Goal: Task Accomplishment & Management: Manage account settings

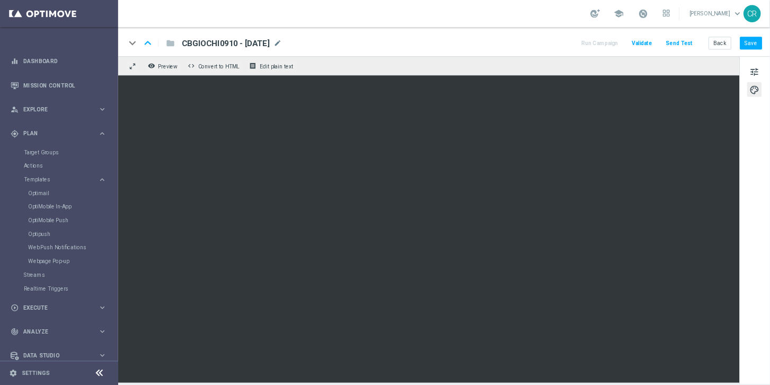
scroll to position [6670, 0]
click at [745, 14] on span at bounding box center [751, 16] width 12 height 12
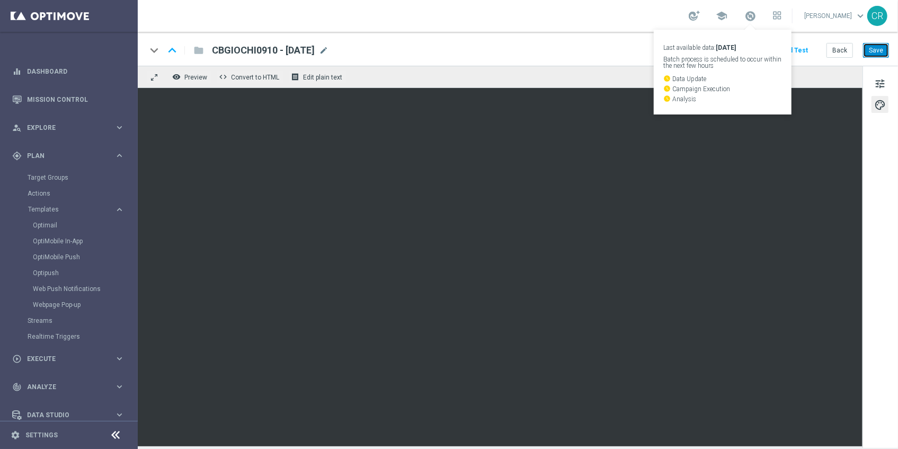
click at [875, 53] on button "Save" at bounding box center [876, 50] width 26 height 15
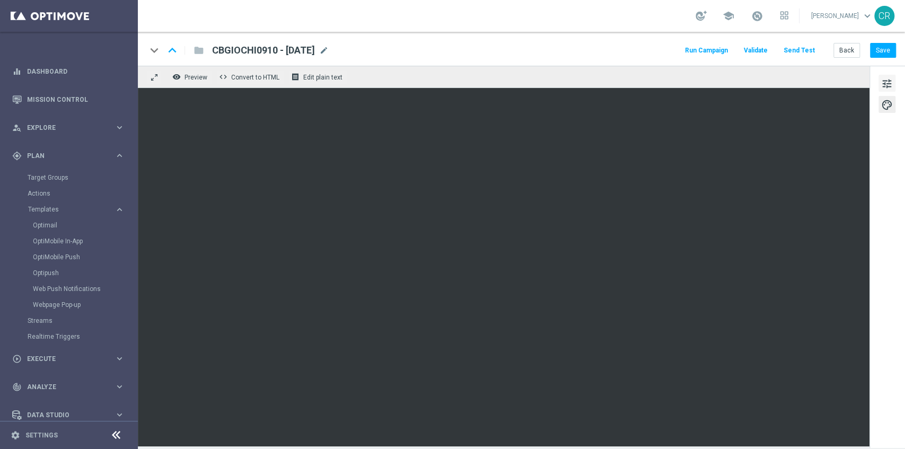
click at [887, 81] on span "tune" at bounding box center [887, 84] width 12 height 14
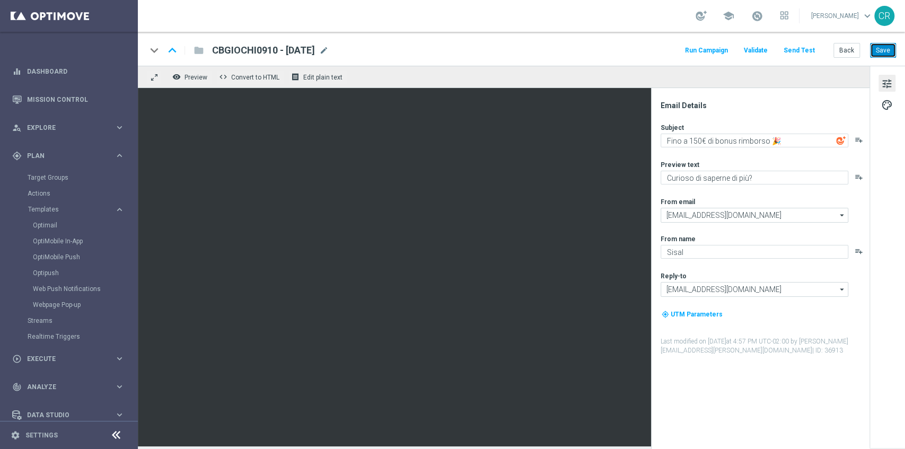
click at [883, 48] on button "Save" at bounding box center [883, 50] width 26 height 15
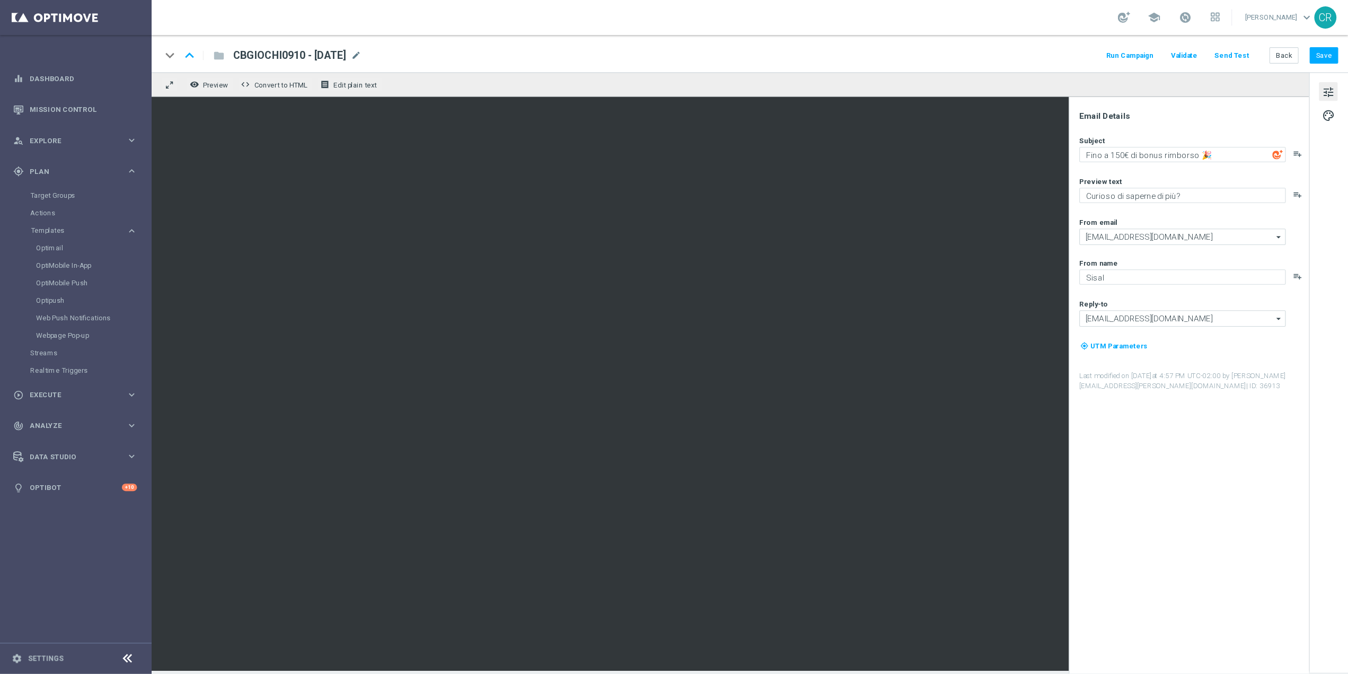
scroll to position [6496, 0]
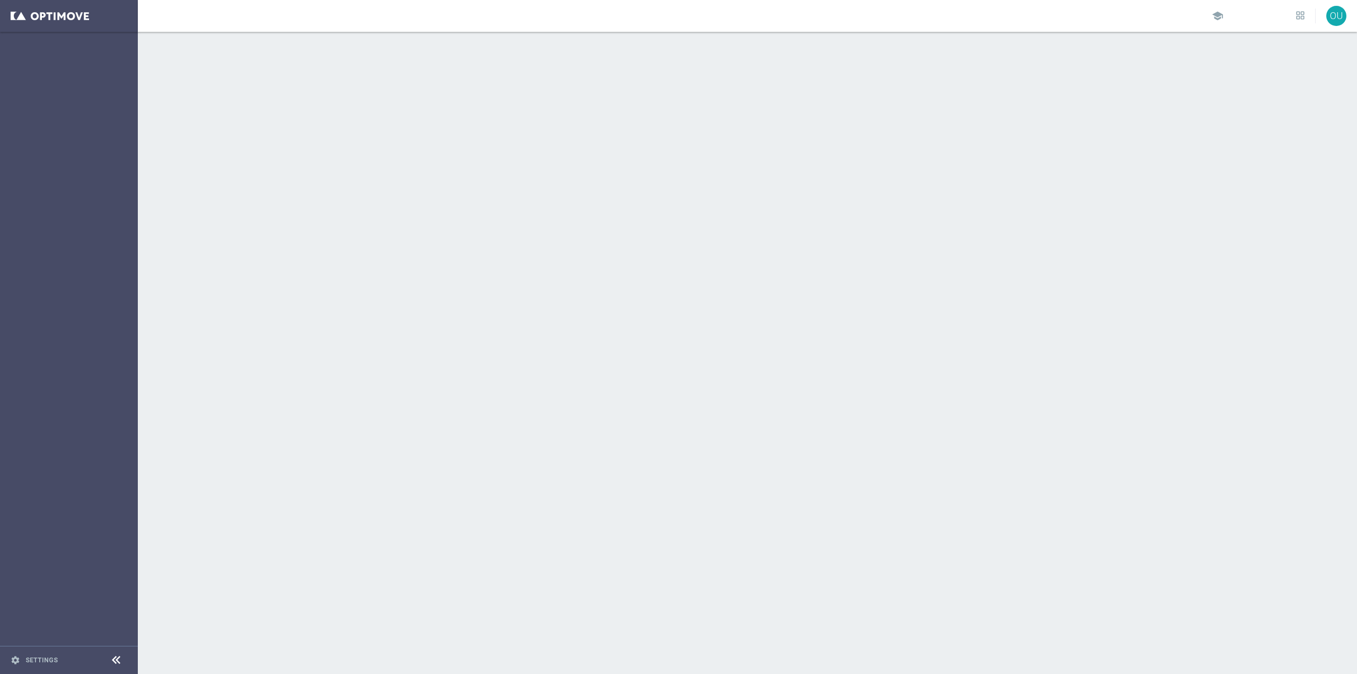
scroll to position [6496, 0]
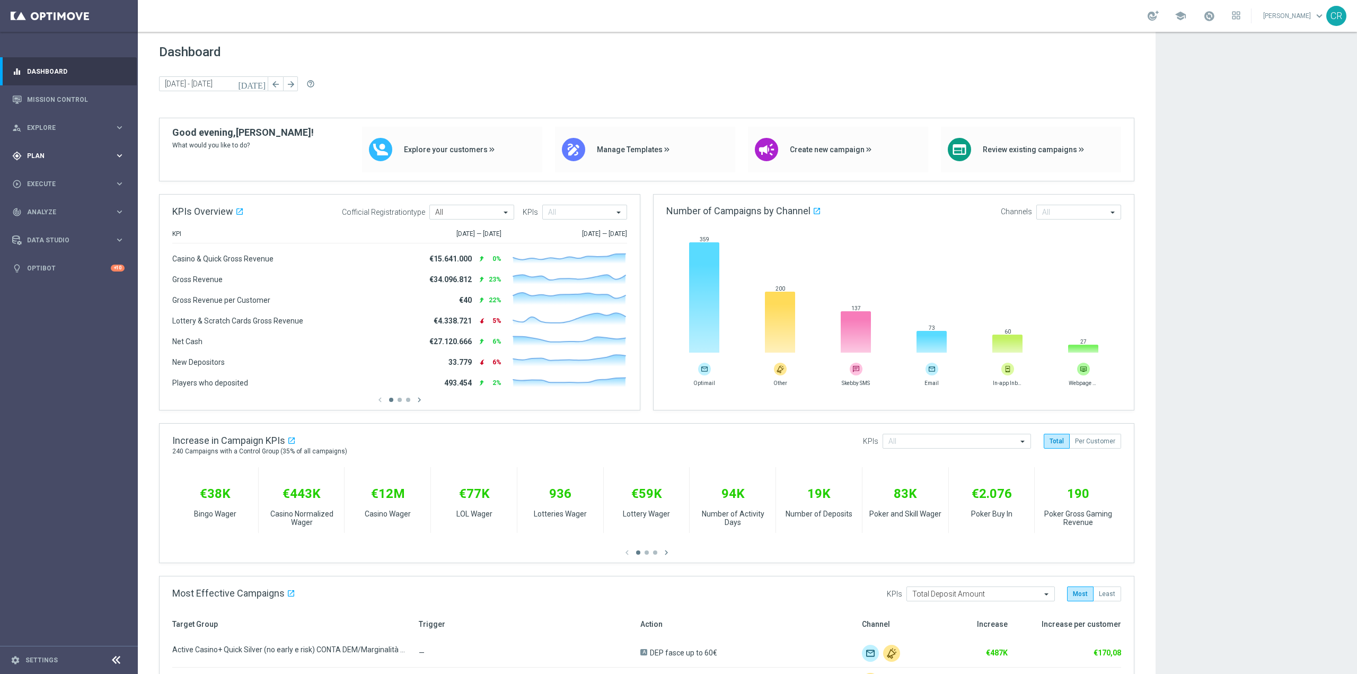
click at [40, 158] on span "Plan" at bounding box center [70, 156] width 87 height 6
click at [55, 210] on span "Templates" at bounding box center [66, 209] width 76 height 6
click at [56, 223] on link "Optimail" at bounding box center [71, 225] width 77 height 8
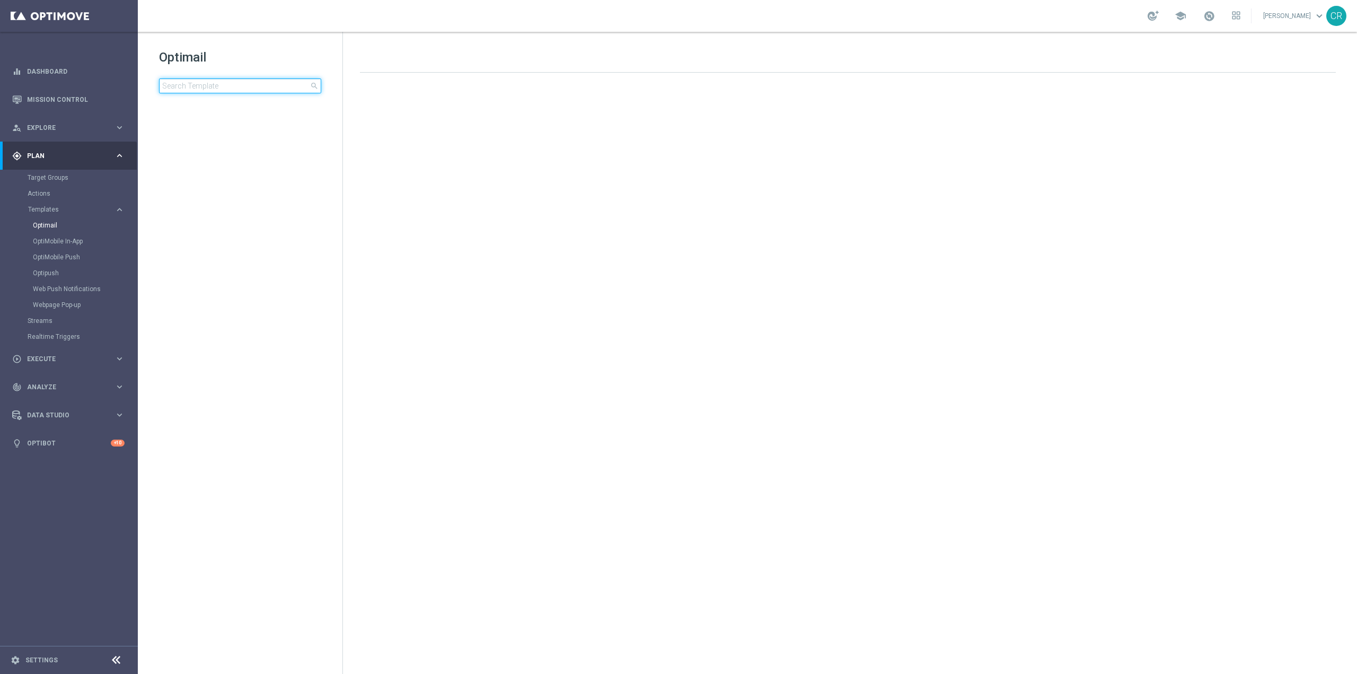
click at [281, 83] on input at bounding box center [240, 85] width 162 height 15
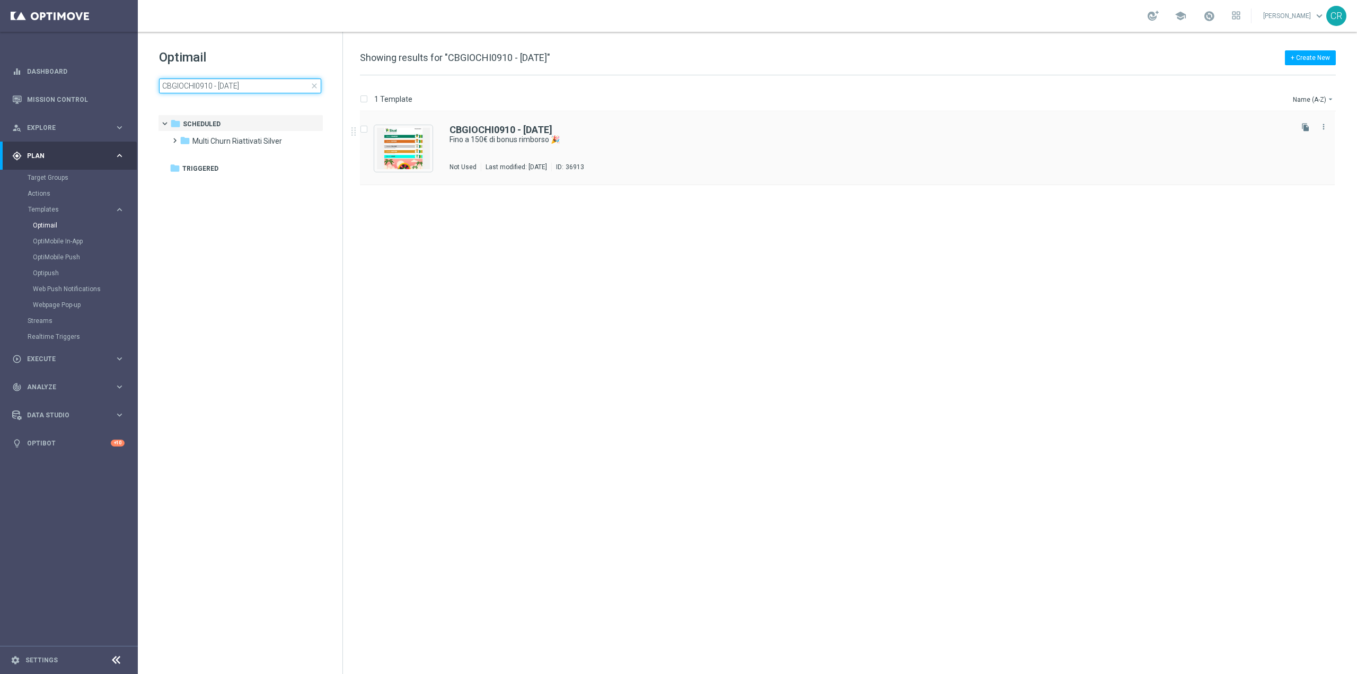
type input "CBGIOCHI0910 - [DATE]"
click at [900, 147] on div "CBGIOCHI0910 - 2025-10-09 Fino a 150€ di bonus rimborso 🎉 Not Used Last modifie…" at bounding box center [869, 148] width 840 height 46
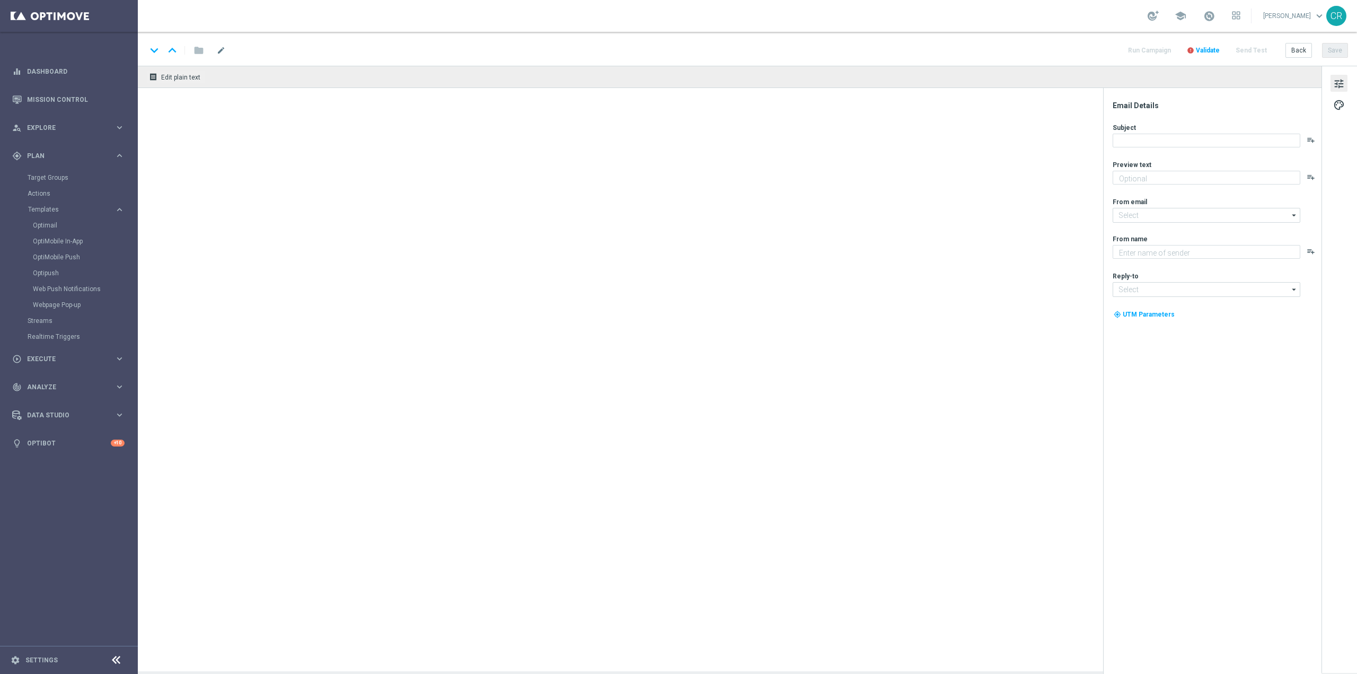
type textarea "Curioso di saperne di più?"
type input "newsletter@comunicazioni.sisal.it"
type textarea "Sisal"
type input "info@sisal.it"
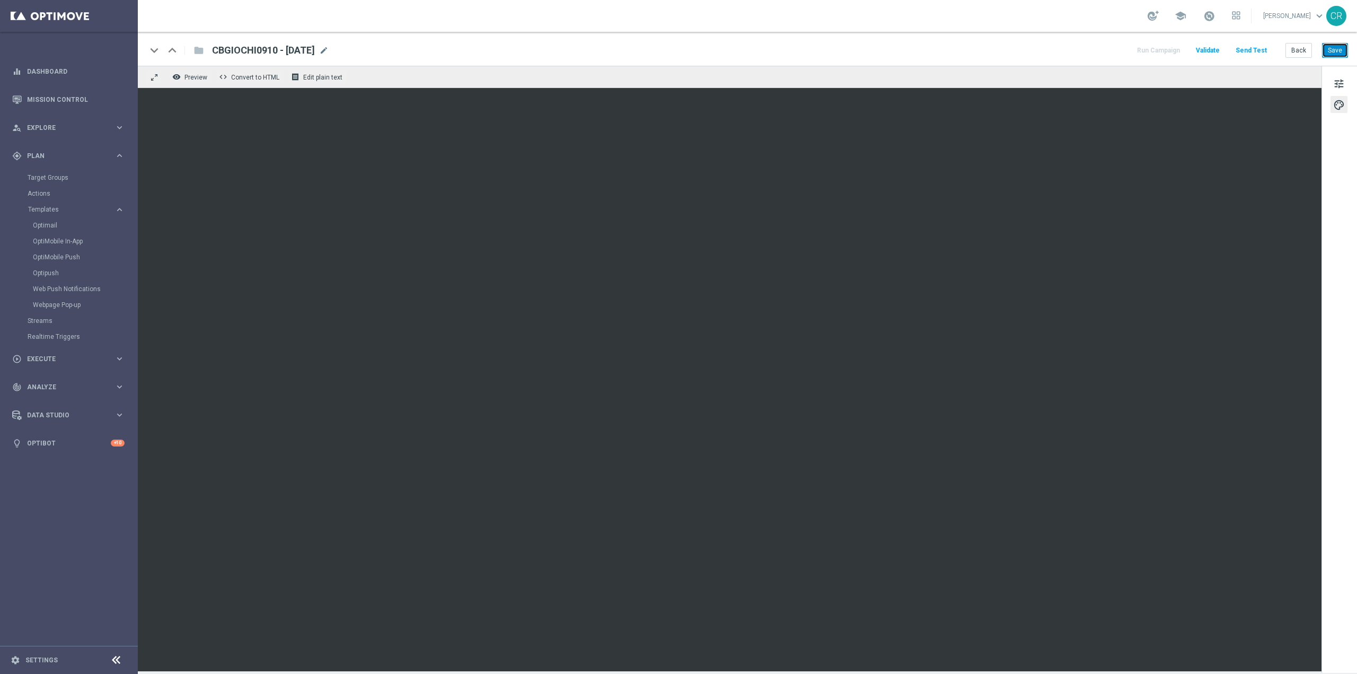
click at [1334, 55] on button "Save" at bounding box center [1335, 50] width 26 height 15
click at [1332, 52] on button "Save" at bounding box center [1335, 50] width 26 height 15
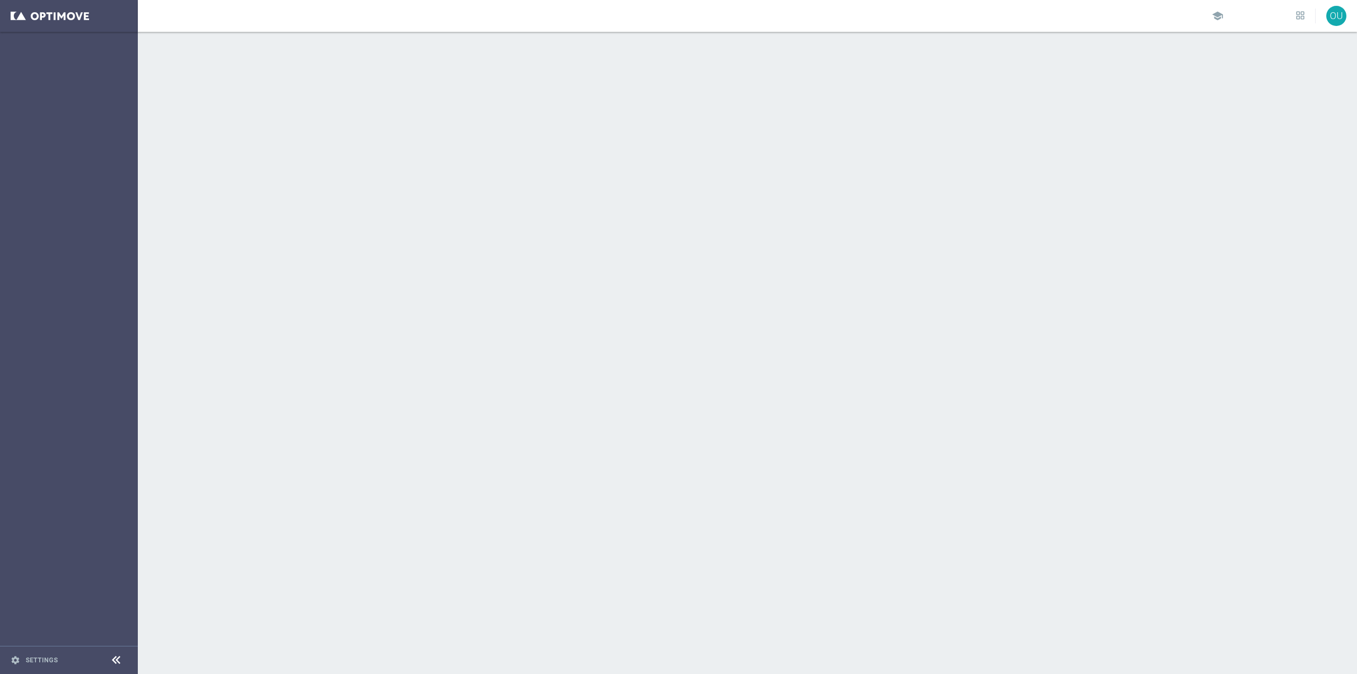
scroll to position [6496, 0]
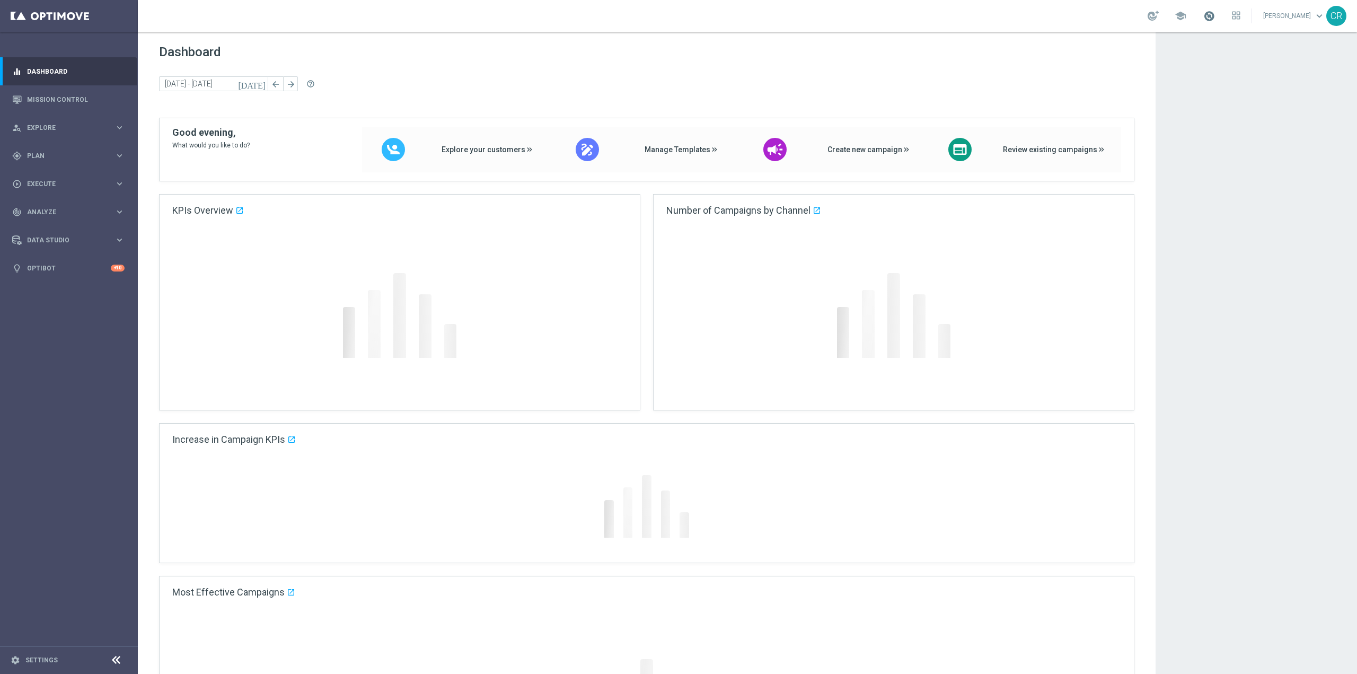
click at [1203, 19] on span at bounding box center [1209, 16] width 12 height 12
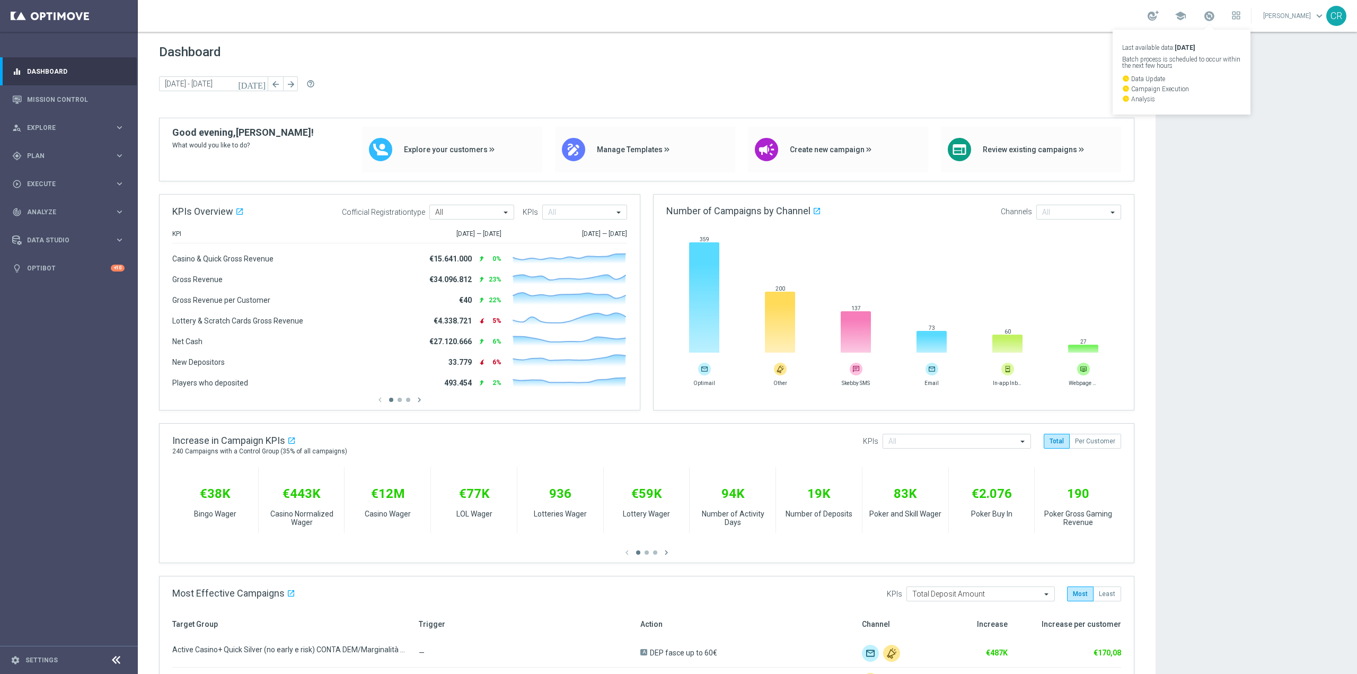
click at [677, 77] on div "today 08 Sep 2025 - 14 Sep 2025 arrow_back arrow_forward help_outline" at bounding box center [646, 84] width 975 height 16
click at [59, 149] on div "gps_fixed Plan keyboard_arrow_right" at bounding box center [68, 155] width 137 height 28
click at [59, 175] on link "Target Groups" at bounding box center [69, 177] width 83 height 8
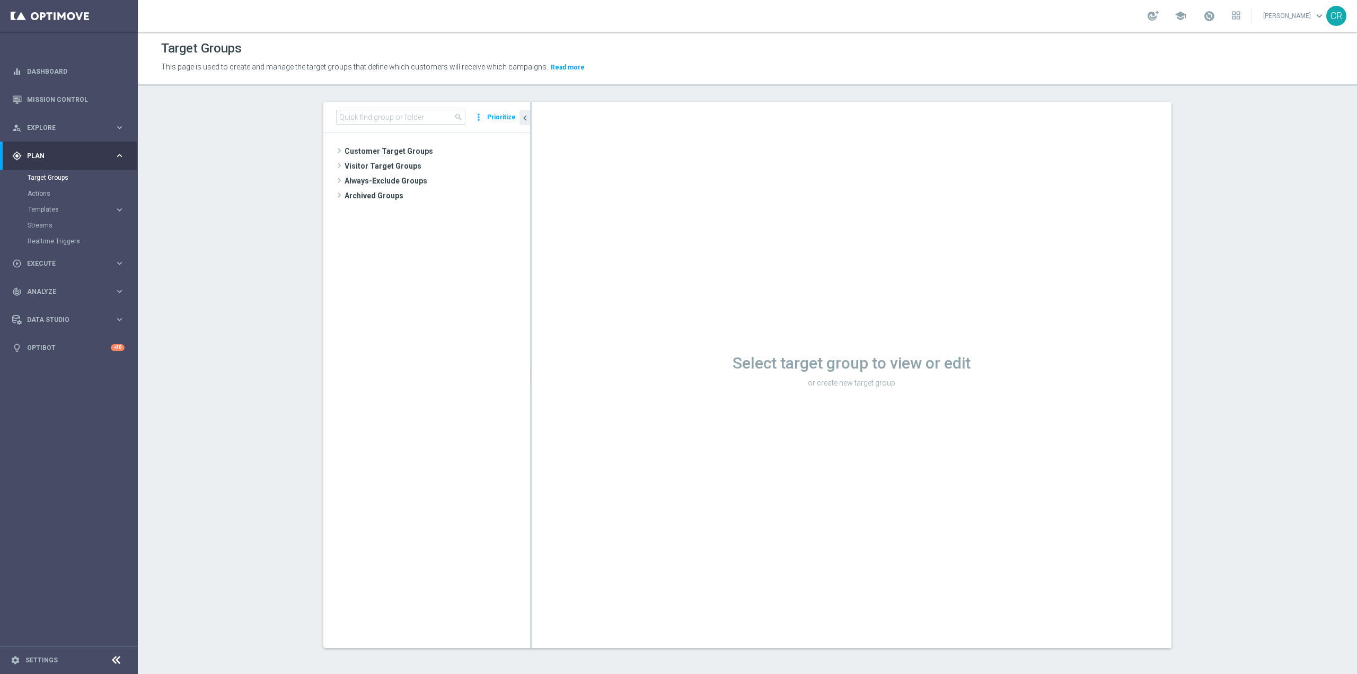
click at [395, 102] on div "search more_vert Prioritize" at bounding box center [426, 117] width 207 height 31
click at [390, 115] on input at bounding box center [400, 117] width 129 height 15
paste input "Multi Talent ggr nb lm > 0 1st Casino & GeV lm NO saldo"
type input "Multi Talent ggr nb lm > 0 1st Casino & GeV lm NO saldo"
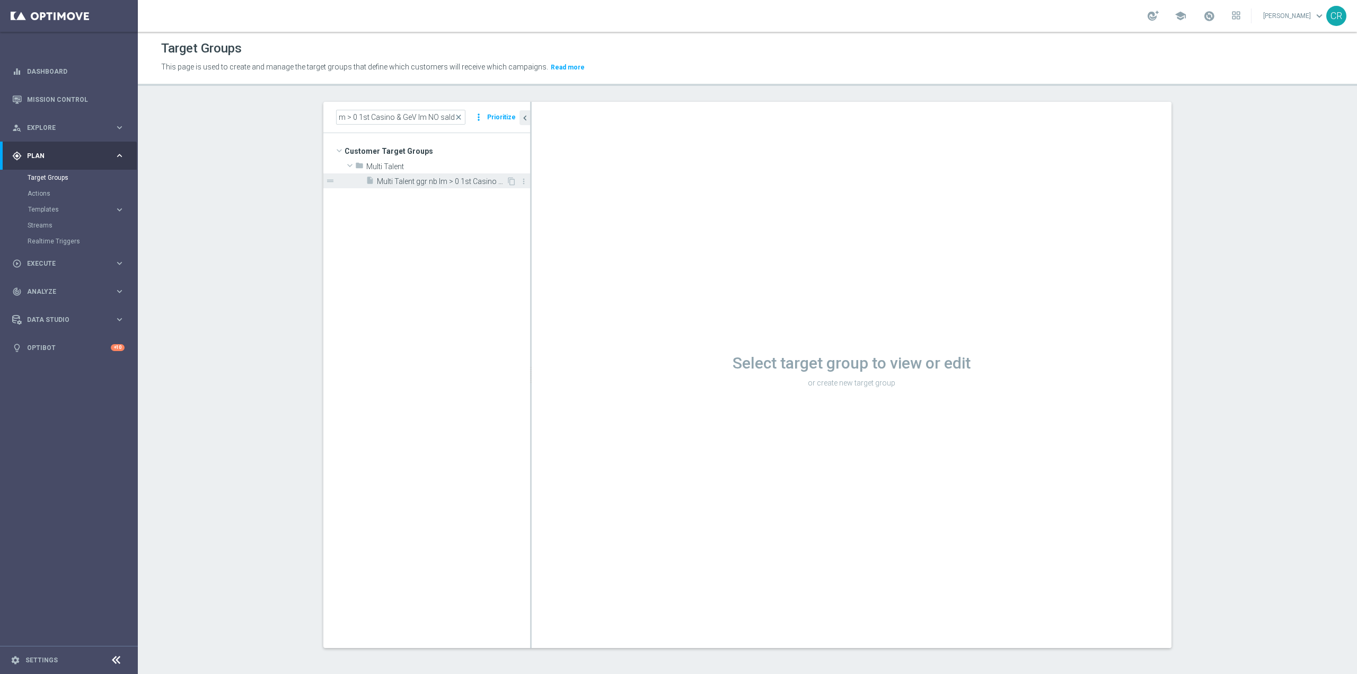
click at [454, 186] on div "insert_drive_file Multi Talent ggr nb lm > 0 1st Casino & GeV lm NO saldo" at bounding box center [436, 180] width 140 height 15
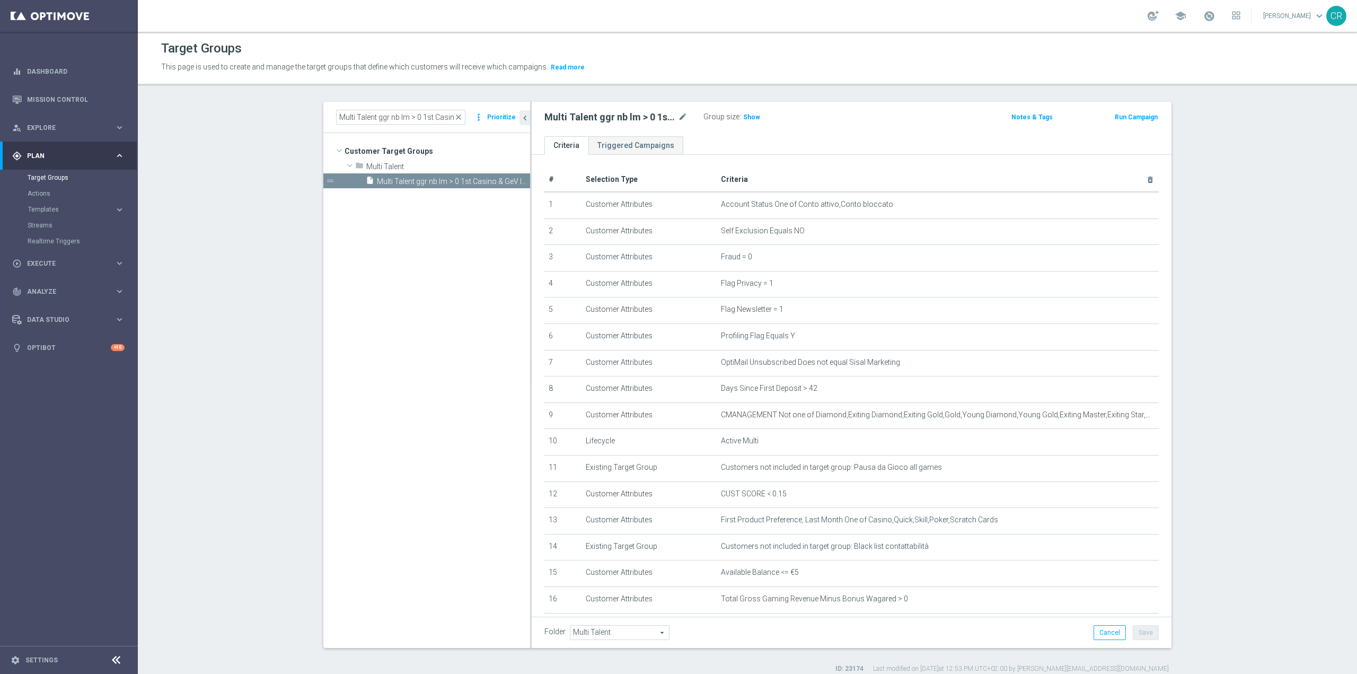
click at [1146, 117] on button "Run Campaign" at bounding box center [1135, 117] width 45 height 12
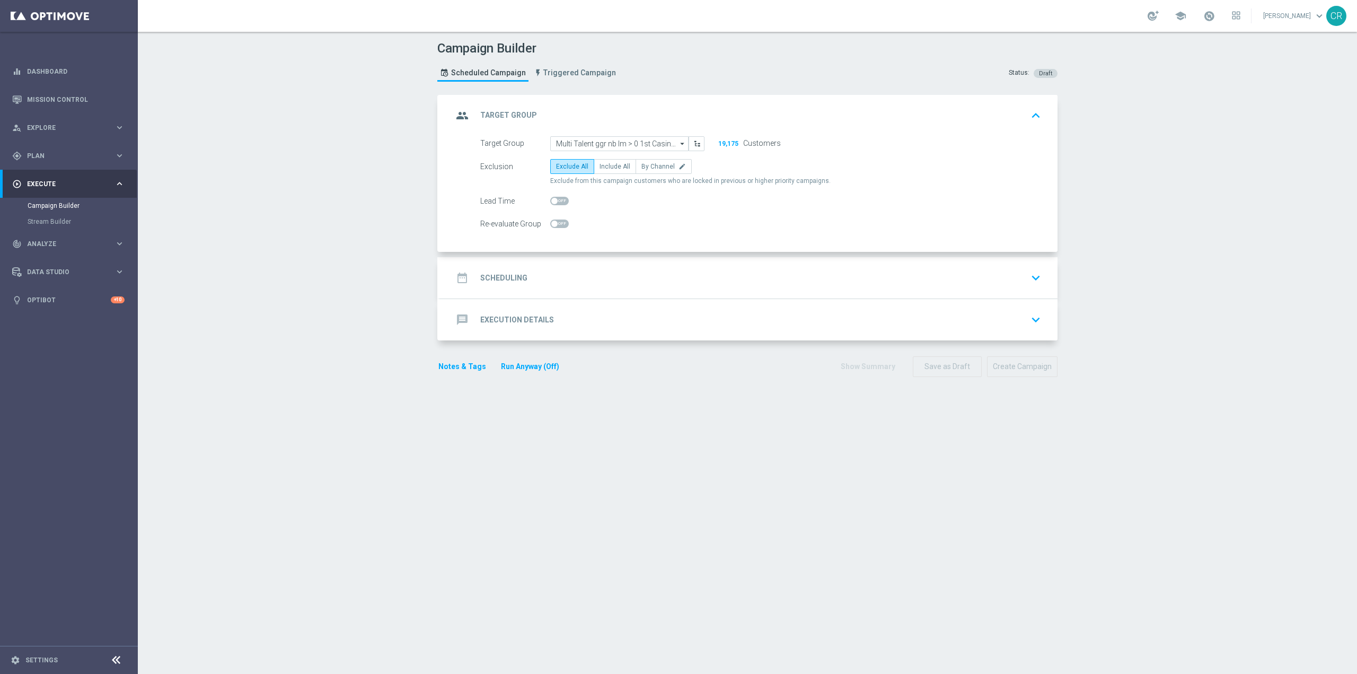
click at [715, 281] on div "date_range Scheduling keyboard_arrow_down" at bounding box center [749, 278] width 592 height 20
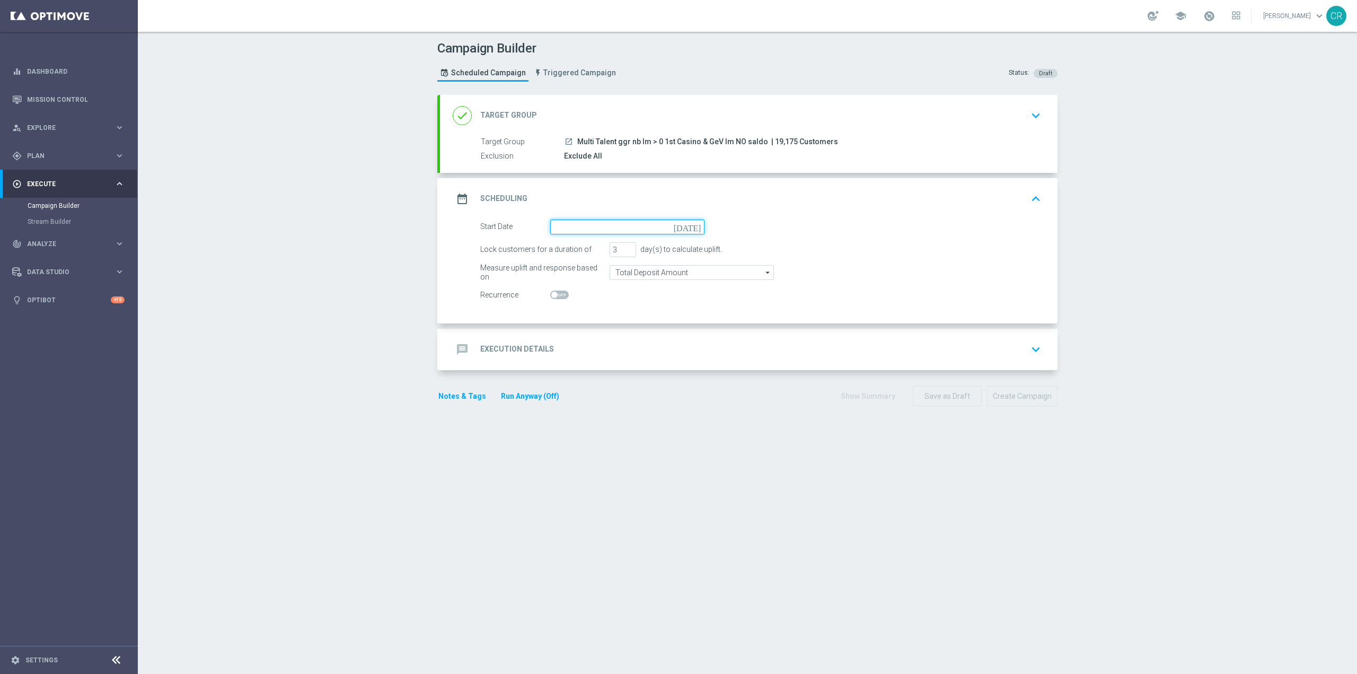
click at [676, 233] on input at bounding box center [627, 226] width 154 height 15
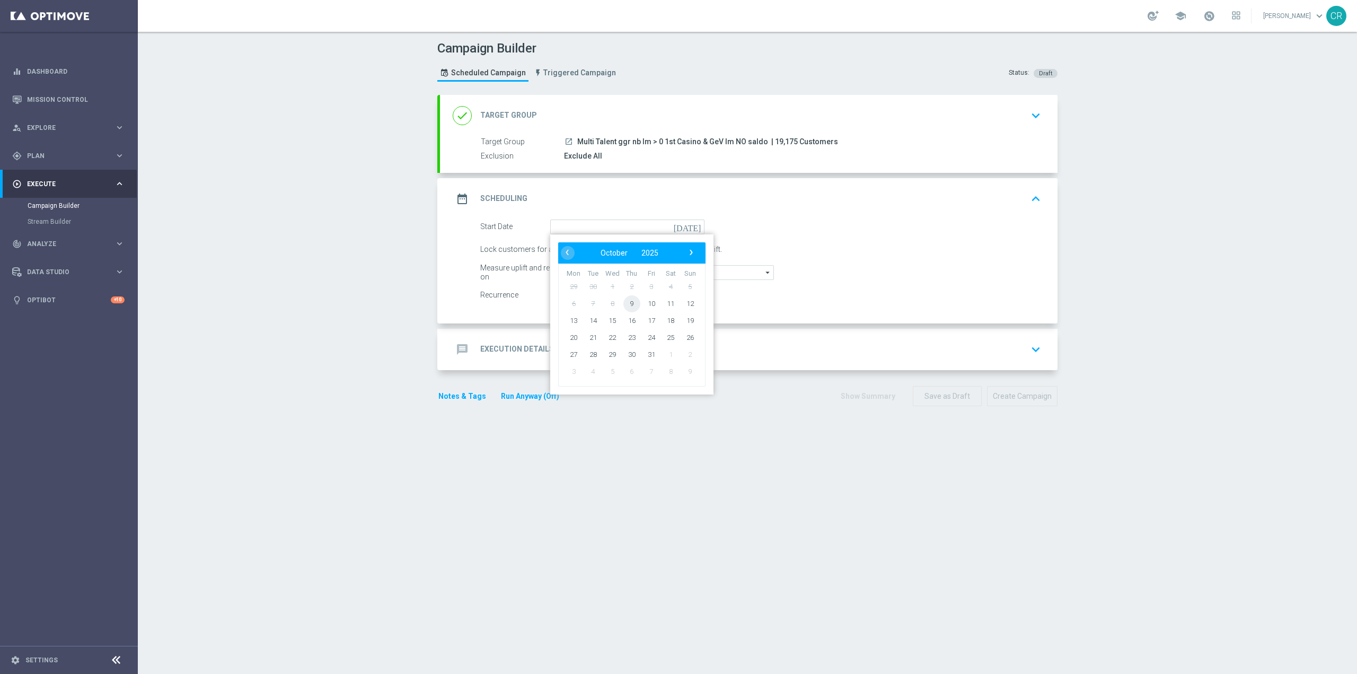
click at [634, 299] on span "9" at bounding box center [631, 303] width 17 height 17
type input "[DATE]"
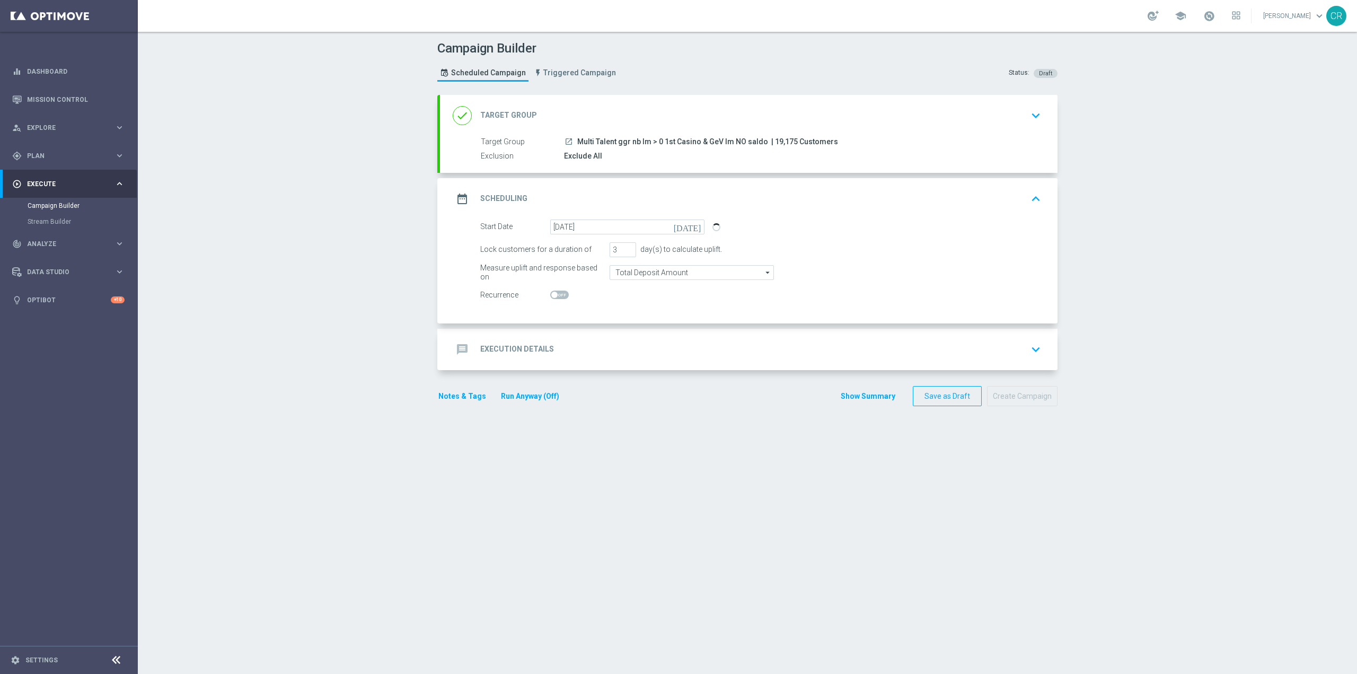
click at [863, 352] on div "message Execution Details keyboard_arrow_down" at bounding box center [749, 349] width 592 height 20
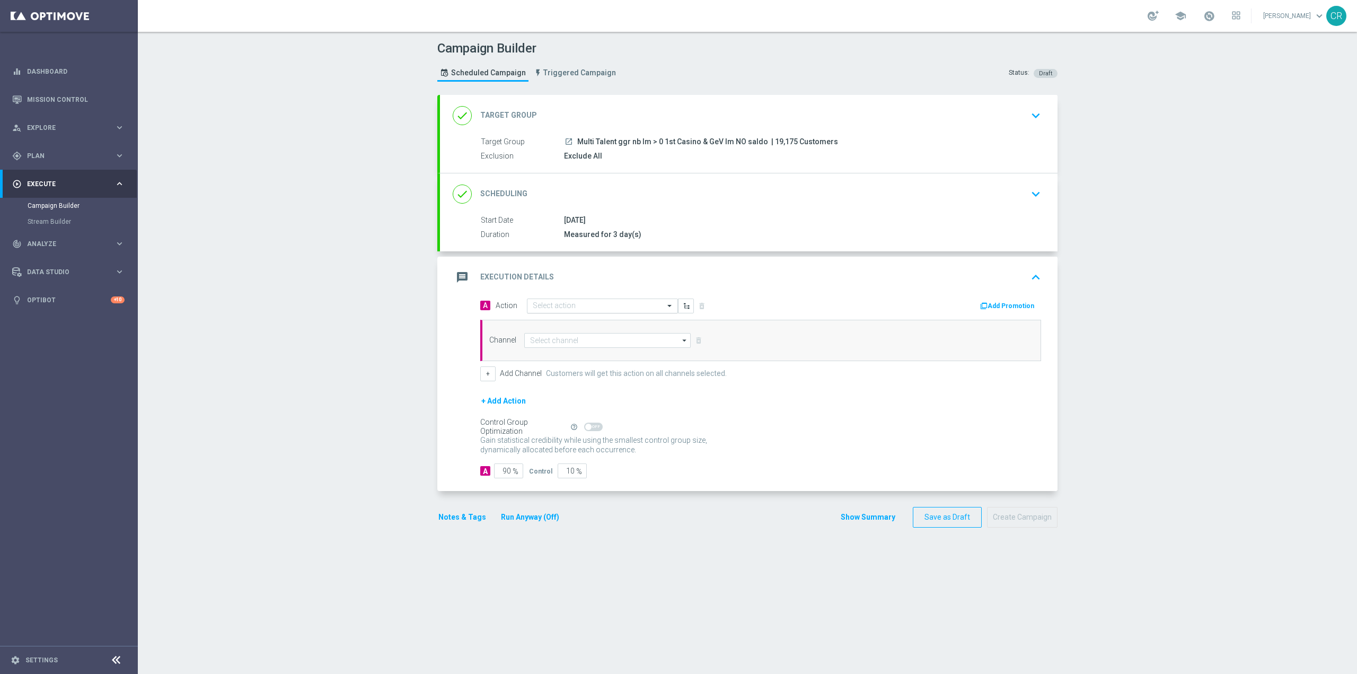
click at [589, 310] on input "text" at bounding box center [592, 306] width 118 height 9
click at [614, 300] on div "Quick find" at bounding box center [602, 305] width 151 height 15
paste input "Ricarica 30€ ricevi 5€ Slot GeV, ricarica 60€ ricevi 10€, ricarica 80€ ricevi 1…"
type input "Ricarica 30€ ricevi 5€ Slot GeV, ricarica 60€ ricevi 10€, ricarica 80€ ricevi 1…"
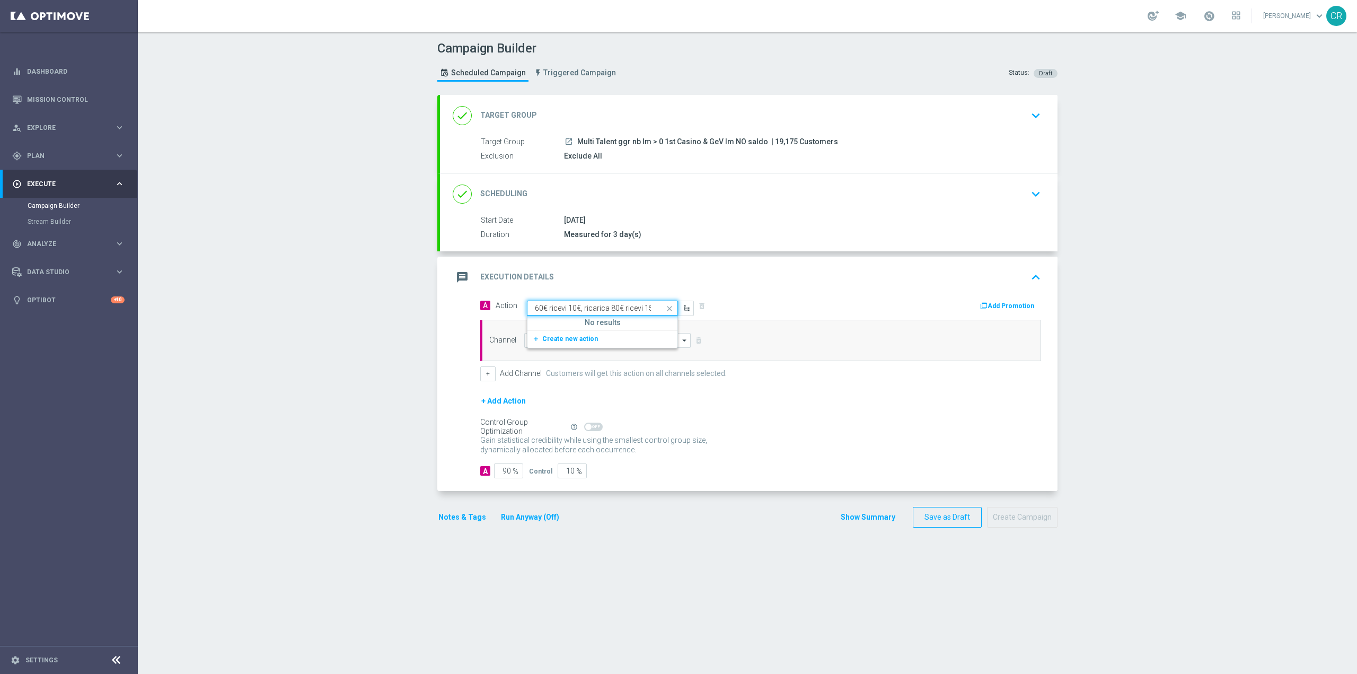
click at [598, 331] on div "add_new Create new action" at bounding box center [602, 339] width 150 height 18
click at [591, 338] on button "add_new Create new action" at bounding box center [600, 339] width 146 height 12
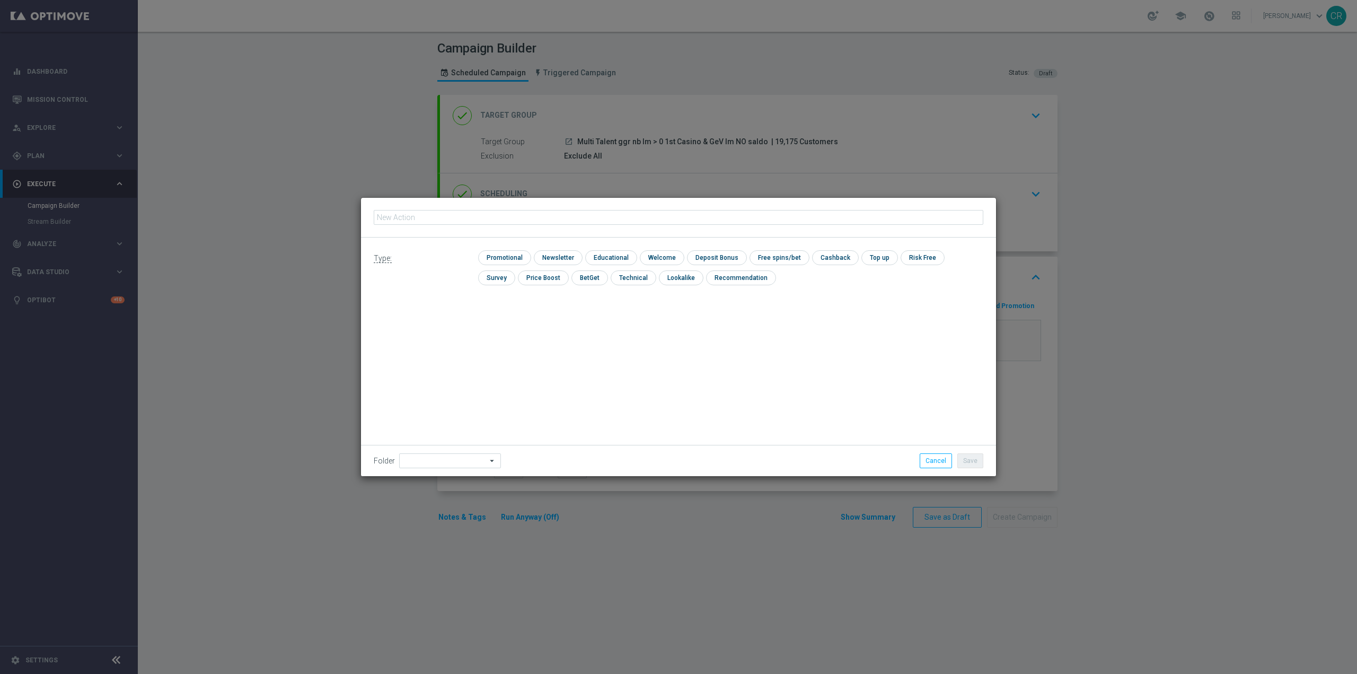
click at [471, 222] on input "text" at bounding box center [678, 217] width 609 height 15
type input "Ricarica 30€ ricevi 5€ Slot GeV, ricarica 60€ ricevi 10€, ricarica 80€ ricevi 1…"
click at [483, 258] on input "checkbox" at bounding box center [503, 257] width 50 height 14
checkbox input "true"
click at [728, 259] on input "checkbox" at bounding box center [725, 257] width 57 height 14
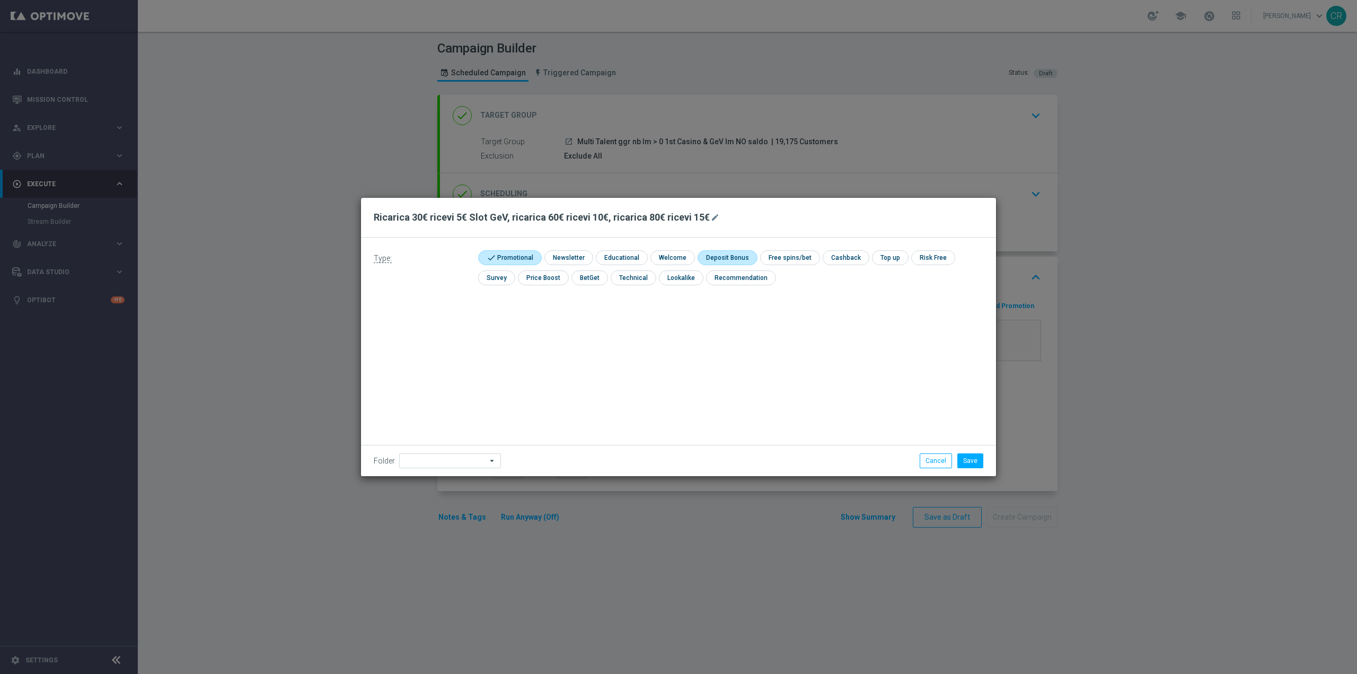
checkbox input "true"
click at [969, 461] on button "Save" at bounding box center [970, 460] width 26 height 15
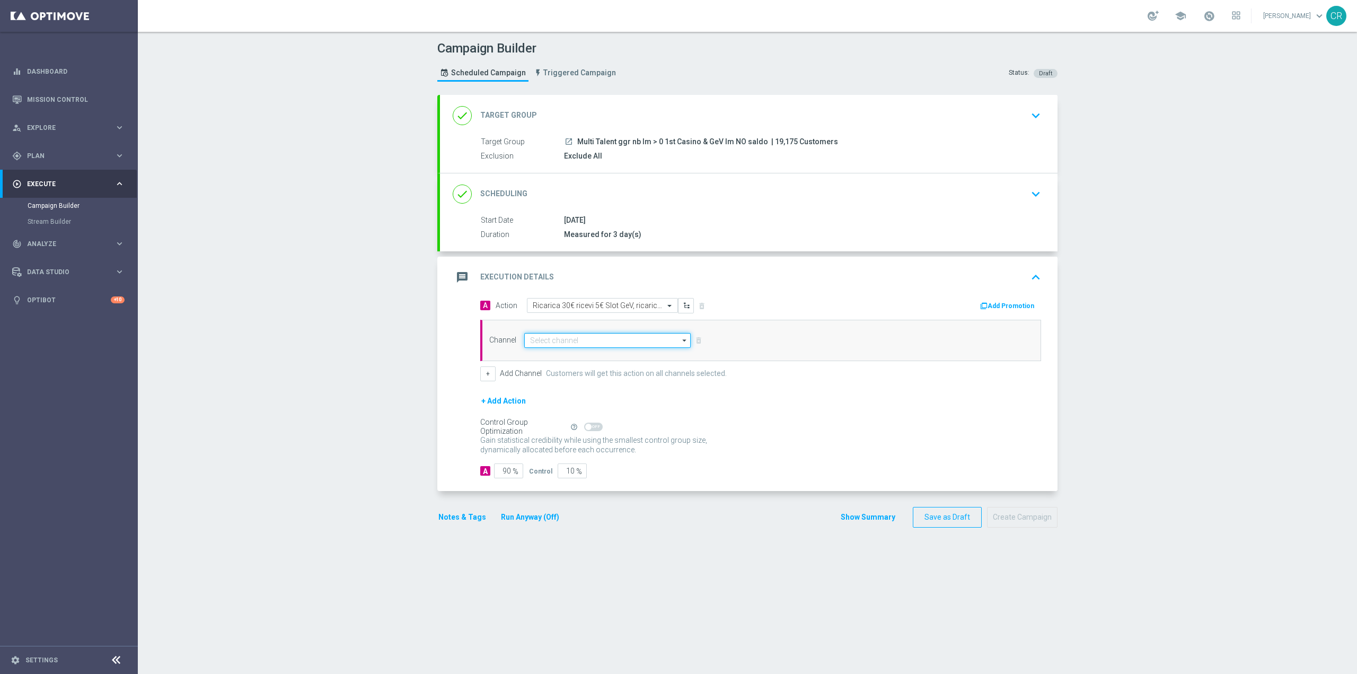
click at [638, 338] on input at bounding box center [607, 340] width 166 height 15
click at [589, 359] on div "Optimail" at bounding box center [603, 355] width 158 height 15
type input "Optimail"
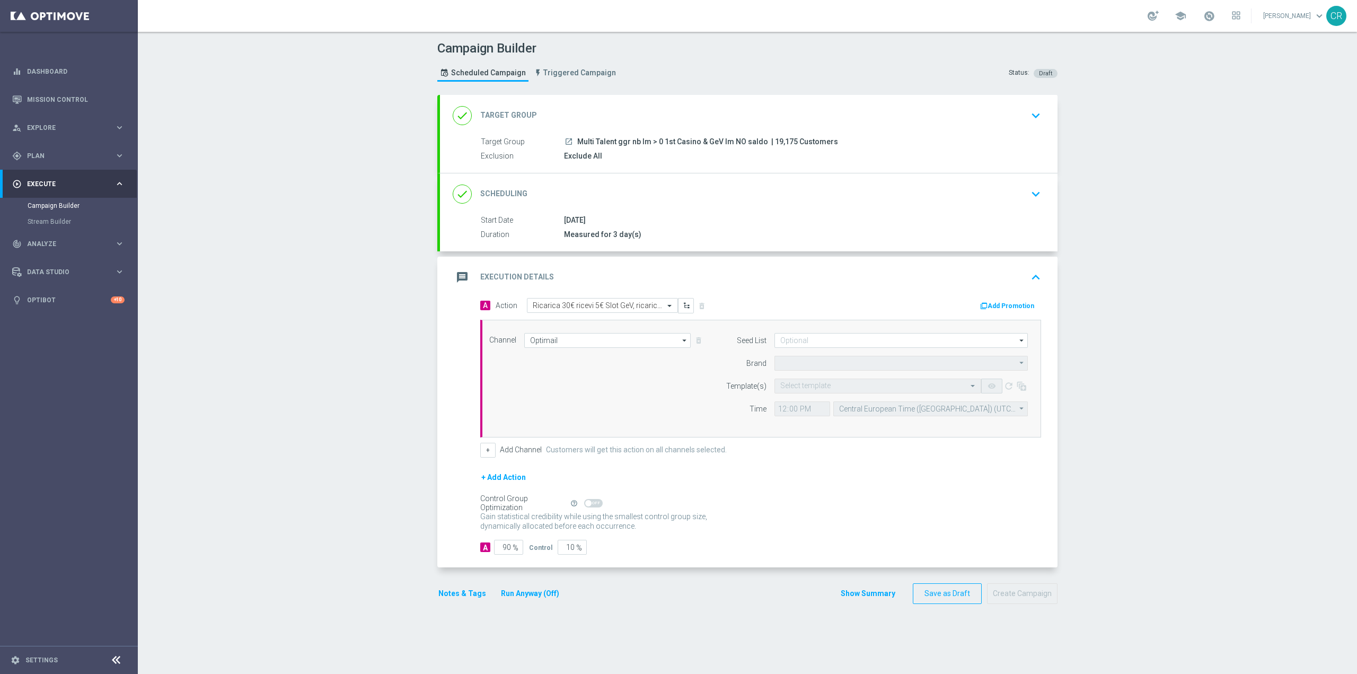
type input "Sisal Marketing"
click at [999, 301] on button "Add Promotion" at bounding box center [1008, 306] width 59 height 12
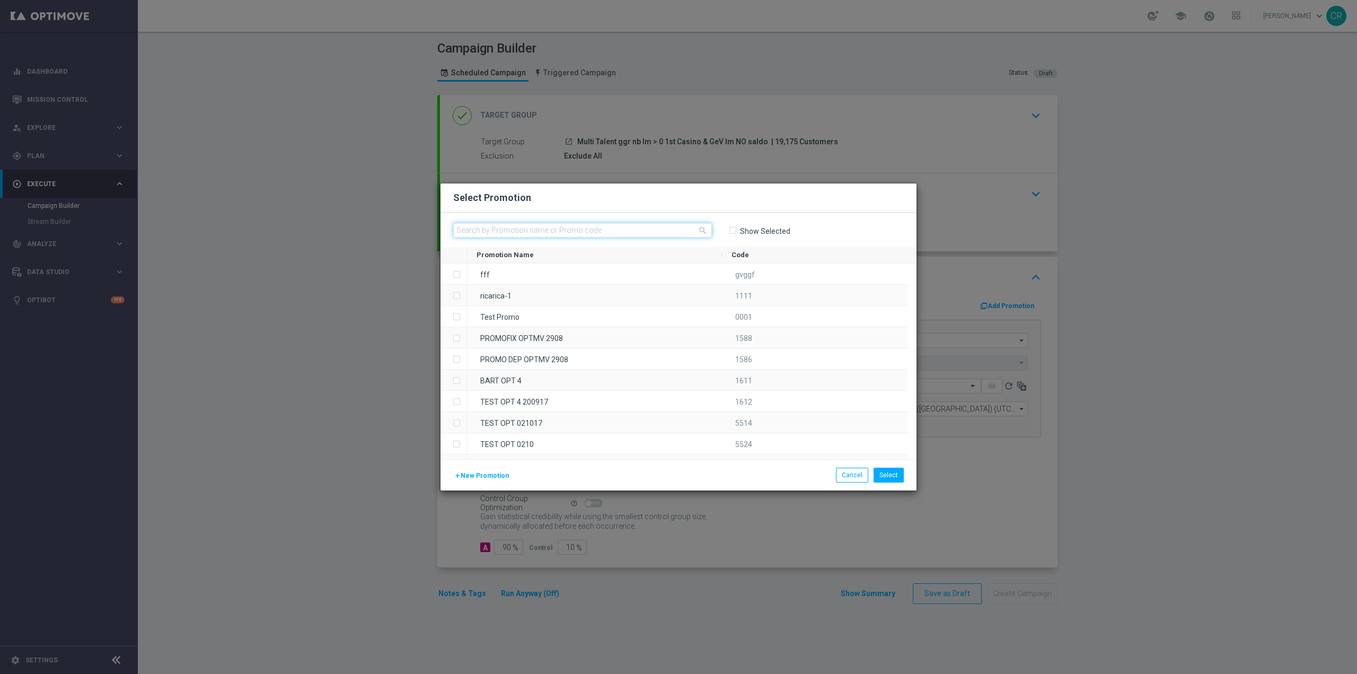
click at [498, 229] on input "text" at bounding box center [582, 230] width 259 height 15
paste input "336397"
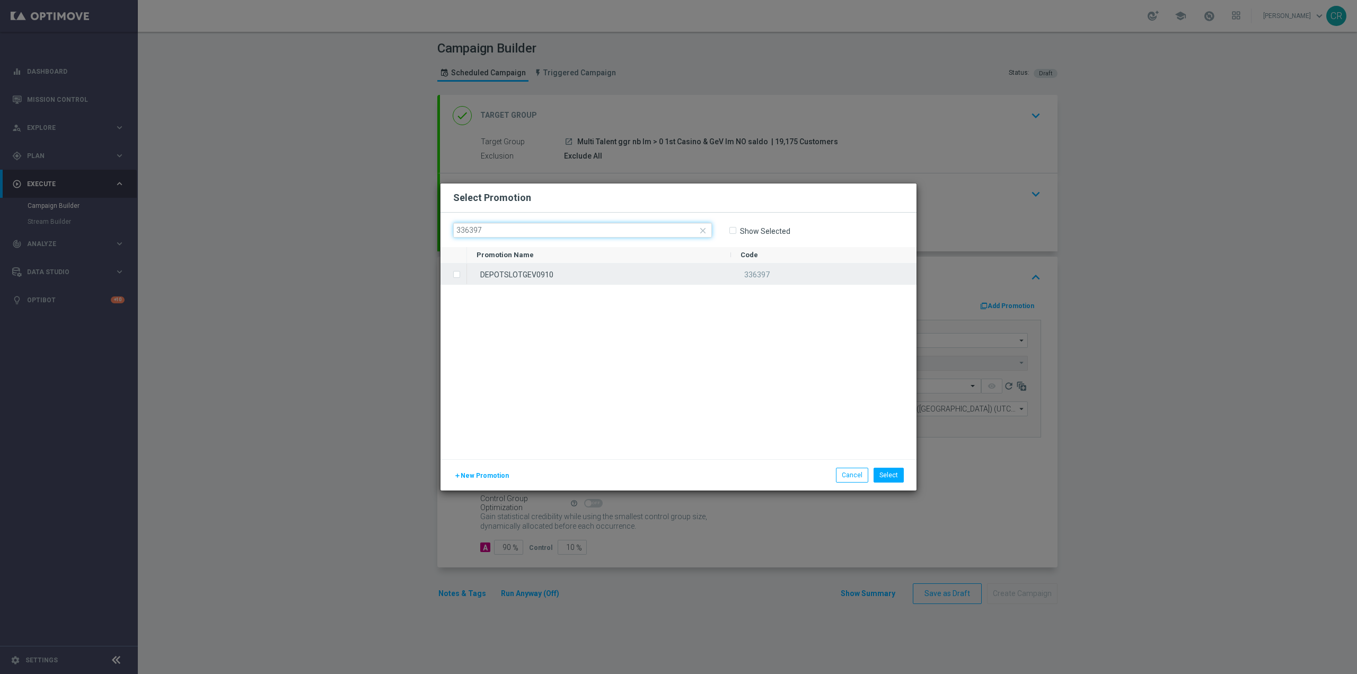
type input "336397"
click at [530, 279] on div "DEPOTSLOTGEV0910" at bounding box center [599, 273] width 264 height 21
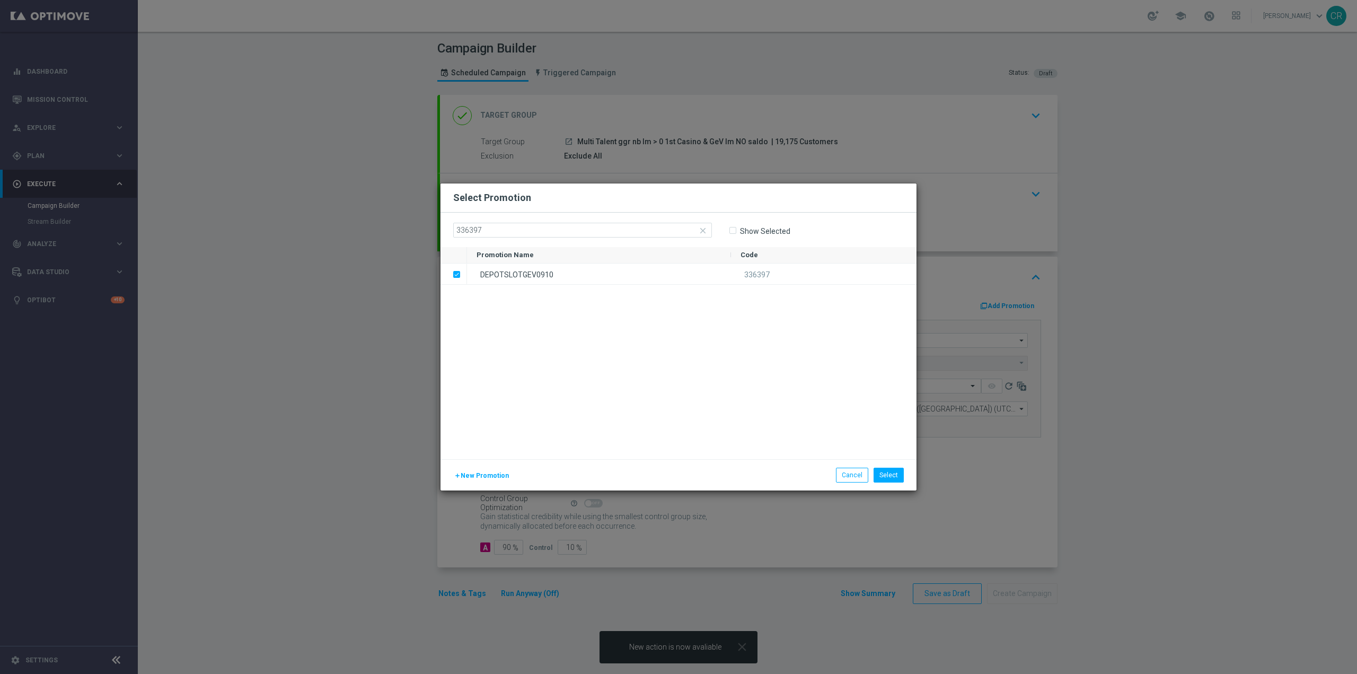
click at [364, 369] on modal-container "Select Promotion close 336397 Show Selected Promotion Name" at bounding box center [678, 337] width 1357 height 674
click at [895, 472] on button "Select" at bounding box center [888, 474] width 30 height 15
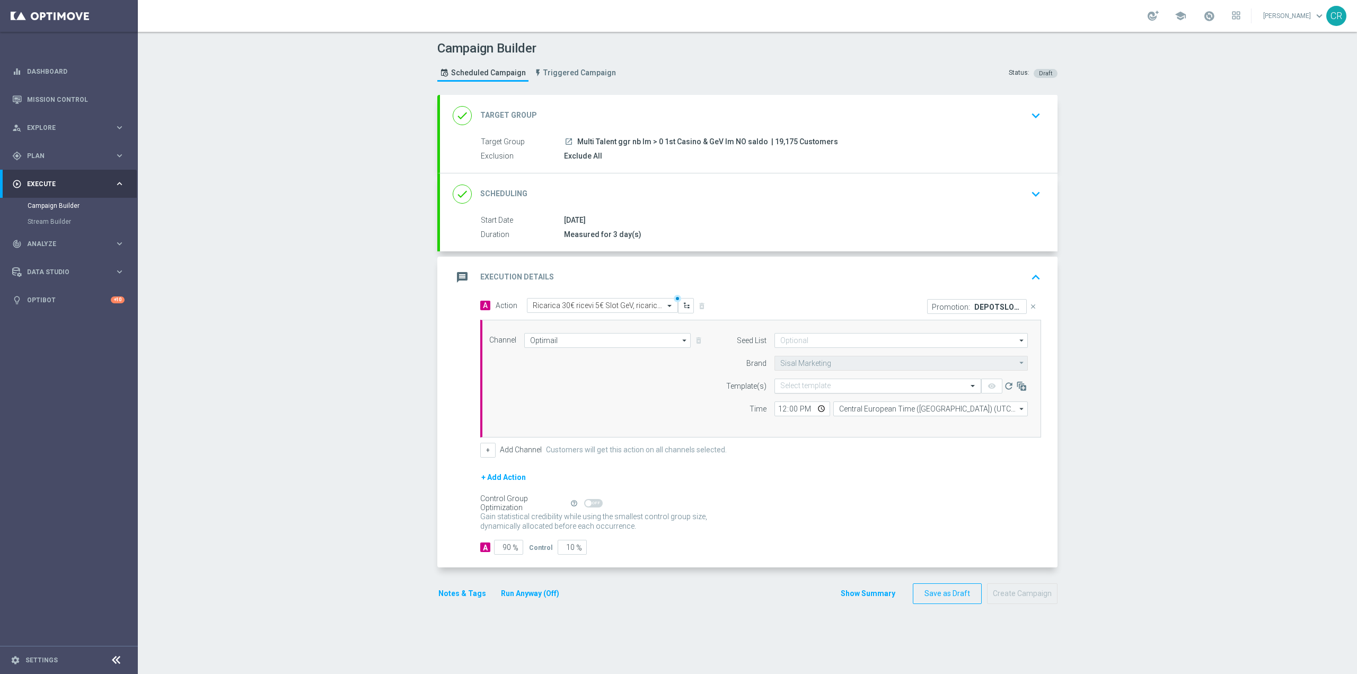
click at [844, 387] on input "text" at bounding box center [867, 386] width 174 height 9
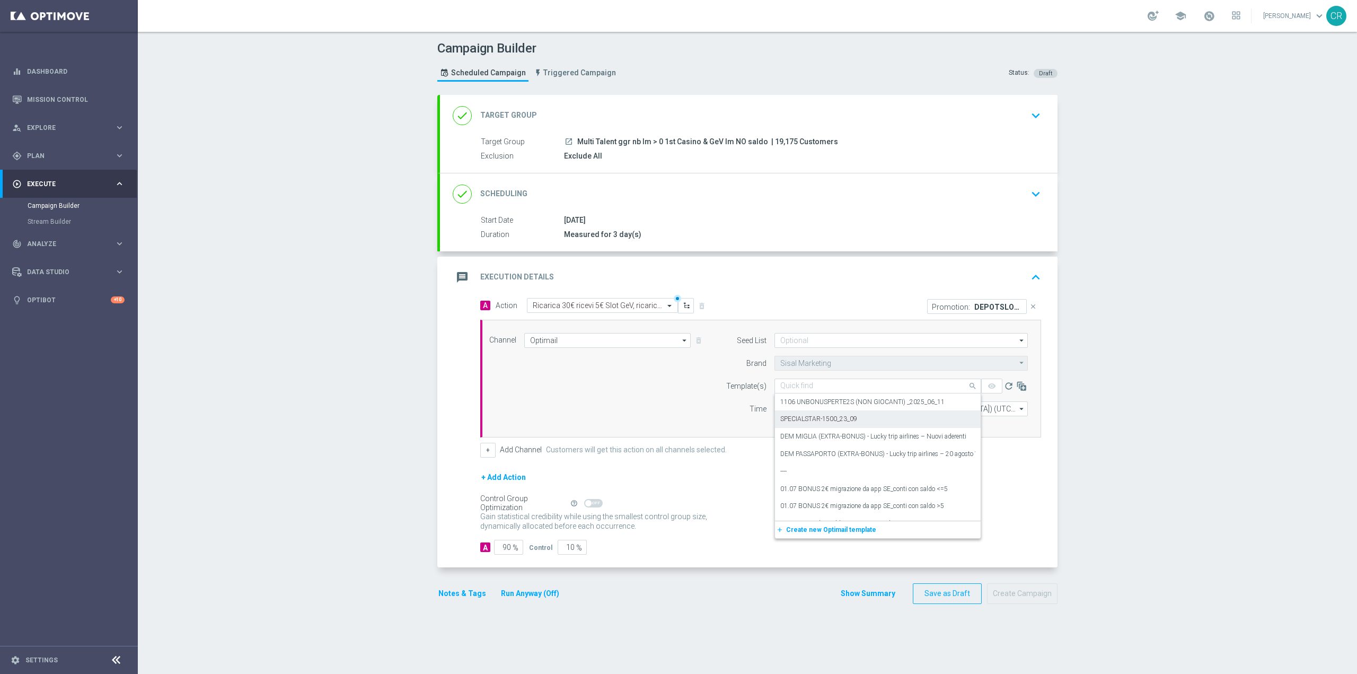
click at [799, 389] on input "text" at bounding box center [867, 386] width 174 height 9
click at [803, 386] on input "text" at bounding box center [867, 386] width 174 height 9
paste input "DEPOTSLOTGEV0910 - [DATE]"
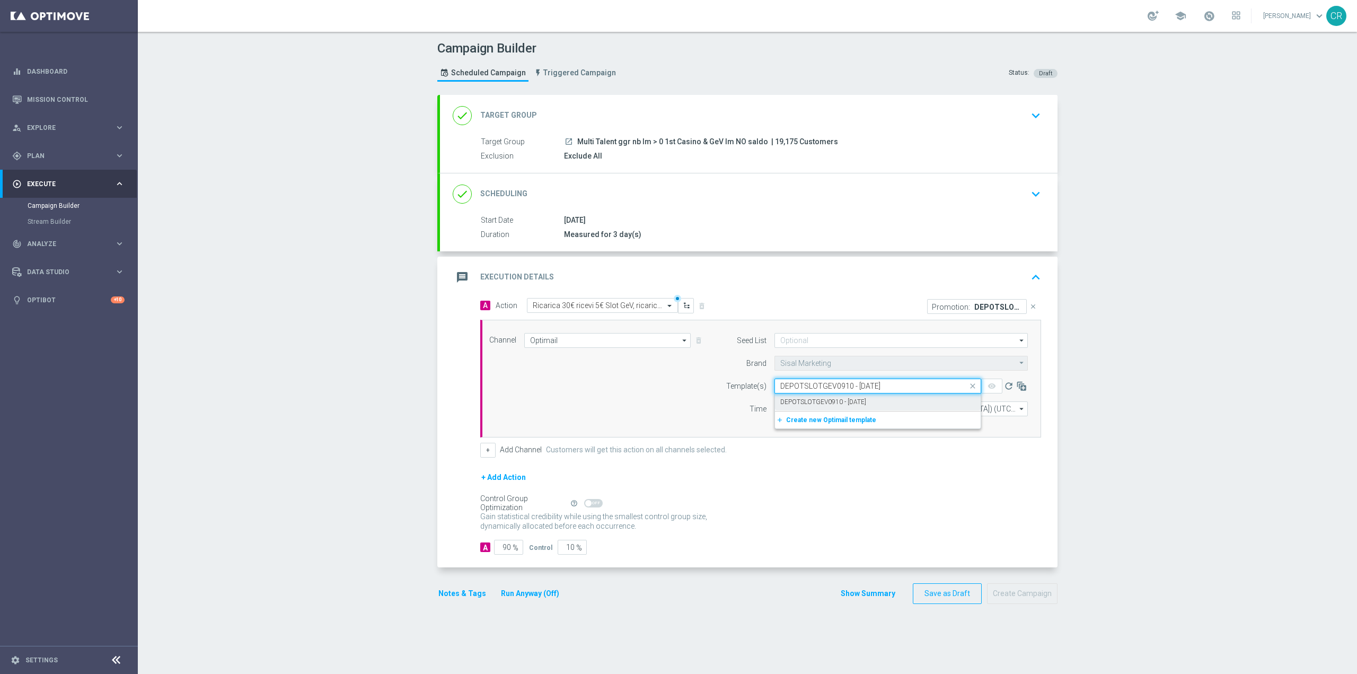
click at [807, 396] on div "DEPOTSLOTGEV0910 - [DATE]" at bounding box center [877, 401] width 195 height 17
type input "DEPOTSLOTGEV0910 - [DATE]"
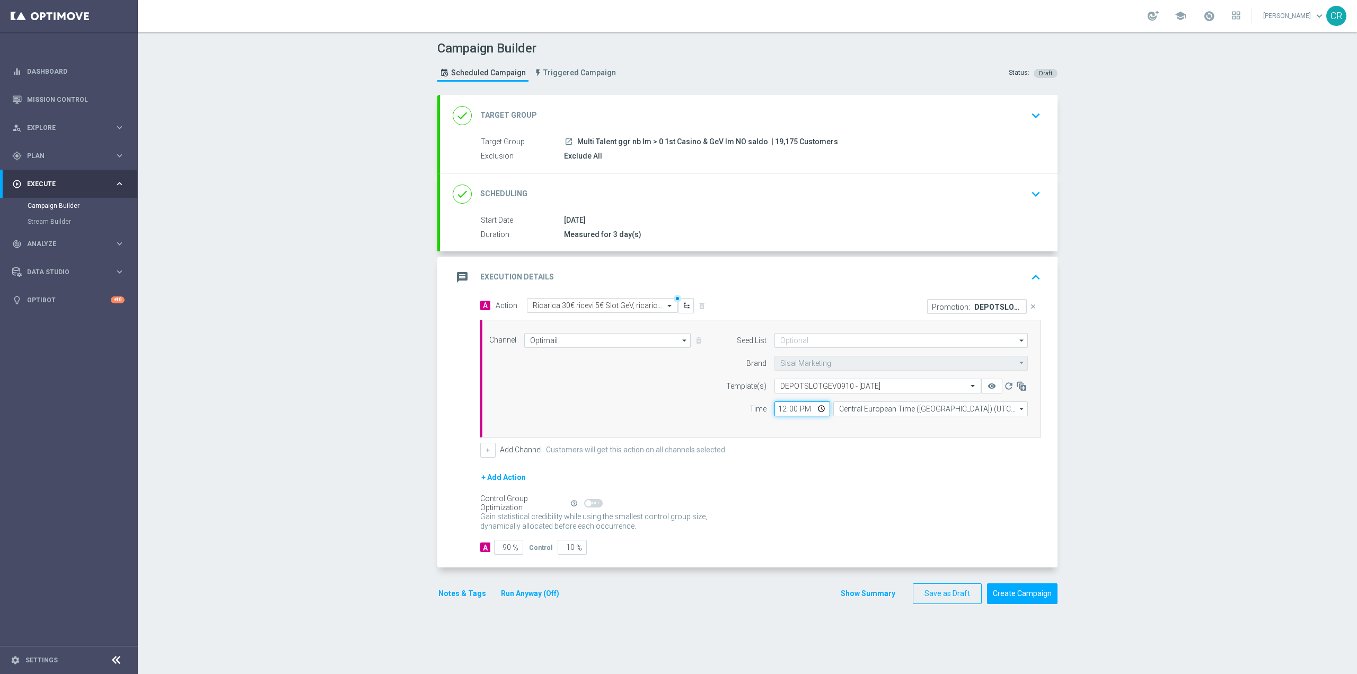
click at [815, 412] on input "12:00" at bounding box center [802, 408] width 56 height 15
type input "19:00"
click at [908, 459] on form "A Action Select action Ricarica 30€ ricevi 5€ Slot GeV, ricarica 60€ ricevi 10€…" at bounding box center [760, 426] width 561 height 257
click at [1004, 194] on div "done Scheduling keyboard_arrow_down" at bounding box center [749, 194] width 592 height 20
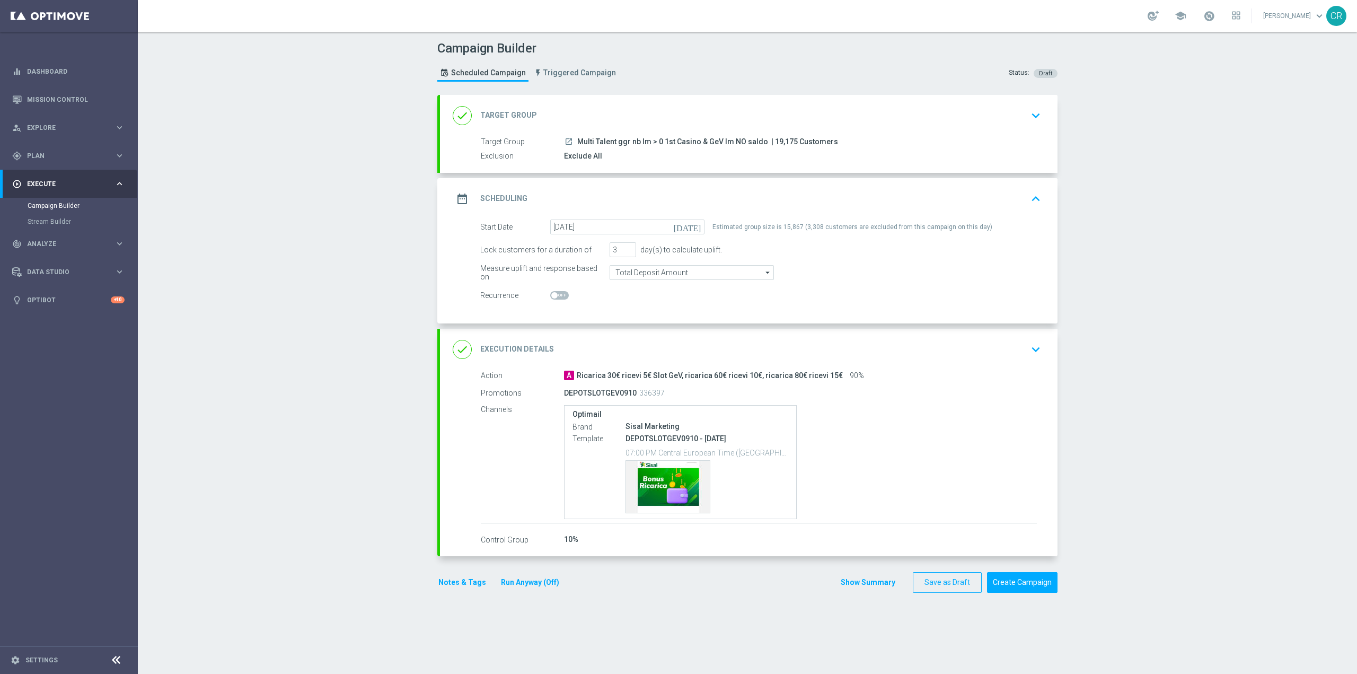
click at [1028, 347] on icon "keyboard_arrow_down" at bounding box center [1036, 349] width 16 height 16
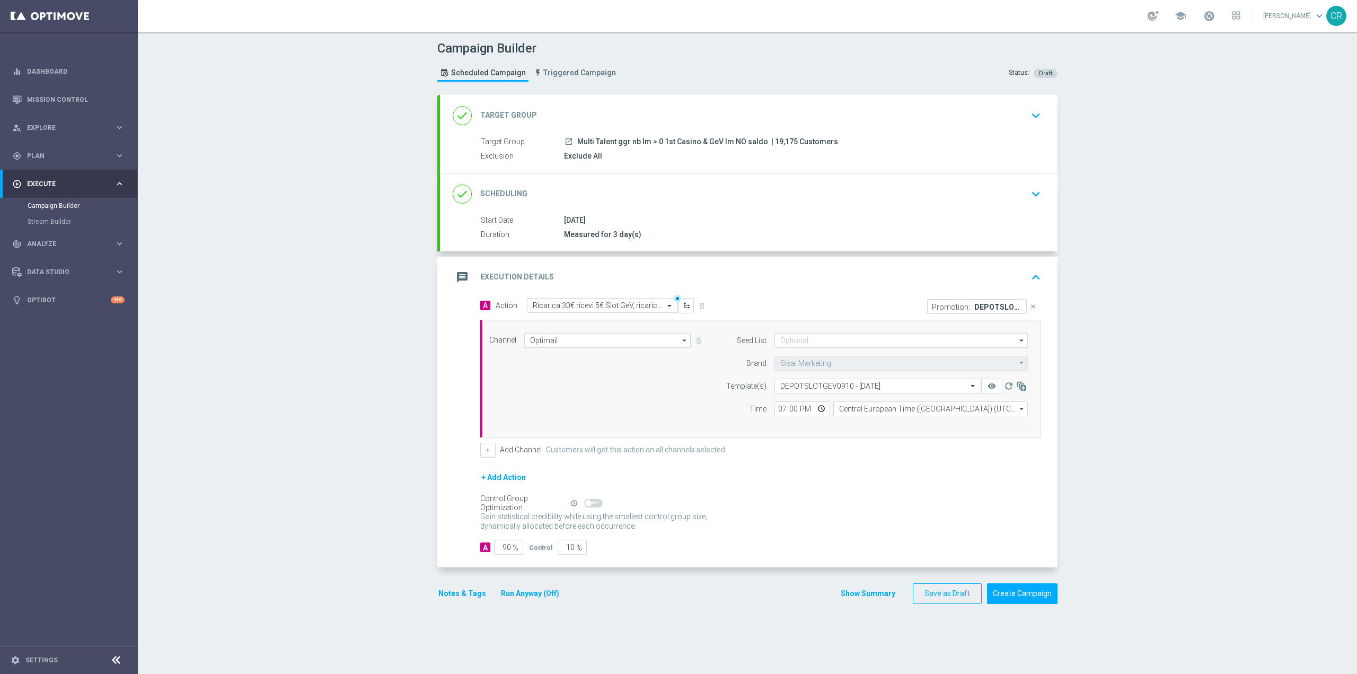
click at [464, 596] on button "Notes & Tags" at bounding box center [462, 593] width 50 height 13
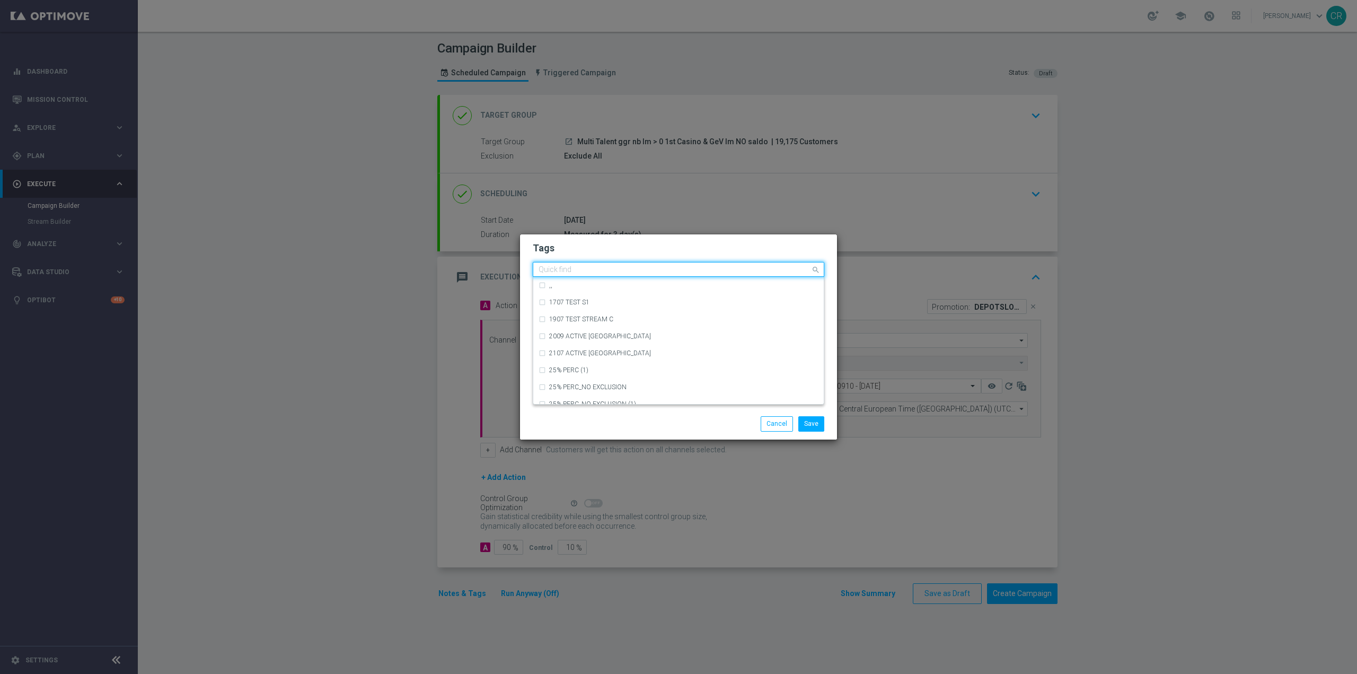
click at [623, 268] on input "text" at bounding box center [674, 270] width 272 height 9
type input "m"
click at [610, 321] on div "talent + expert" at bounding box center [683, 319] width 269 height 6
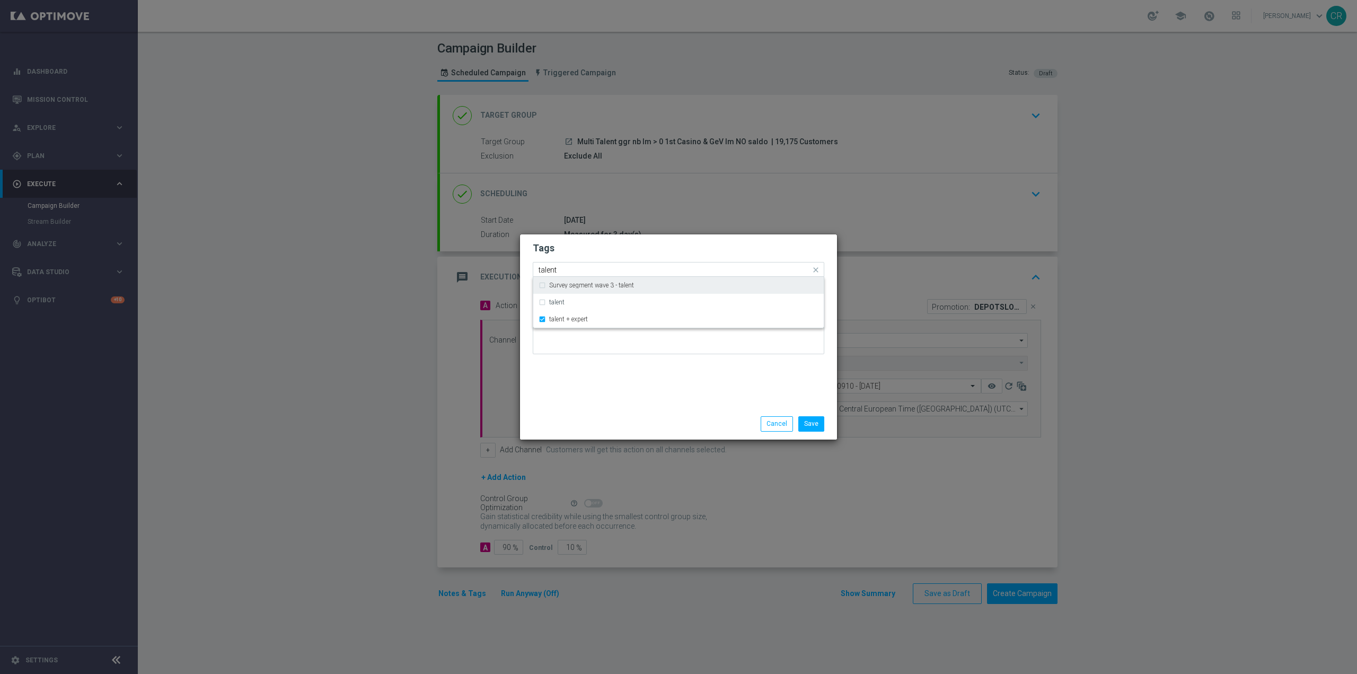
click at [610, 267] on input "talent" at bounding box center [674, 270] width 272 height 9
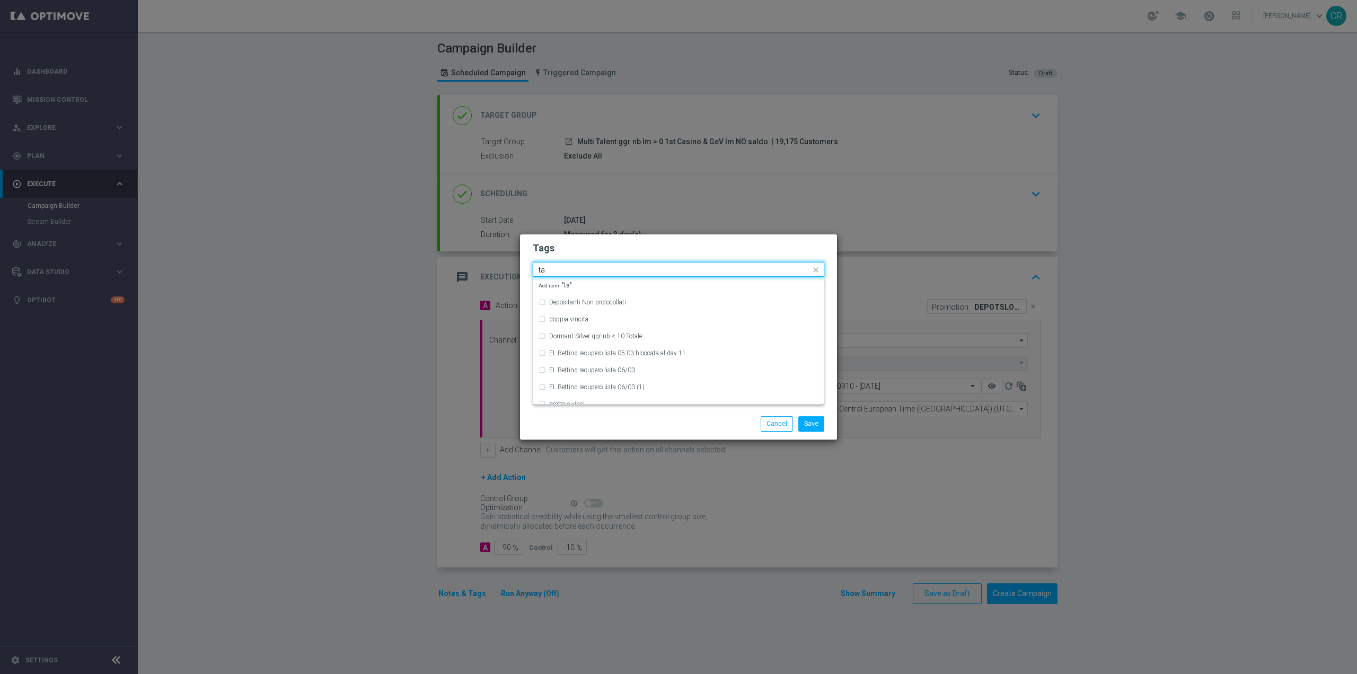
type input "t"
type input "a"
click at [600, 317] on div "up-selling" at bounding box center [678, 321] width 280 height 17
click at [618, 267] on input "up-se" at bounding box center [674, 270] width 272 height 9
type input "u"
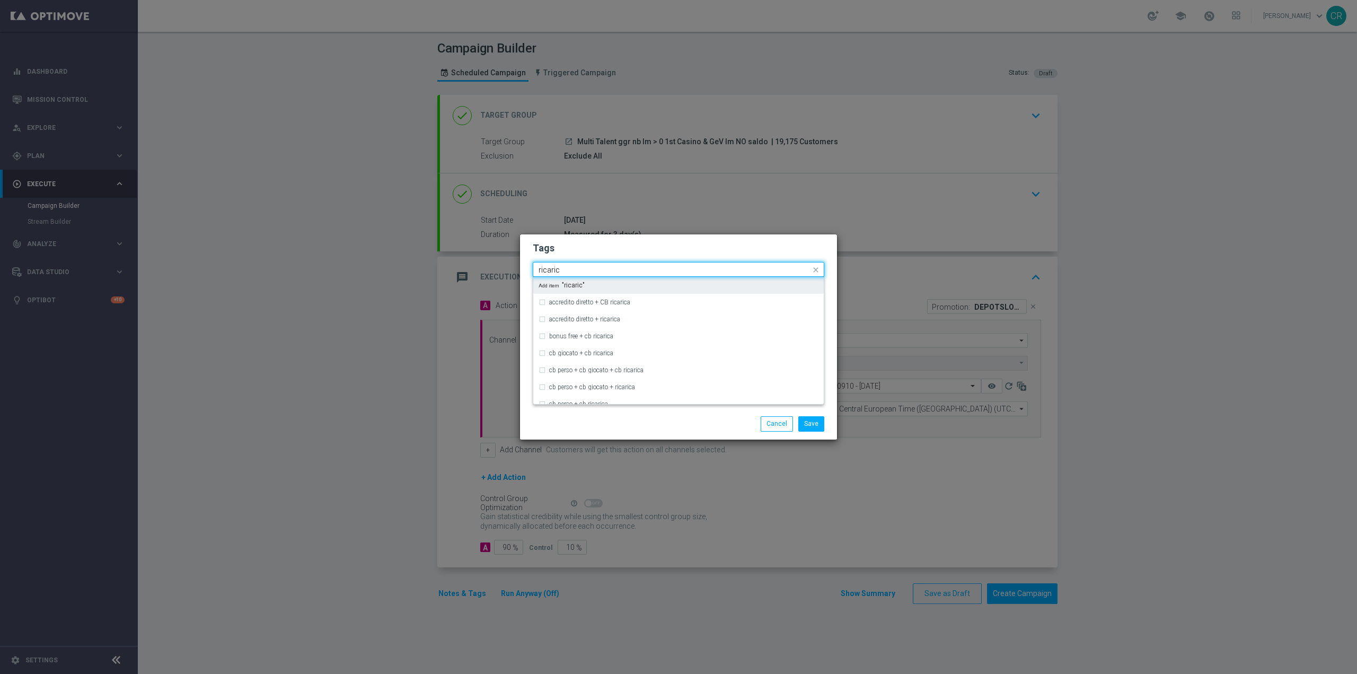
type input "ricarica"
click at [677, 427] on div "Save Cancel" at bounding box center [729, 423] width 205 height 15
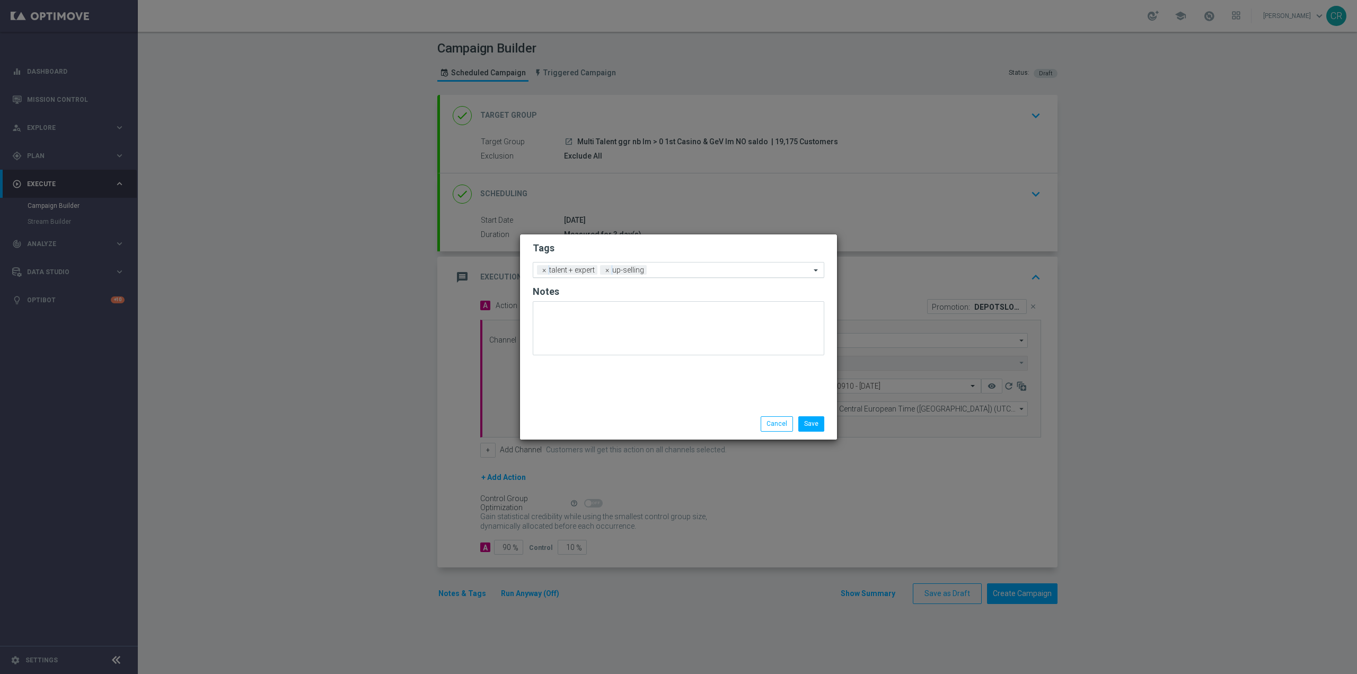
click at [681, 271] on input "text" at bounding box center [731, 270] width 160 height 9
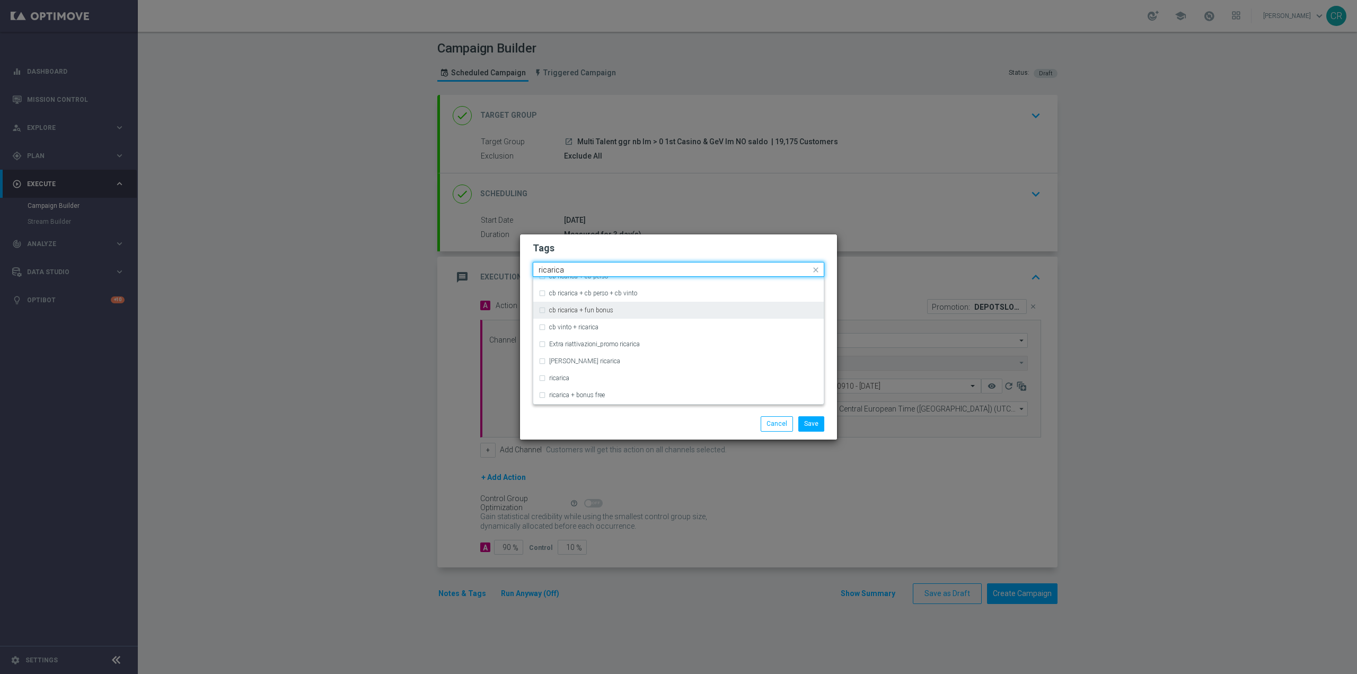
scroll to position [265, 0]
click at [642, 379] on div "ricarica" at bounding box center [683, 376] width 269 height 6
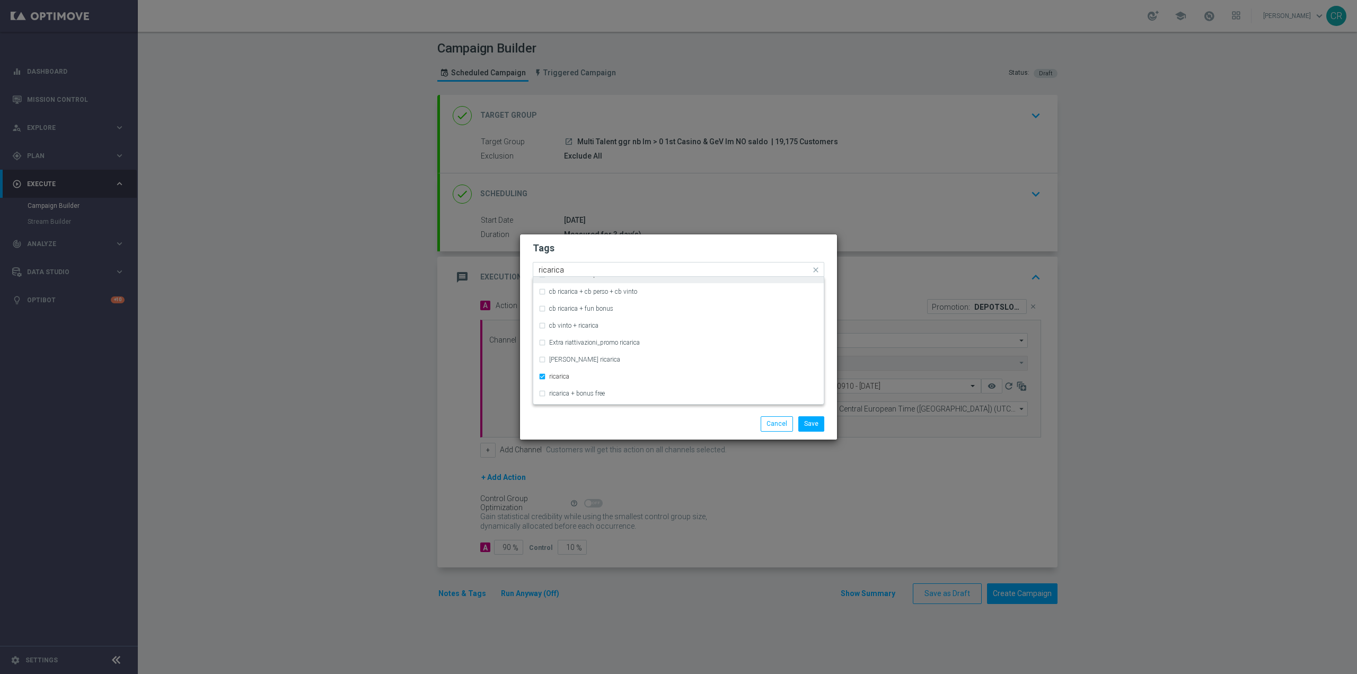
click at [679, 270] on input "ricarica" at bounding box center [674, 270] width 272 height 9
type input "r"
click at [583, 266] on input "text" at bounding box center [674, 270] width 272 height 9
click at [620, 337] on div "slot + lotterie" at bounding box center [678, 344] width 280 height 17
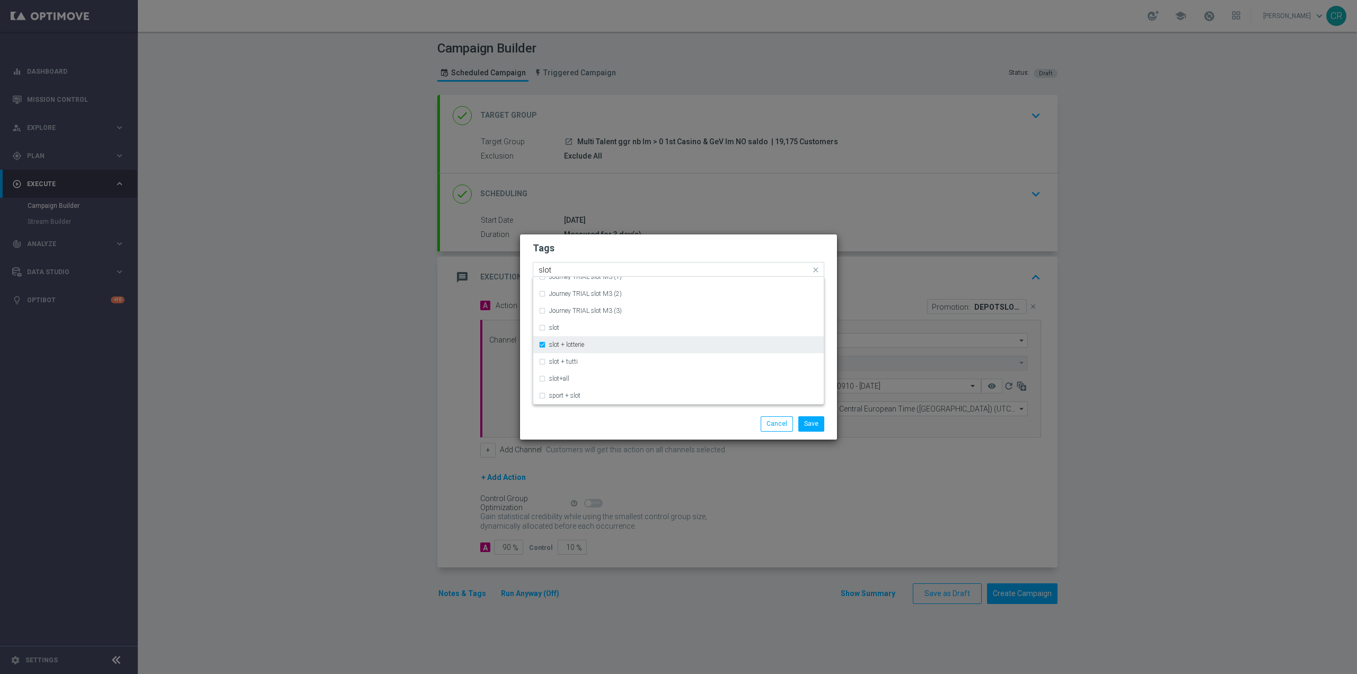
click at [620, 337] on div "slot + lotterie" at bounding box center [678, 344] width 280 height 17
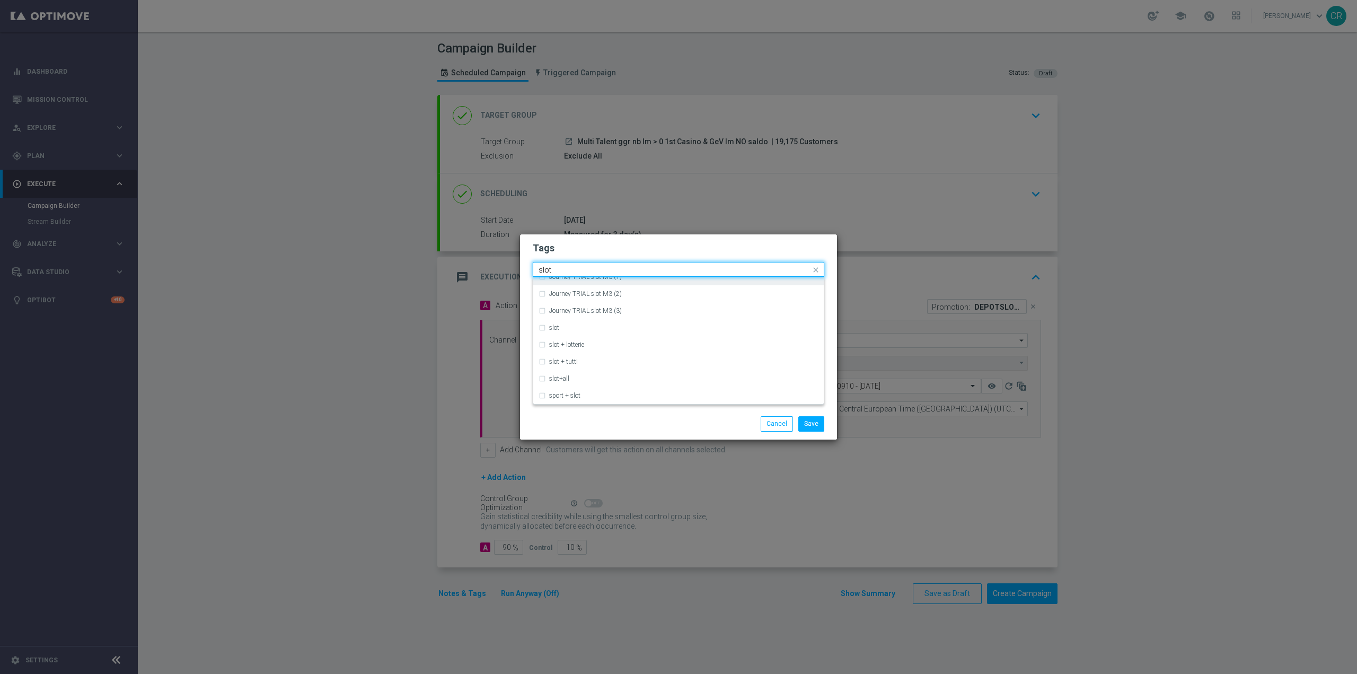
click at [616, 263] on div "Quick find × talent + expert × up-selling × ricarica slot" at bounding box center [671, 269] width 277 height 13
type input "s"
click at [564, 362] on label "casino + lotteries" at bounding box center [572, 361] width 46 height 6
type input "casino"
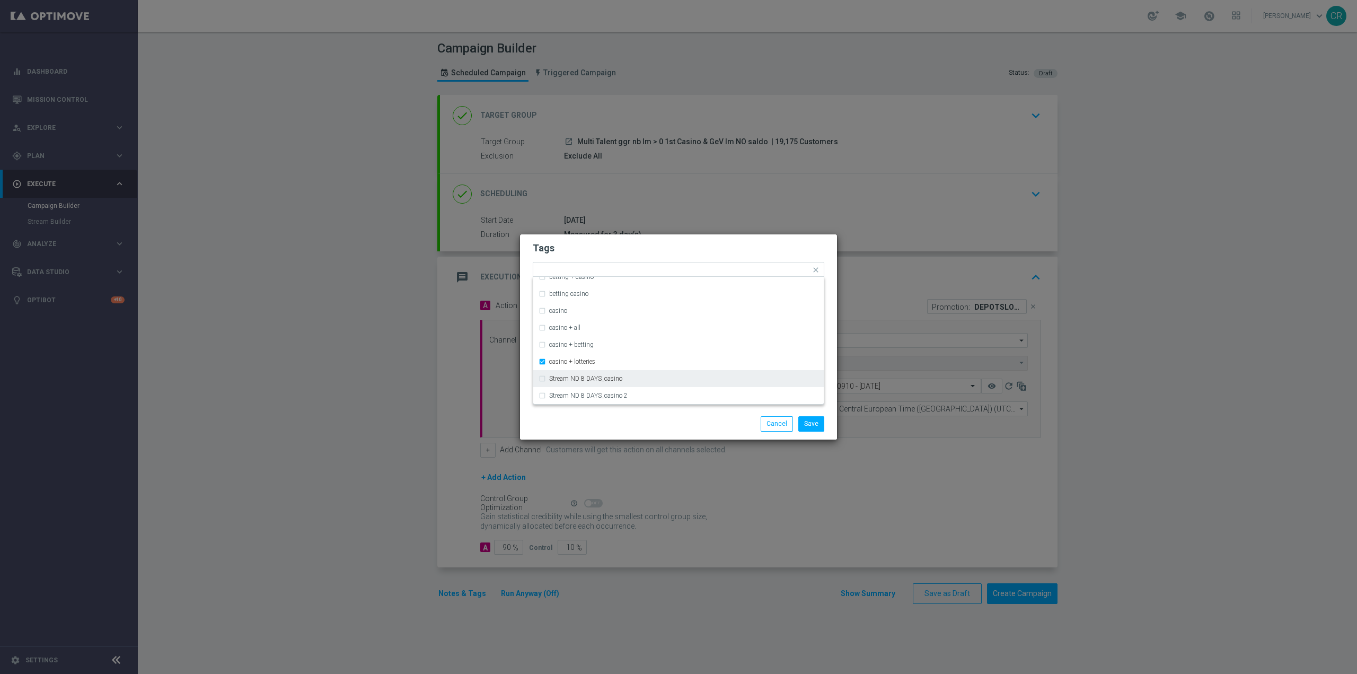
click at [632, 426] on div "Save Cancel" at bounding box center [729, 423] width 205 height 15
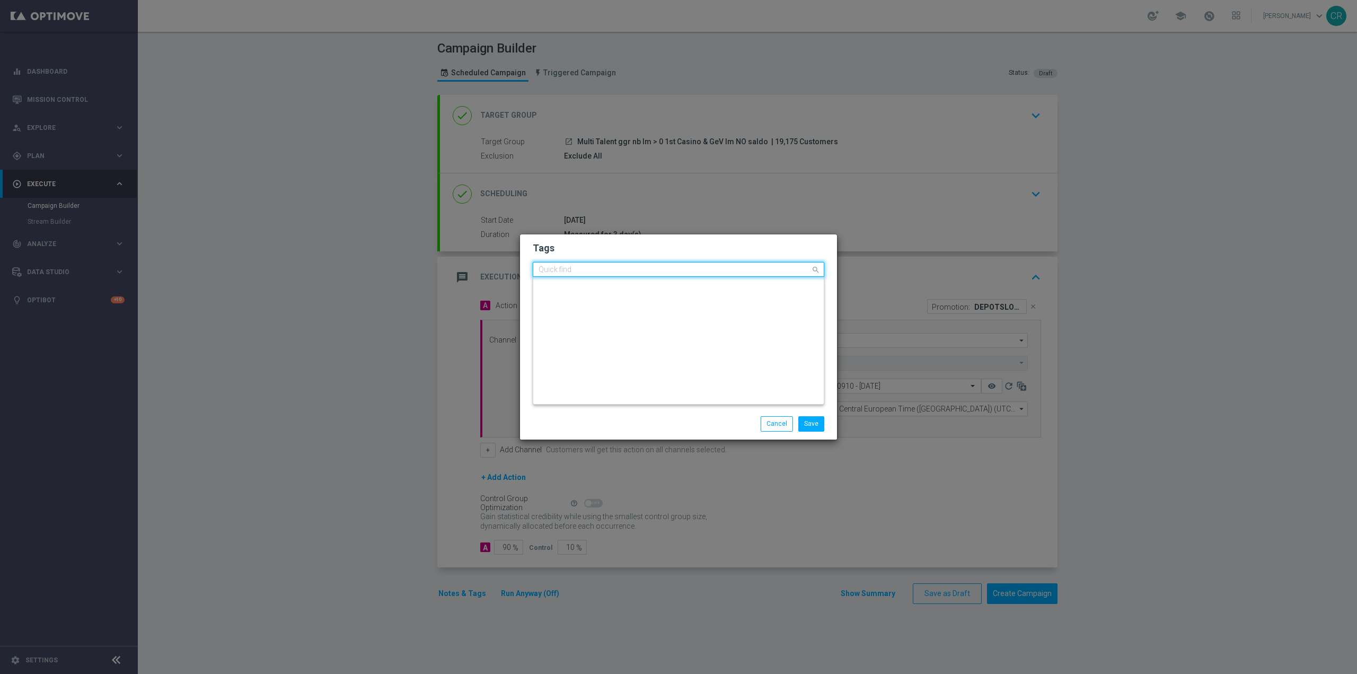
click at [798, 264] on div "Quick find × talent + expert × up-selling × ricarica × casino + lotteries" at bounding box center [671, 269] width 277 height 13
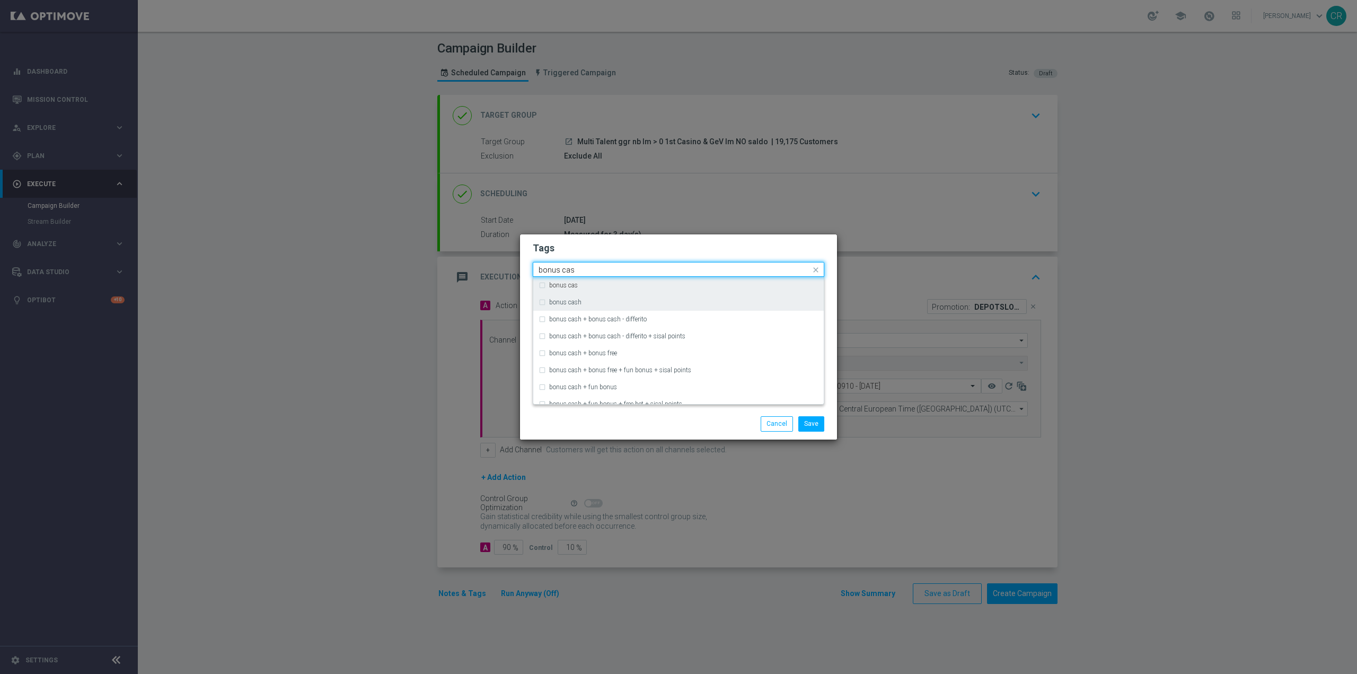
click at [613, 294] on div "bonus cas bonus cash bonus cash + bonus cash - differito bonus cash + bonus cas…" at bounding box center [678, 340] width 290 height 127
click at [612, 298] on div "bonus cash" at bounding box center [678, 302] width 280 height 17
type input "bonus cas"
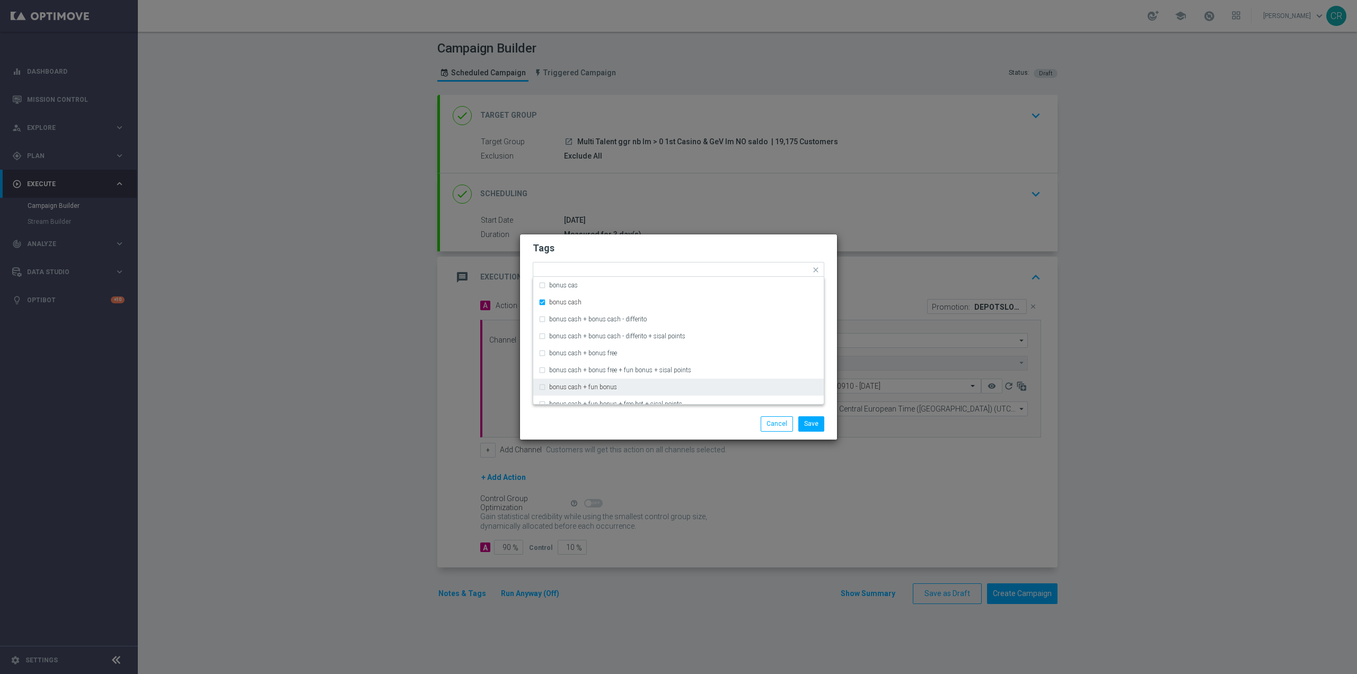
click at [688, 431] on div "Save Cancel" at bounding box center [729, 423] width 205 height 15
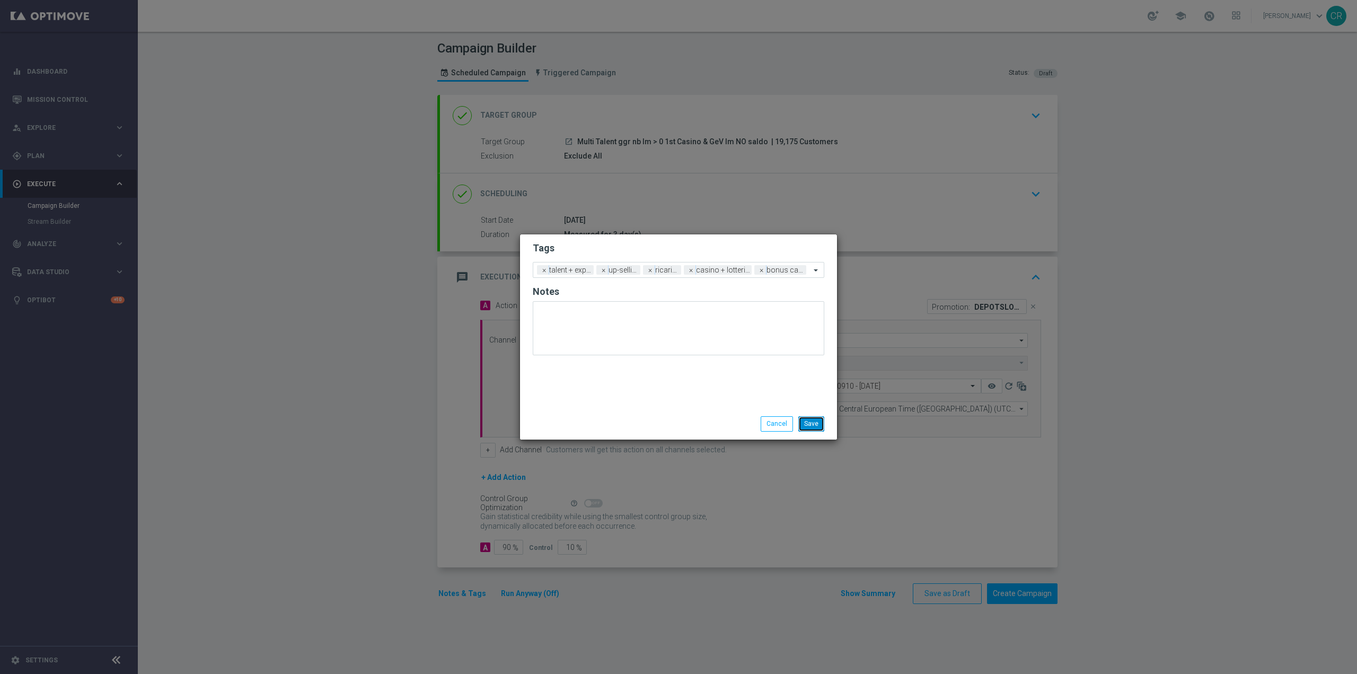
click at [812, 423] on button "Save" at bounding box center [811, 423] width 26 height 15
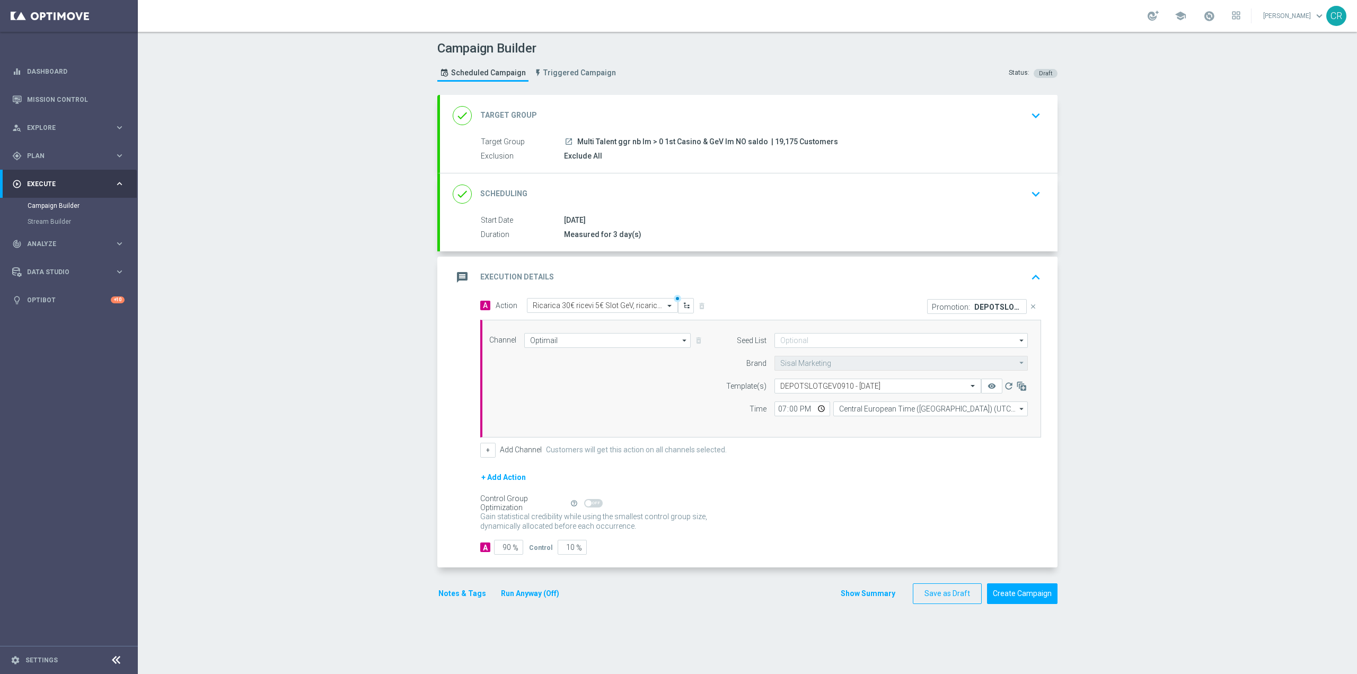
click at [527, 590] on button "Run Anyway (Off)" at bounding box center [530, 593] width 60 height 13
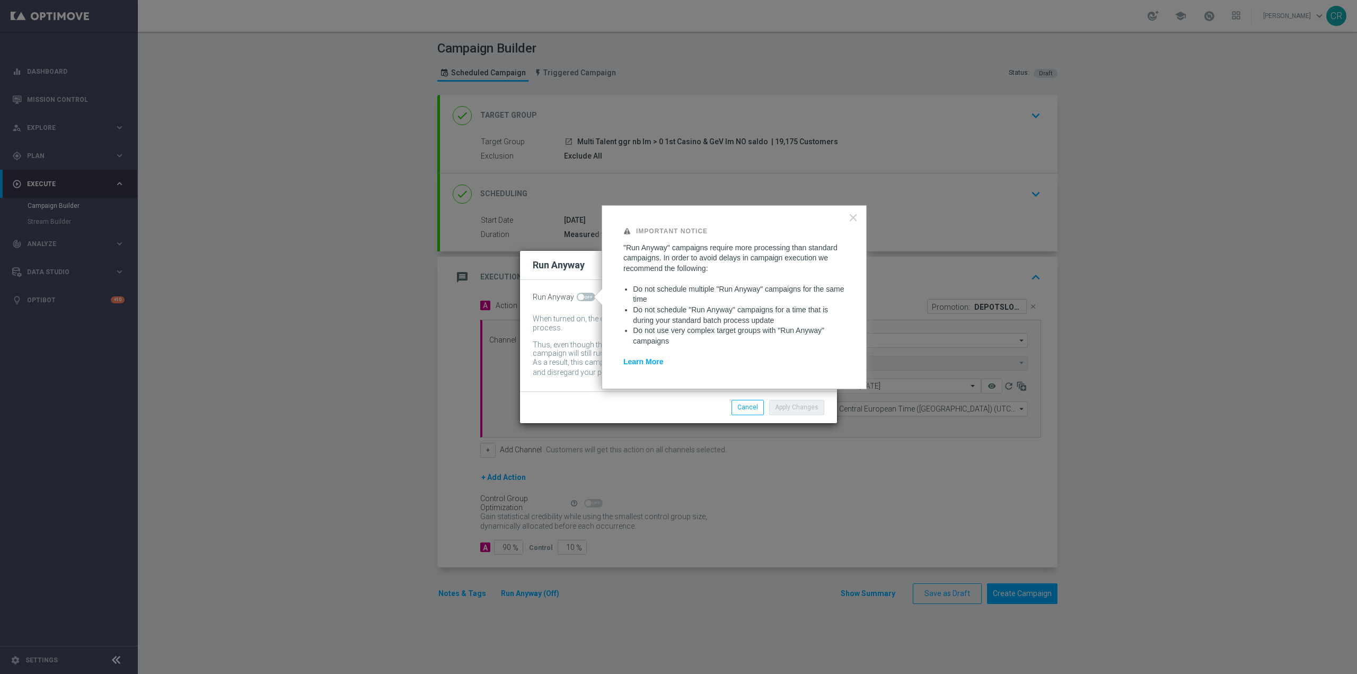
click at [581, 300] on span at bounding box center [586, 297] width 19 height 8
click at [581, 300] on input "checkbox" at bounding box center [586, 297] width 19 height 8
checkbox input "true"
click at [679, 406] on div "Apply Changes Cancel" at bounding box center [729, 407] width 205 height 15
click at [794, 409] on button "Apply Changes" at bounding box center [796, 407] width 55 height 15
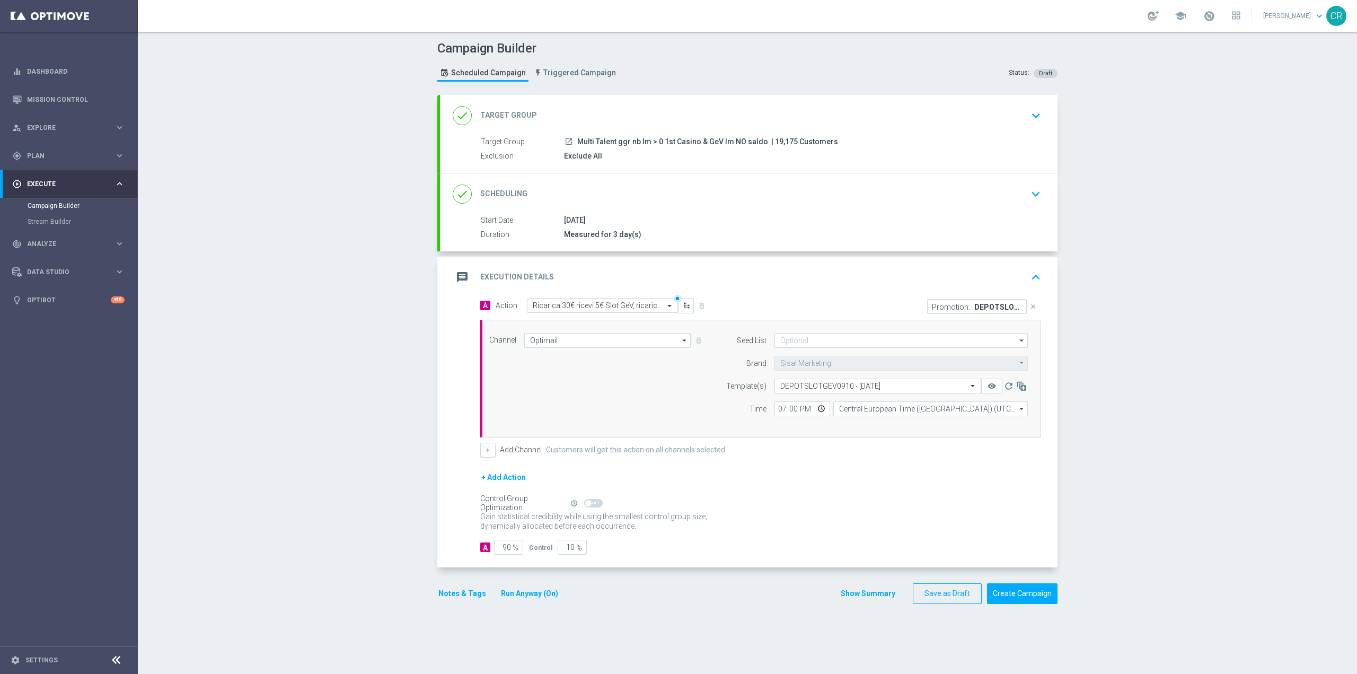
click at [1033, 267] on button "keyboard_arrow_up" at bounding box center [1036, 277] width 18 height 20
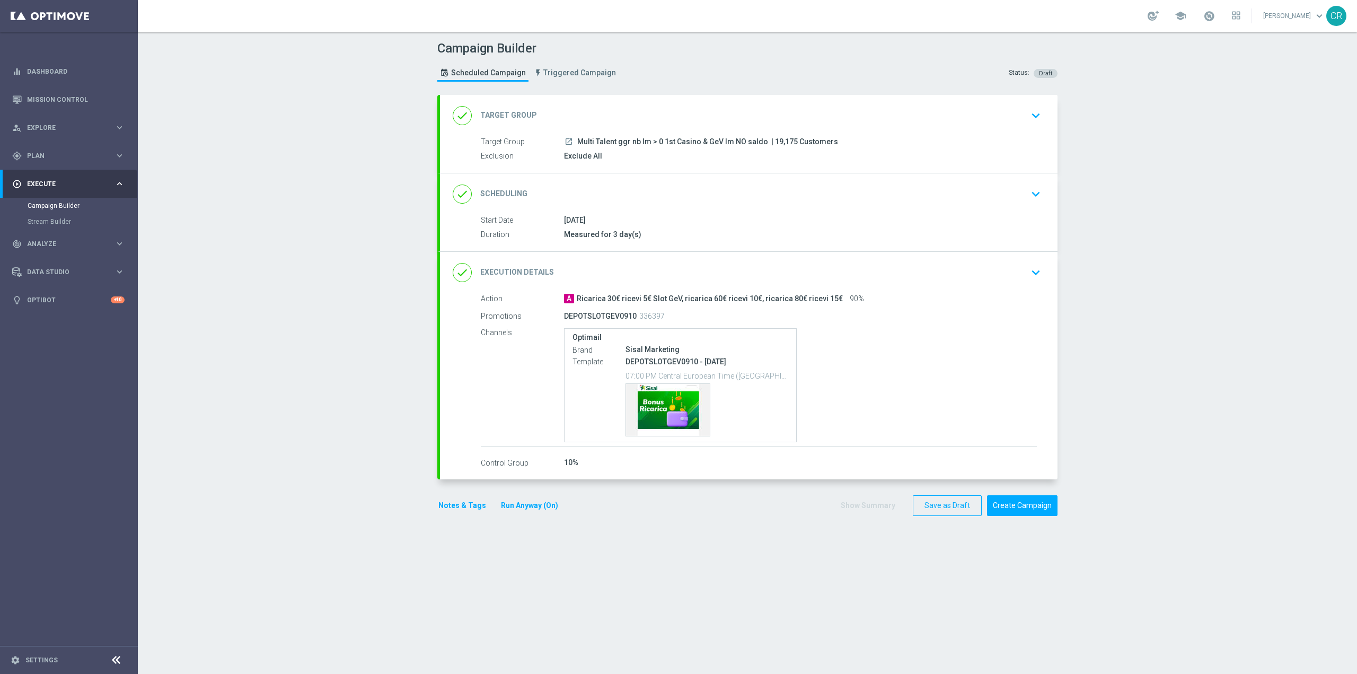
click at [646, 358] on p "DEPOTSLOTGEV0910 - [DATE]" at bounding box center [706, 362] width 163 height 10
click at [661, 407] on div "Template preview" at bounding box center [668, 410] width 84 height 52
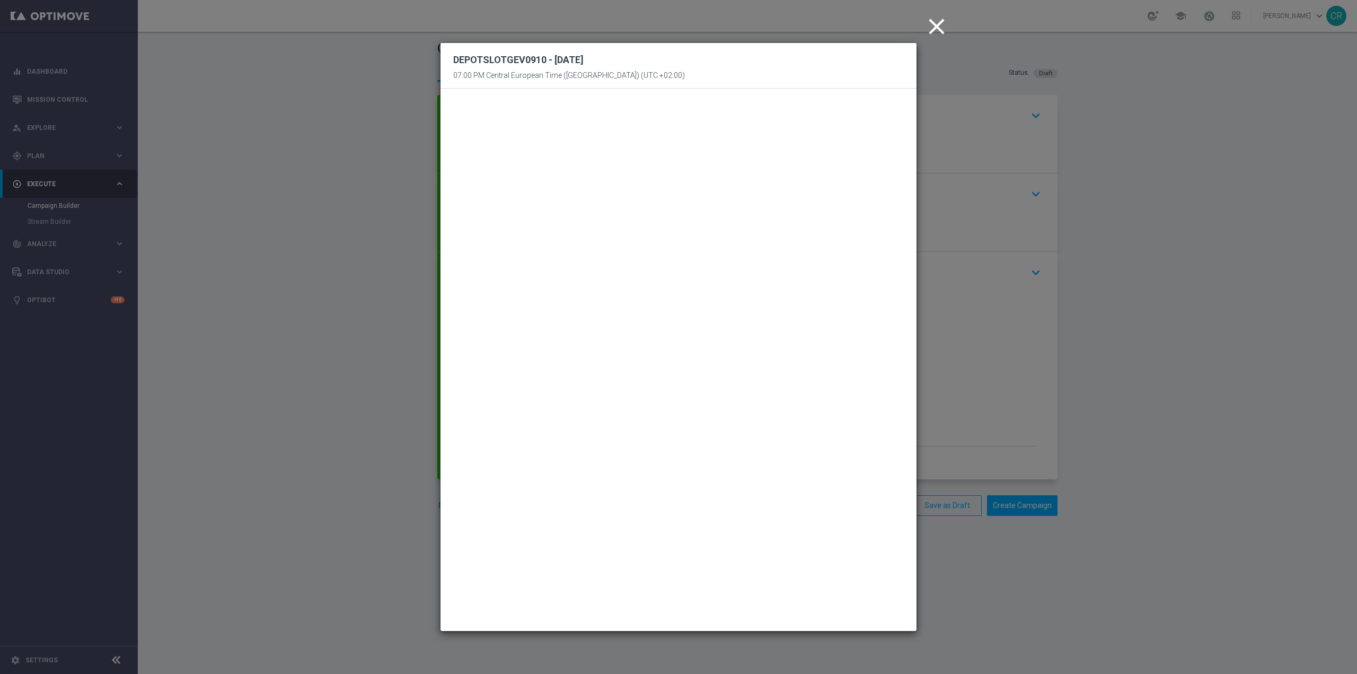
click at [939, 21] on icon "close" at bounding box center [936, 26] width 26 height 26
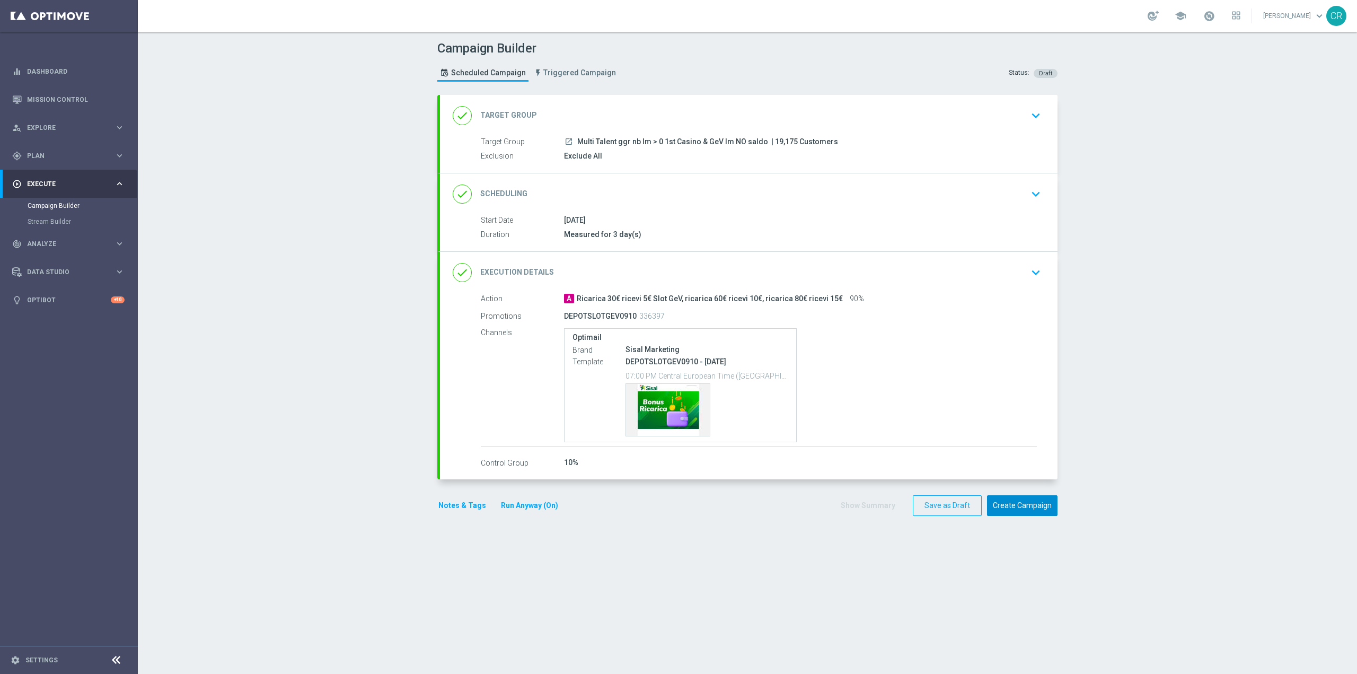
click at [1014, 503] on button "Create Campaign" at bounding box center [1022, 505] width 70 height 21
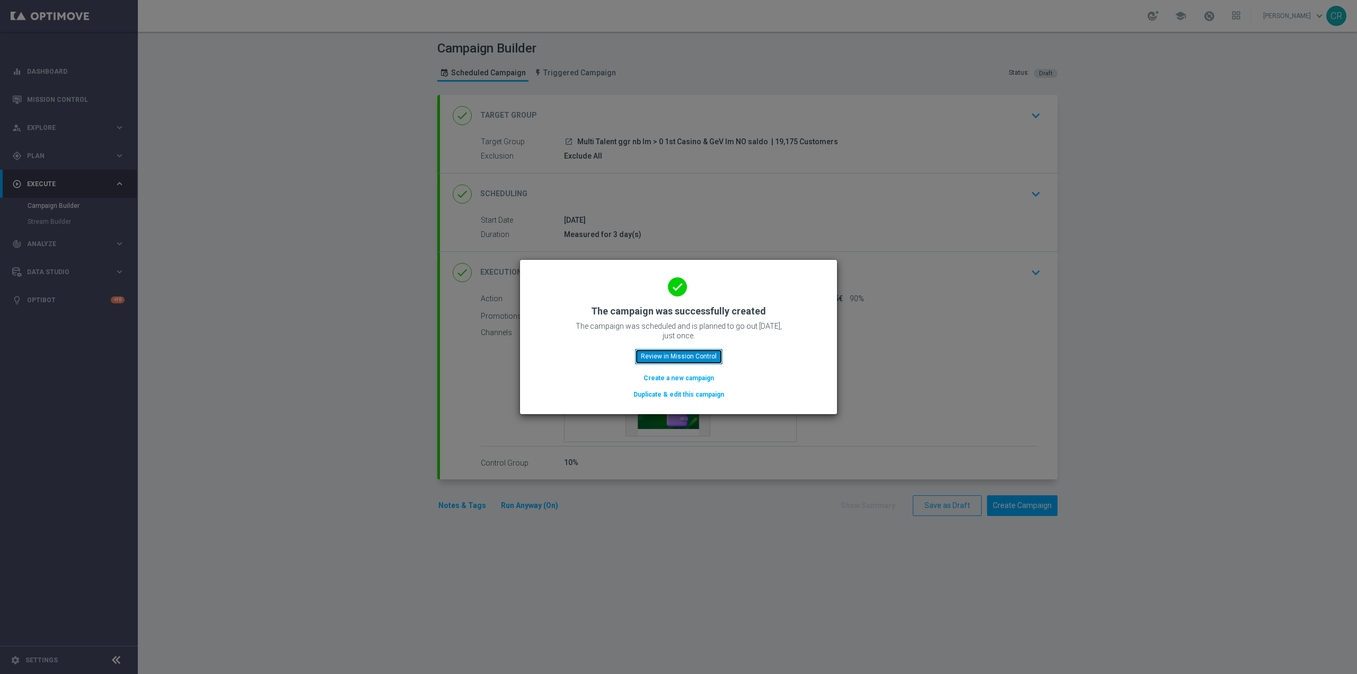
click at [644, 352] on button "Review in Mission Control" at bounding box center [678, 356] width 87 height 15
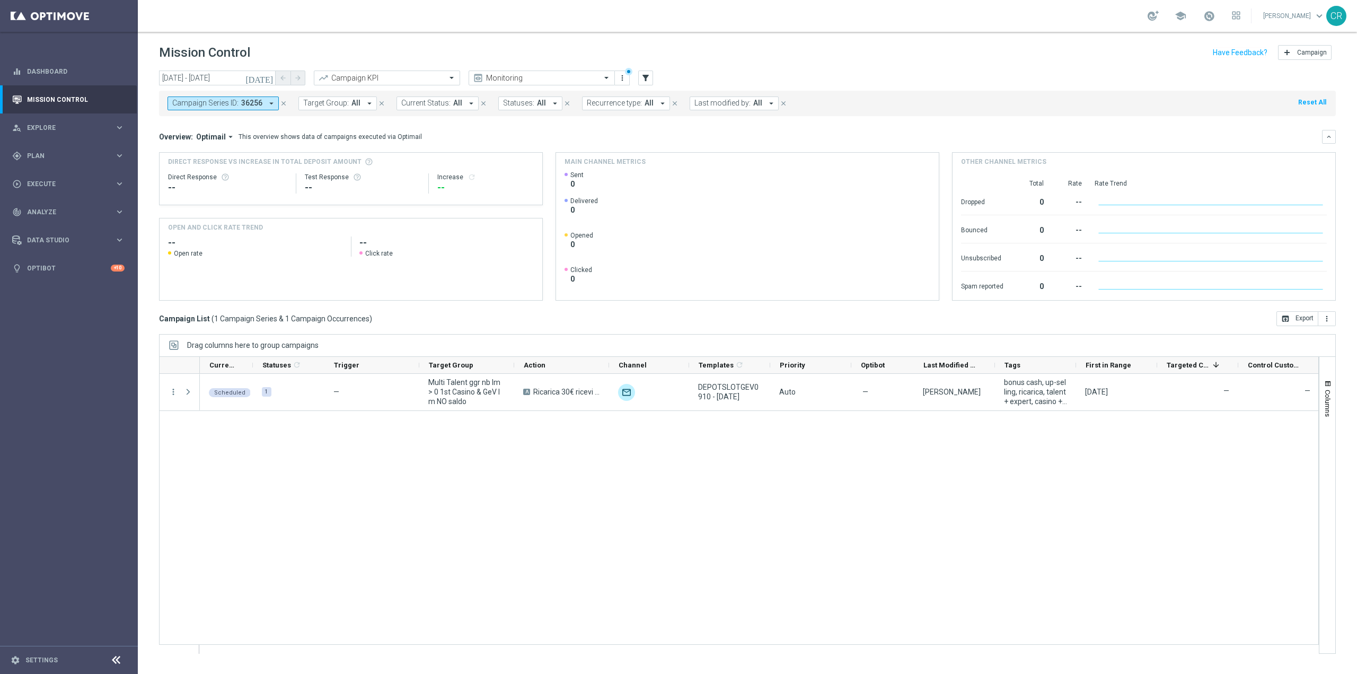
click at [236, 101] on span "Campaign Series ID:" at bounding box center [205, 103] width 66 height 9
click at [0, 0] on div "Clear" at bounding box center [0, 0] width 0 height 0
click at [476, 130] on div "Overview: Optimail arrow_drop_down This overview shows data of campaigns execut…" at bounding box center [747, 137] width 1176 height 14
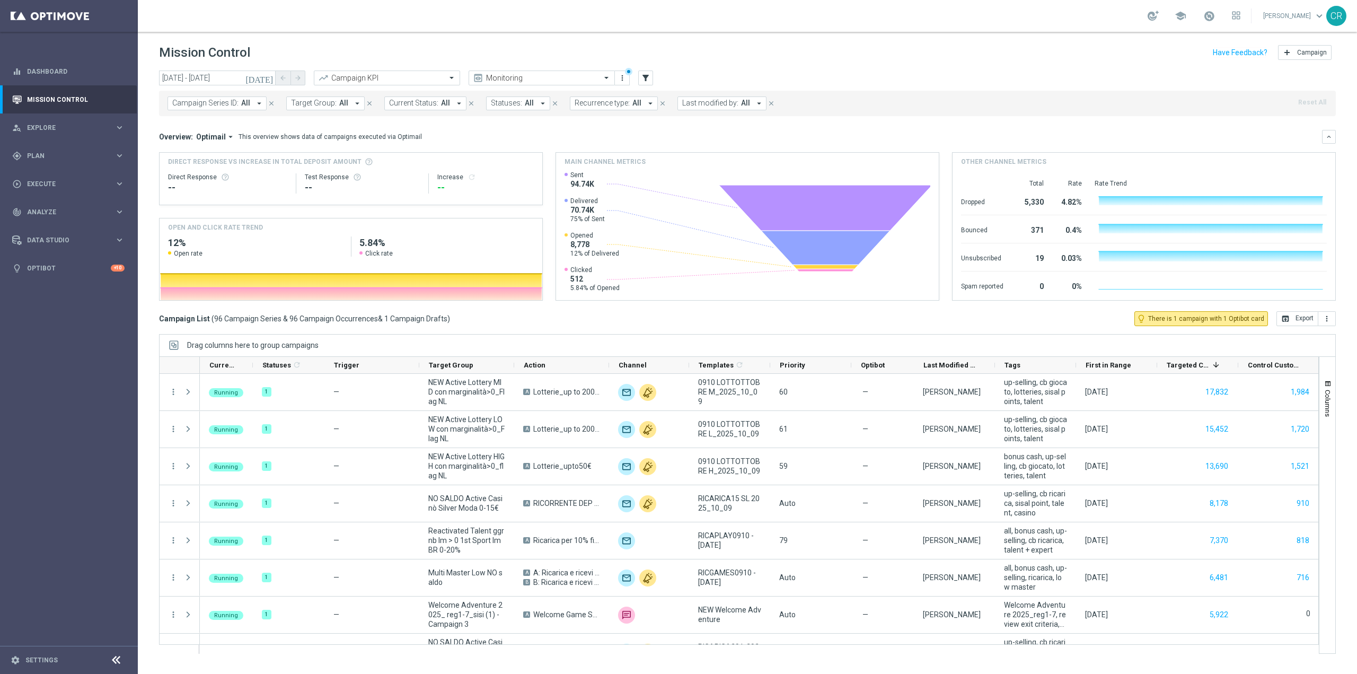
click at [726, 99] on span "Last modified by:" at bounding box center [710, 103] width 56 height 9
click at [722, 172] on label "[PERSON_NAME]" at bounding box center [717, 175] width 49 height 6
type input "raffo"
click at [904, 126] on mini-dashboard "Overview: Optimail arrow_drop_down This overview shows data of campaigns execut…" at bounding box center [747, 213] width 1176 height 195
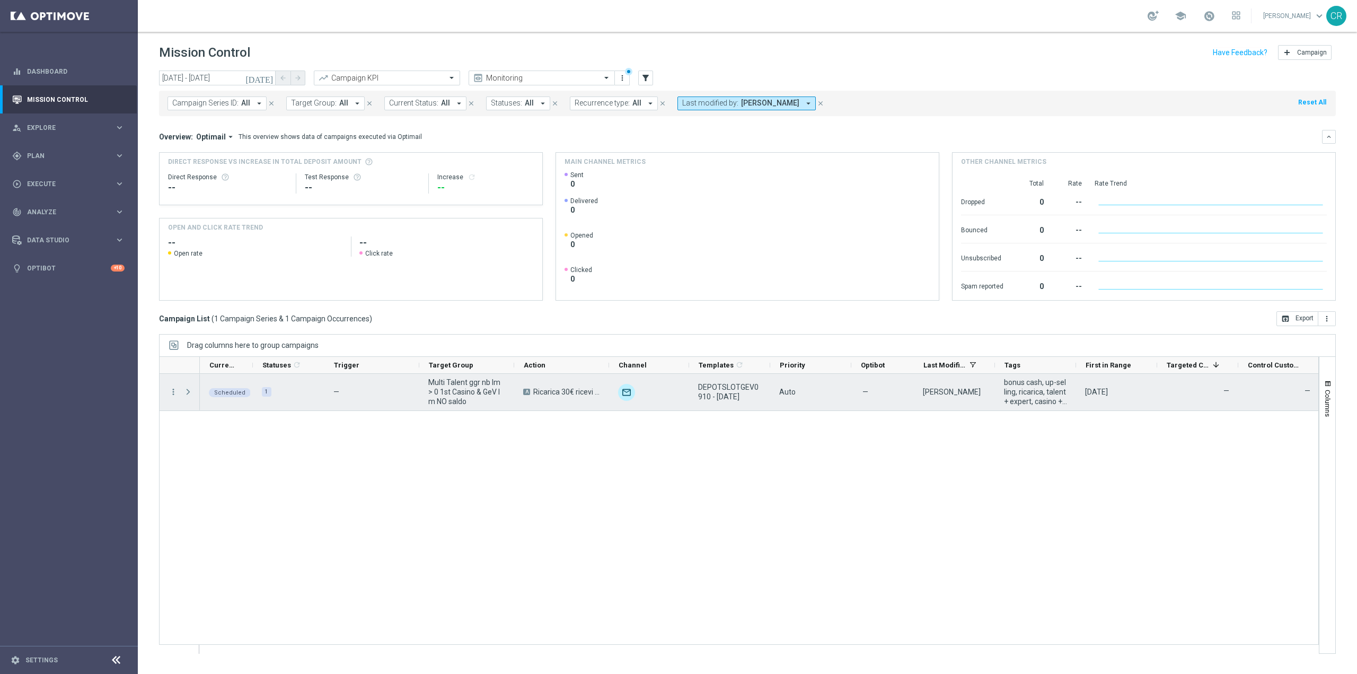
click at [186, 392] on span at bounding box center [188, 391] width 10 height 8
click at [241, 383] on span "play_arrow" at bounding box center [241, 384] width 7 height 7
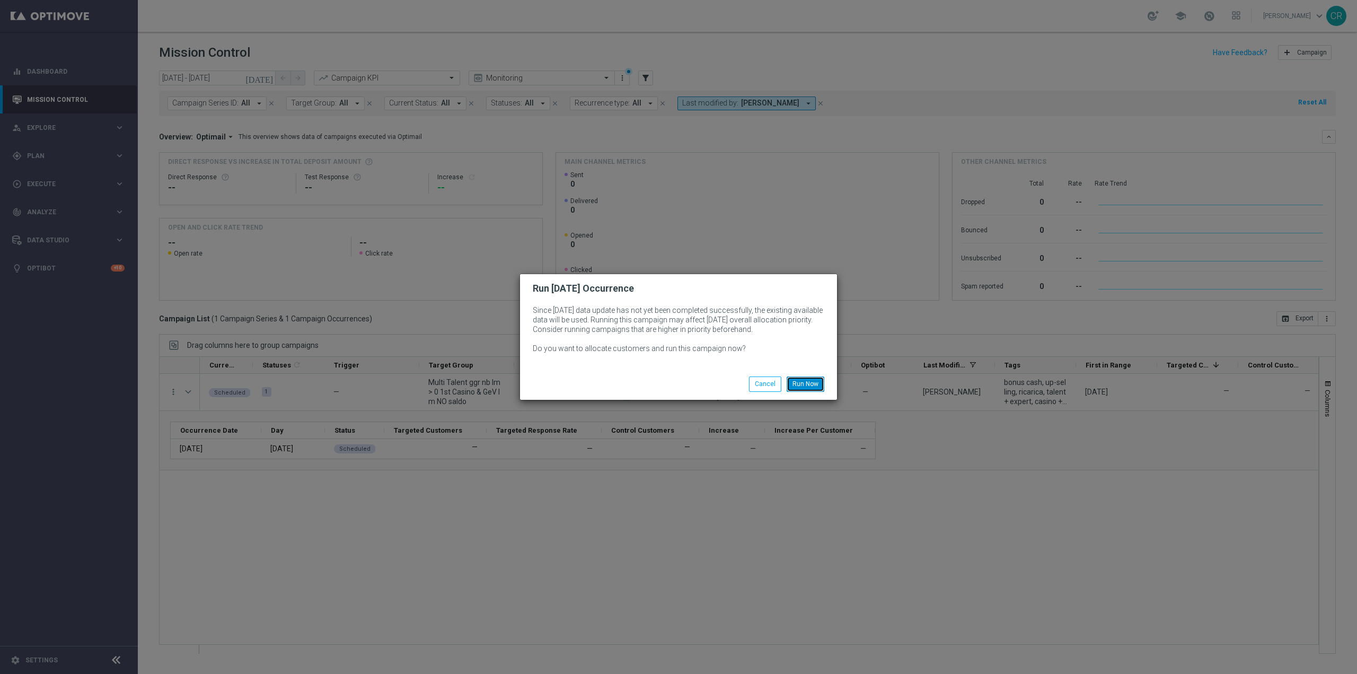
click at [805, 383] on button "Run Now" at bounding box center [805, 383] width 38 height 15
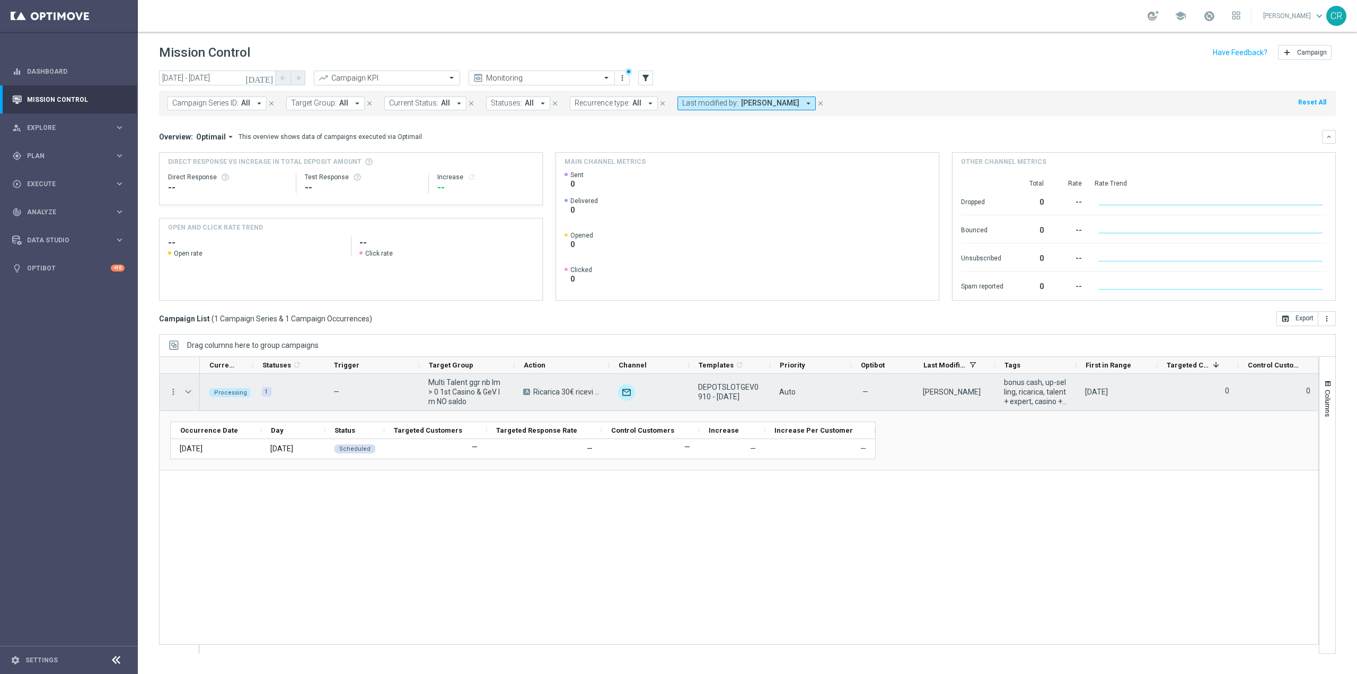
click at [188, 391] on span "Press SPACE to select this row." at bounding box center [188, 391] width 10 height 8
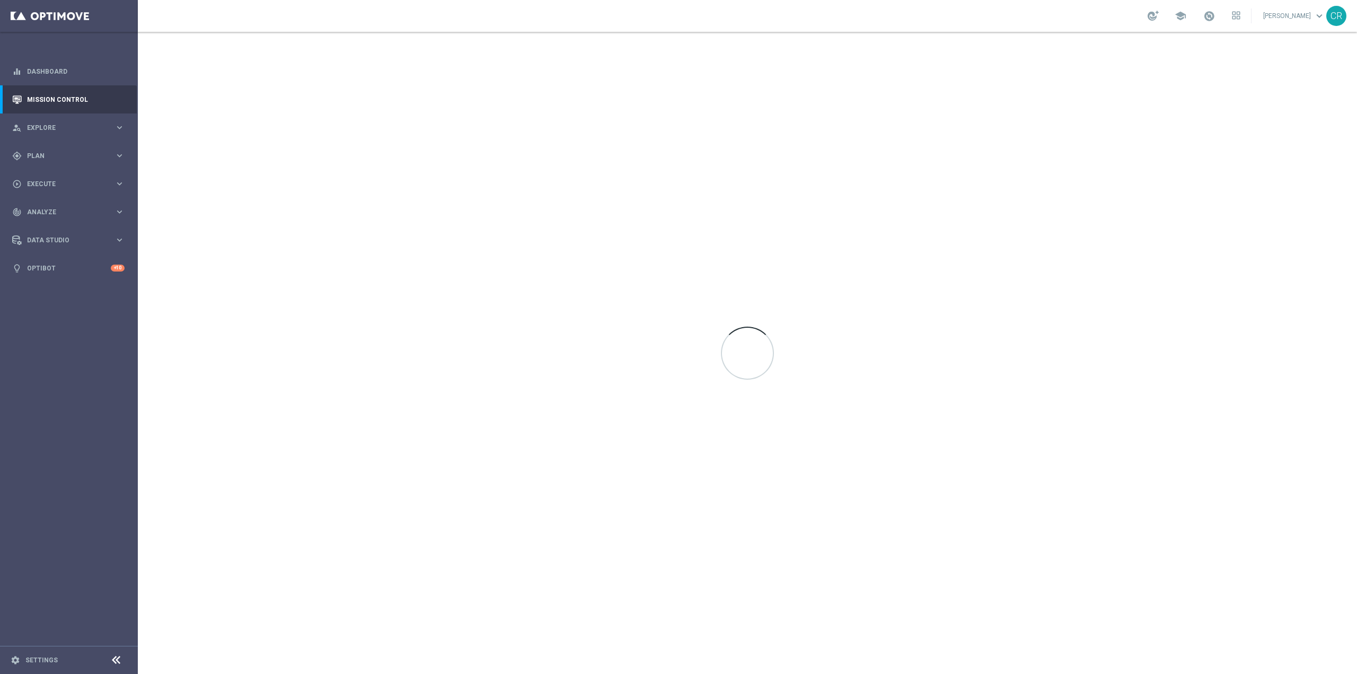
scroll to position [6496, 0]
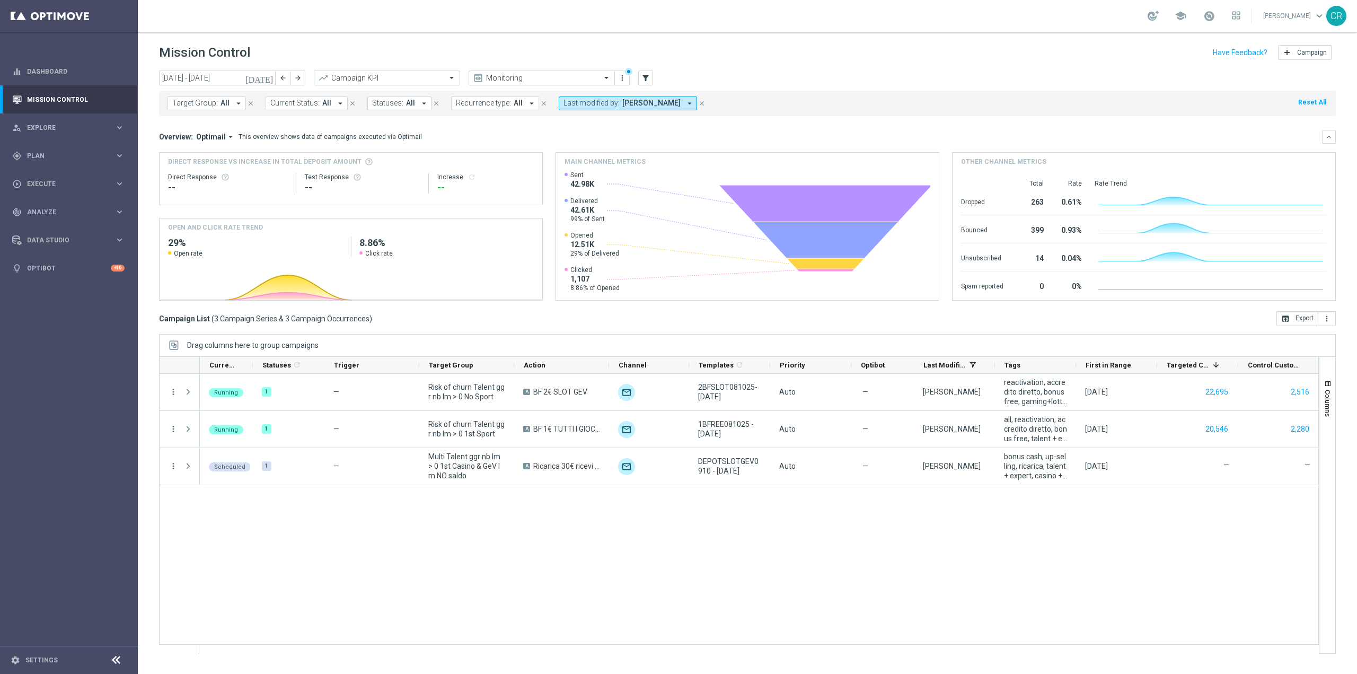
click at [271, 75] on icon "[DATE]" at bounding box center [259, 78] width 29 height 10
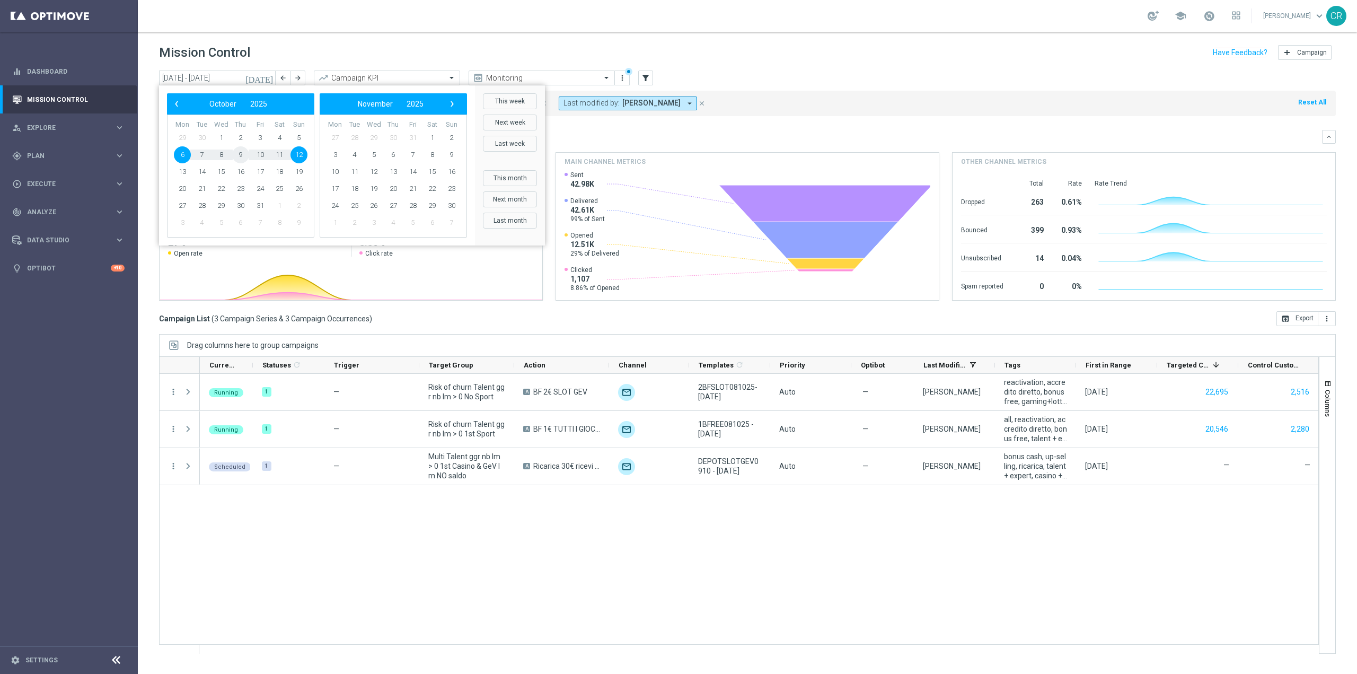
click at [236, 158] on span "9" at bounding box center [240, 154] width 17 height 17
click at [240, 158] on span "9" at bounding box center [240, 154] width 17 height 17
type input "09 Oct 2025 - 09 Oct 2025"
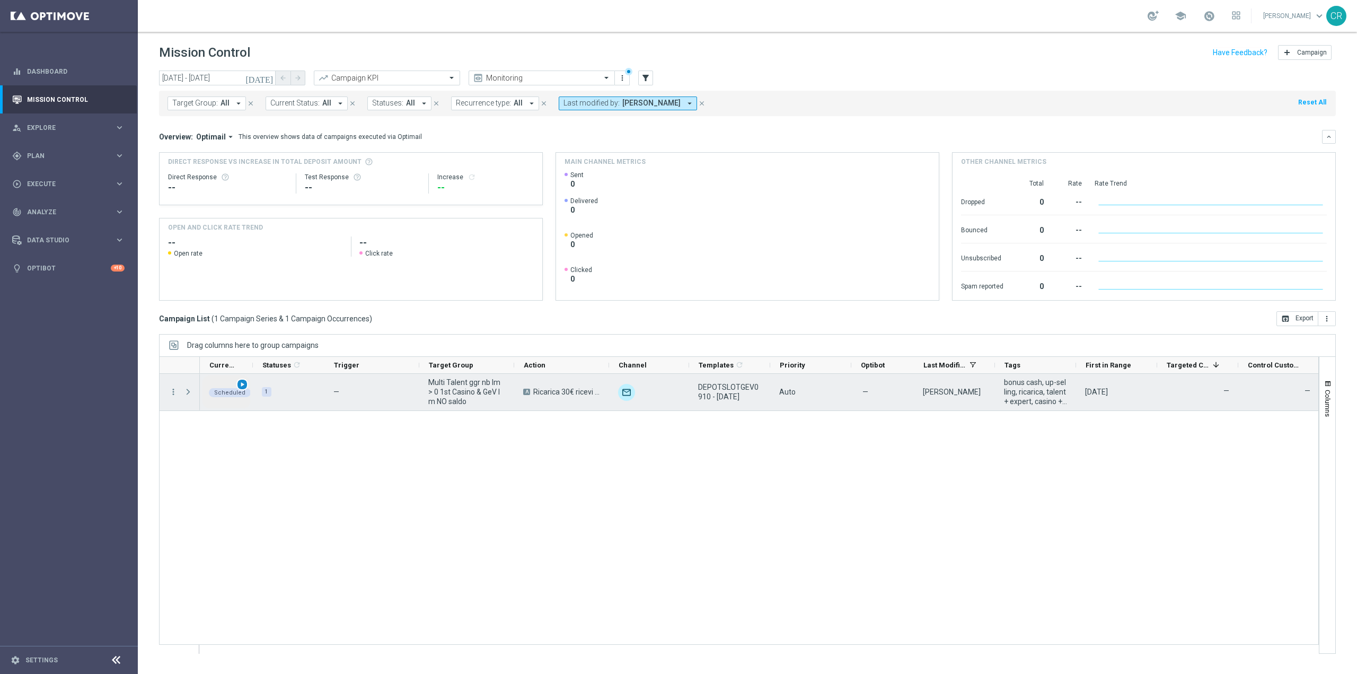
click at [240, 385] on span "play_arrow" at bounding box center [241, 384] width 7 height 7
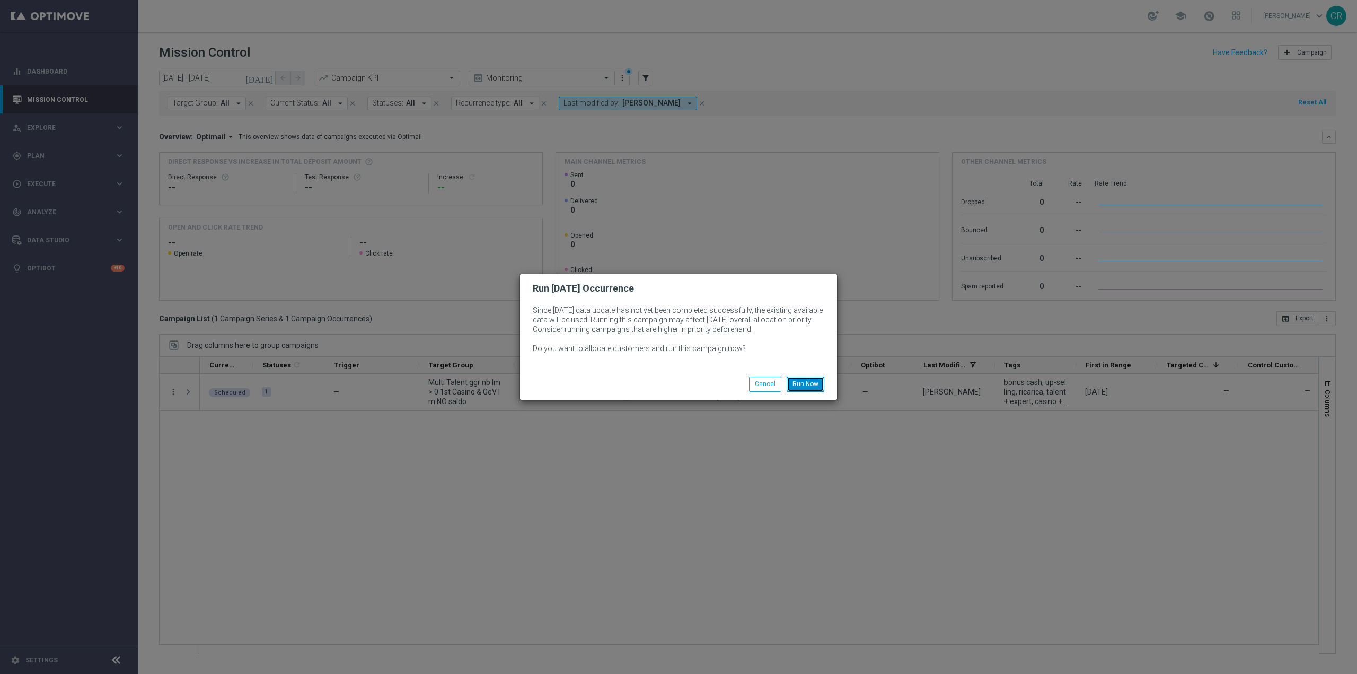
click at [809, 386] on button "Run Now" at bounding box center [805, 383] width 38 height 15
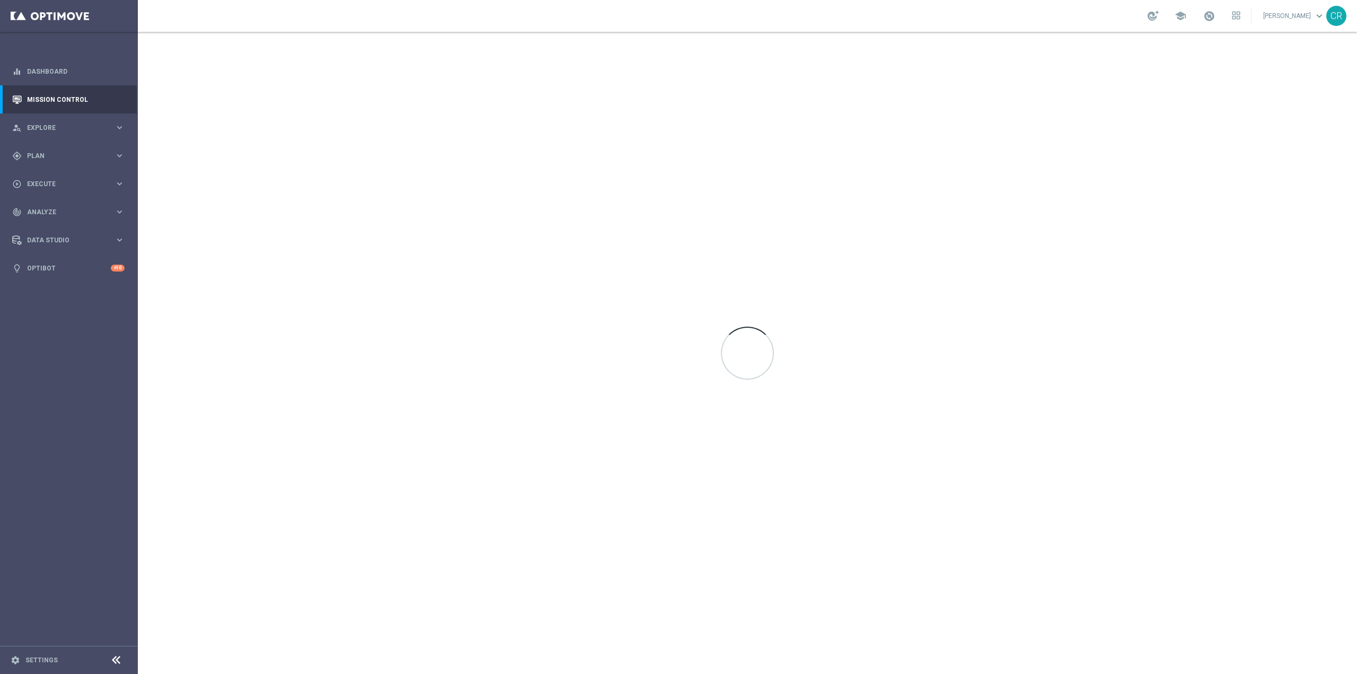
scroll to position [6496, 0]
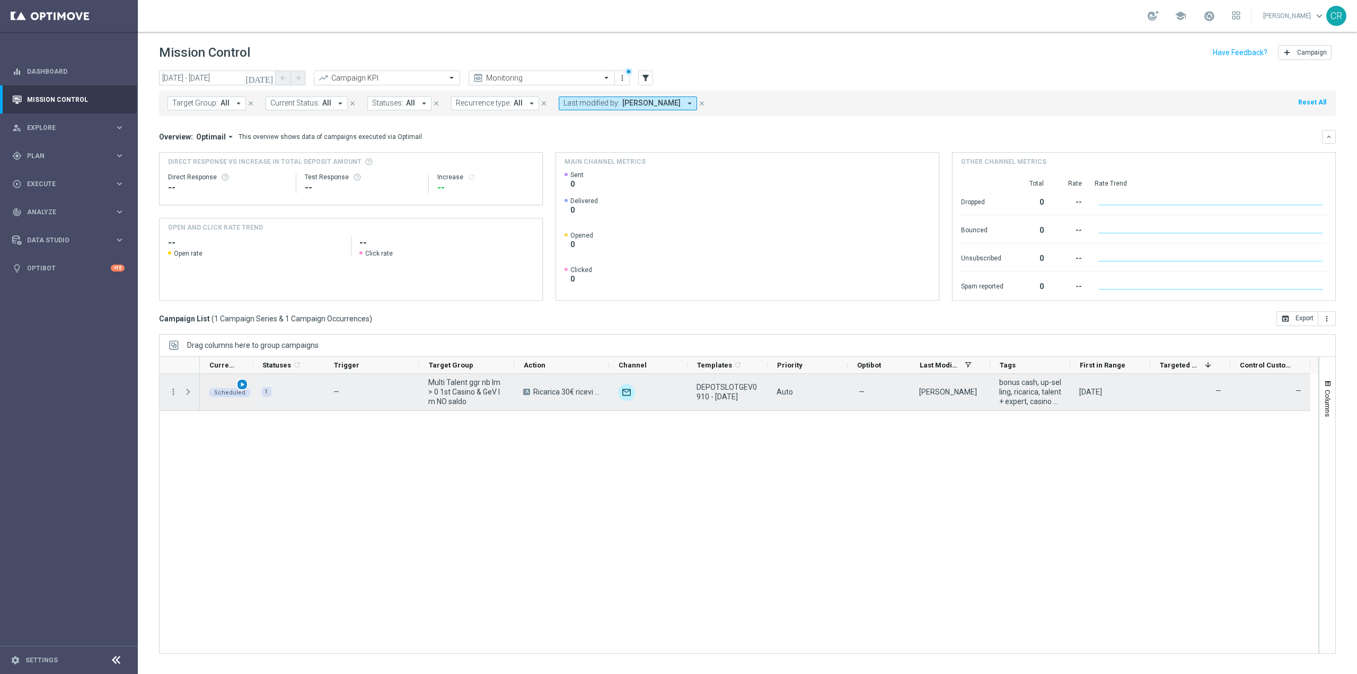
click at [241, 384] on span "play_arrow" at bounding box center [241, 384] width 7 height 7
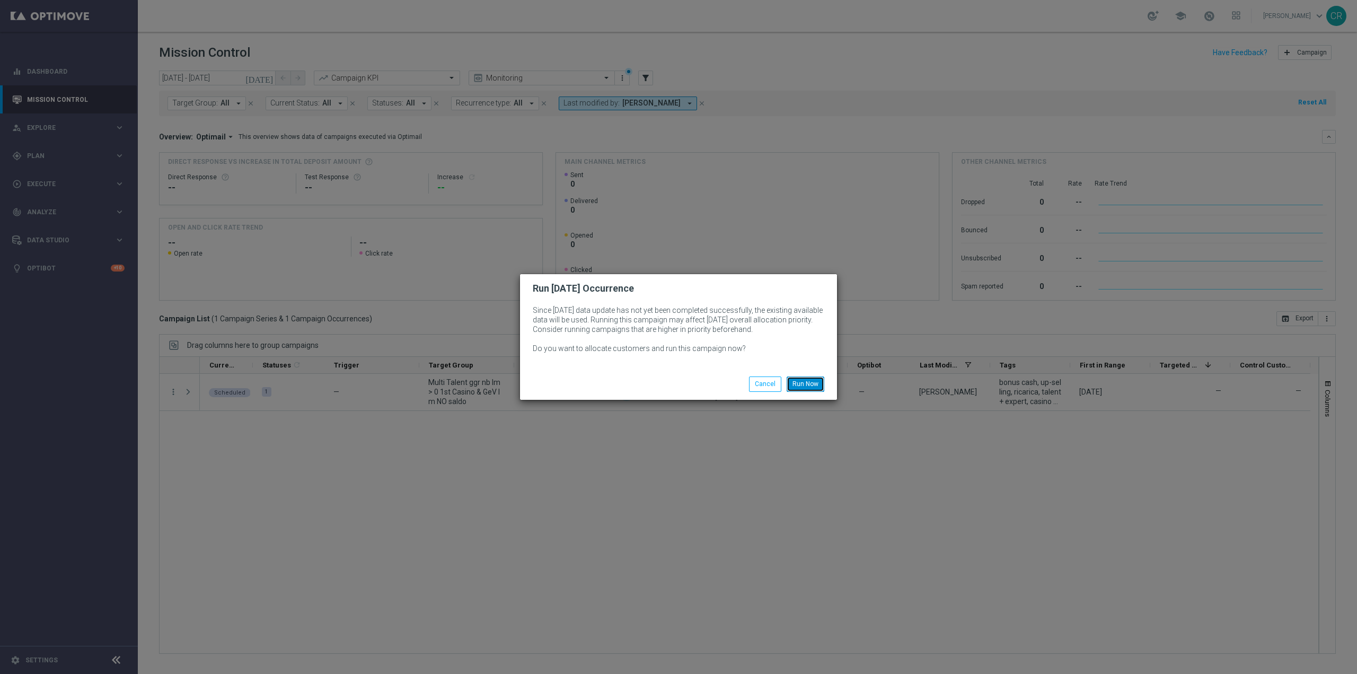
click at [806, 380] on button "Run Now" at bounding box center [805, 383] width 38 height 15
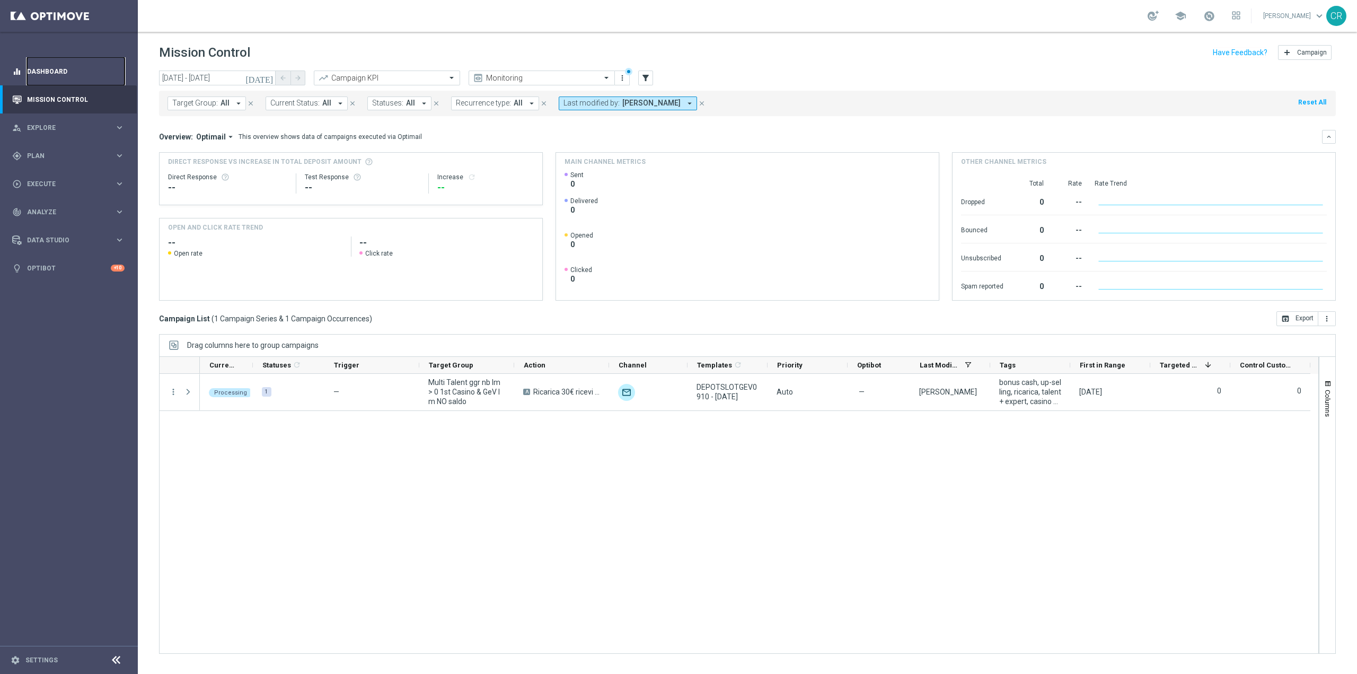
click at [51, 72] on link "Dashboard" at bounding box center [76, 71] width 98 height 28
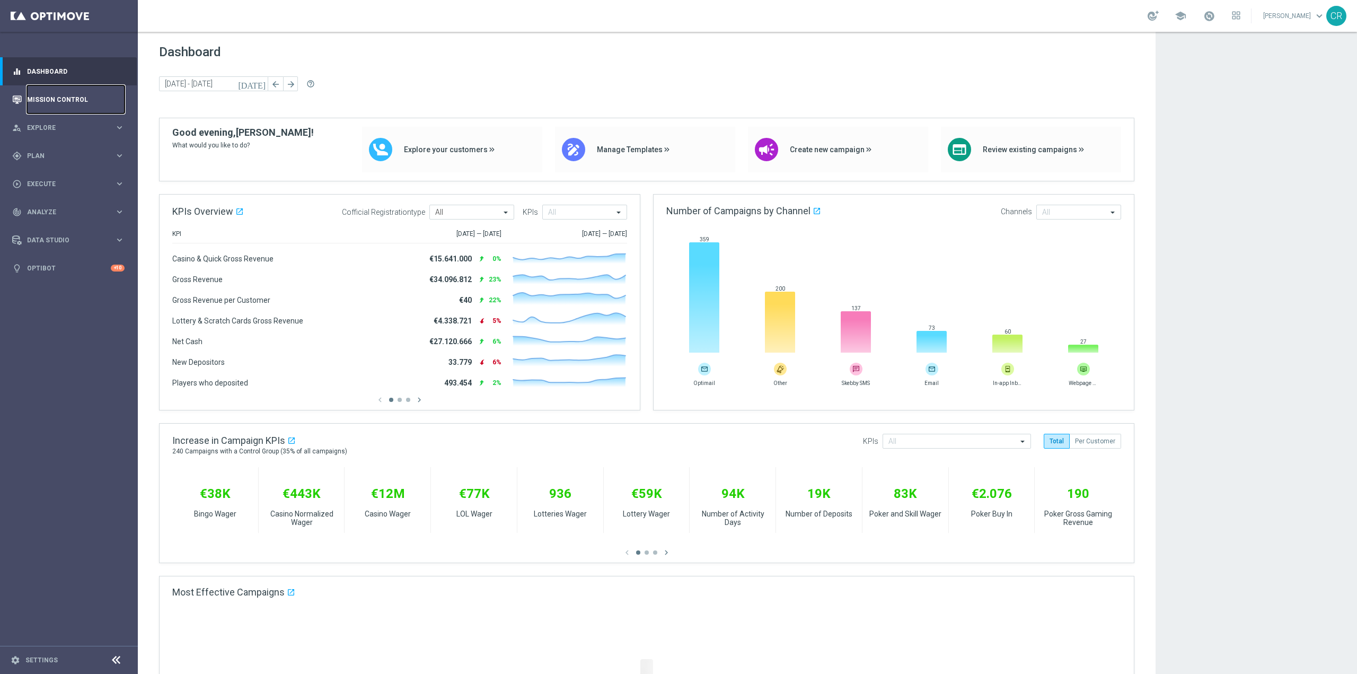
click at [42, 98] on link "Mission Control" at bounding box center [76, 99] width 98 height 28
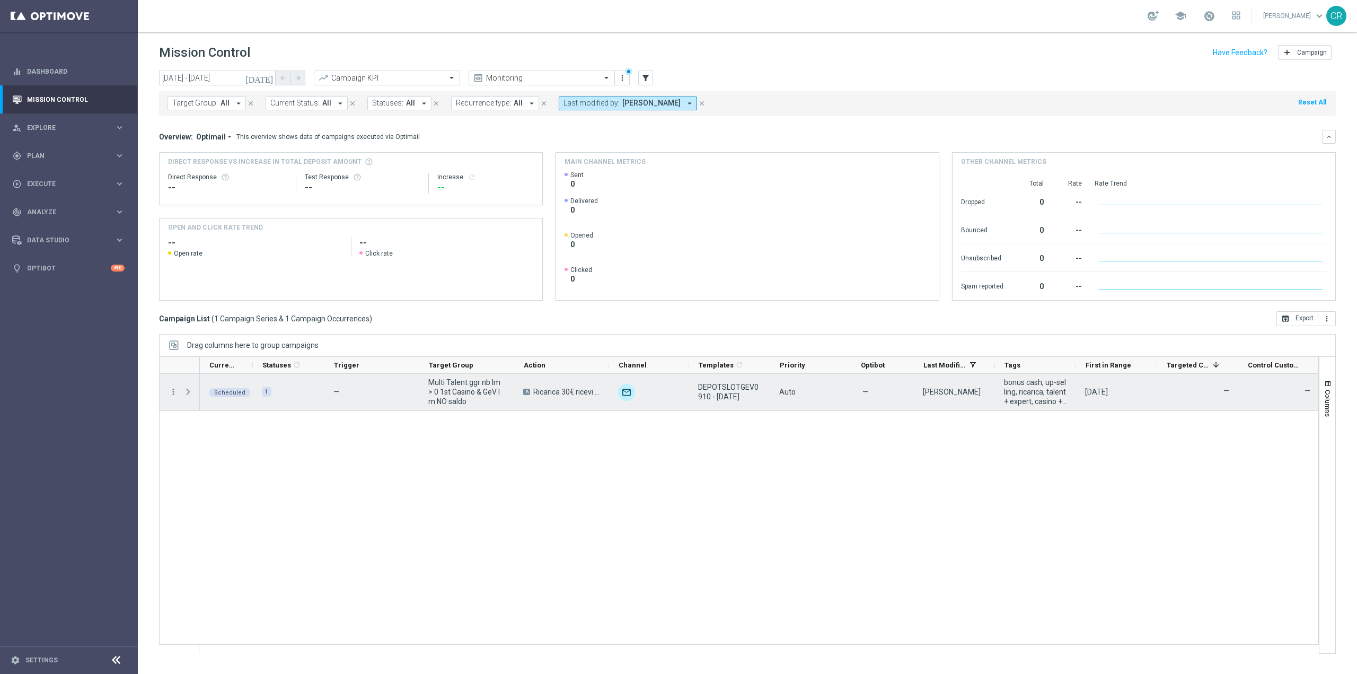
click at [190, 393] on span "Press SPACE to select this row." at bounding box center [188, 391] width 10 height 8
click at [243, 384] on span "play_arrow" at bounding box center [241, 384] width 7 height 7
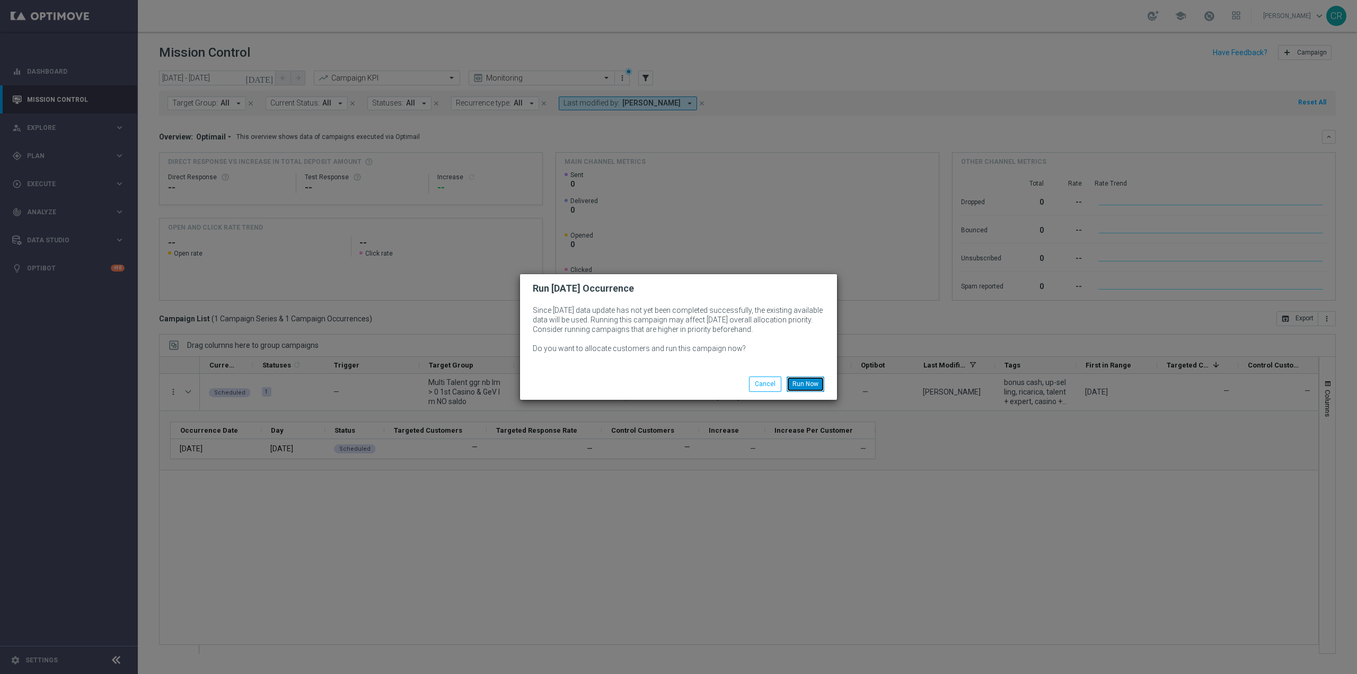
click at [801, 384] on button "Run Now" at bounding box center [805, 383] width 38 height 15
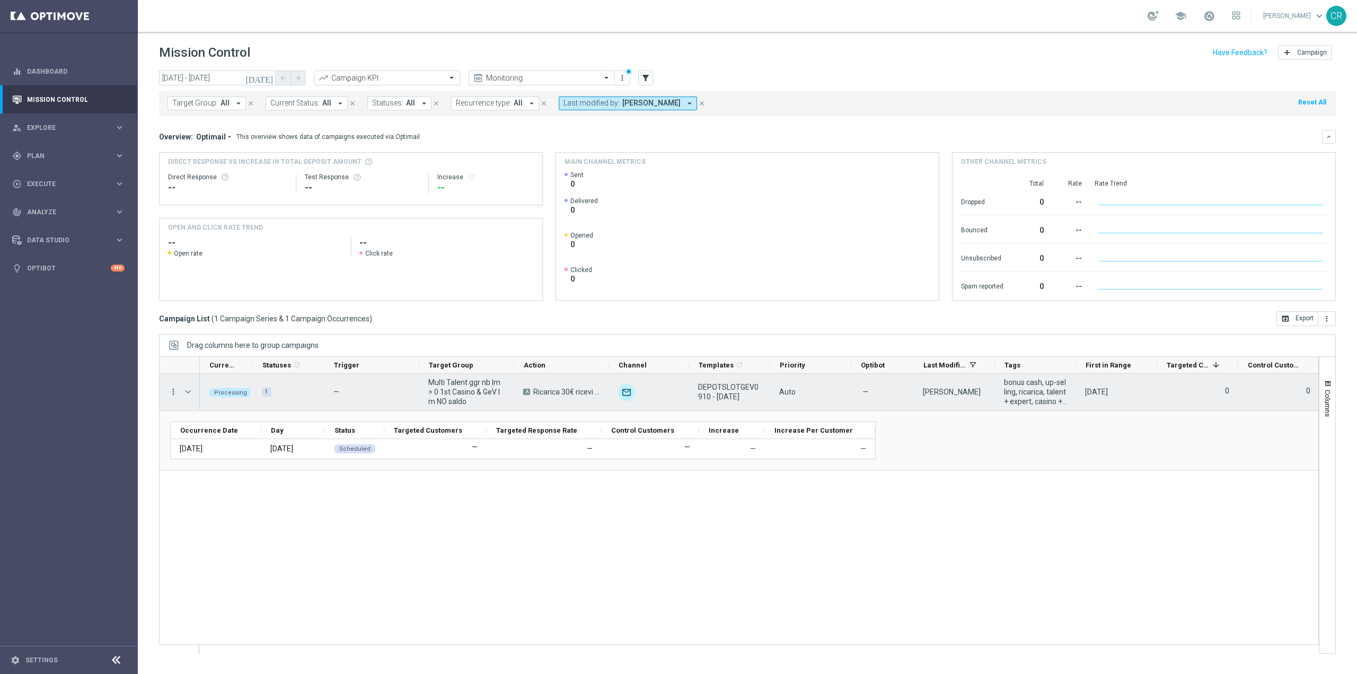
click at [171, 393] on icon "more_vert" at bounding box center [174, 392] width 10 height 10
click at [926, 419] on div "Drag here to set row groups Drag here to set column labels Occurrence Date Day" at bounding box center [739, 440] width 1158 height 59
click at [682, 385] on span "unfold_more" at bounding box center [679, 384] width 7 height 7
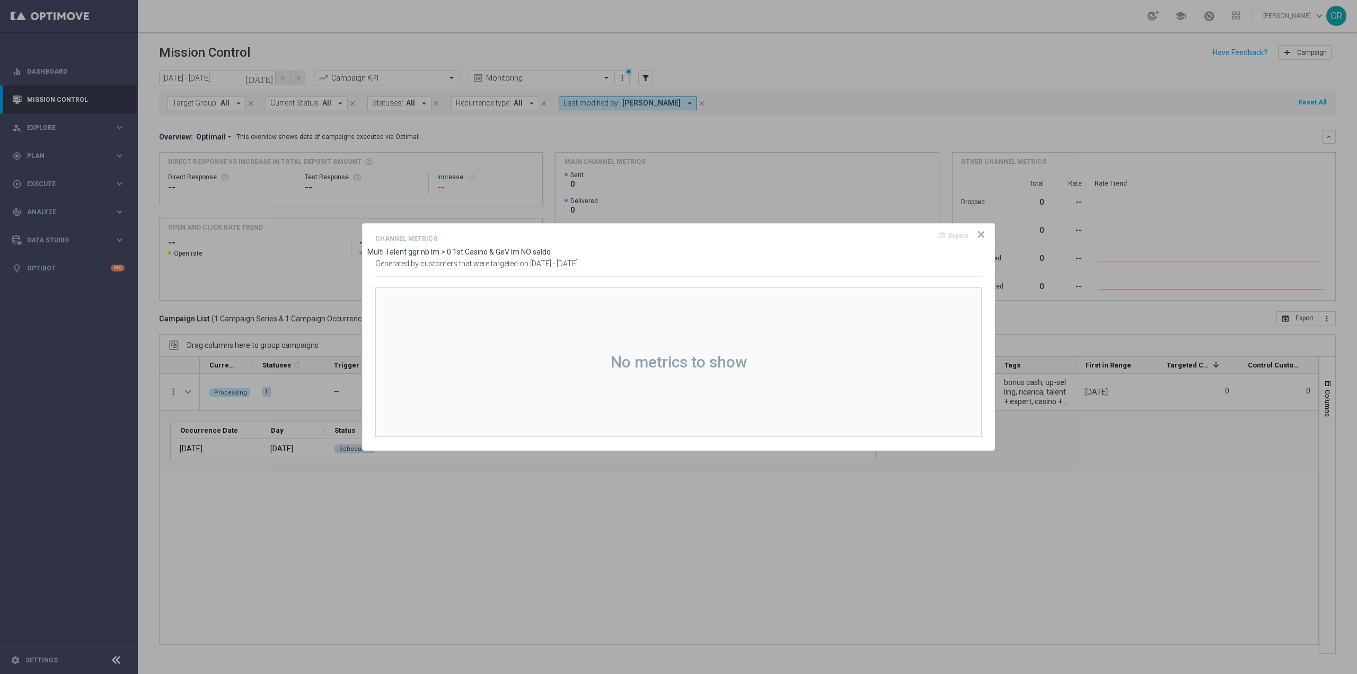
click at [981, 233] on icon "icon" at bounding box center [980, 234] width 5 height 5
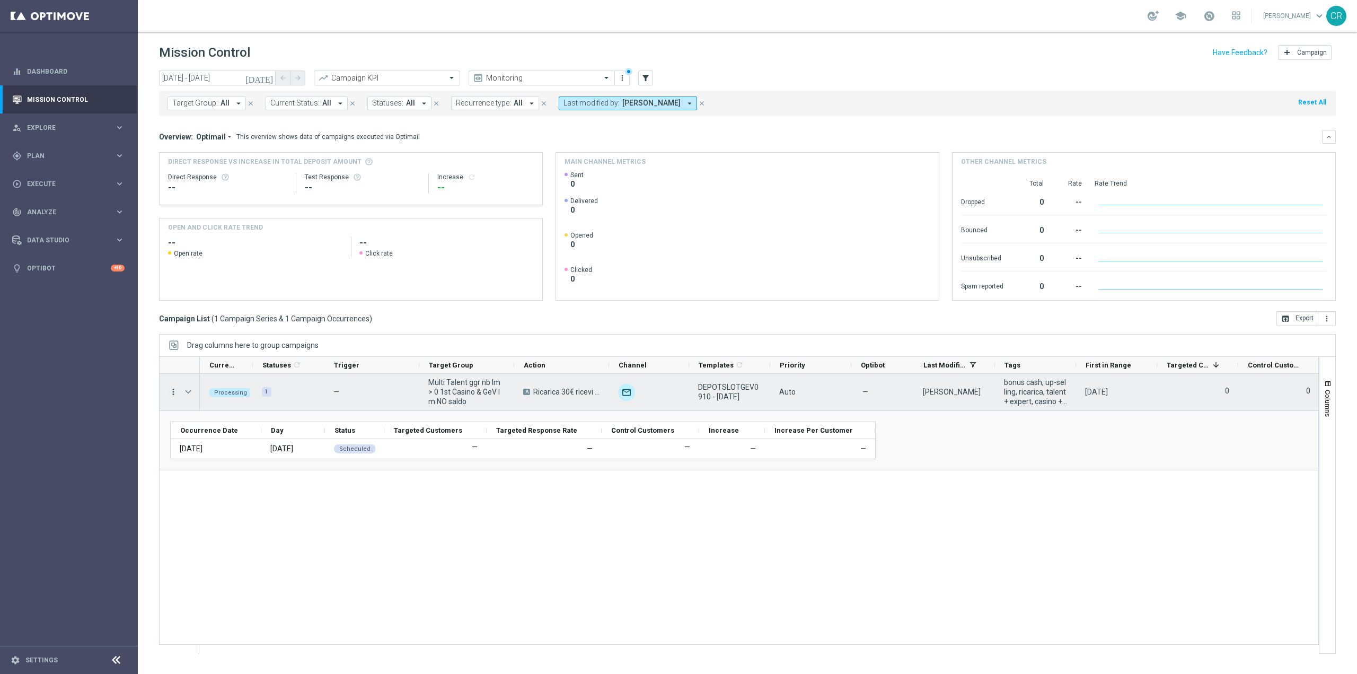
click at [175, 387] on icon "more_vert" at bounding box center [174, 392] width 10 height 10
click at [236, 395] on span "Campaign Details" at bounding box center [221, 397] width 54 height 7
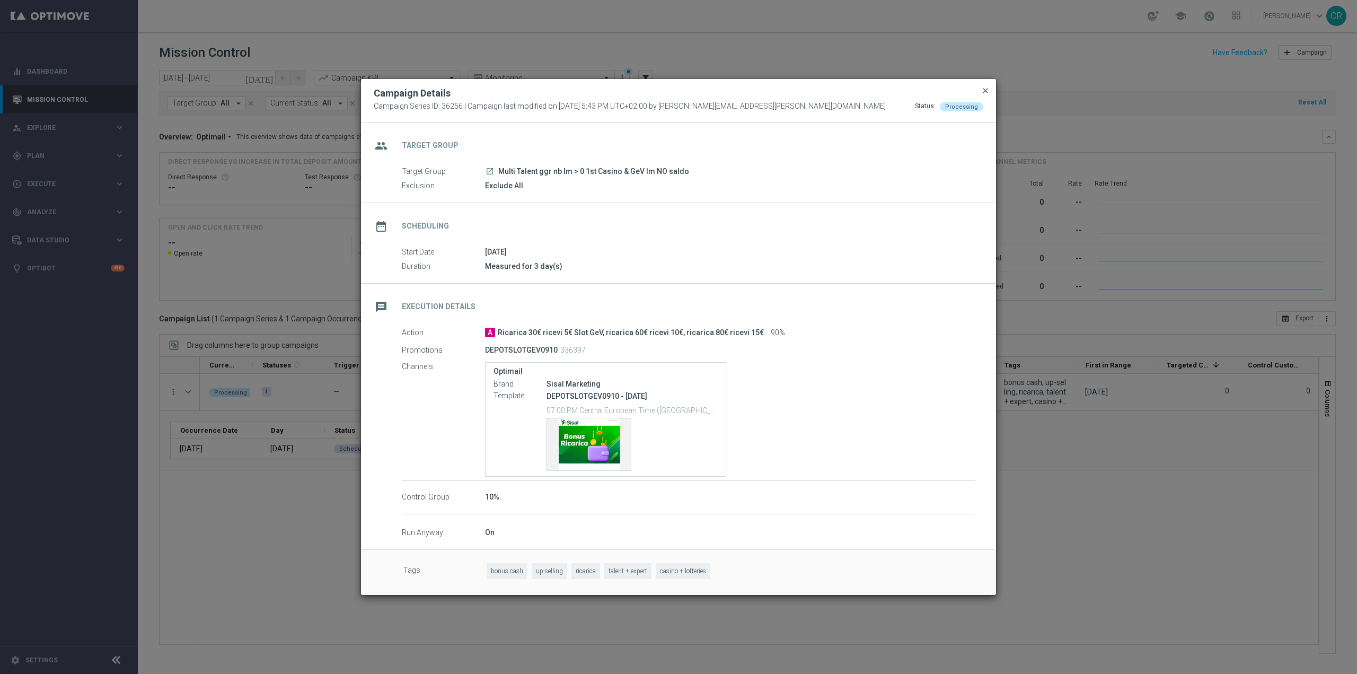
click at [986, 90] on span "close" at bounding box center [985, 90] width 8 height 8
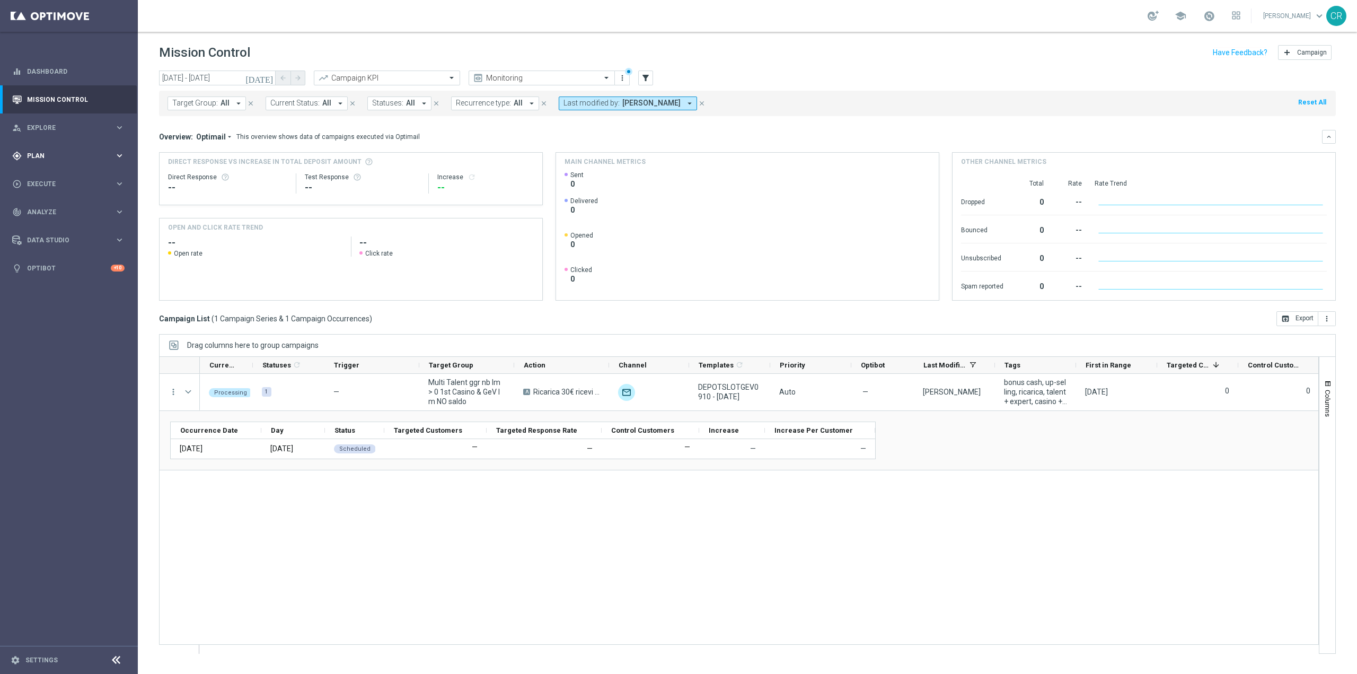
click at [42, 152] on div "gps_fixed Plan" at bounding box center [63, 156] width 102 height 10
click at [64, 175] on link "Target Groups" at bounding box center [69, 177] width 83 height 8
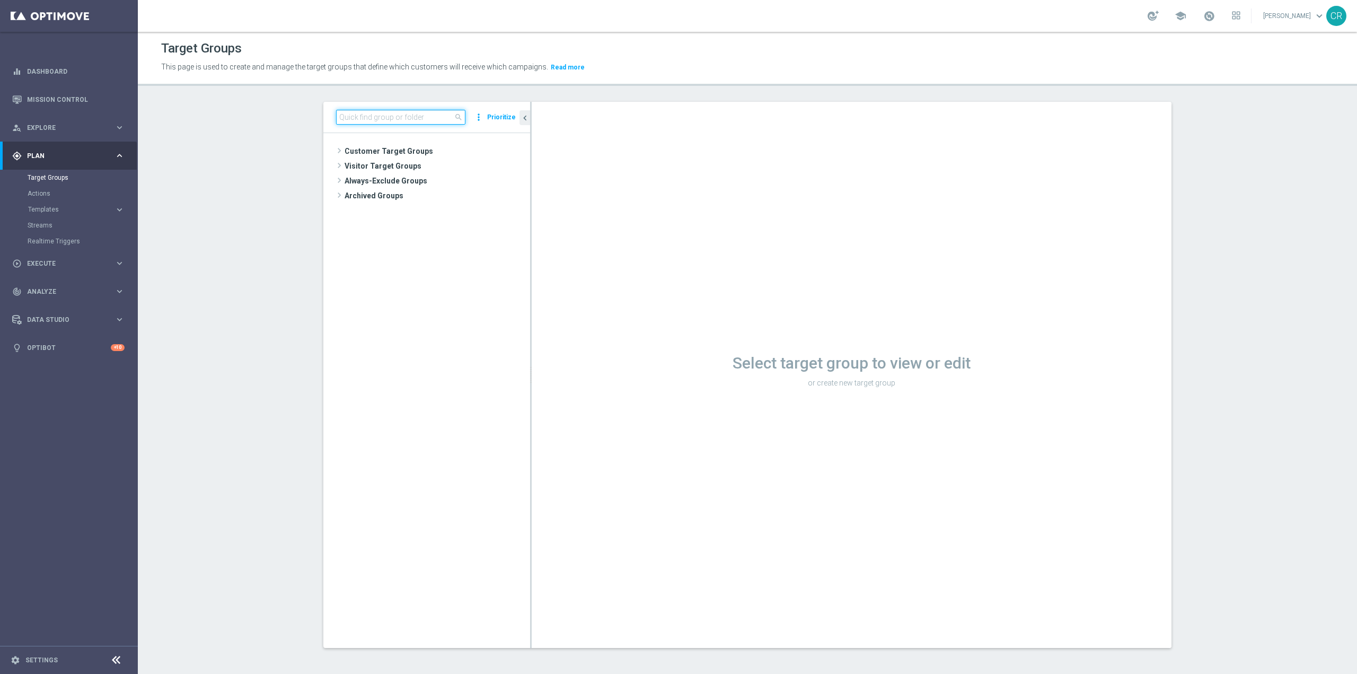
click at [433, 112] on input at bounding box center [400, 117] width 129 height 15
paste input "Multi Talent ggr nb lm > 0 1st NO Casino & GeV lm NO saldo"
type input "Multi Talent ggr nb lm > 0 1st NO Casino & GeV lm NO saldo"
click at [452, 182] on span "Multi Talent ggr nb lm > 0 1st NO Casino & GeV lm NO saldo" at bounding box center [441, 181] width 129 height 9
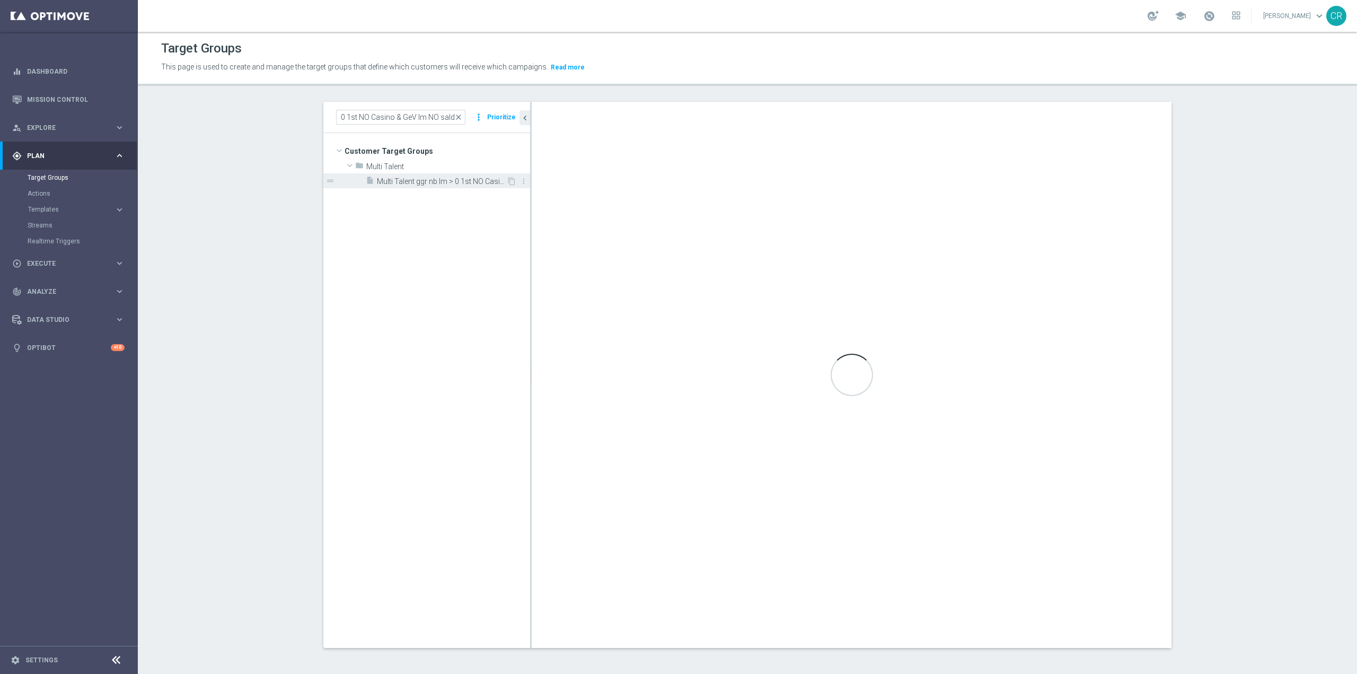
scroll to position [0, 0]
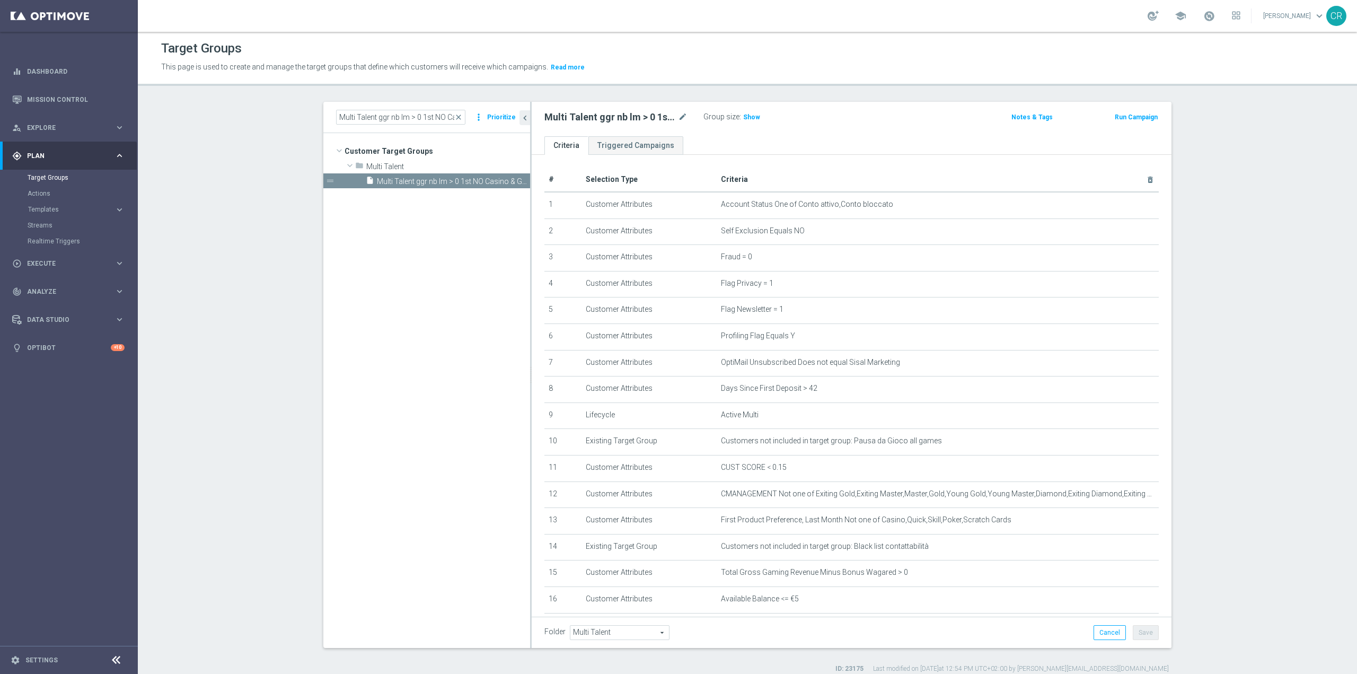
click at [1138, 116] on button "Run Campaign" at bounding box center [1135, 117] width 45 height 12
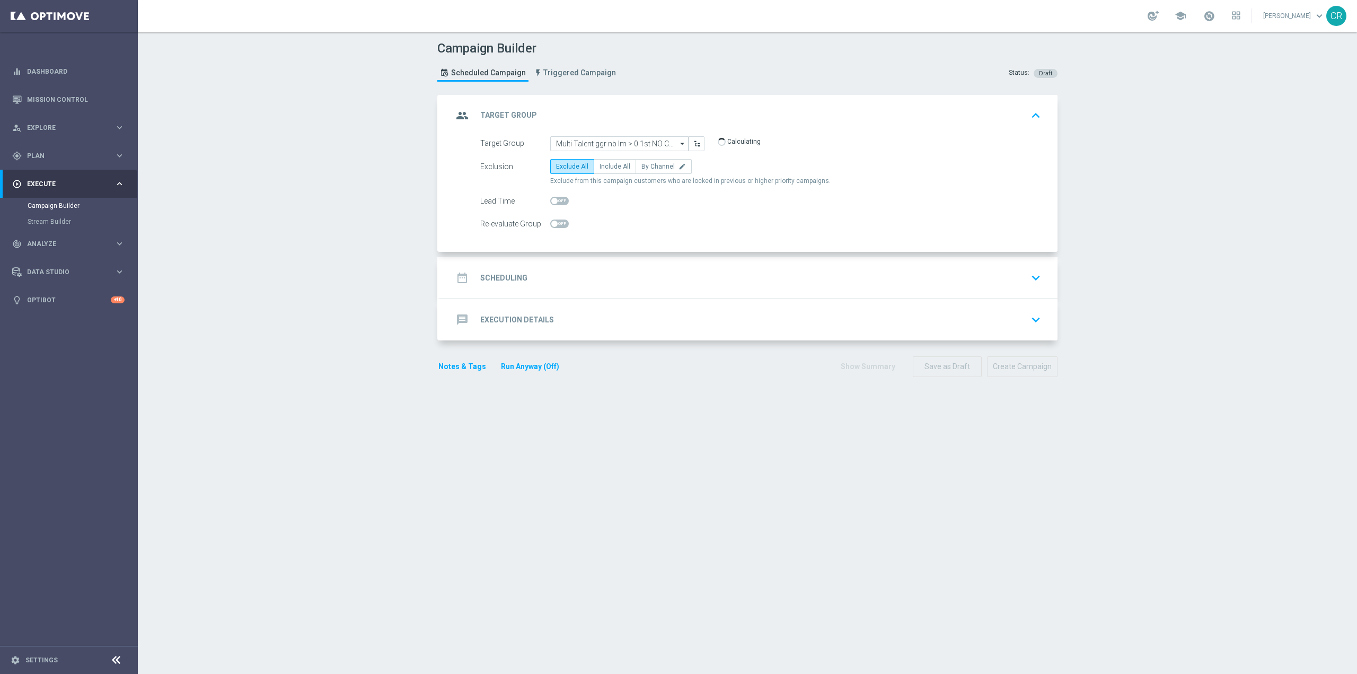
click at [637, 284] on div "date_range Scheduling keyboard_arrow_down" at bounding box center [749, 278] width 592 height 20
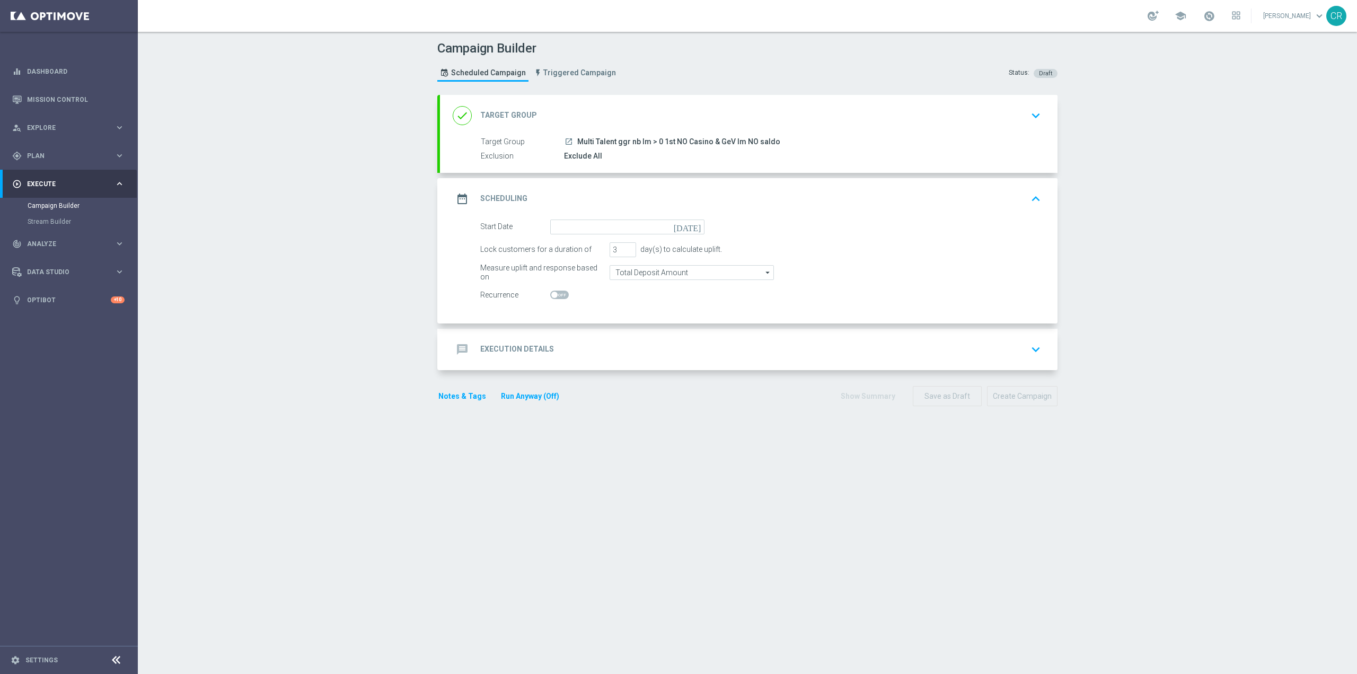
click at [689, 227] on icon "[DATE]" at bounding box center [689, 225] width 31 height 12
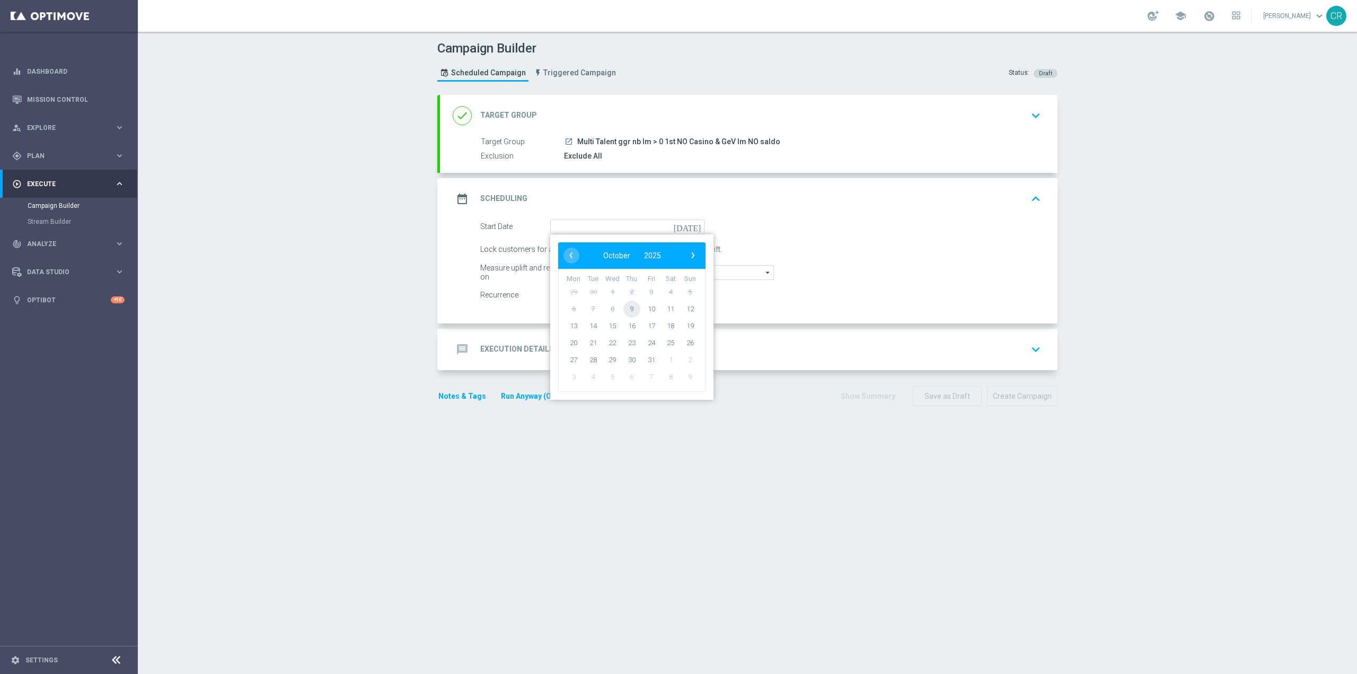
click at [630, 313] on span "9" at bounding box center [631, 308] width 17 height 17
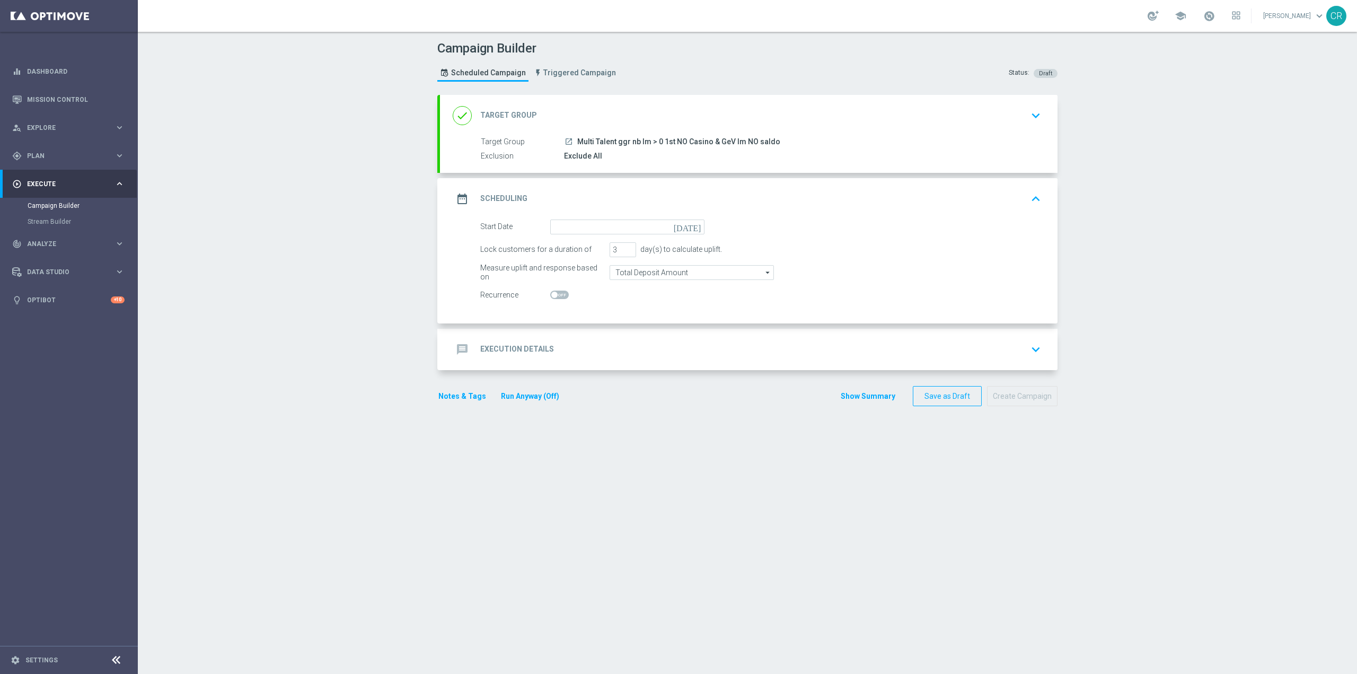
type input "09 Oct 2025"
click at [1028, 347] on icon "keyboard_arrow_down" at bounding box center [1036, 349] width 16 height 16
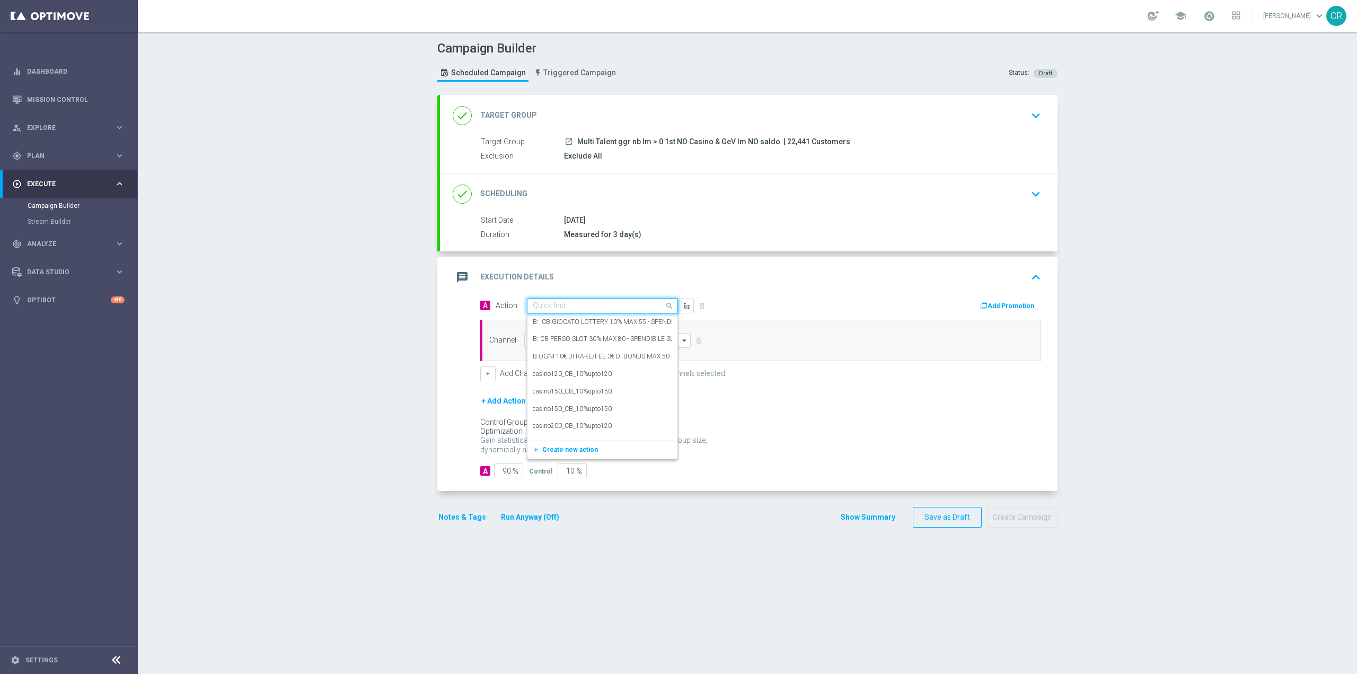
click at [596, 307] on input "text" at bounding box center [592, 306] width 118 height 9
click at [572, 302] on input "text" at bounding box center [592, 306] width 118 height 9
paste input "Ricarica 35€ ricevi 10€ tutti i giochi, ricarica 60€ ricevi 15€, ricarica 80€ r…"
type input "Ricarica 35€ ricevi 10€ tutti i giochi, ricarica 60€ ricevi 15€, ricarica 80€ r…"
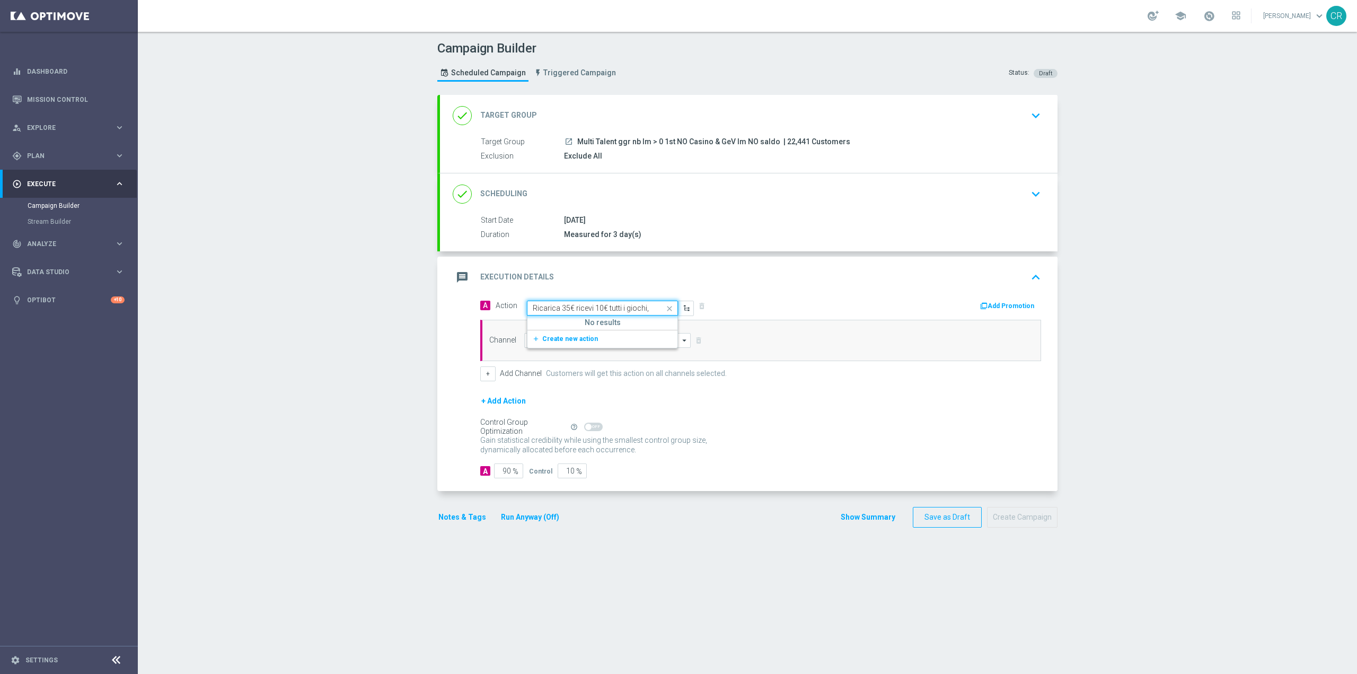
scroll to position [0, 162]
click at [570, 335] on span "Create new action" at bounding box center [570, 338] width 56 height 7
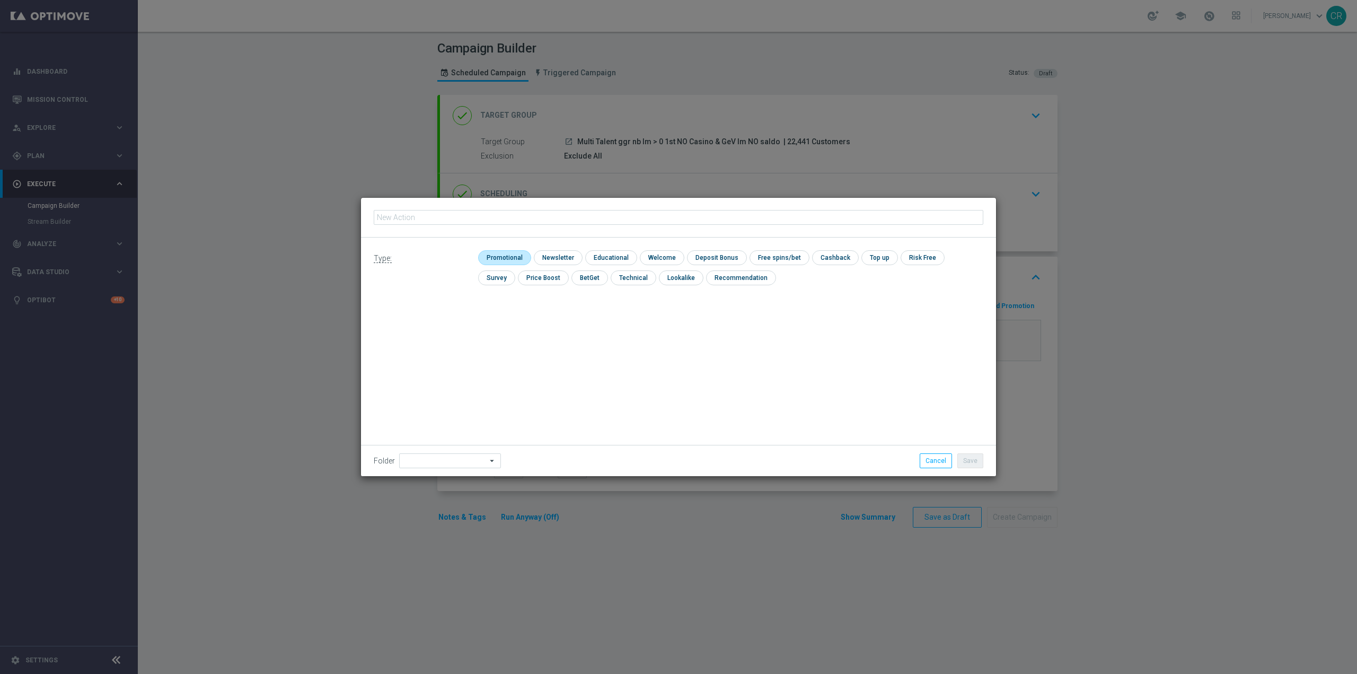
click at [515, 261] on input "checkbox" at bounding box center [503, 257] width 50 height 14
checkbox input "true"
click at [730, 260] on input "checkbox" at bounding box center [725, 257] width 57 height 14
checkbox input "true"
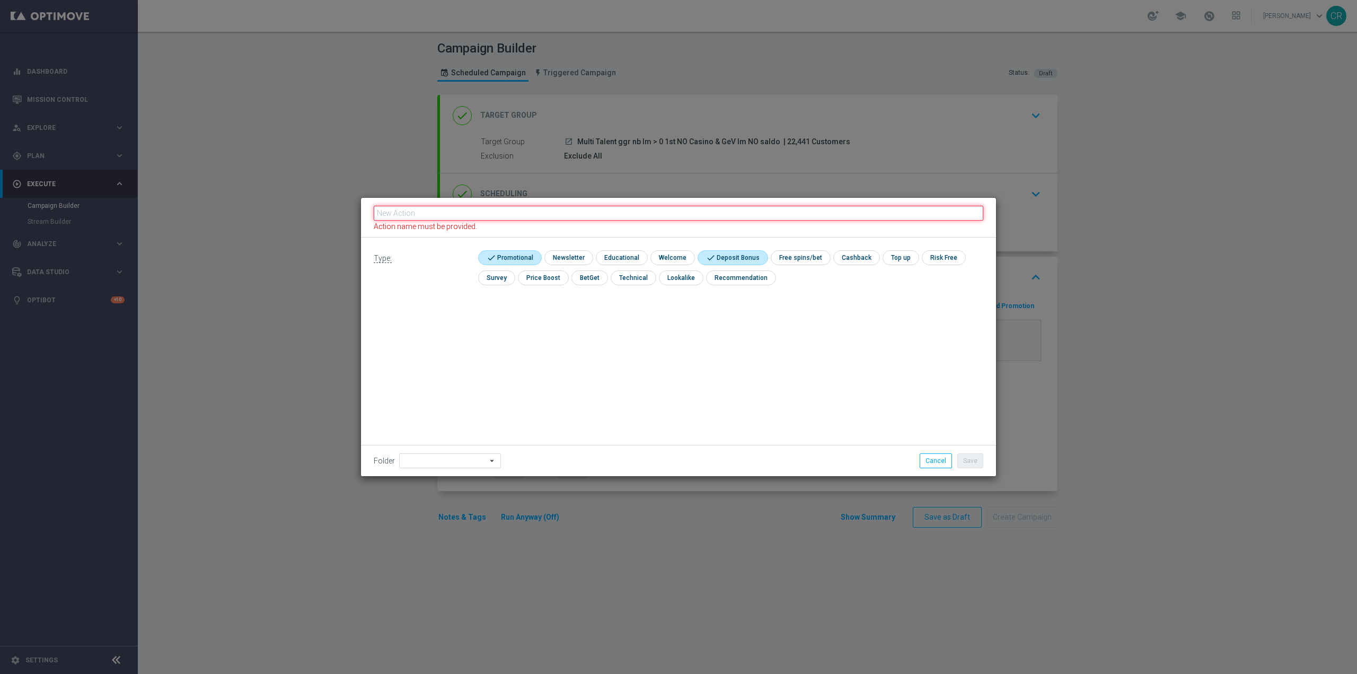
click at [628, 212] on input "text" at bounding box center [678, 213] width 609 height 15
paste input "Ricarica 35€ ricevi 10€ tutti i giochi, ricarica 60€ ricevi 15€, ricarica 80€ r…"
type input "Ricarica 35€ ricevi 10€ tutti i giochi, ricarica 60€ ricevi 15€, ricarica 80€ r…"
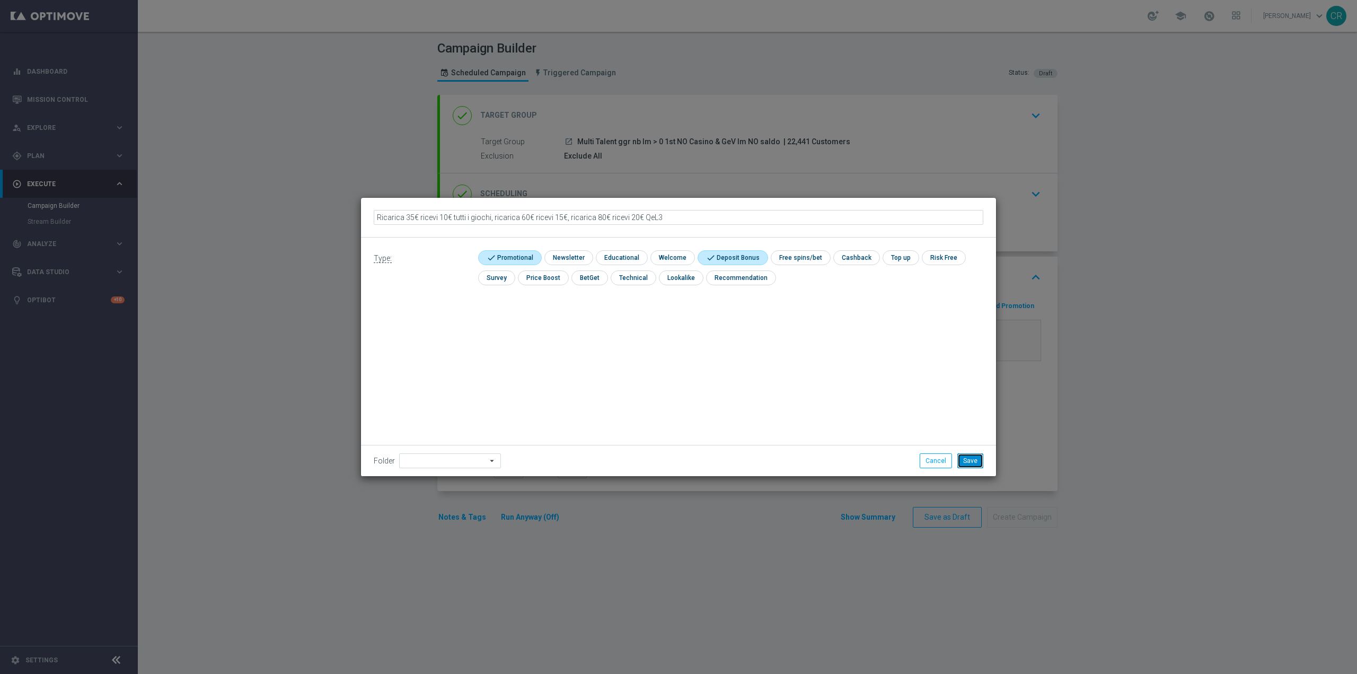
click at [971, 459] on button "Save" at bounding box center [970, 460] width 26 height 15
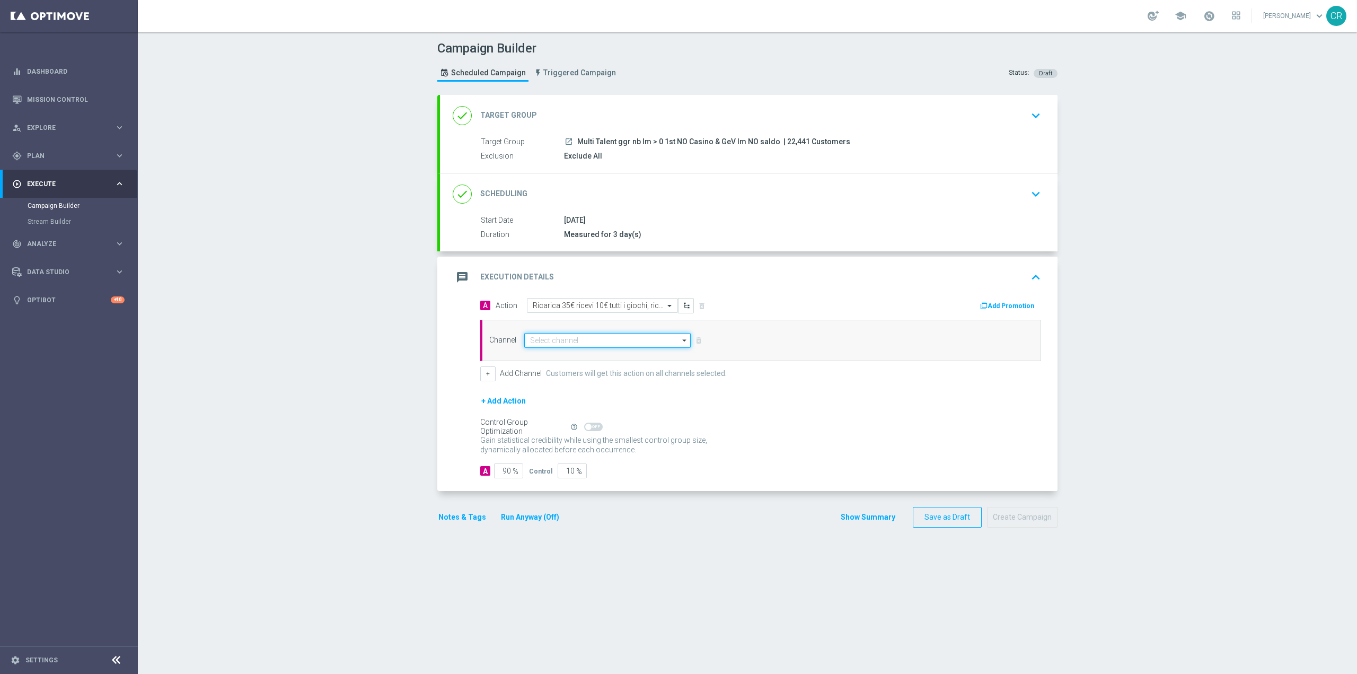
click at [629, 336] on input at bounding box center [607, 340] width 166 height 15
click at [606, 354] on div "Optimail" at bounding box center [603, 355] width 158 height 15
type input "Optimail"
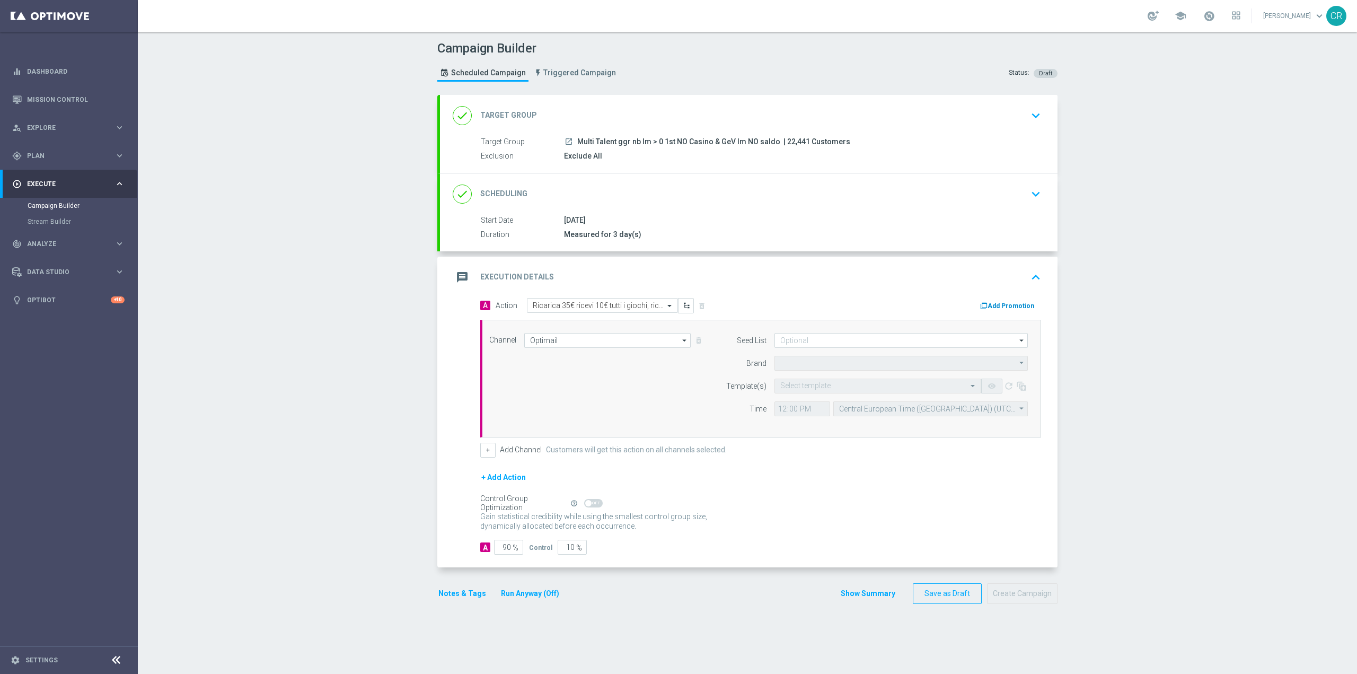
type input "Sisal Marketing"
click at [1009, 304] on button "Add Promotion" at bounding box center [1008, 306] width 59 height 12
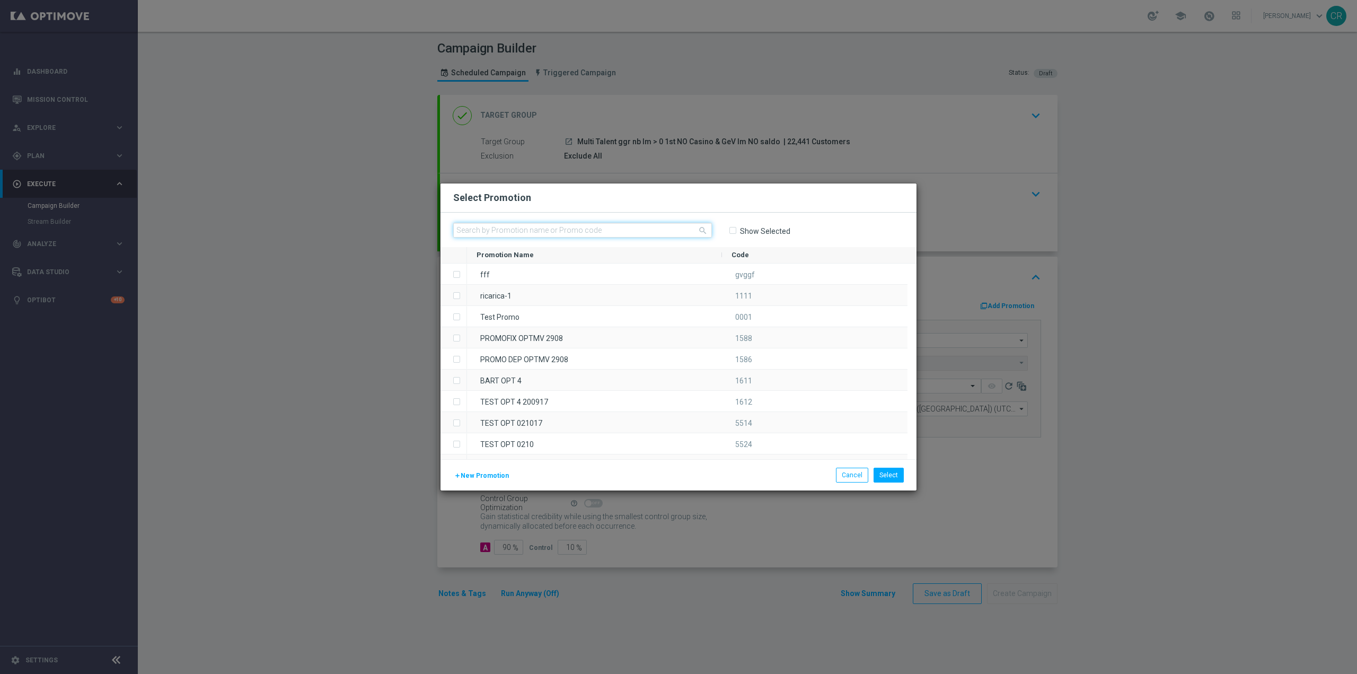
click at [590, 228] on input "text" at bounding box center [582, 230] width 259 height 15
paste input "336410"
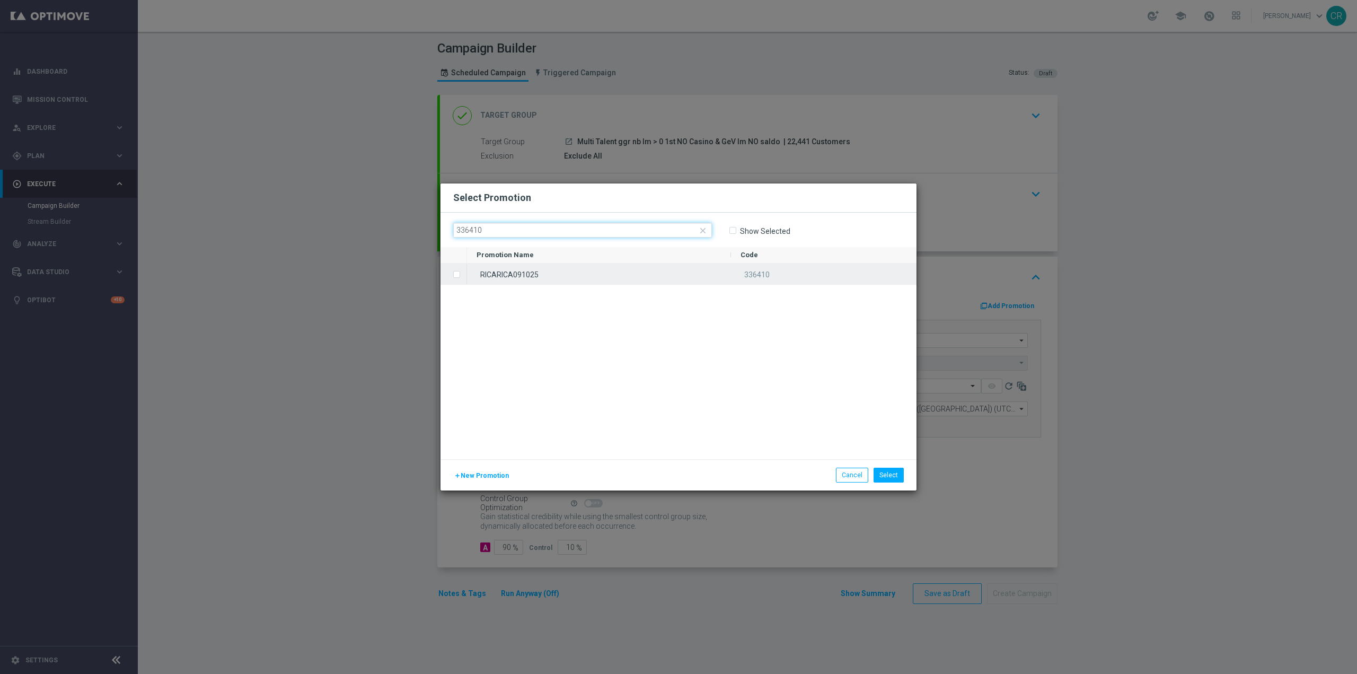
type input "336410"
click at [570, 269] on div "RICARICA091025" at bounding box center [599, 273] width 264 height 21
click at [890, 472] on button "Select" at bounding box center [888, 474] width 30 height 15
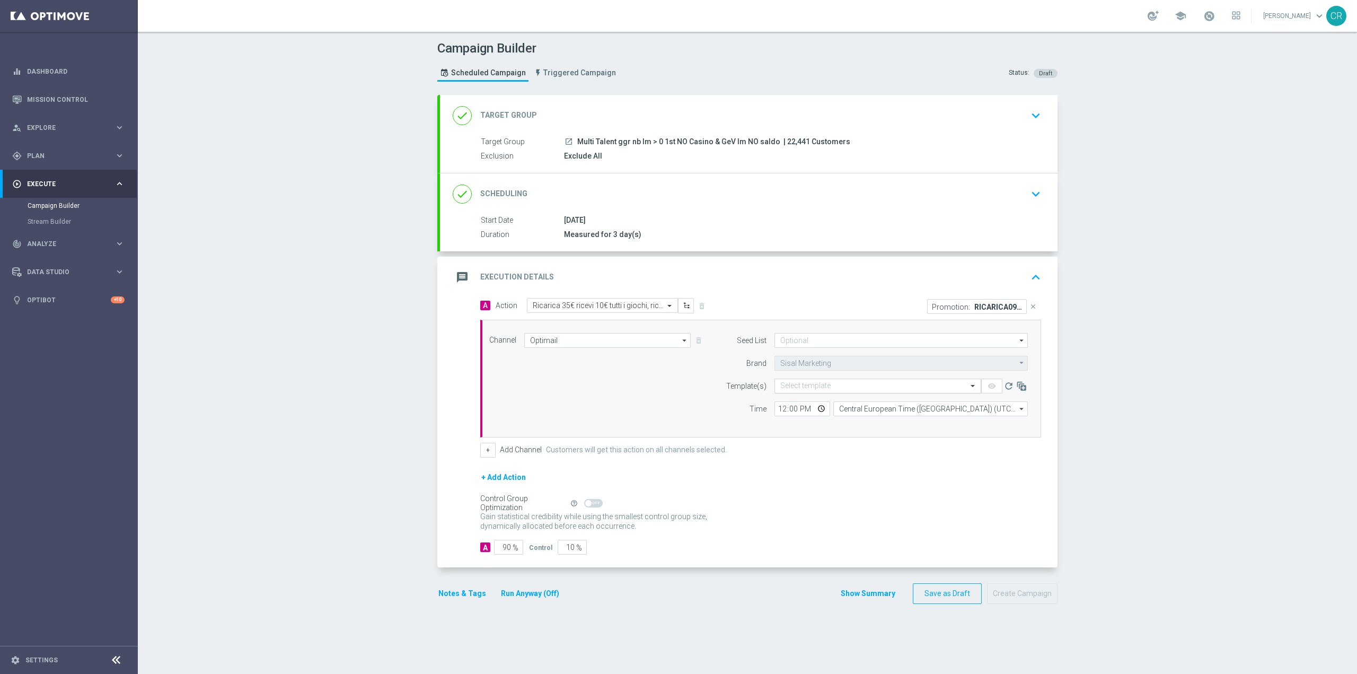
click at [797, 387] on input "text" at bounding box center [867, 386] width 174 height 9
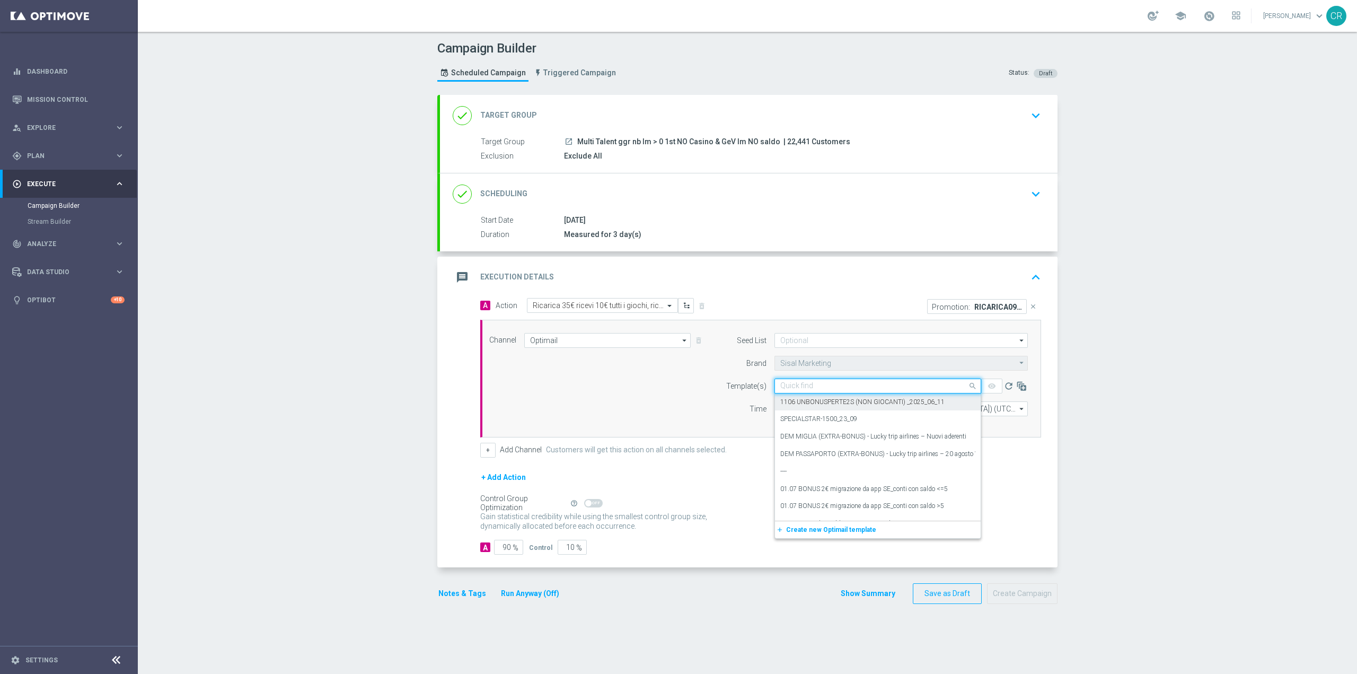
click at [842, 387] on input "text" at bounding box center [867, 386] width 174 height 9
paste input "RICARICA091025 - [DATE]"
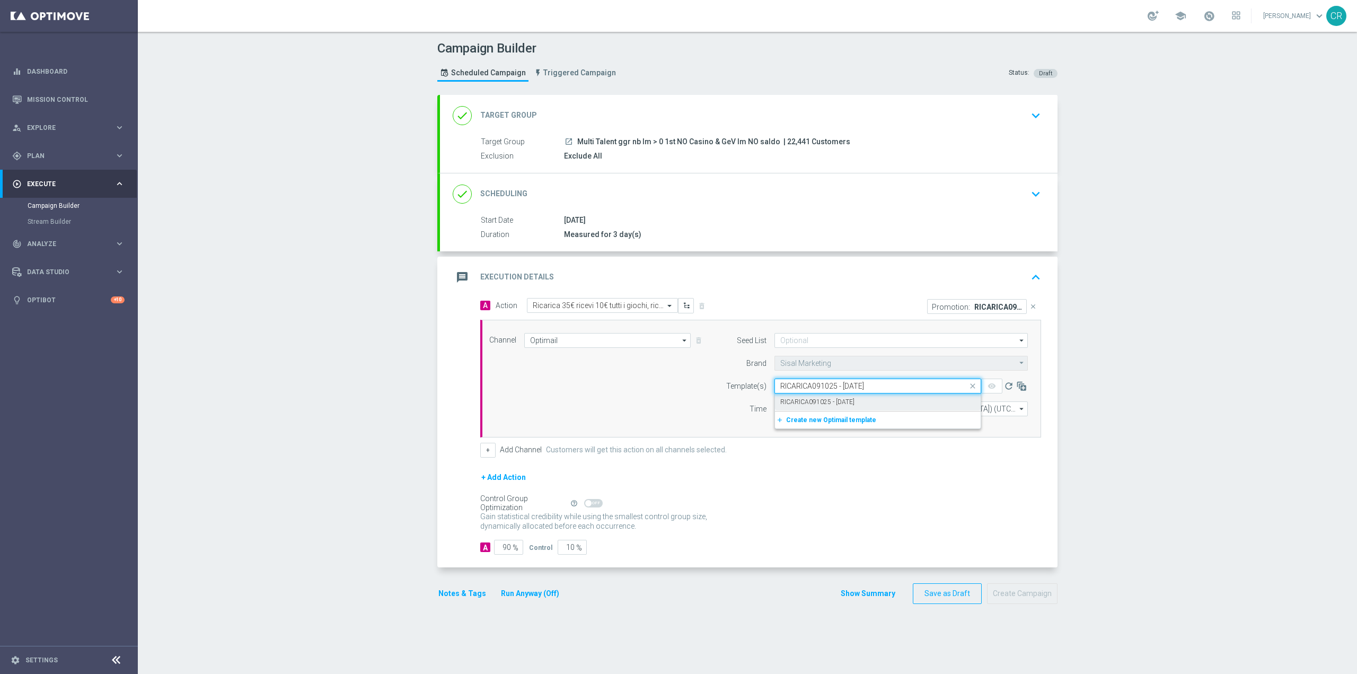
click at [836, 405] on label "RICARICA091025 - [DATE]" at bounding box center [817, 401] width 74 height 9
type input "RICARICA091025 - [DATE]"
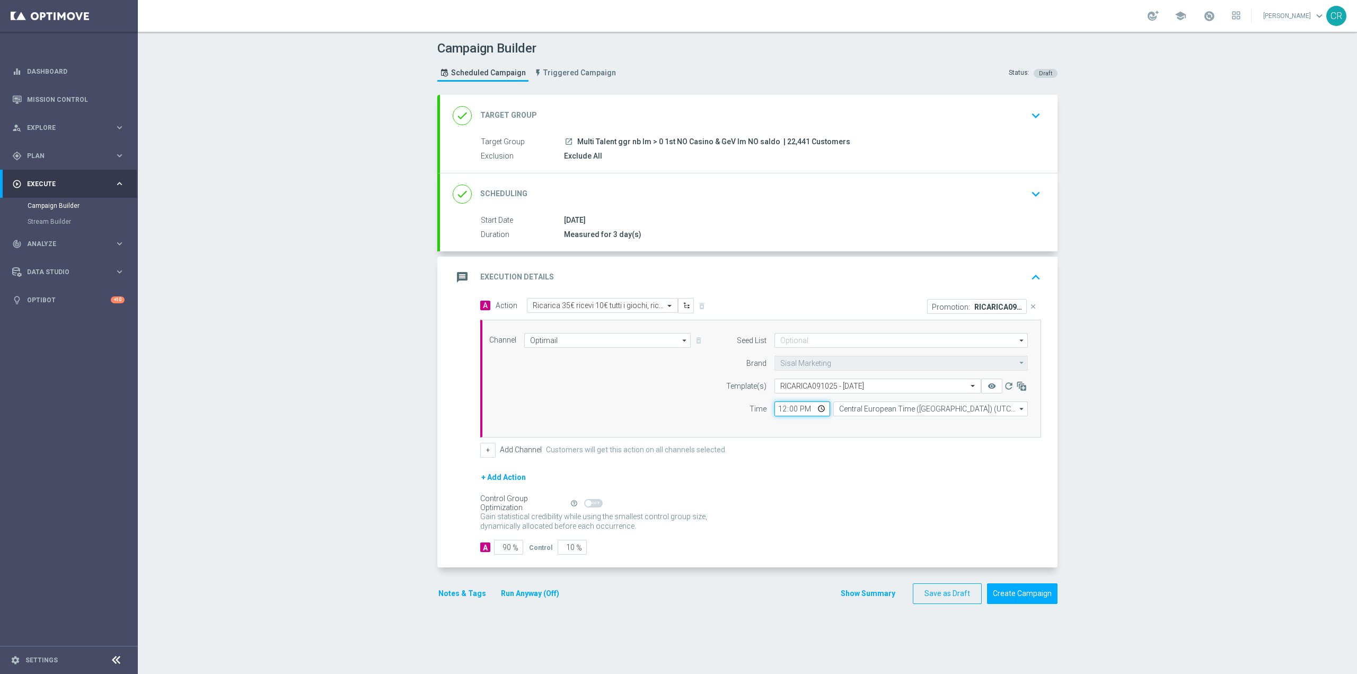
click at [816, 412] on input "12:00" at bounding box center [802, 408] width 56 height 15
type input "19:00"
click at [890, 453] on div "+ Add Channel Customers will get this action on all channels selected." at bounding box center [760, 450] width 561 height 15
click at [475, 591] on button "Notes & Tags" at bounding box center [462, 593] width 50 height 13
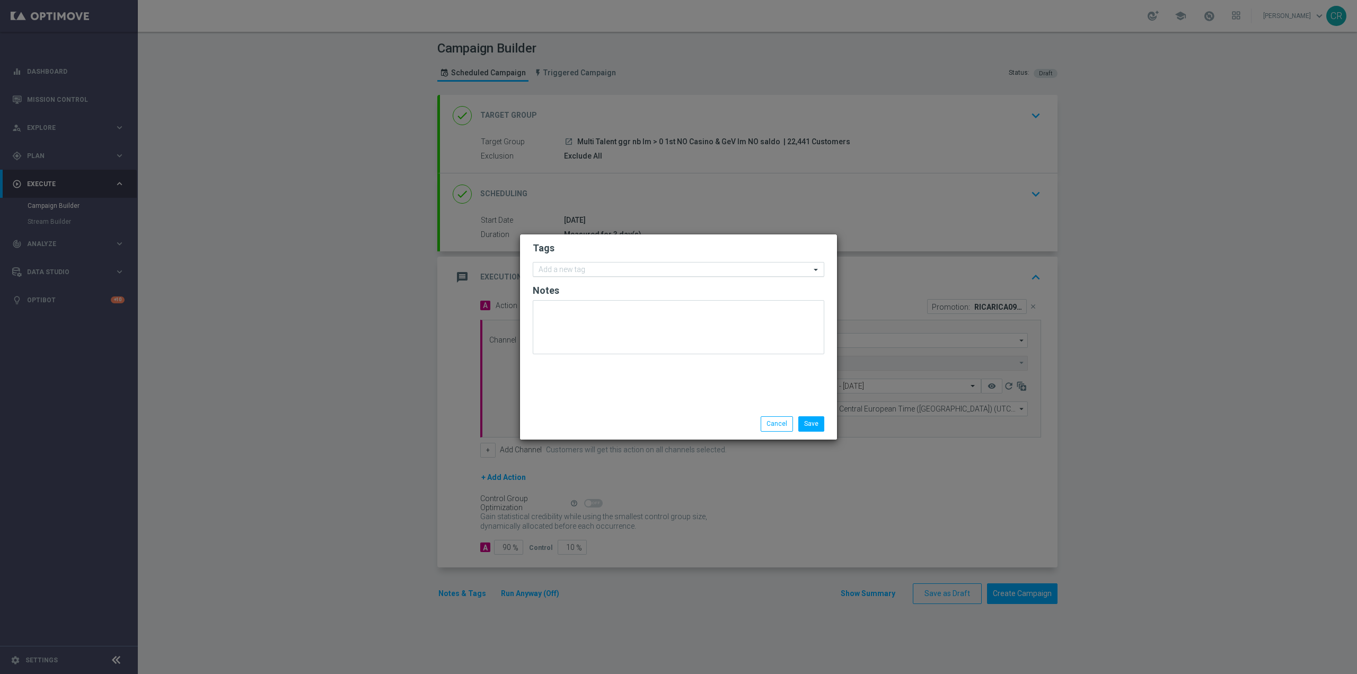
click at [624, 265] on div "Add a new tag" at bounding box center [671, 269] width 277 height 13
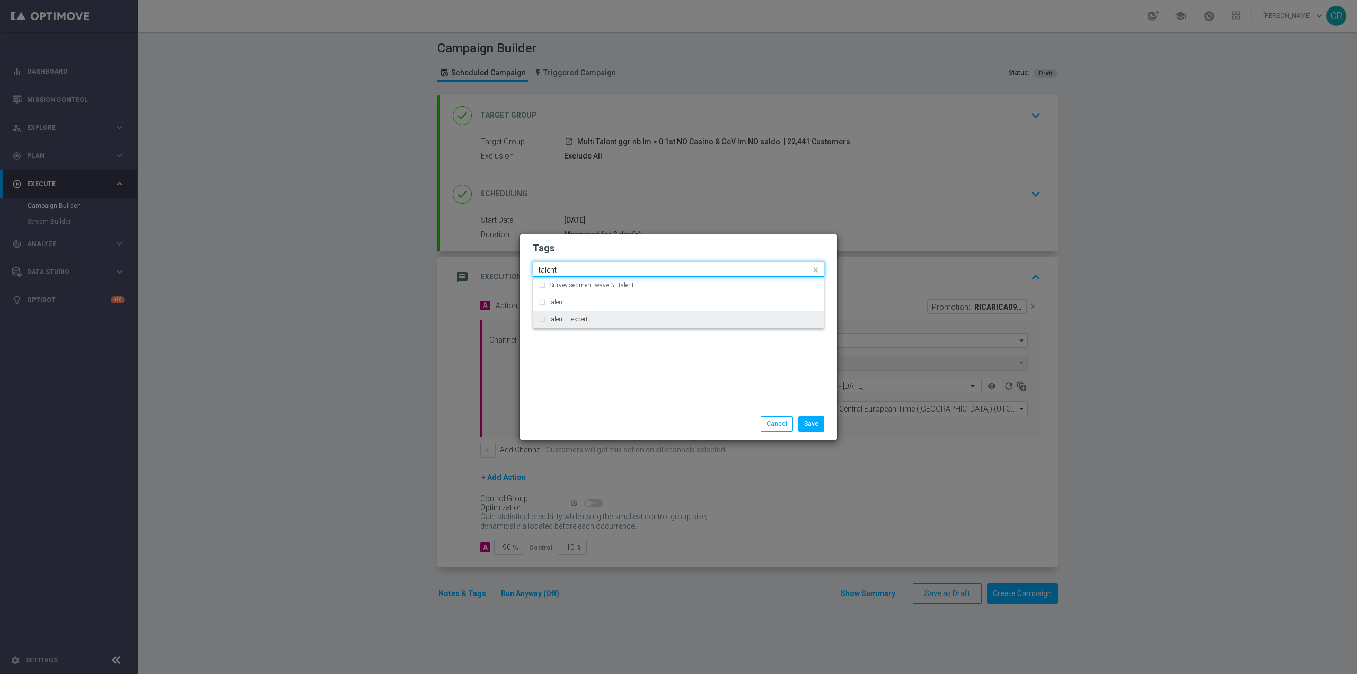
click at [605, 318] on div "talent + expert" at bounding box center [683, 319] width 269 height 6
click at [582, 268] on input "talent" at bounding box center [674, 270] width 272 height 9
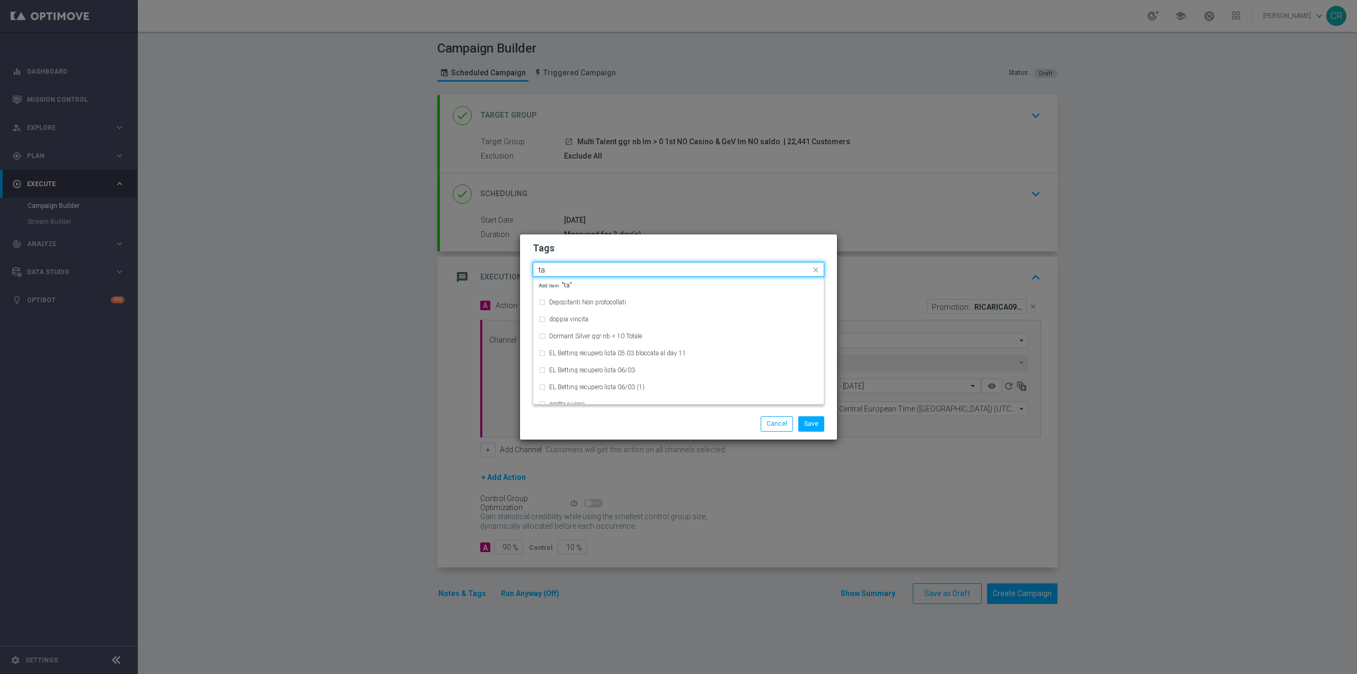
type input "t"
click at [578, 325] on div "up-selling" at bounding box center [678, 321] width 280 height 17
type input "up-se"
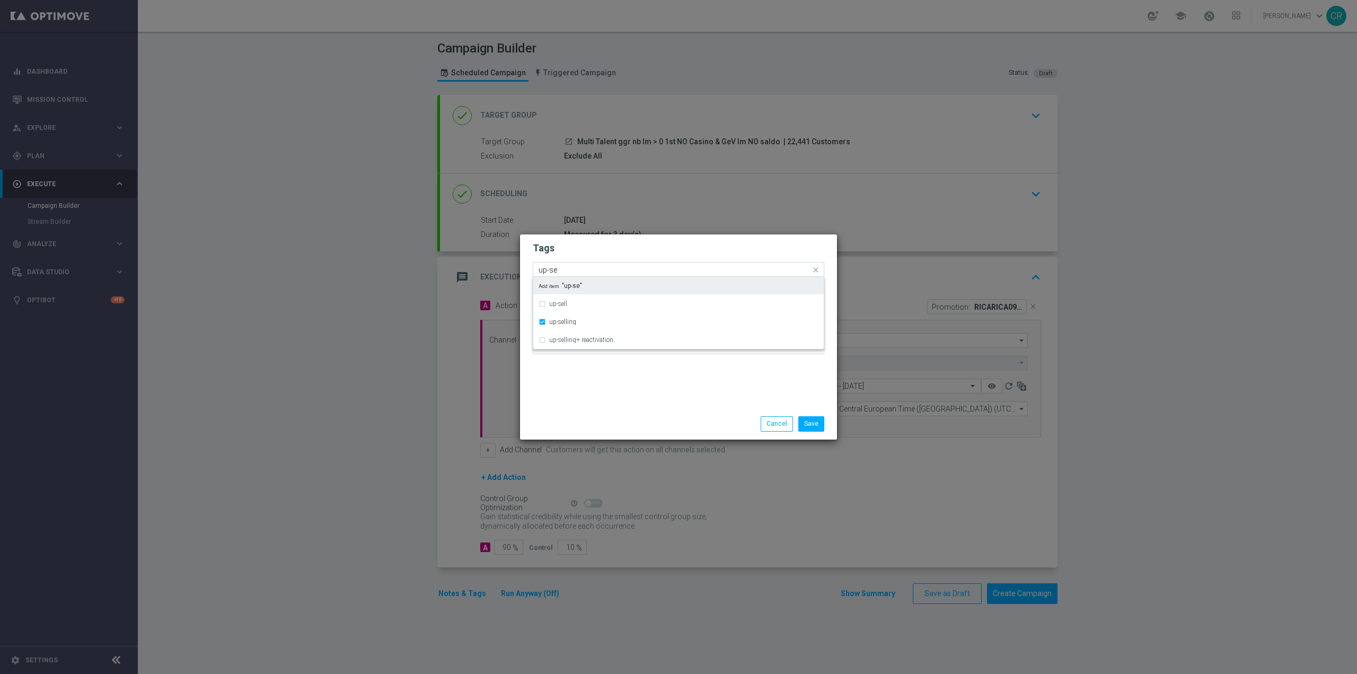
click at [597, 260] on form "Tags Quick find × talent + expert × up-selling up-se up-sell up-selling up-sell…" at bounding box center [678, 300] width 291 height 123
click at [672, 267] on input "text" at bounding box center [731, 270] width 160 height 9
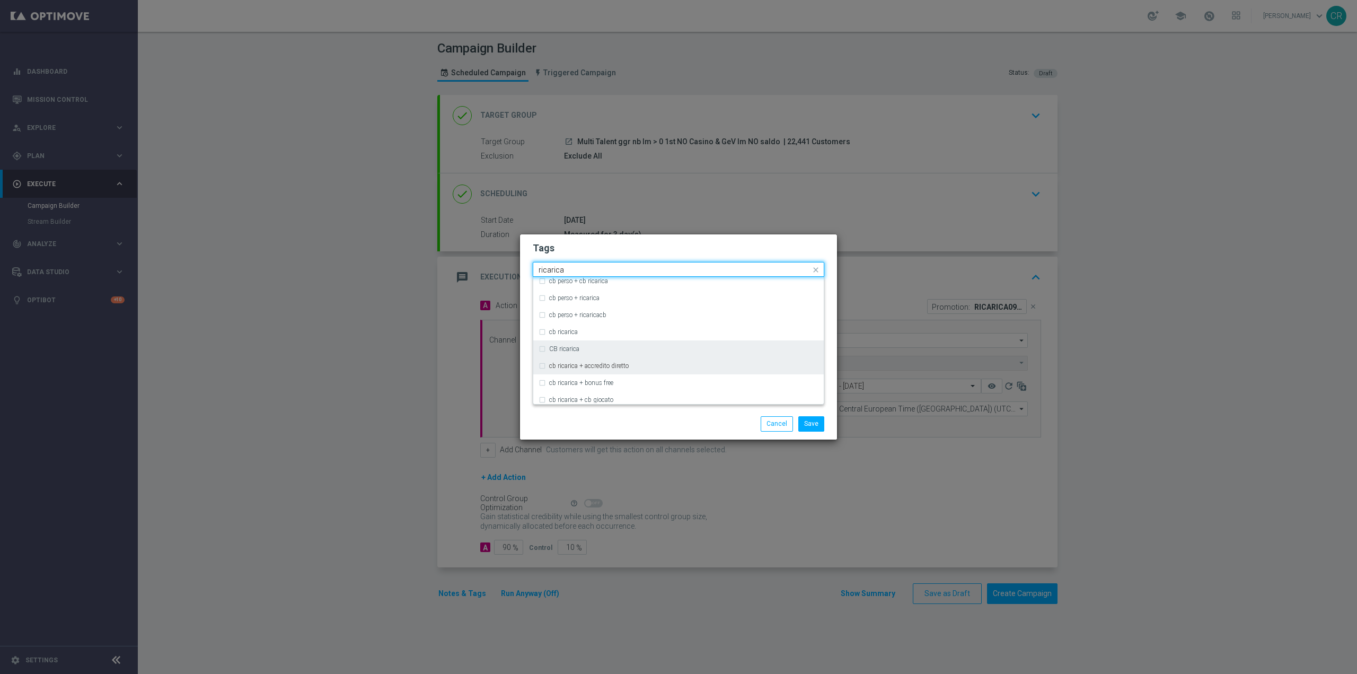
scroll to position [265, 0]
click at [663, 370] on div "ricarica" at bounding box center [678, 376] width 280 height 17
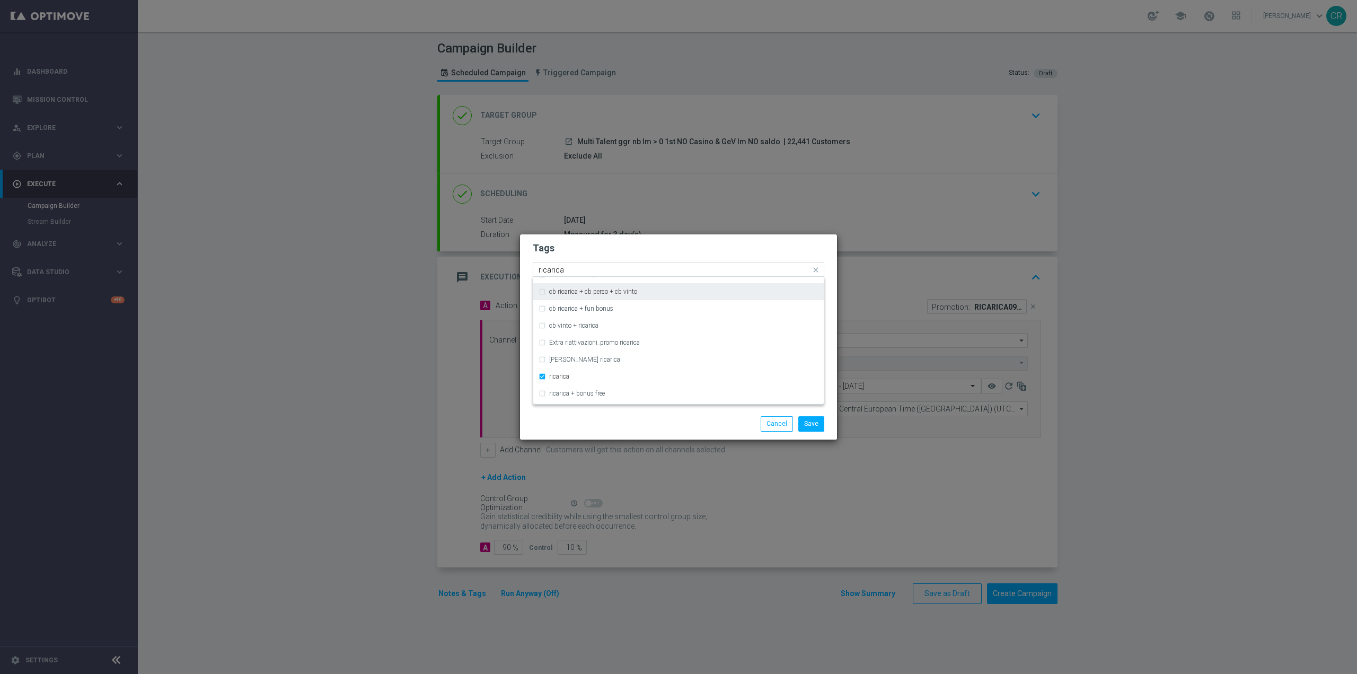
click at [694, 263] on div "Quick find × talent + expert × up-selling × ricarica ricarica" at bounding box center [671, 269] width 277 height 13
type input "r"
click at [648, 269] on input "text" at bounding box center [674, 270] width 272 height 9
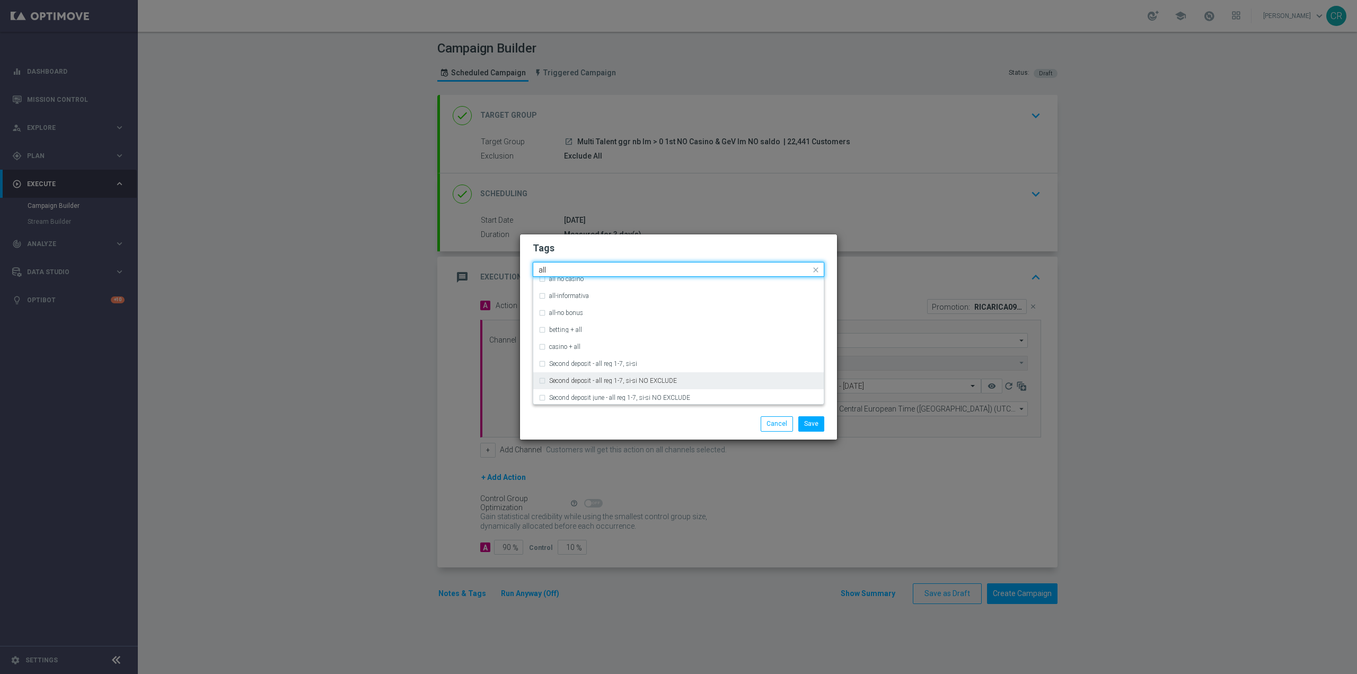
scroll to position [0, 0]
click at [609, 283] on div "all" at bounding box center [683, 285] width 269 height 6
click at [614, 269] on input "all" at bounding box center [674, 270] width 272 height 9
type input "a"
click at [617, 313] on div "bonus cash" at bounding box center [678, 319] width 280 height 17
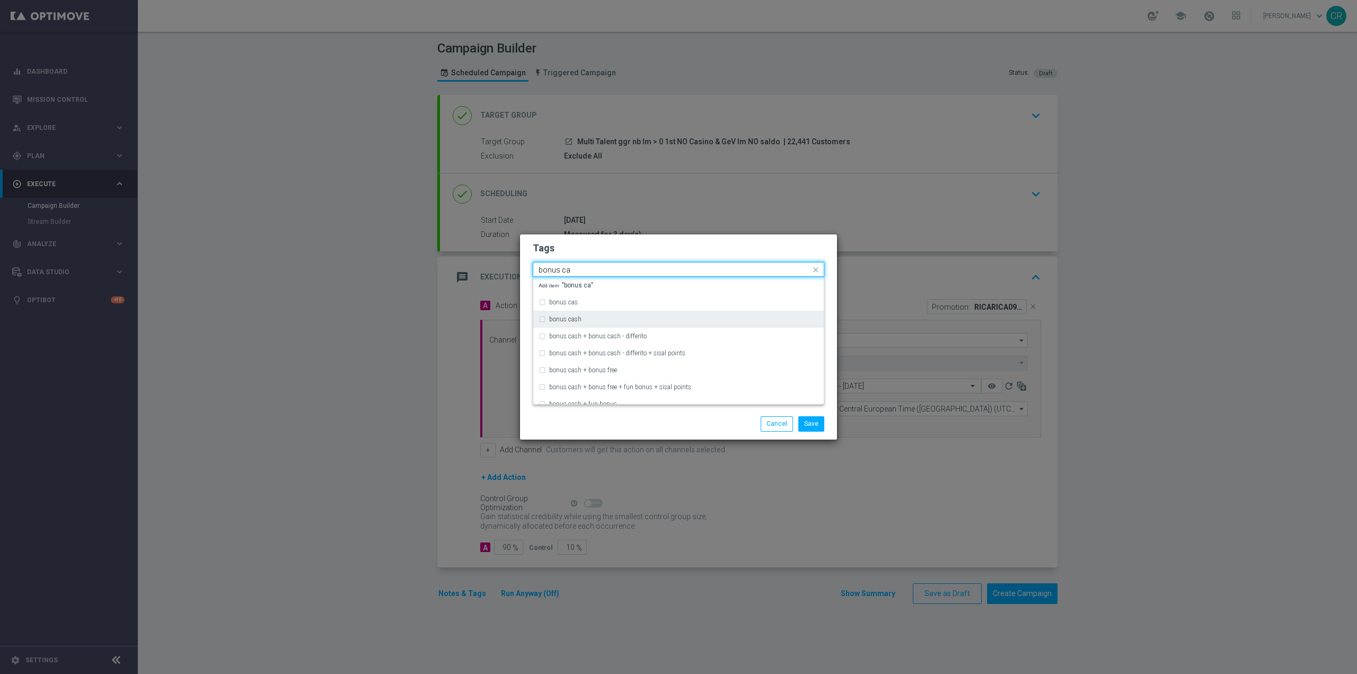
type input "bonus ca"
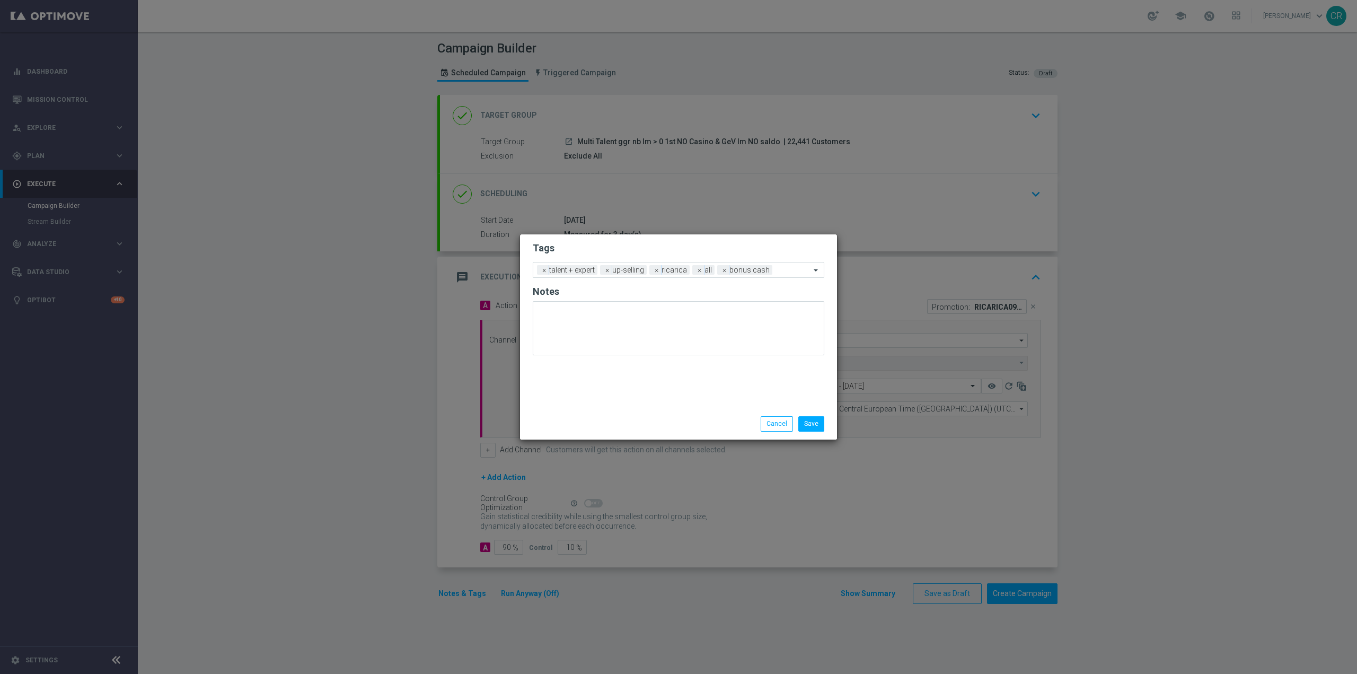
click at [714, 436] on div "Save Cancel" at bounding box center [678, 423] width 317 height 31
click at [816, 425] on button "Save" at bounding box center [811, 423] width 26 height 15
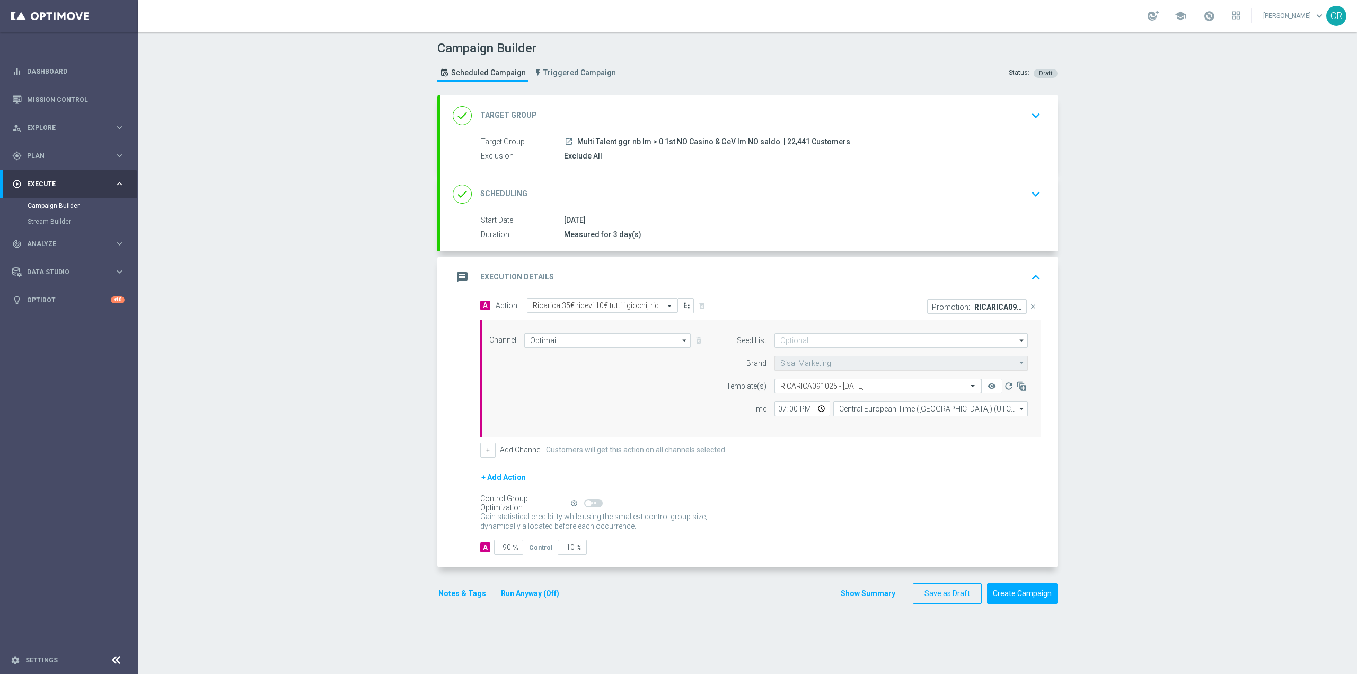
click at [527, 598] on button "Run Anyway (Off)" at bounding box center [530, 593] width 60 height 13
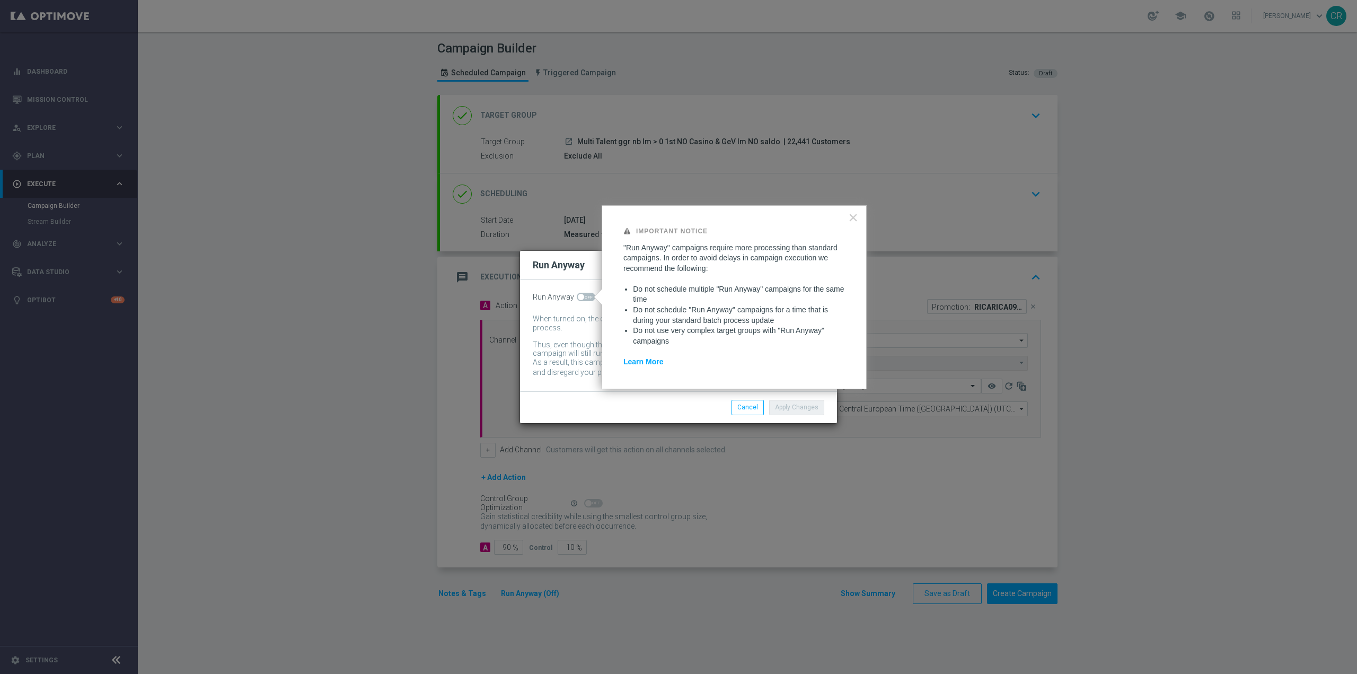
click at [583, 300] on span at bounding box center [586, 297] width 19 height 8
click at [583, 300] on input "checkbox" at bounding box center [586, 297] width 19 height 8
checkbox input "true"
click at [794, 410] on button "Apply Changes" at bounding box center [796, 407] width 55 height 15
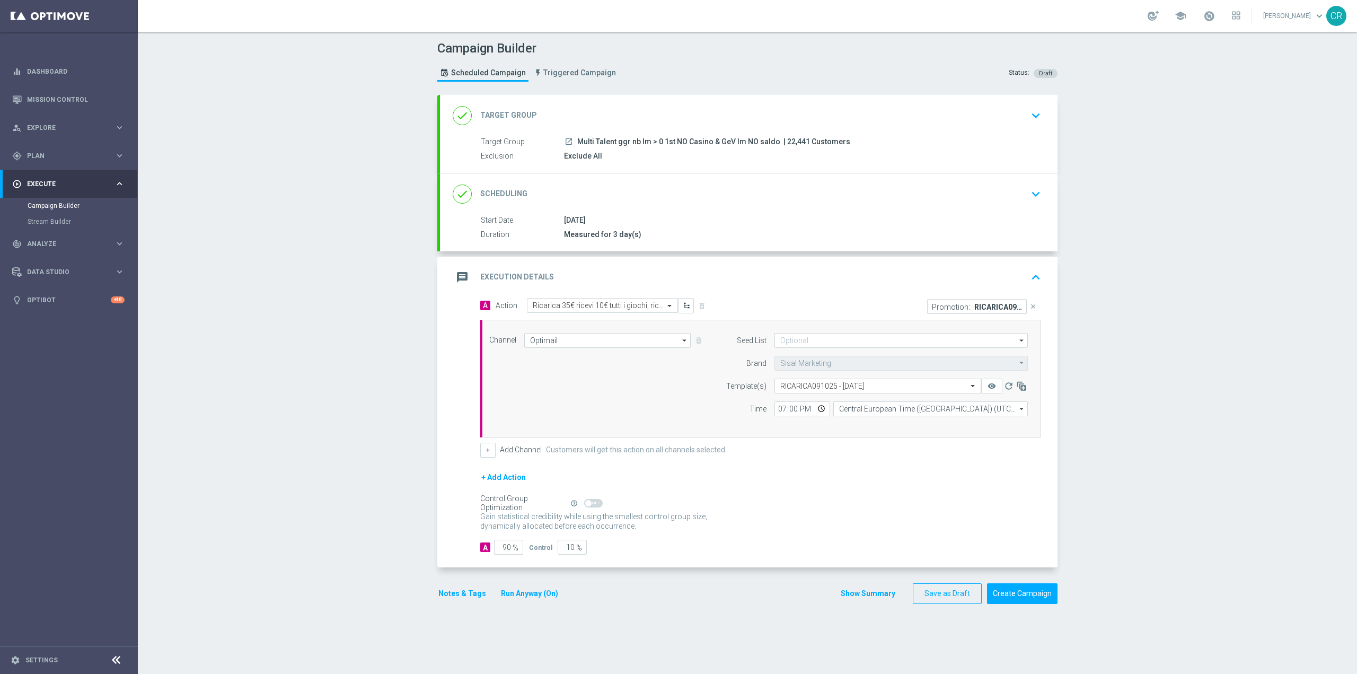
click at [1028, 191] on icon "keyboard_arrow_down" at bounding box center [1036, 194] width 16 height 16
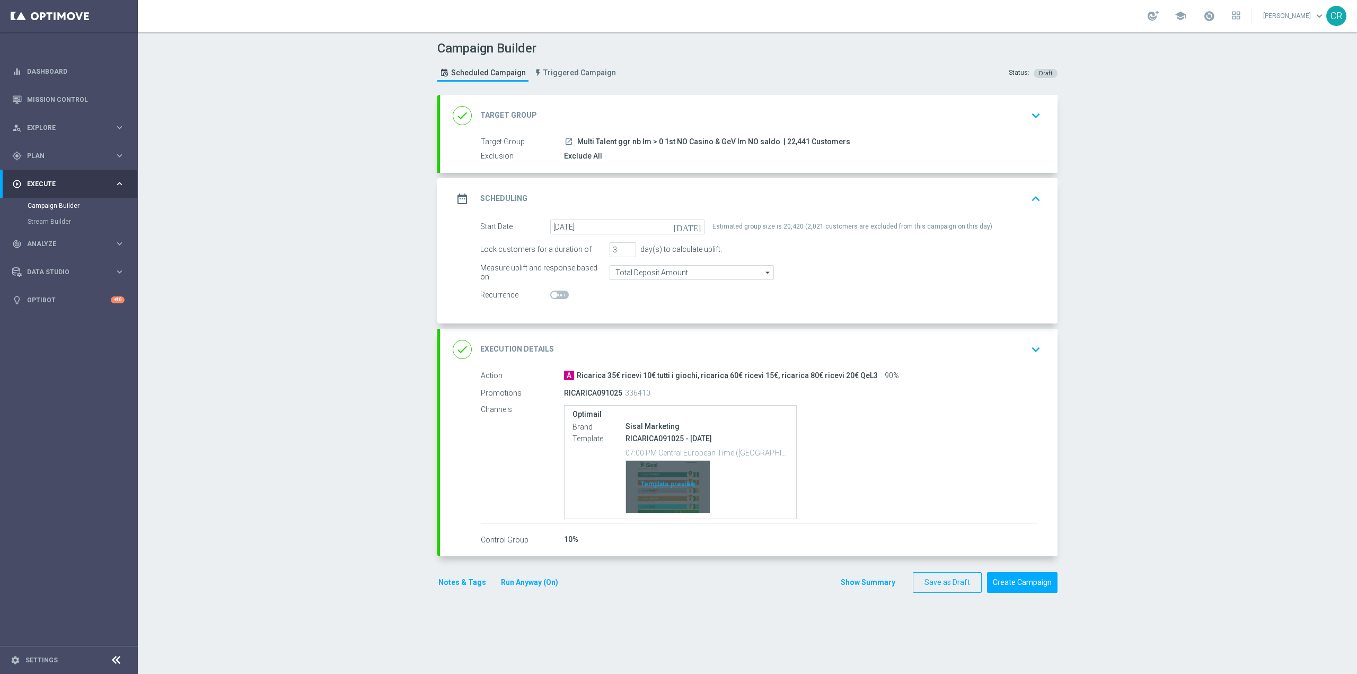
click at [651, 474] on div "Template preview" at bounding box center [668, 487] width 84 height 52
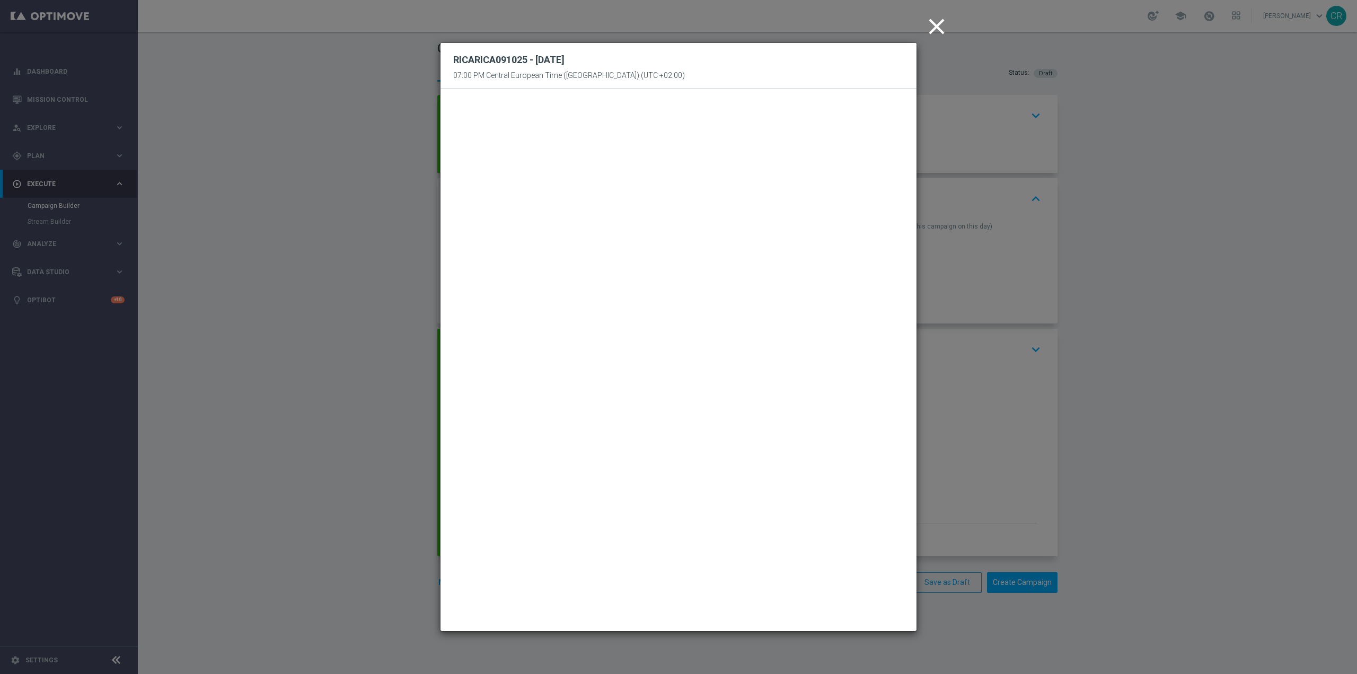
click at [935, 23] on icon "close" at bounding box center [936, 26] width 26 height 26
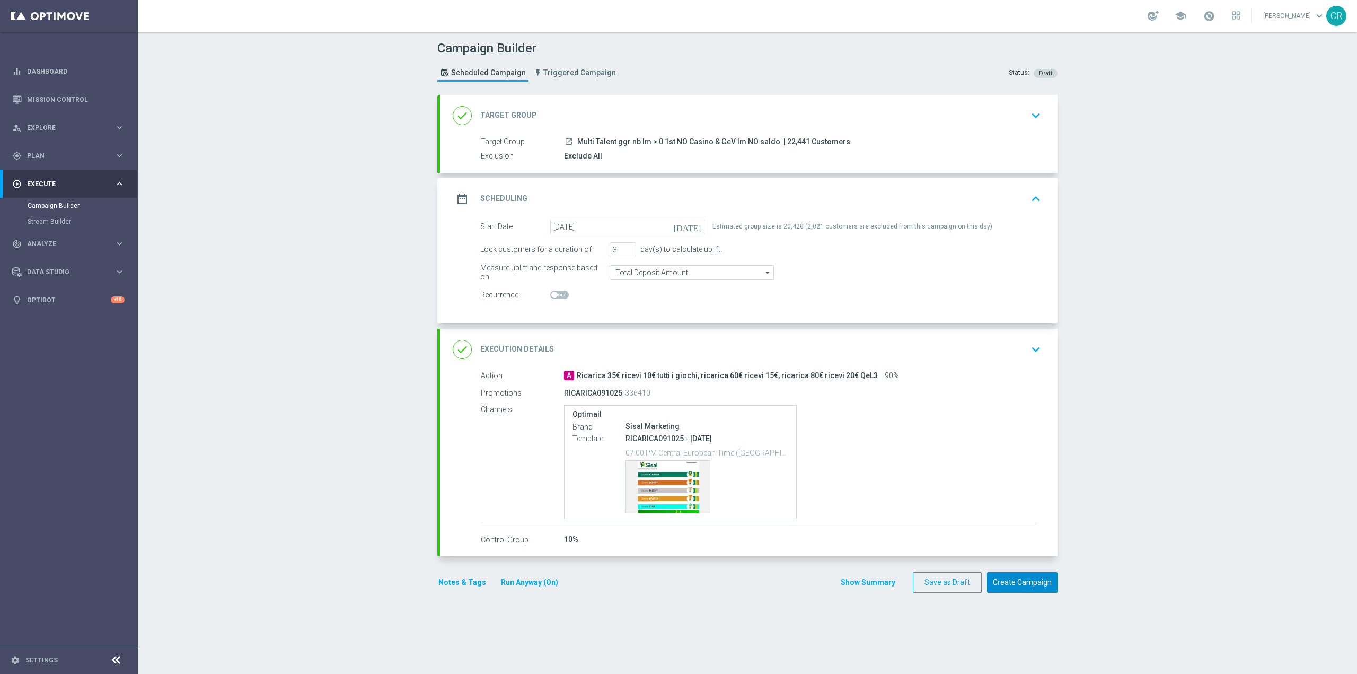
click at [1023, 581] on button "Create Campaign" at bounding box center [1022, 582] width 70 height 21
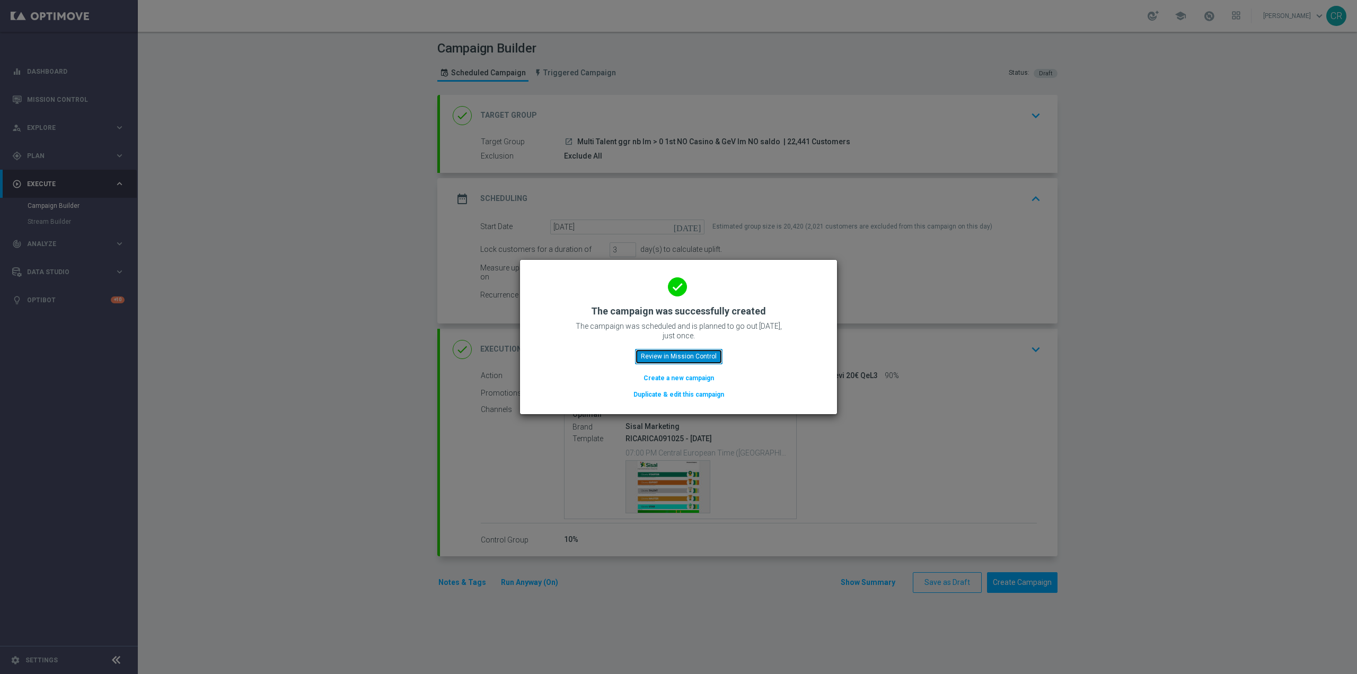
click at [685, 356] on button "Review in Mission Control" at bounding box center [678, 356] width 87 height 15
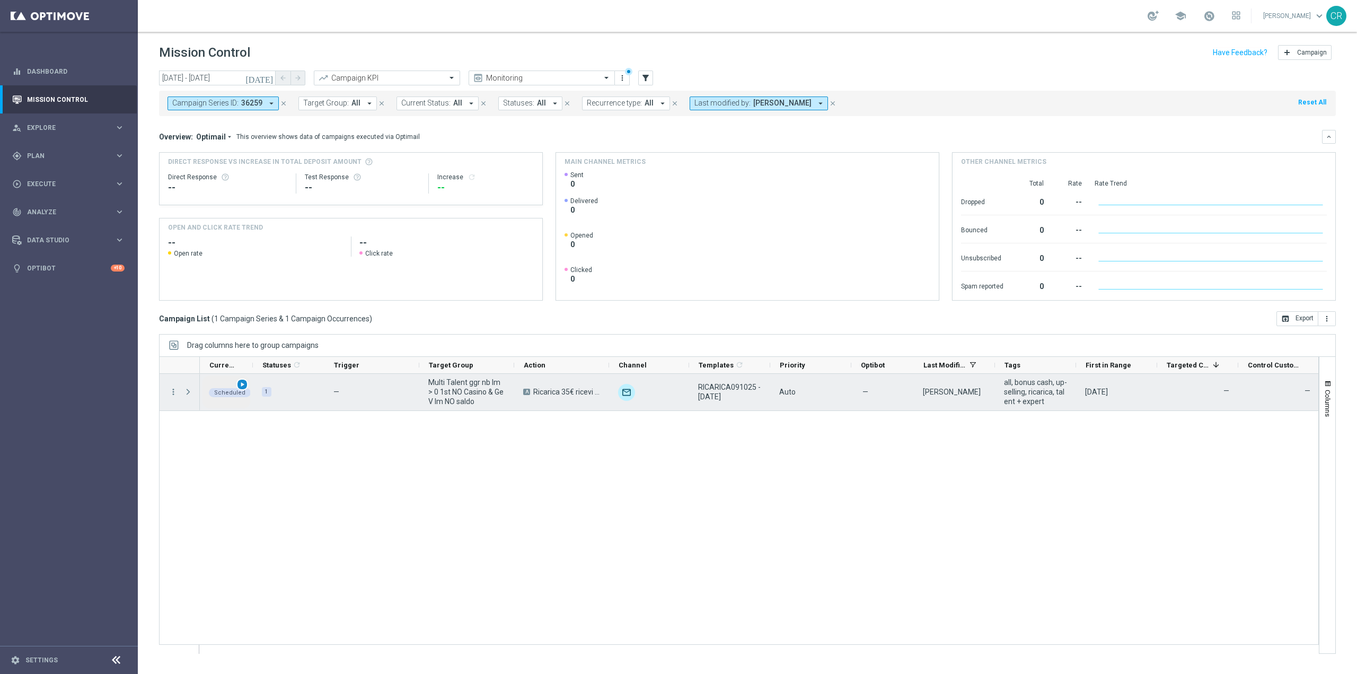
click at [243, 384] on span "play_arrow" at bounding box center [241, 384] width 7 height 7
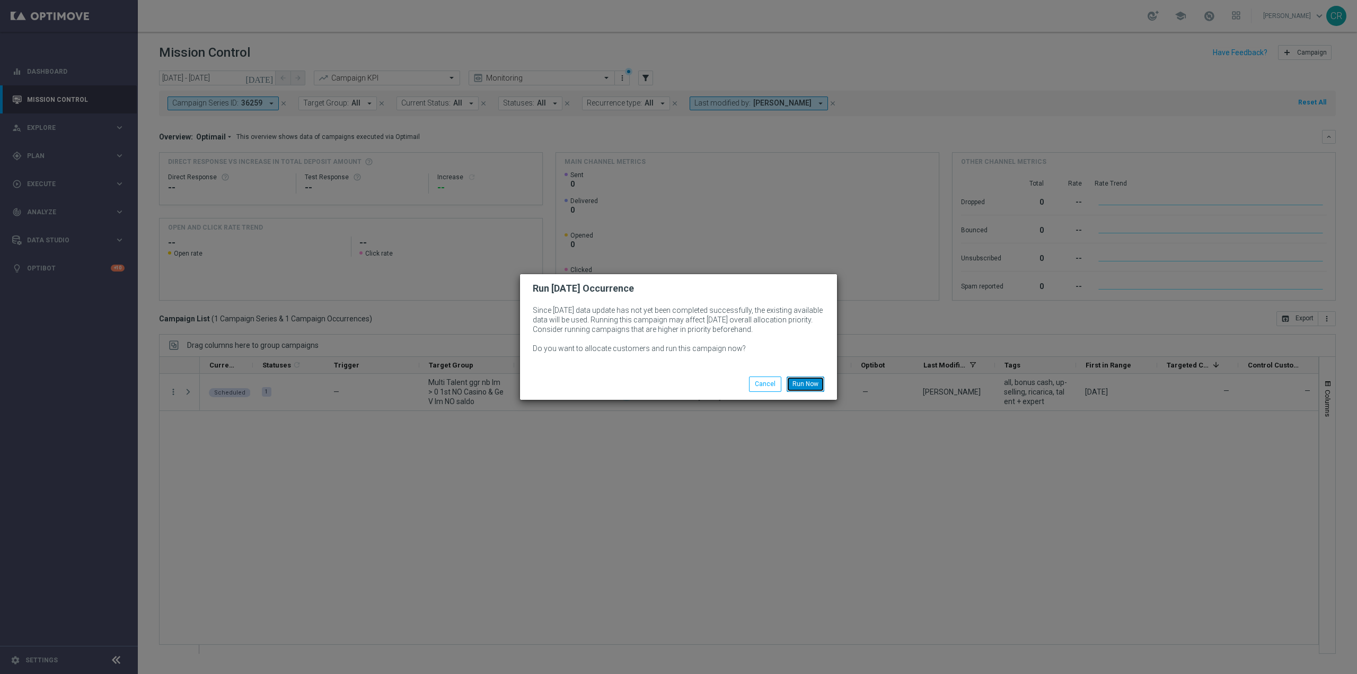
drag, startPoint x: 817, startPoint y: 384, endPoint x: 828, endPoint y: 390, distance: 13.0
click at [816, 384] on button "Run Now" at bounding box center [805, 383] width 38 height 15
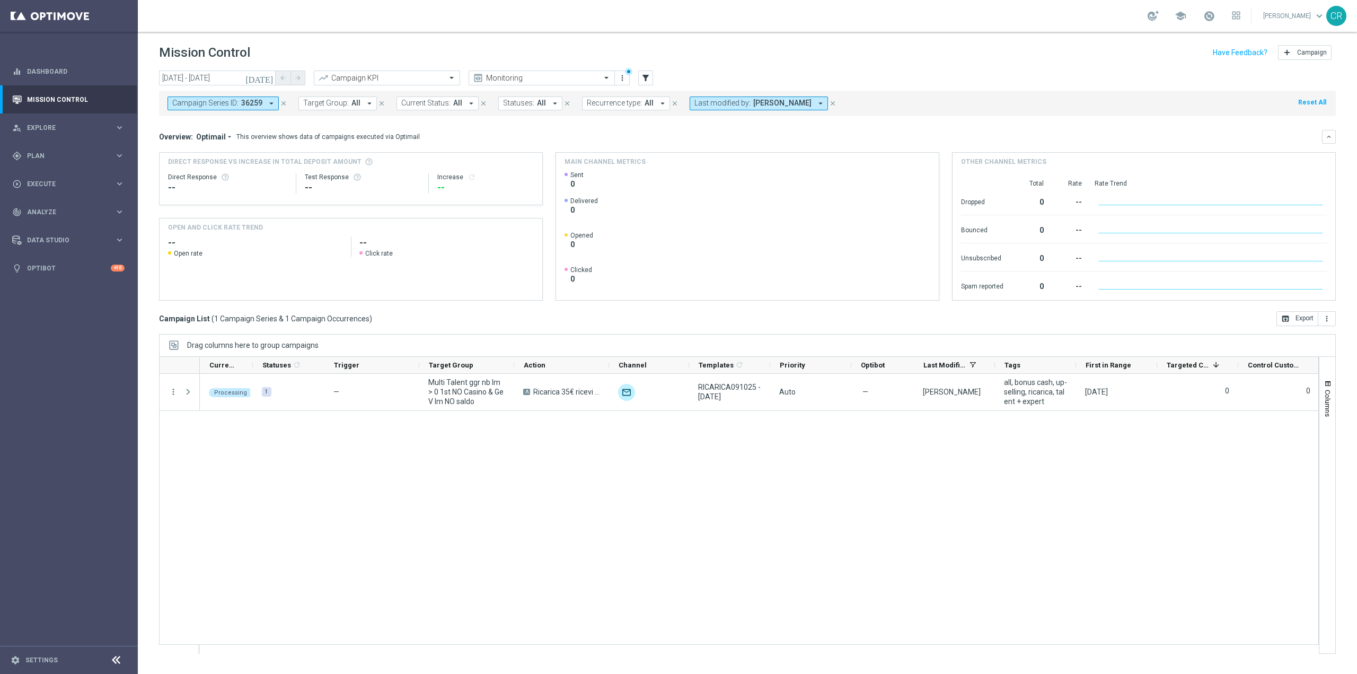
click at [281, 100] on icon "close" at bounding box center [283, 103] width 7 height 7
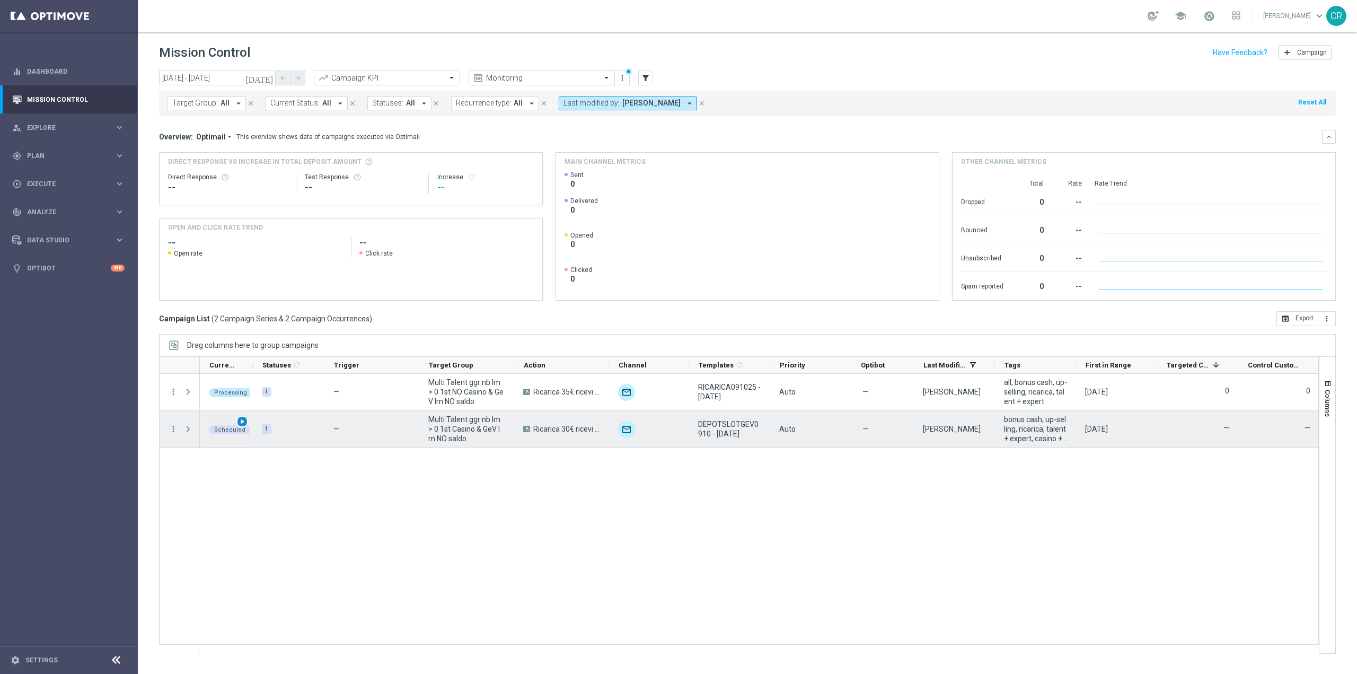
click at [241, 421] on span "play_arrow" at bounding box center [241, 421] width 7 height 7
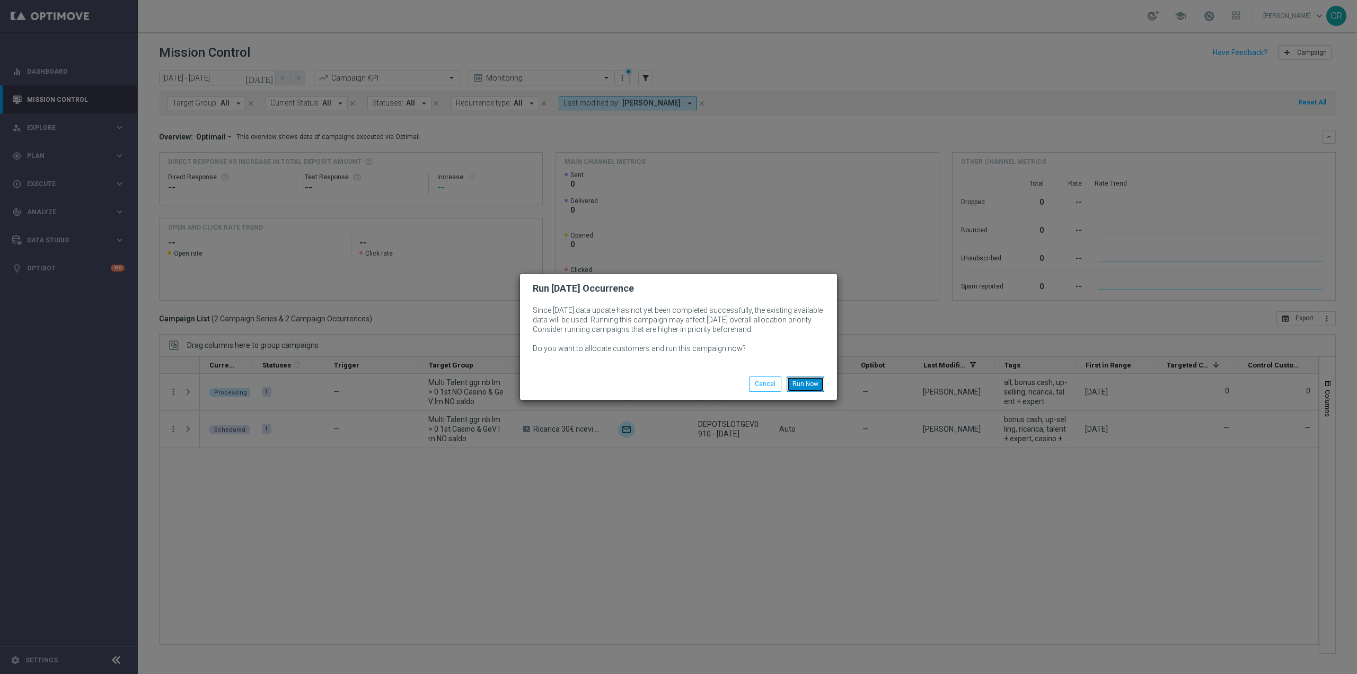
click at [805, 382] on button "Run Now" at bounding box center [805, 383] width 38 height 15
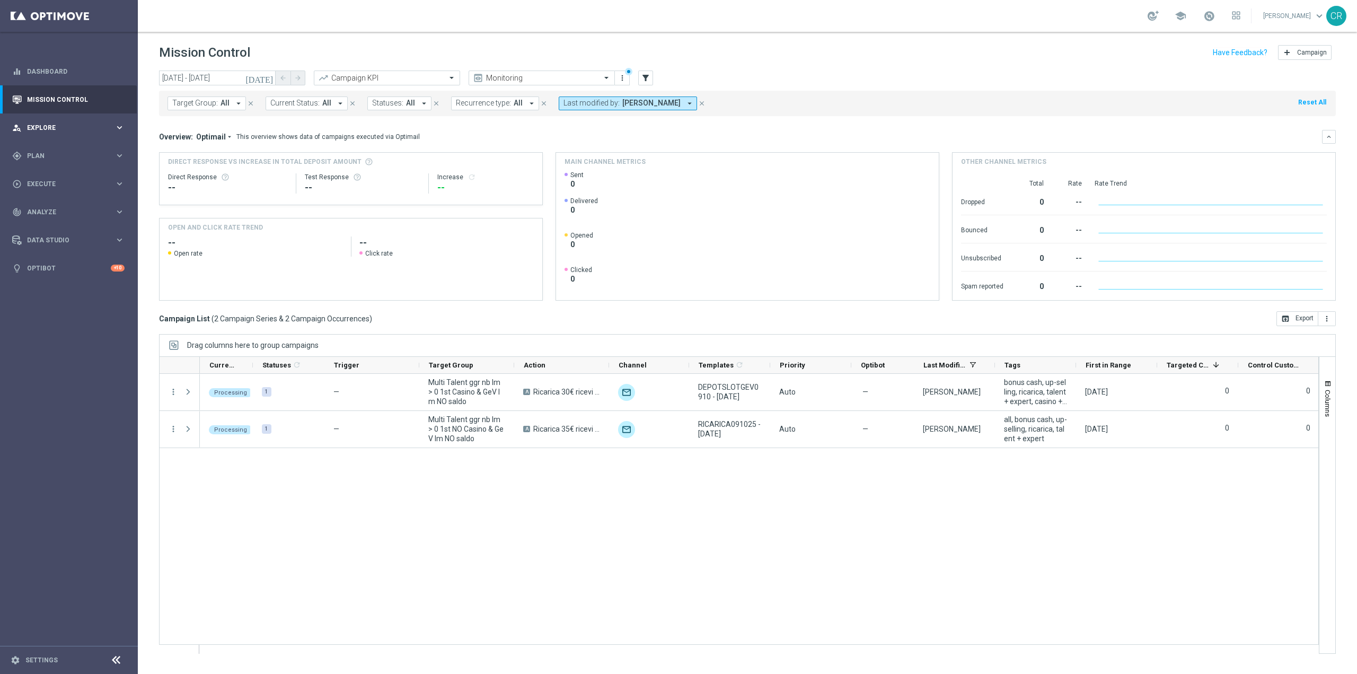
click at [75, 127] on span "Explore" at bounding box center [70, 128] width 87 height 6
click at [73, 279] on div "gps_fixed Plan" at bounding box center [63, 283] width 102 height 10
click at [60, 173] on div "Target Groups" at bounding box center [82, 178] width 109 height 16
click at [60, 174] on link "Target Groups" at bounding box center [69, 177] width 83 height 8
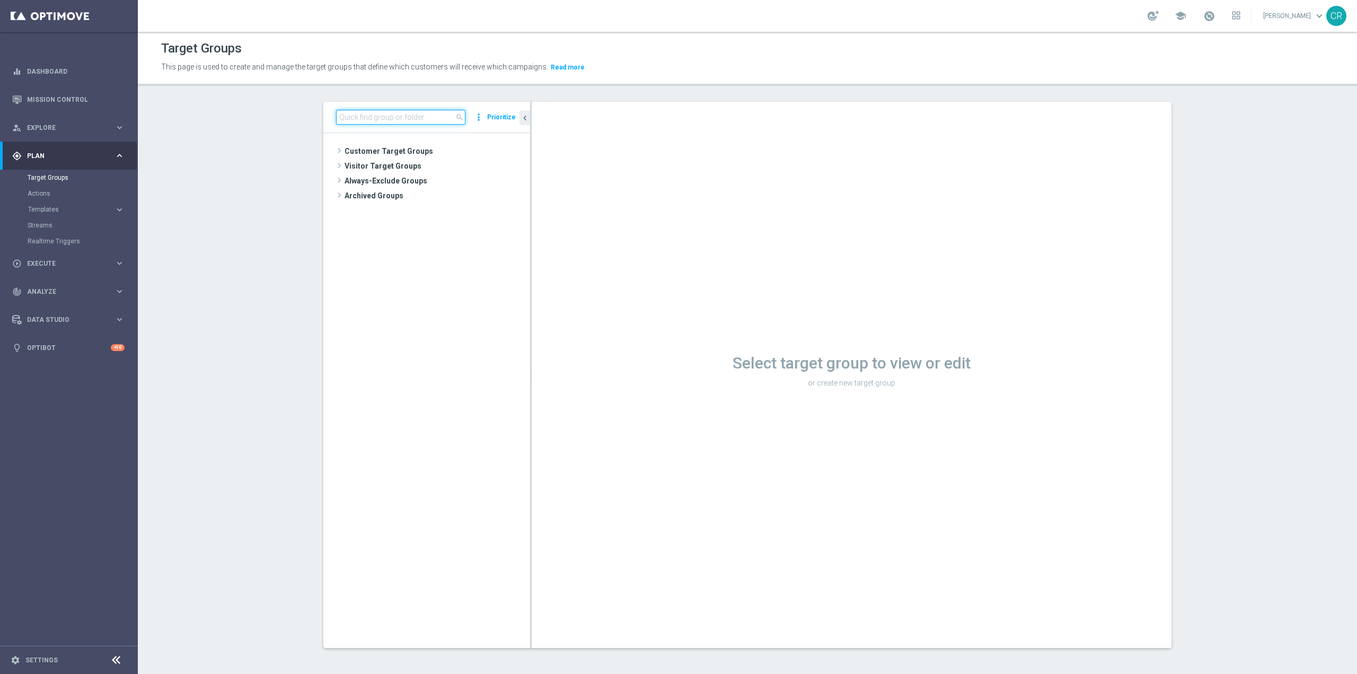
click at [409, 116] on input at bounding box center [400, 117] width 129 height 15
paste input "Multi Talent ggr nb lm < 0 1st Sport NO saldo"
type input "Multi Talent ggr nb lm < 0 1st Sport NO saldo"
click at [456, 189] on tree-viewport "Customer Target Groups library_add create_new_folder folder" at bounding box center [426, 390] width 207 height 514
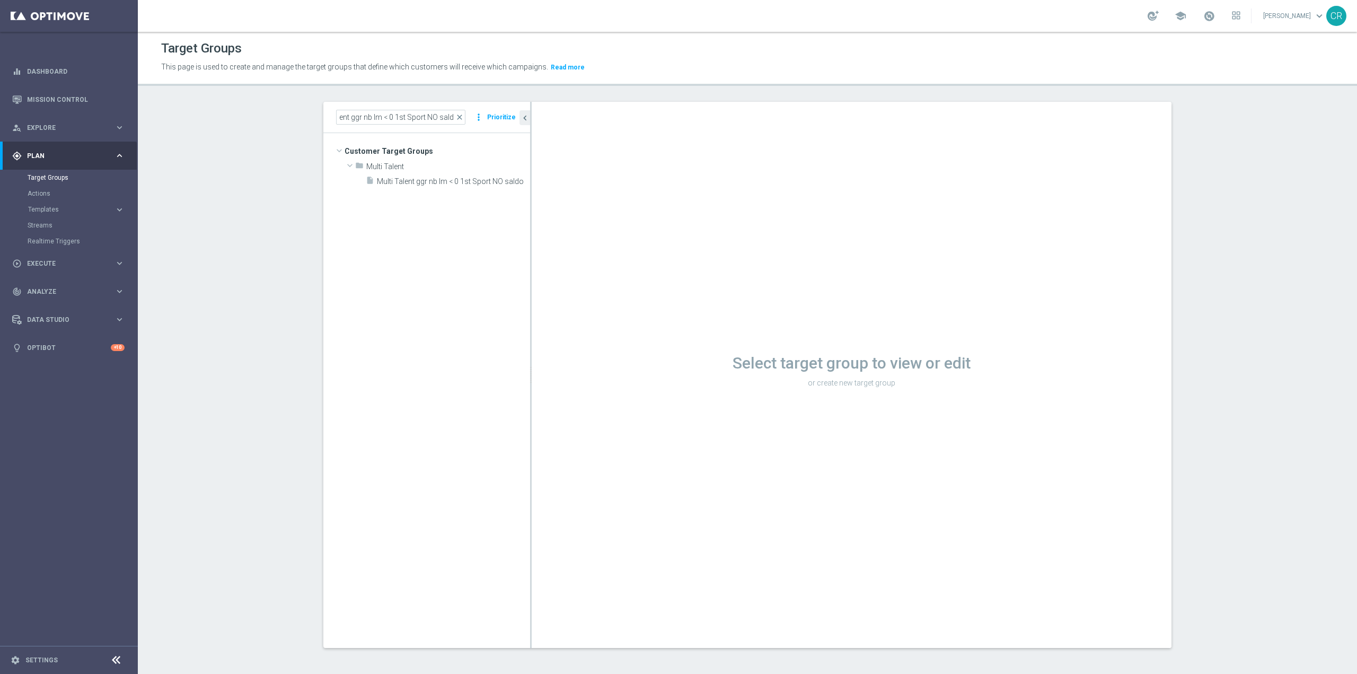
scroll to position [0, 0]
click at [463, 183] on span "Multi Talent ggr nb lm < 0 1st Sport NO saldo" at bounding box center [441, 181] width 129 height 9
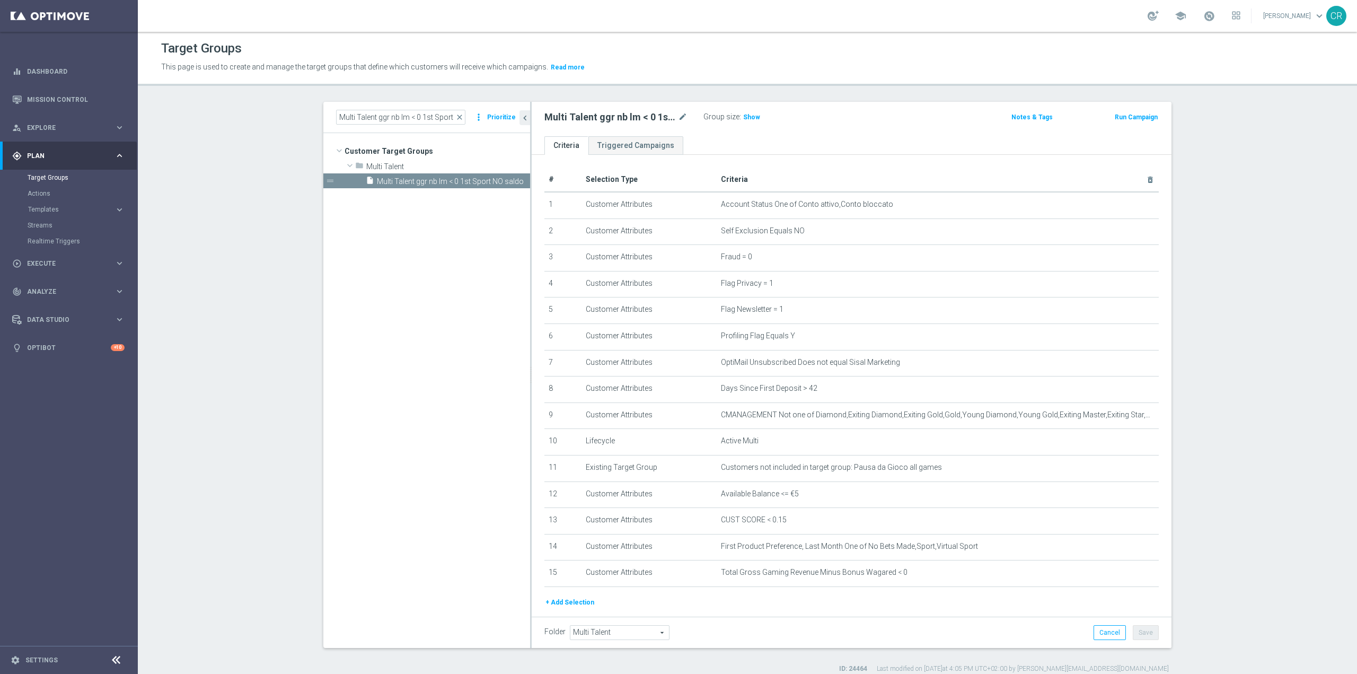
click at [1135, 116] on button "Run Campaign" at bounding box center [1135, 117] width 45 height 12
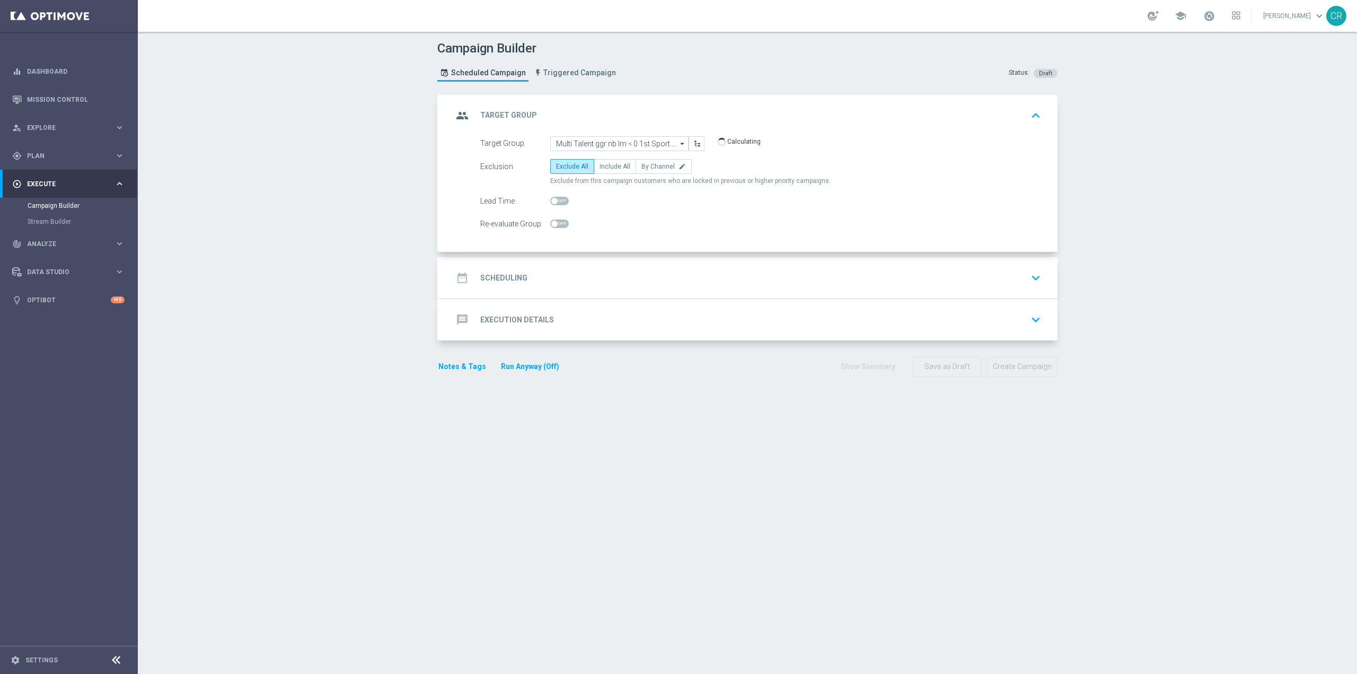
click at [979, 280] on div "date_range Scheduling keyboard_arrow_down" at bounding box center [749, 278] width 592 height 20
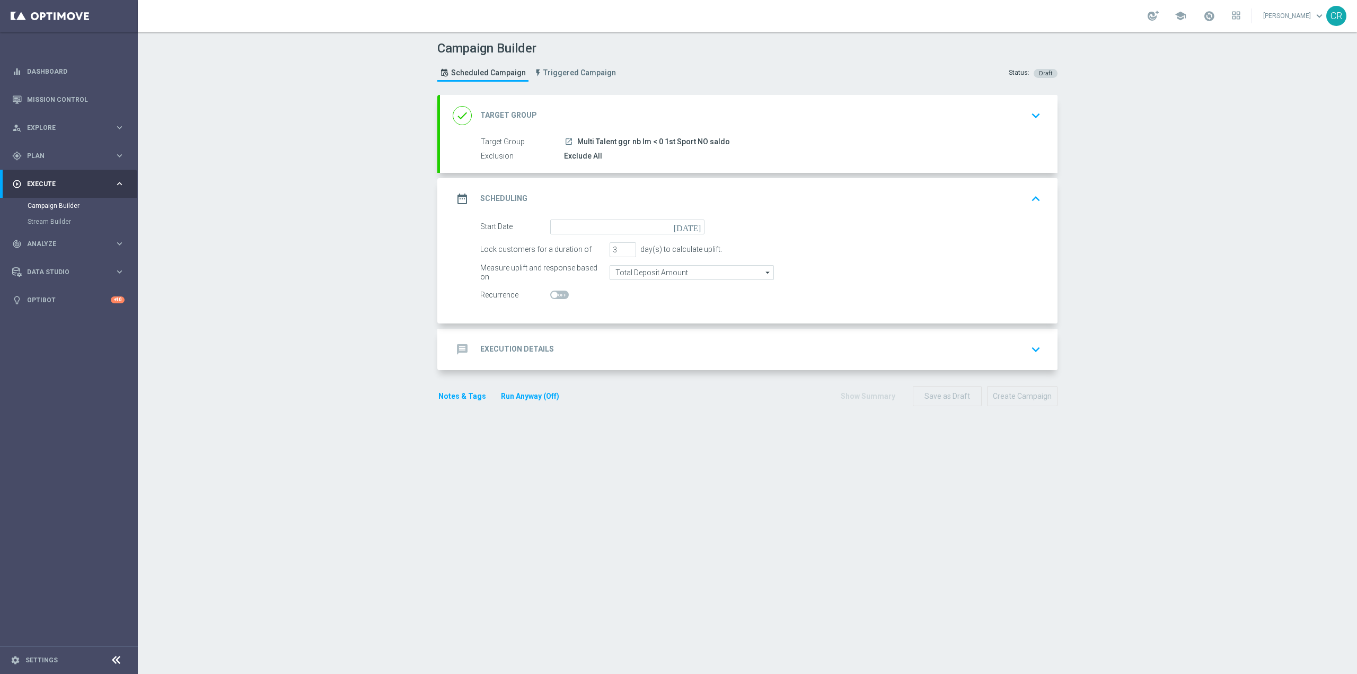
click at [691, 227] on icon "[DATE]" at bounding box center [689, 225] width 31 height 12
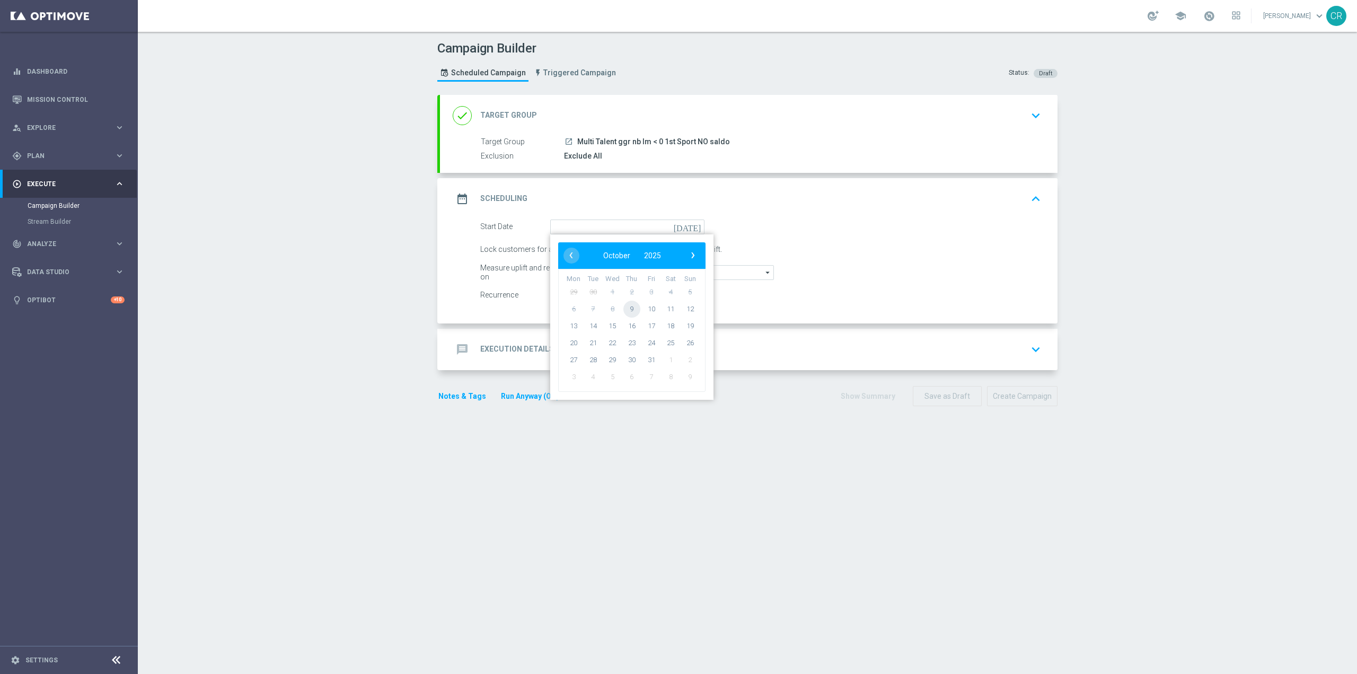
click at [626, 311] on span "9" at bounding box center [631, 308] width 17 height 17
type input "09 Oct 2025"
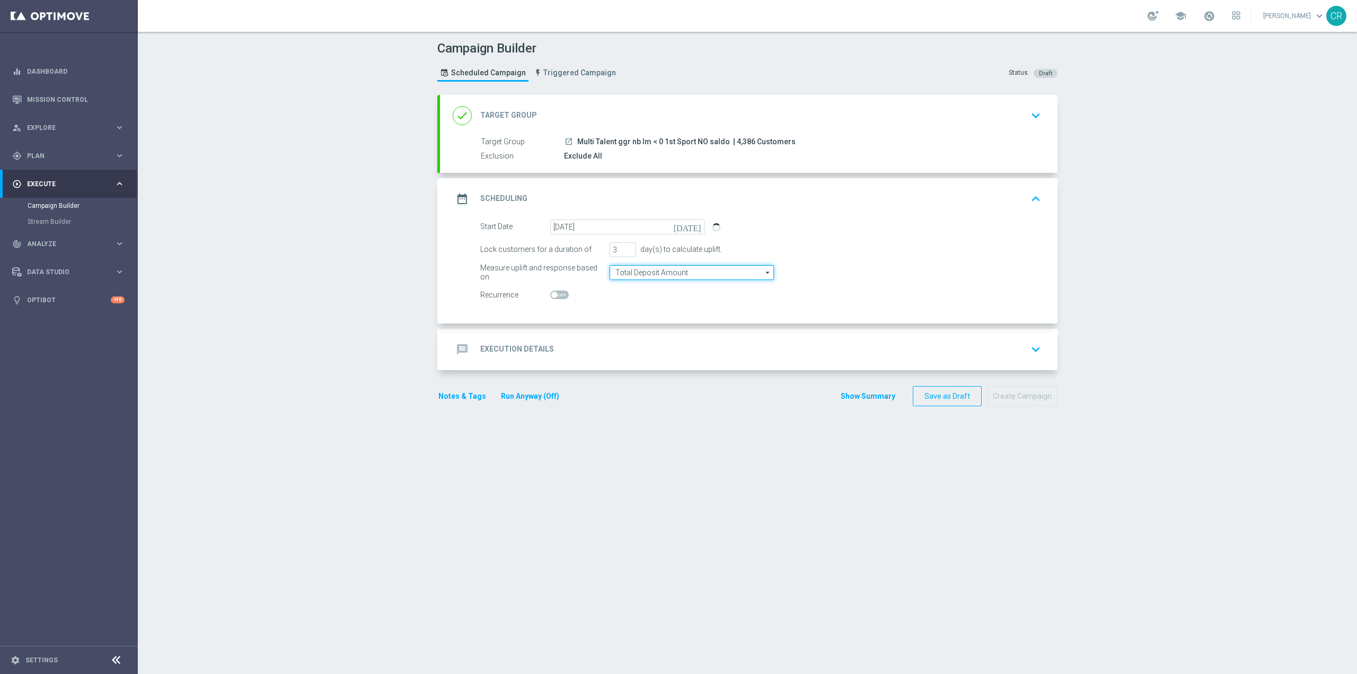
click at [688, 273] on input "Total Deposit Amount" at bounding box center [691, 272] width 164 height 15
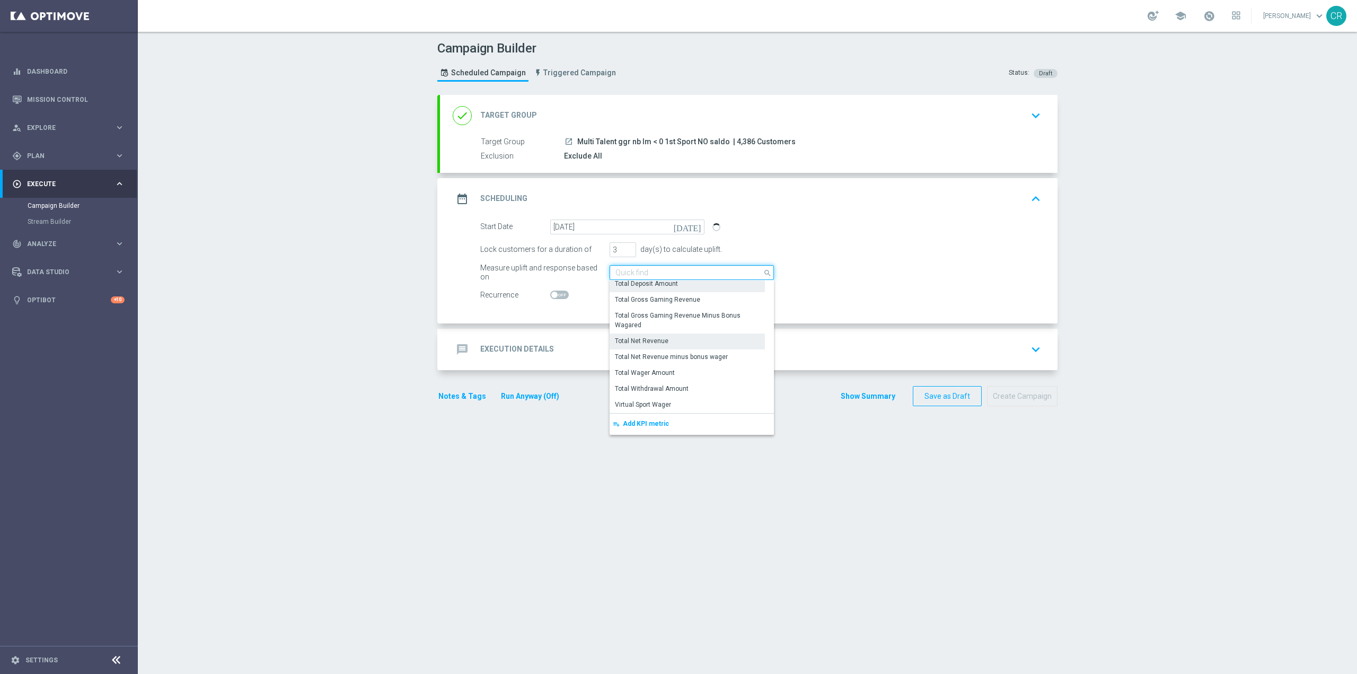
scroll to position [206, 0]
click at [850, 309] on div "Start Date 09 Oct 2025 today Estimated group size is 3,457 (929 customers are e…" at bounding box center [748, 271] width 617 height 104
type input "Total Deposit Amount"
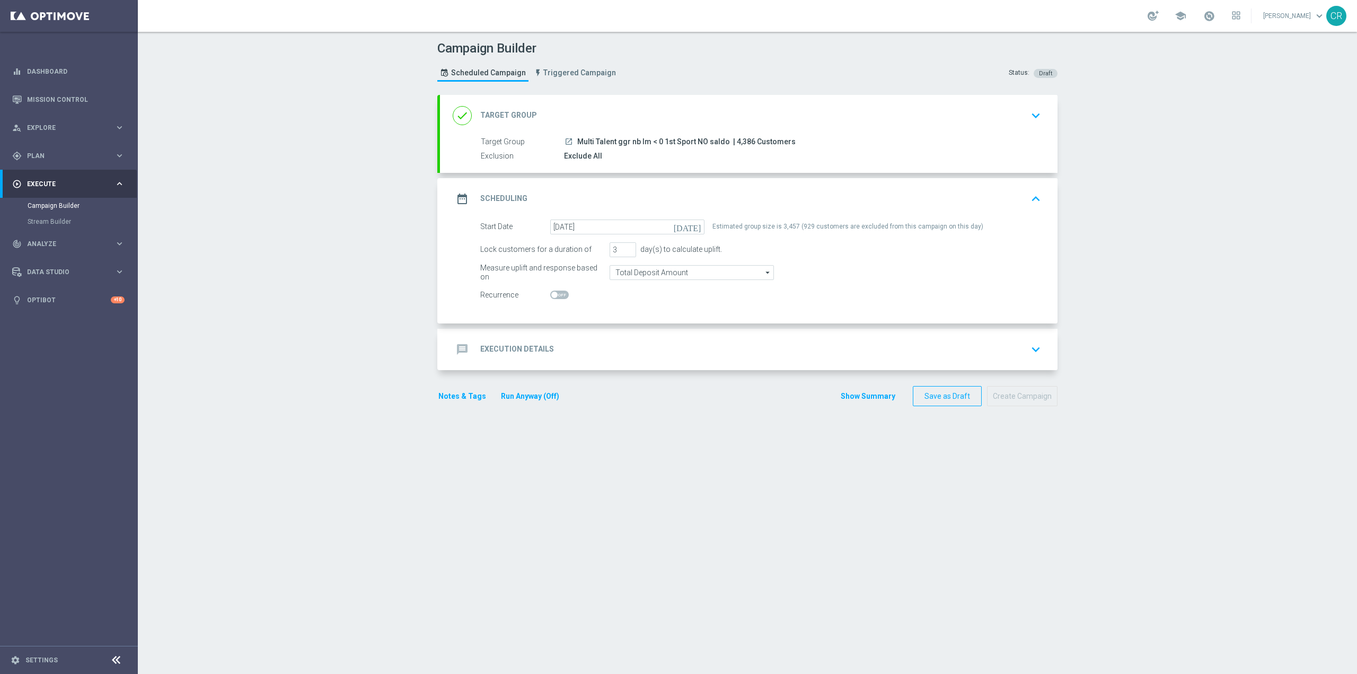
click at [704, 351] on div "message Execution Details keyboard_arrow_down" at bounding box center [749, 349] width 592 height 20
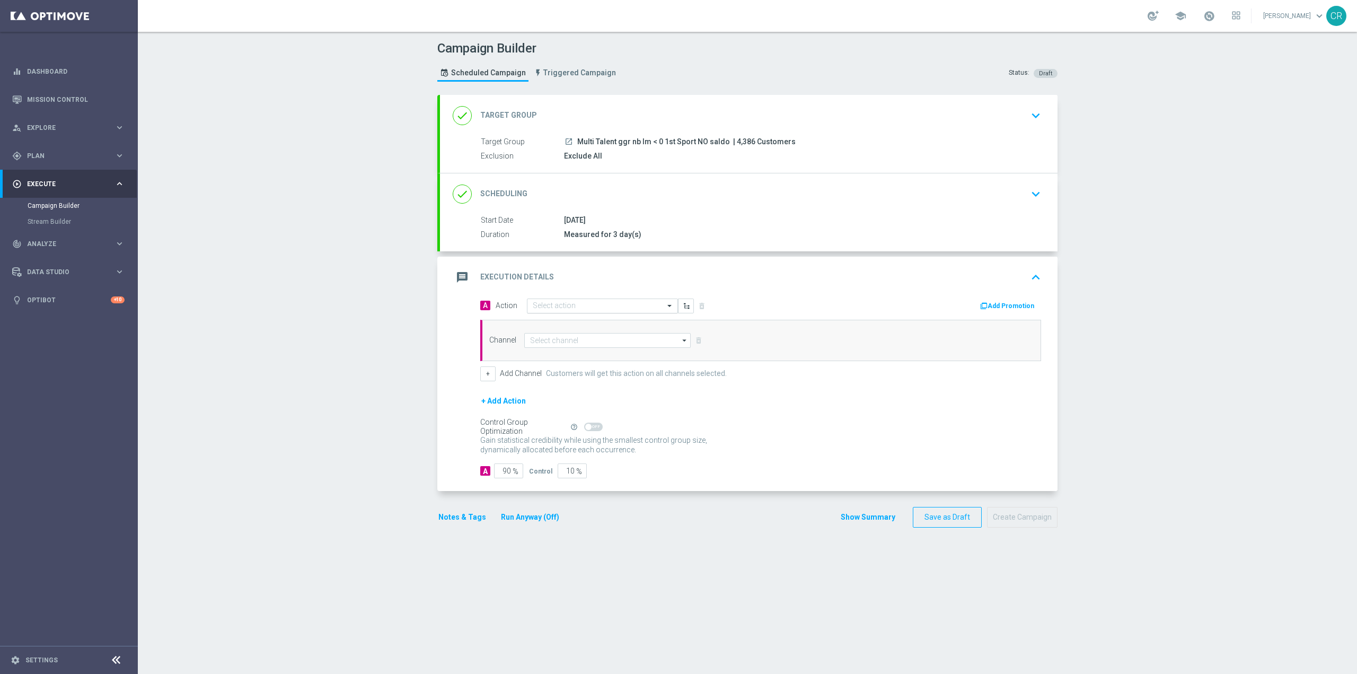
click at [595, 304] on input "text" at bounding box center [592, 306] width 118 height 9
click at [551, 304] on input "text" at bounding box center [592, 306] width 118 height 9
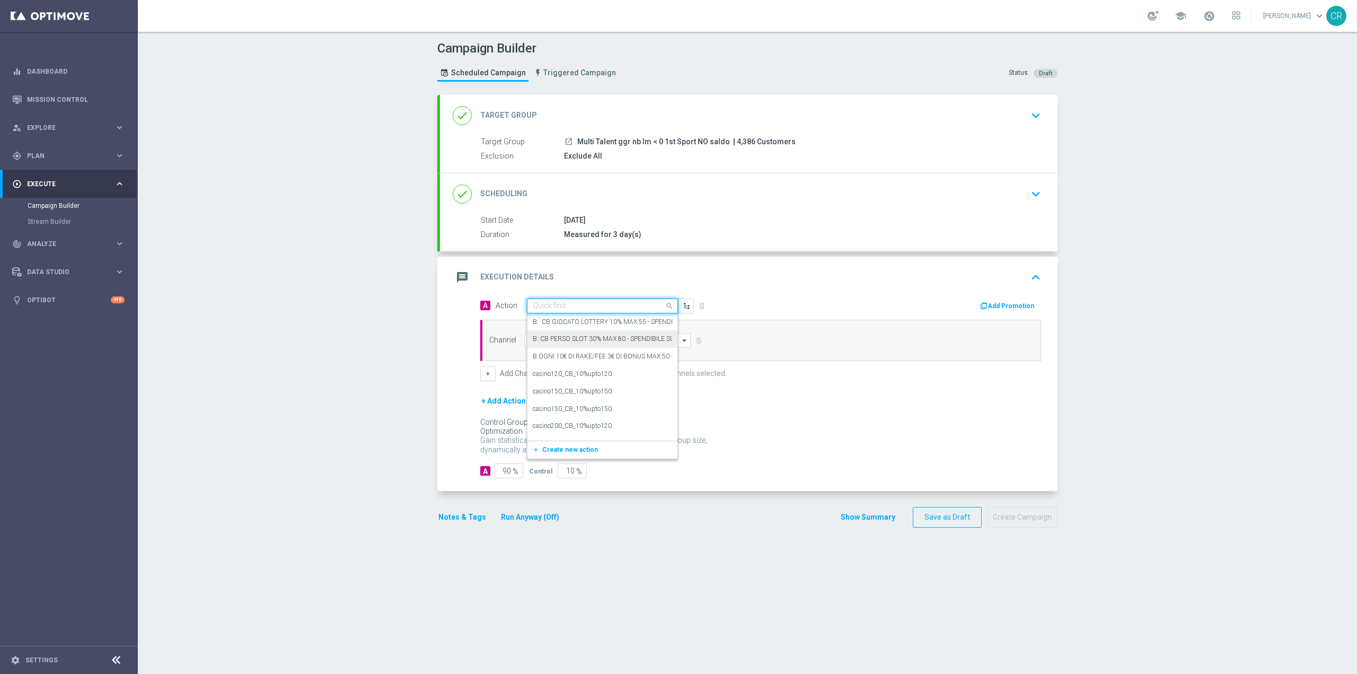
paste input "Ricarica 30€ ricevi 5€ Freebet, ricarica 60€ ricevi 10€ Sport QeL 4"
type input "Ricarica 30€ ricevi 5€ Freebet, ricarica 60€ ricevi 10€ Sport QeL 4"
click at [551, 338] on span "Create new action" at bounding box center [570, 338] width 56 height 7
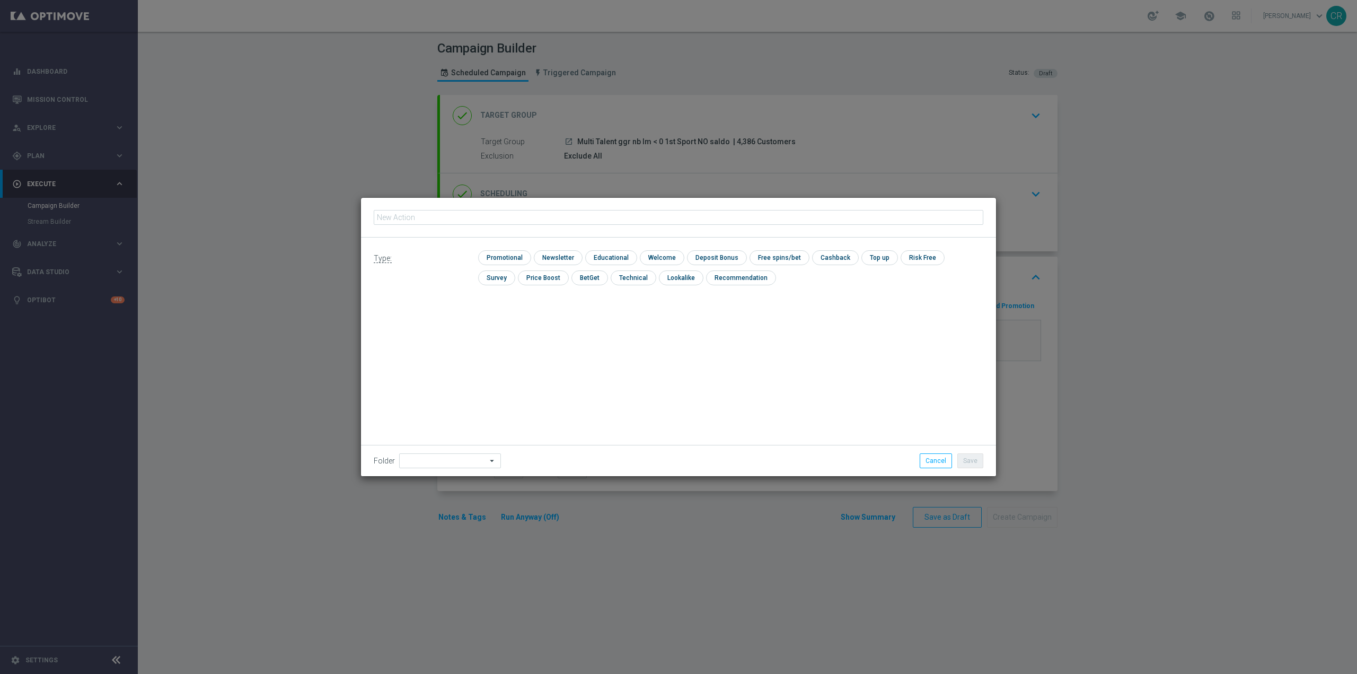
scroll to position [0, 0]
click at [472, 222] on input "text" at bounding box center [678, 217] width 609 height 15
type input "Ricarica 30€ ricevi 5€ Freebet, ricarica 60€ ricevi 10€ Sport QeL 4"
click at [492, 256] on input "checkbox" at bounding box center [503, 257] width 50 height 14
checkbox input "true"
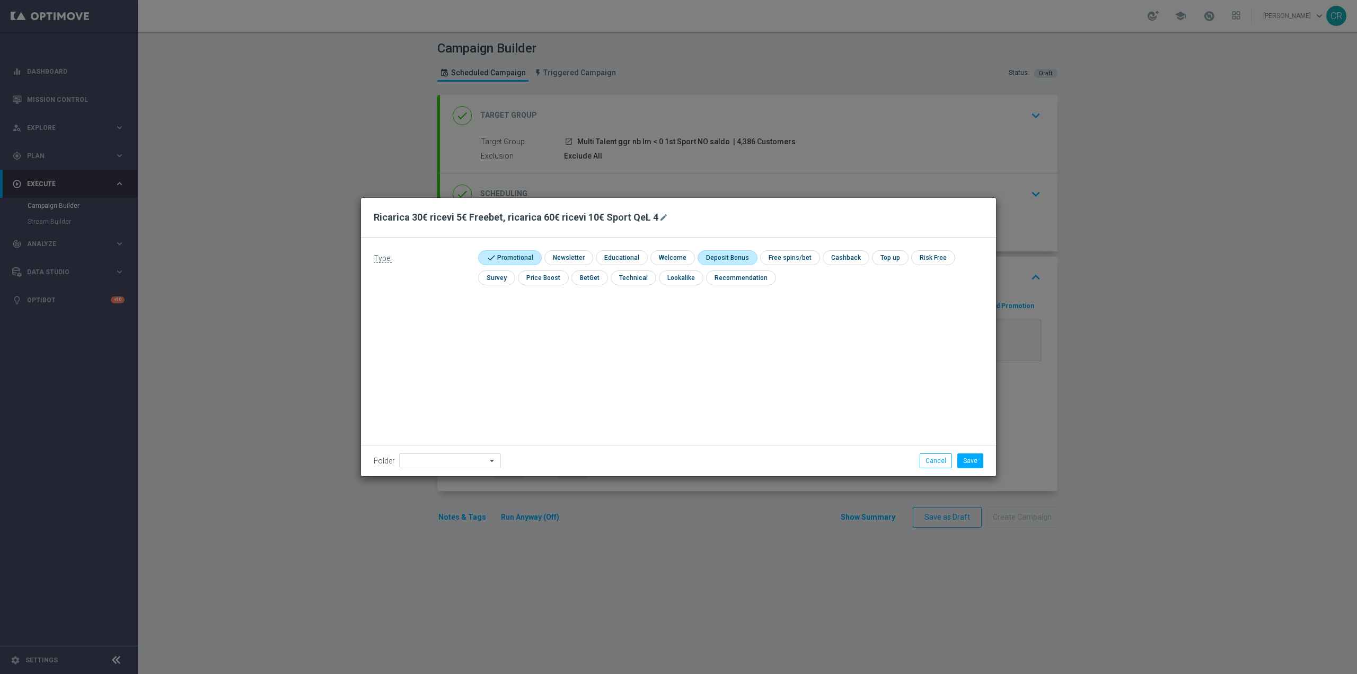
click at [702, 256] on input "checkbox" at bounding box center [725, 257] width 57 height 14
click at [720, 256] on input "checkbox" at bounding box center [730, 257] width 67 height 14
checkbox input "false"
click at [976, 458] on button "Save" at bounding box center [970, 460] width 26 height 15
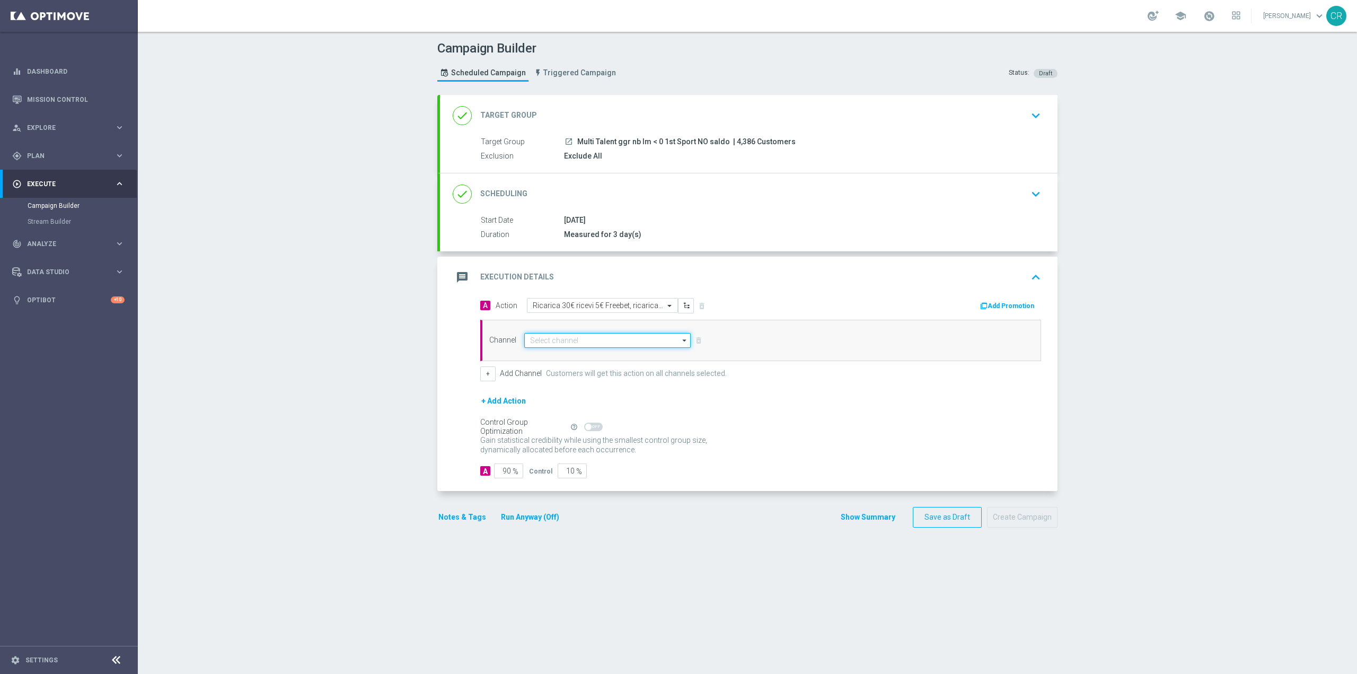
click at [639, 344] on input at bounding box center [607, 340] width 166 height 15
click at [611, 355] on div "Optimail" at bounding box center [603, 355] width 158 height 15
type input "Optimail"
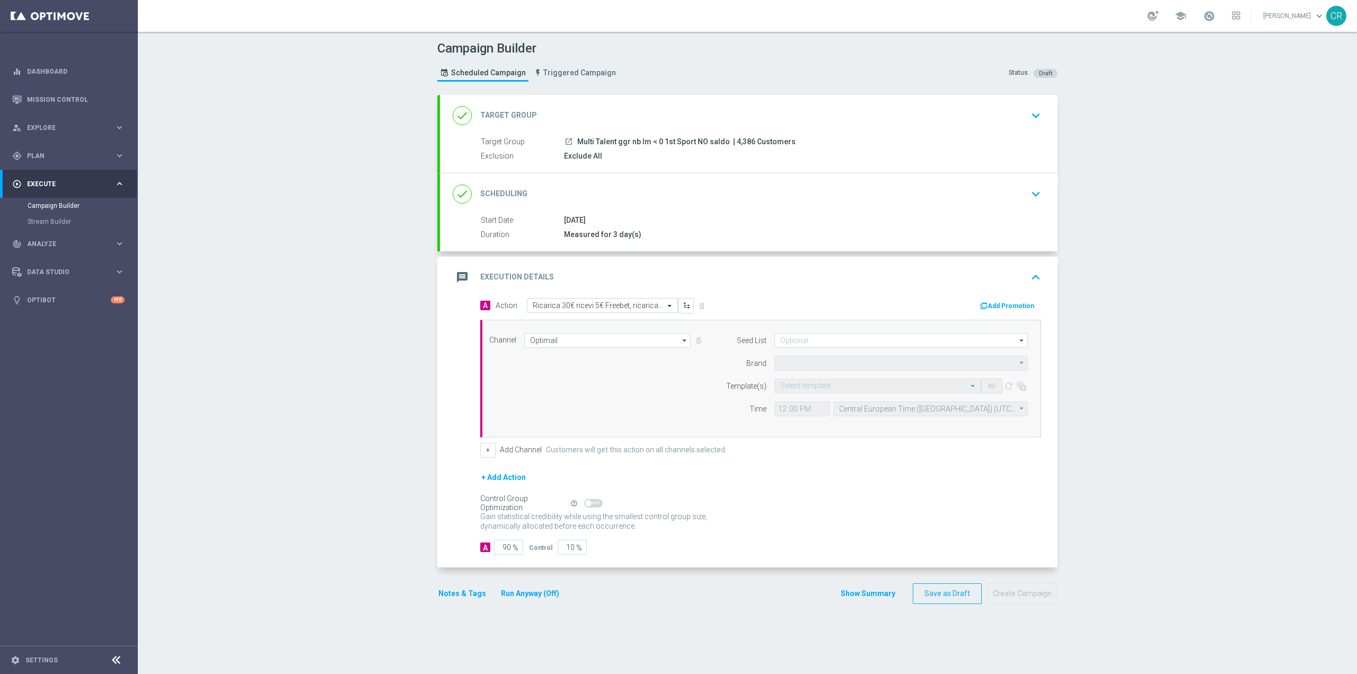
type input "Sisal Marketing"
click at [819, 381] on div "Select template" at bounding box center [877, 385] width 207 height 15
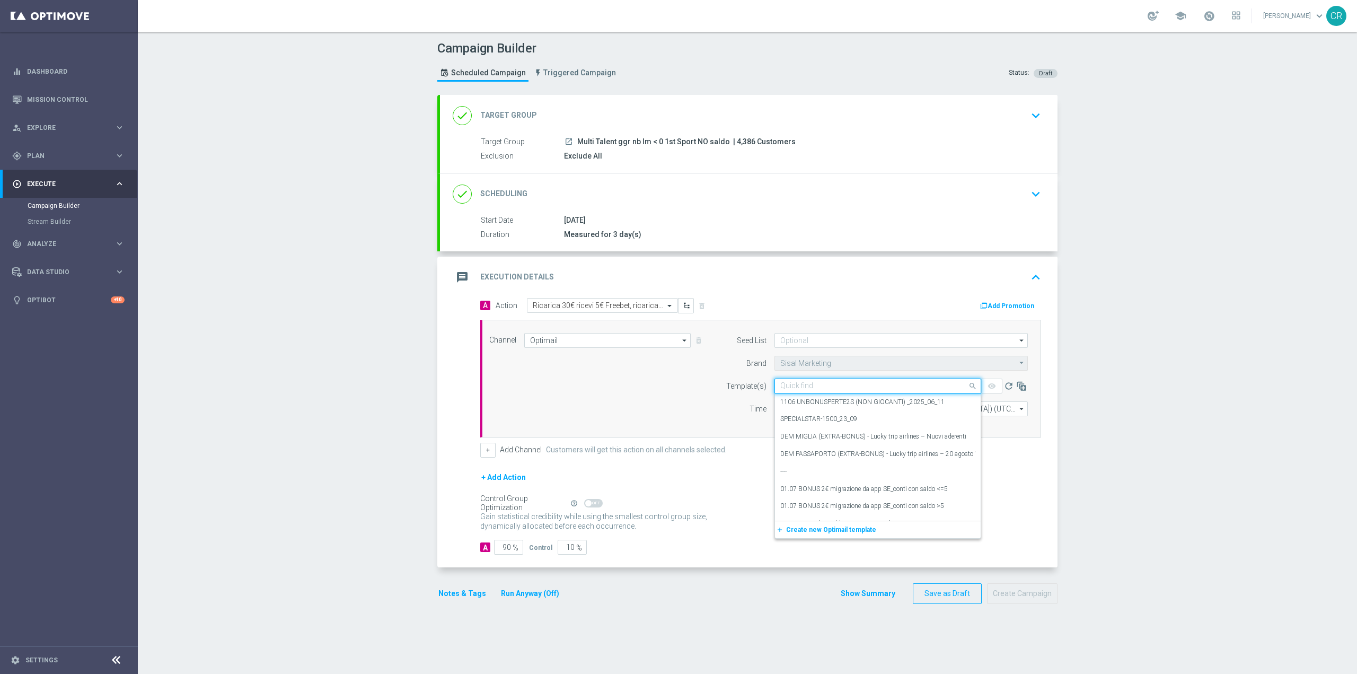
click at [819, 381] on div "Quick find" at bounding box center [877, 385] width 207 height 15
paste input "RICAFREE0910 - [DATE]"
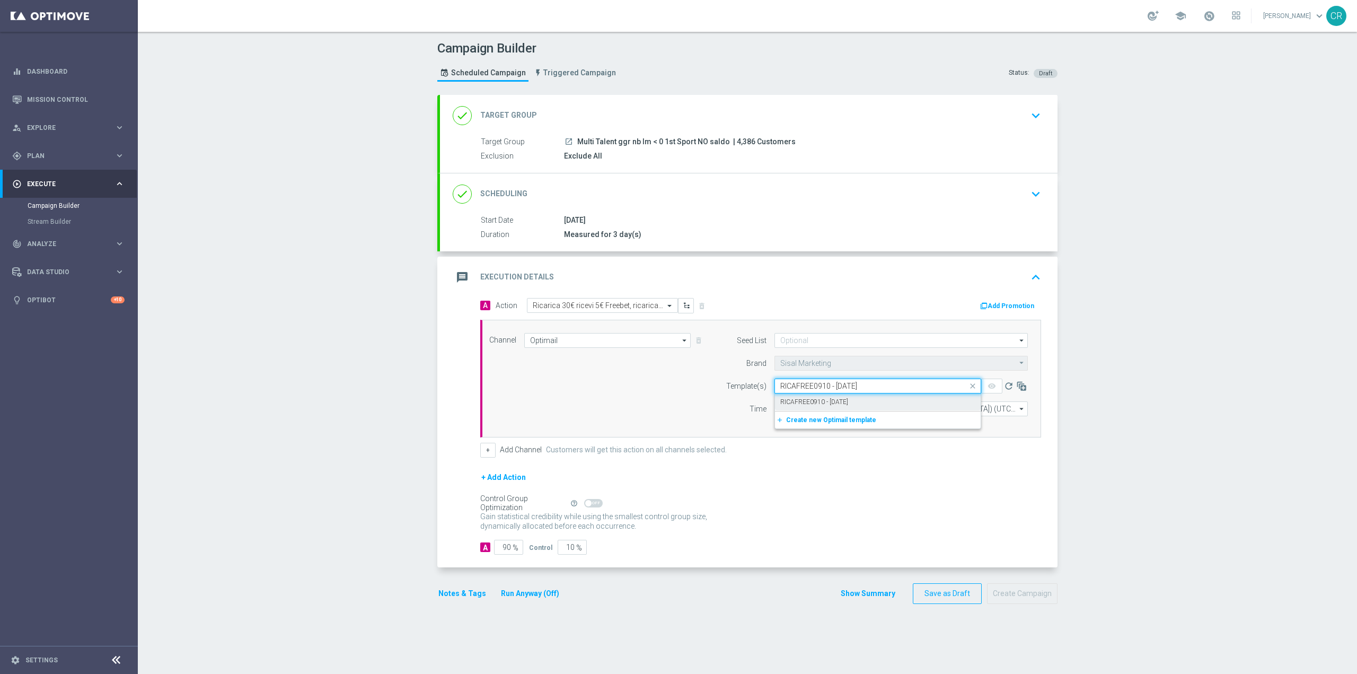
click at [811, 400] on label "RICAFREE0910 - [DATE]" at bounding box center [814, 401] width 68 height 9
type input "RICAFREE0910 - [DATE]"
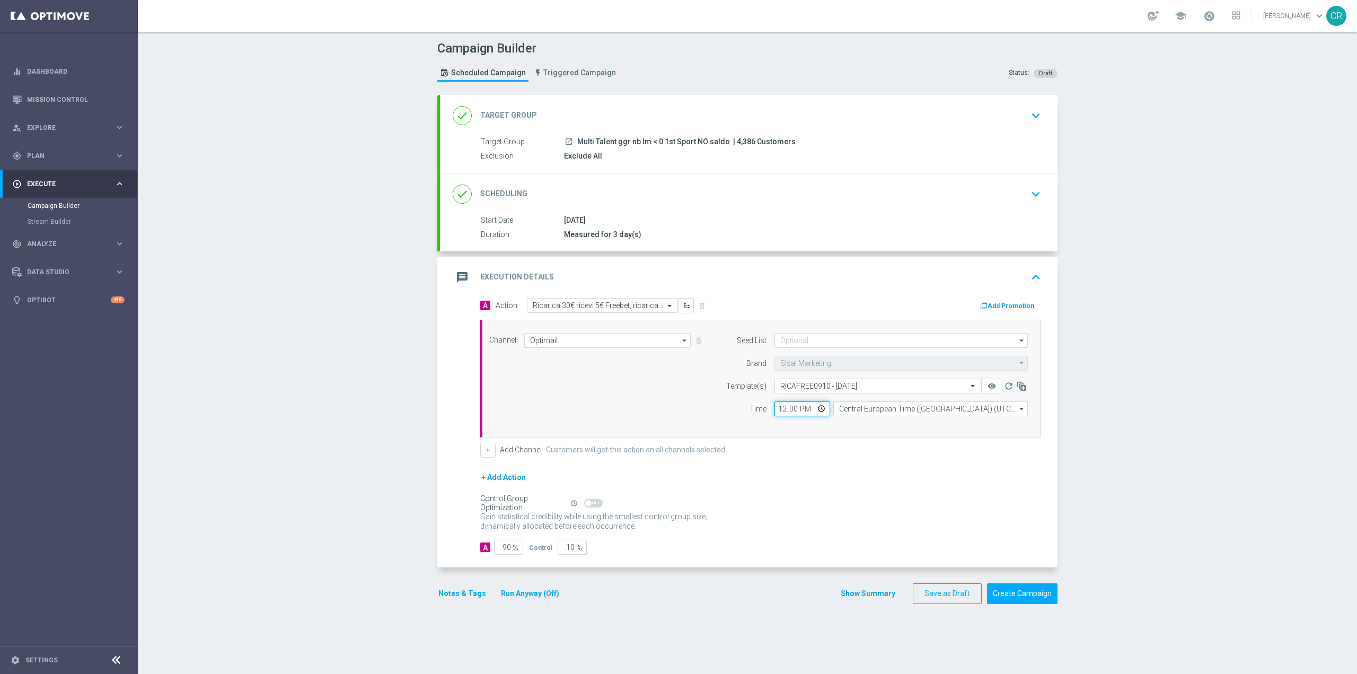
click at [814, 406] on input "12:00" at bounding box center [802, 408] width 56 height 15
type input "19:00"
click at [881, 465] on form "A Action Select action Ricarica 30€ ricevi 5€ Freebet, ricarica 60€ ricevi 10€ …" at bounding box center [760, 426] width 561 height 257
click at [1003, 308] on button "Add Promotion" at bounding box center [1008, 306] width 59 height 12
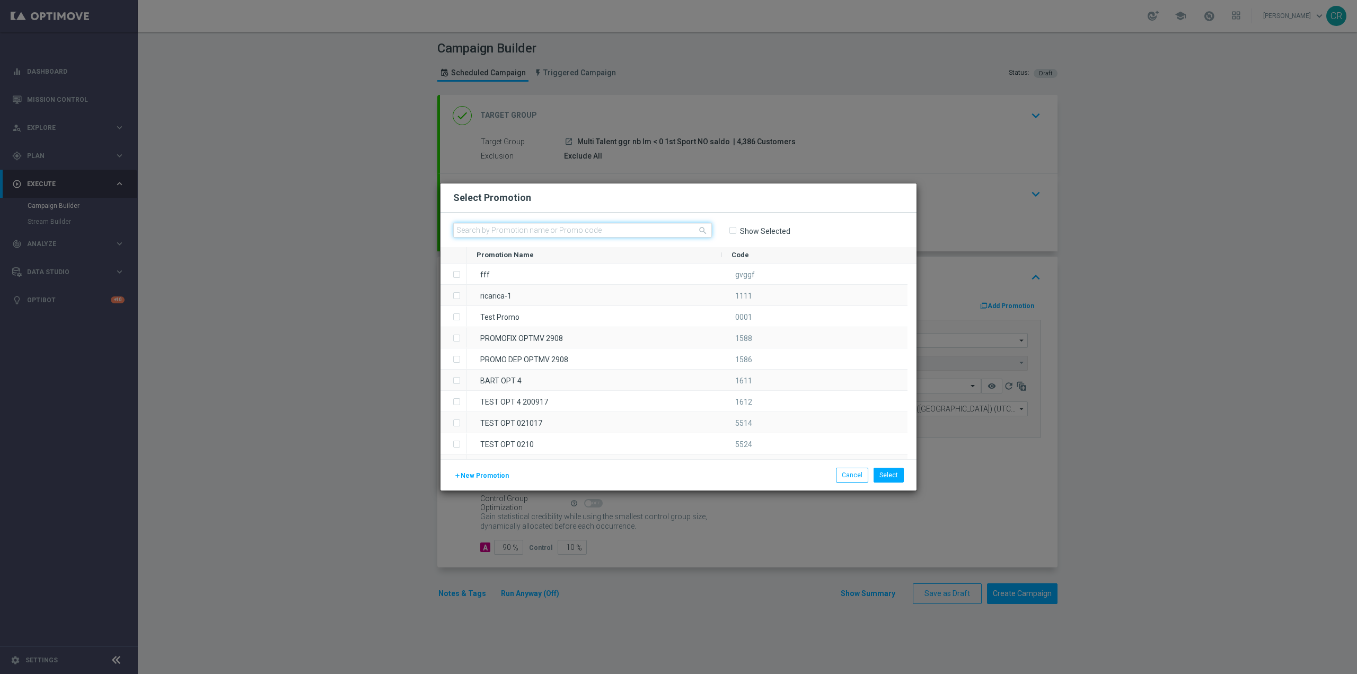
click at [486, 223] on input "text" at bounding box center [582, 230] width 259 height 15
paste input "336406"
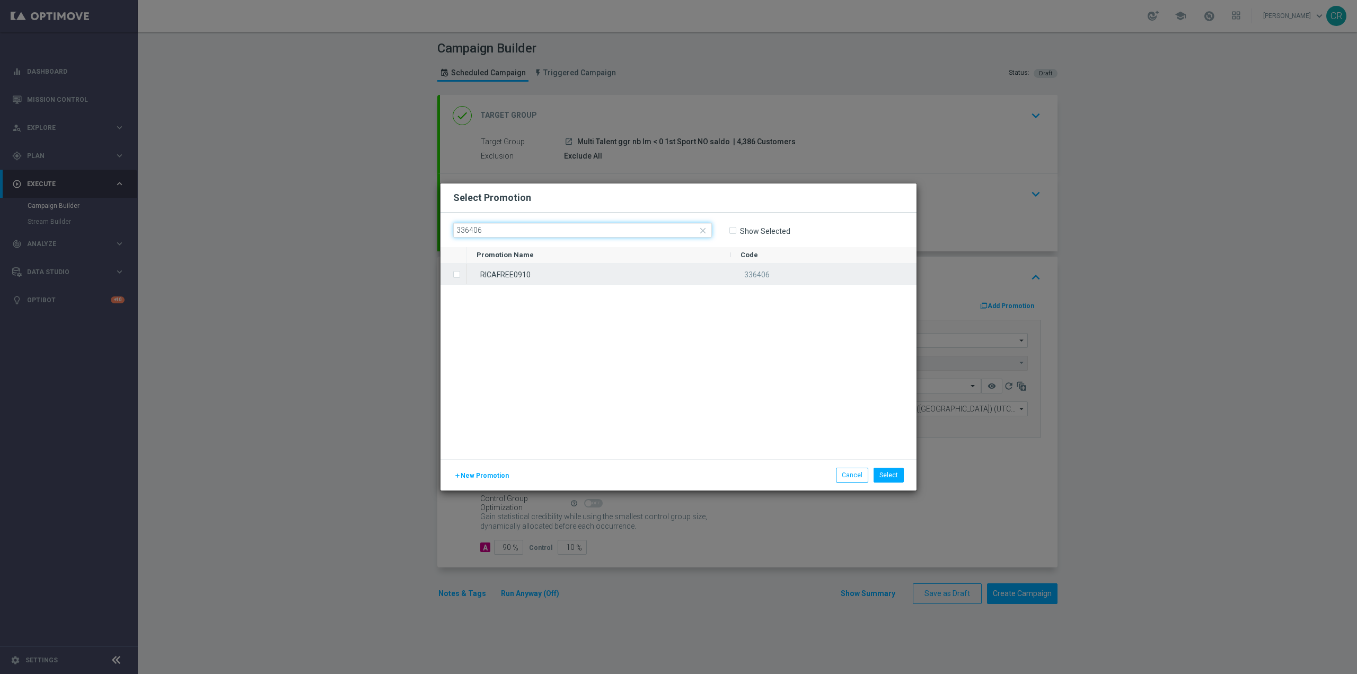
type input "336406"
click at [494, 267] on div "RICAFREE0910" at bounding box center [599, 273] width 264 height 21
click at [887, 472] on button "Select" at bounding box center [888, 474] width 30 height 15
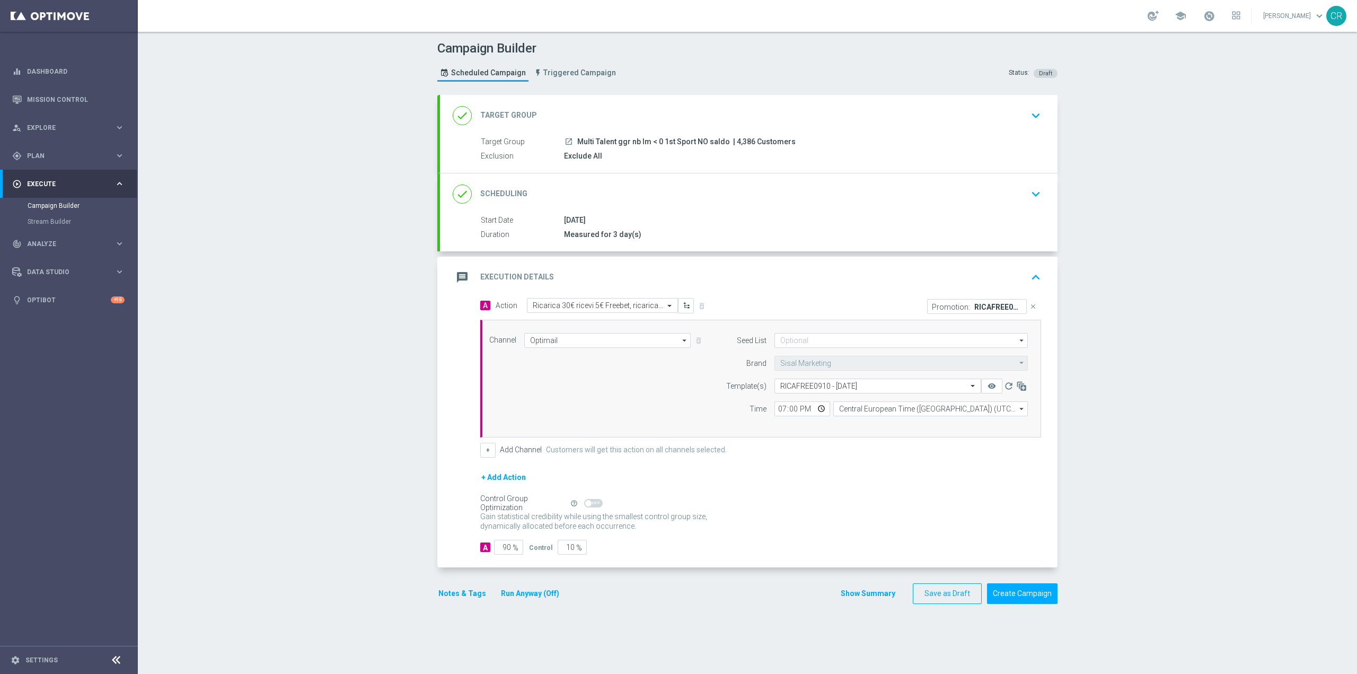
click at [466, 594] on button "Notes & Tags" at bounding box center [462, 593] width 50 height 13
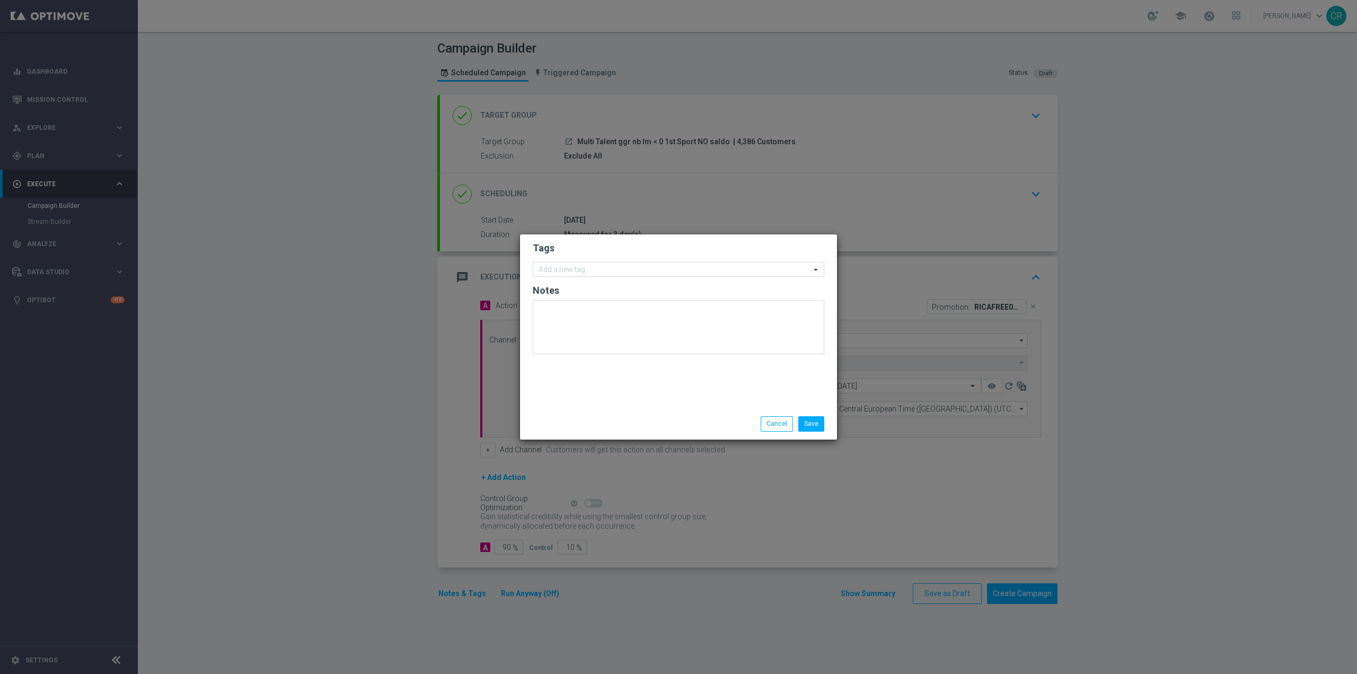
click at [593, 260] on form "Tags Add a new tag Notes" at bounding box center [678, 300] width 291 height 123
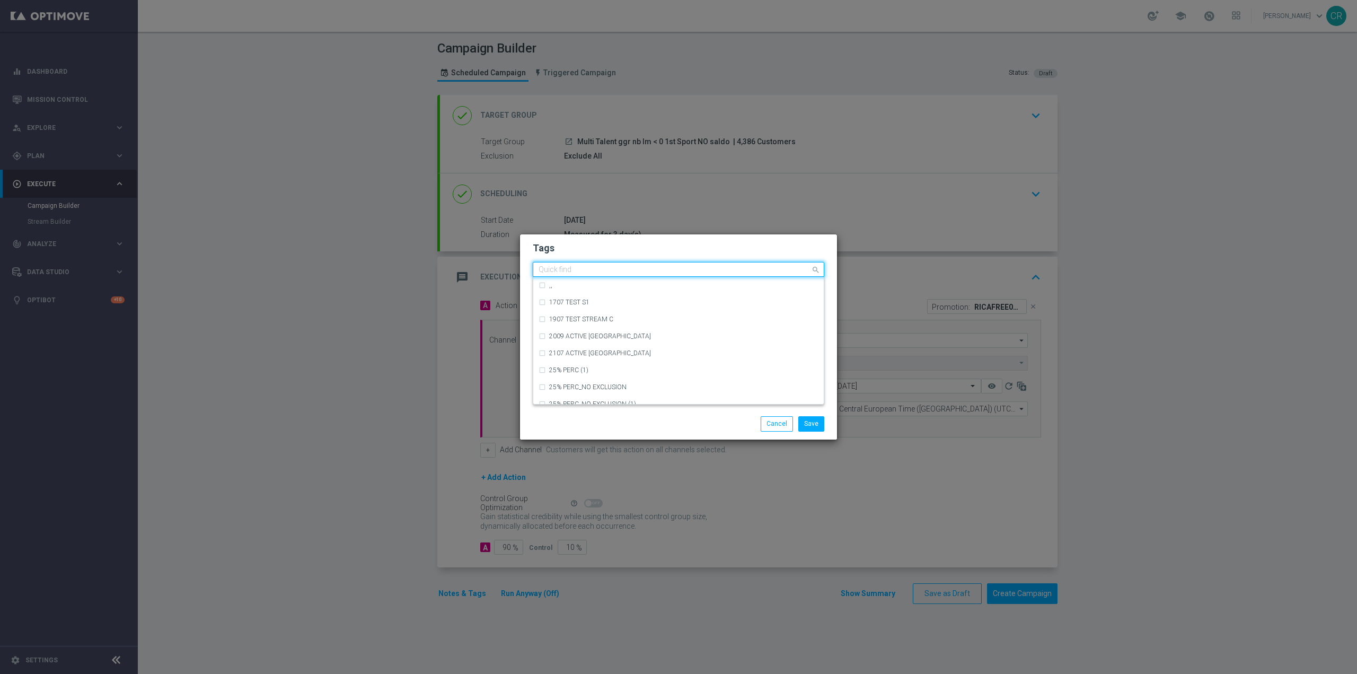
click at [591, 262] on div "Quick find" at bounding box center [678, 269] width 291 height 15
click at [624, 335] on div "talent + expert" at bounding box center [678, 339] width 280 height 17
click at [620, 266] on input "talen" at bounding box center [674, 270] width 272 height 9
type input "t"
click at [764, 266] on input "text" at bounding box center [674, 270] width 272 height 9
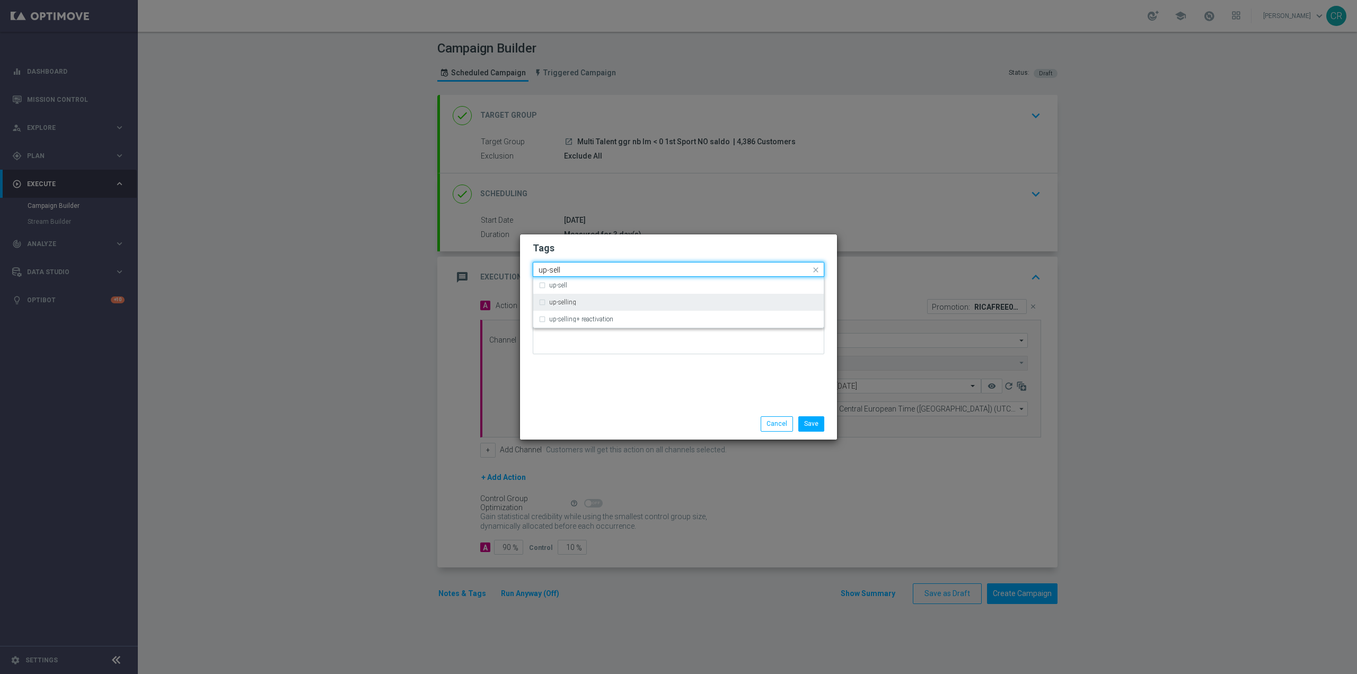
click at [612, 301] on div "up-selling" at bounding box center [683, 302] width 269 height 6
click at [632, 267] on input "up-sell" at bounding box center [674, 270] width 272 height 9
type input "u"
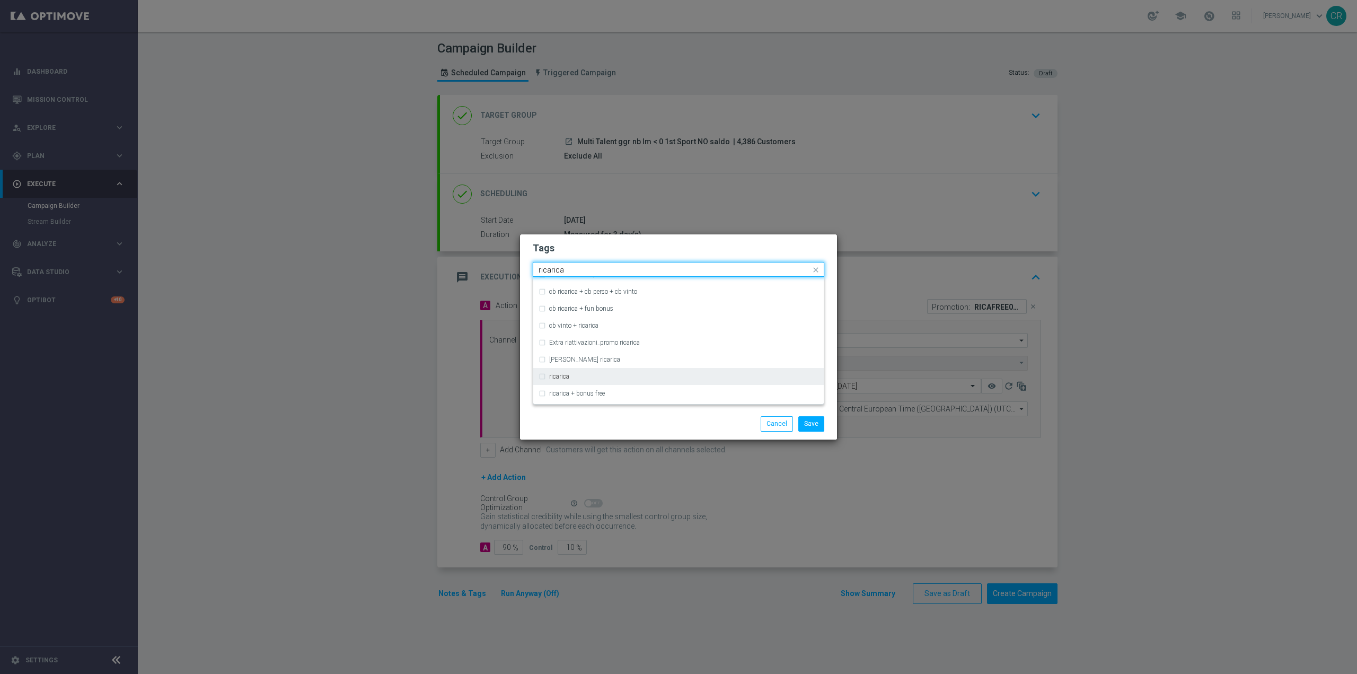
click at [606, 381] on div "ricarica" at bounding box center [678, 376] width 280 height 17
click at [612, 263] on div "Quick find × talent + expert × up-selling × ricarica ricarica" at bounding box center [671, 269] width 277 height 13
type input "r"
type input "c"
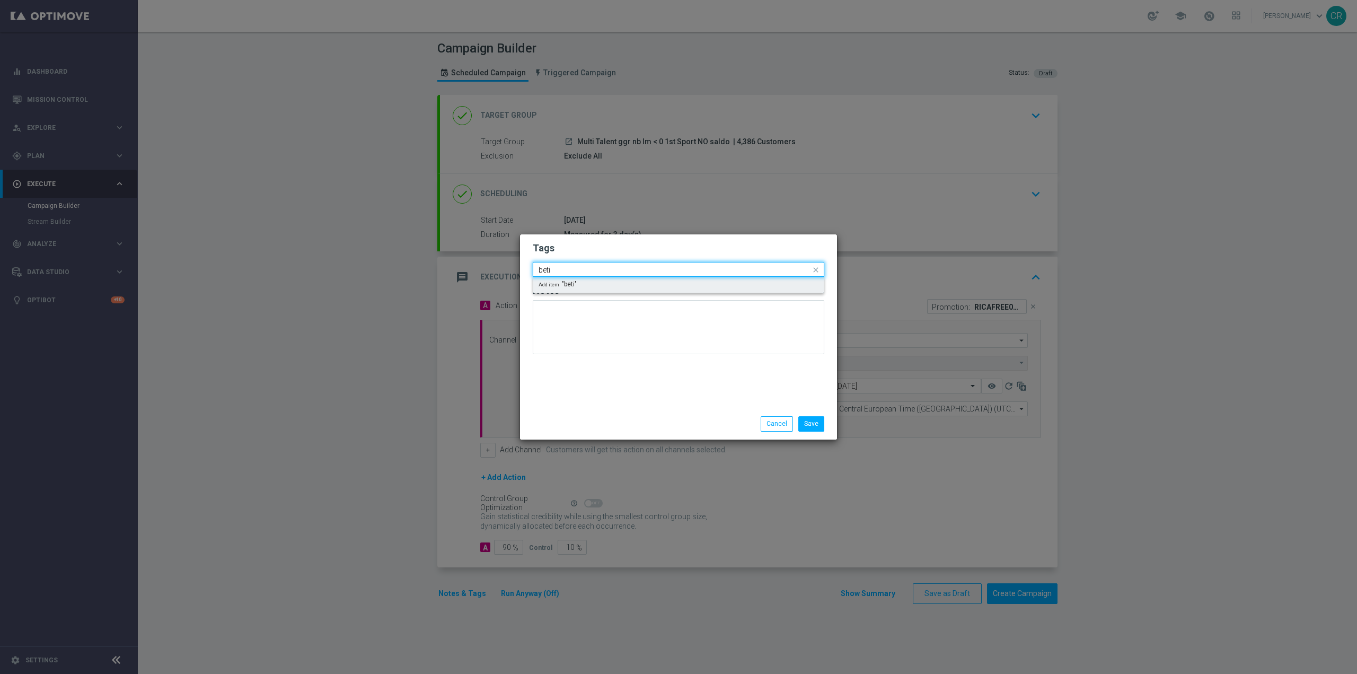
scroll to position [0, 0]
click at [597, 311] on div "betting" at bounding box center [678, 319] width 280 height 17
click at [623, 269] on input "bet" at bounding box center [674, 270] width 272 height 9
type input "b"
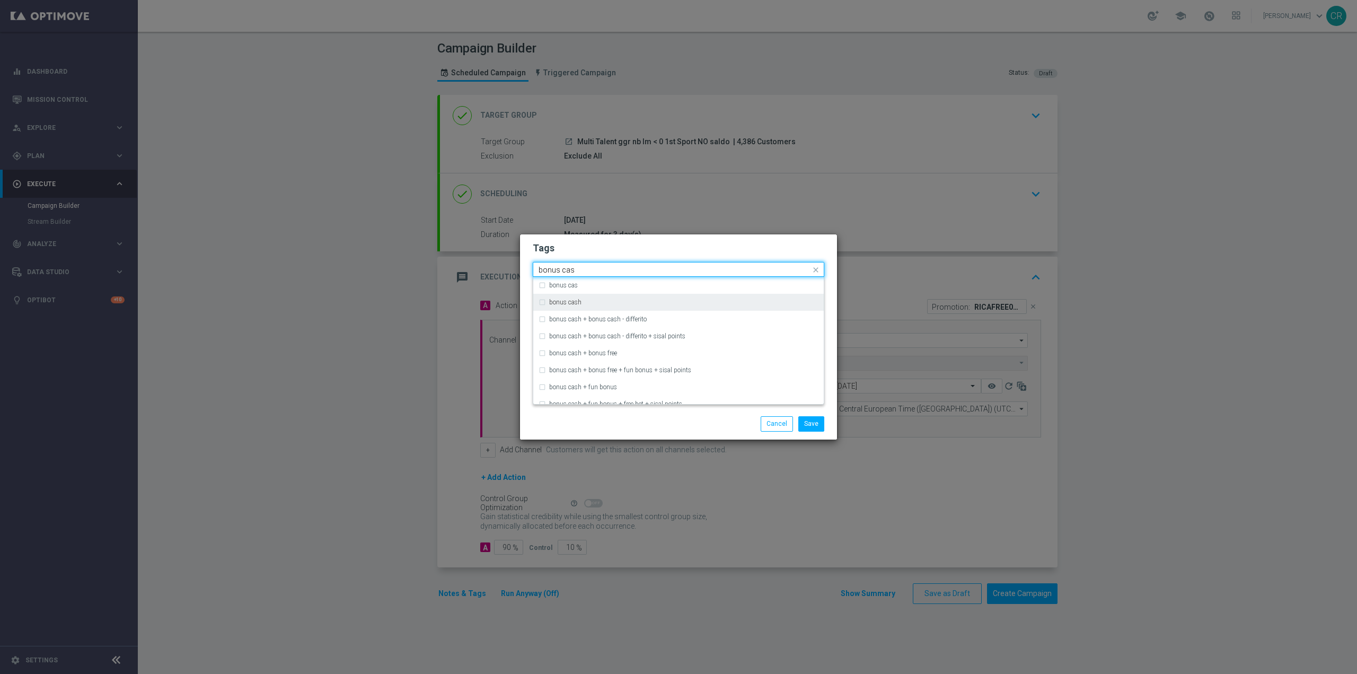
click at [598, 306] on div "bonus cash" at bounding box center [678, 302] width 280 height 17
type input "bonus cas"
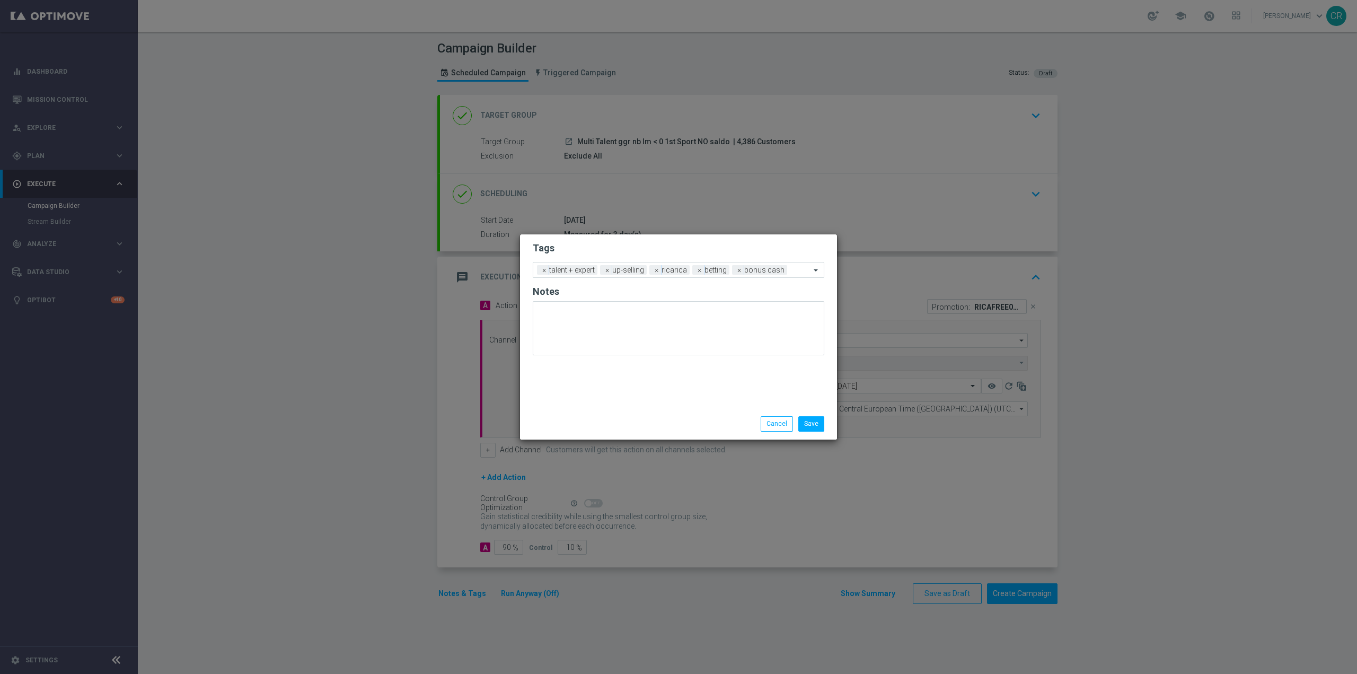
click at [669, 428] on div "Save Cancel" at bounding box center [729, 423] width 205 height 15
click at [805, 411] on div "Save Cancel" at bounding box center [678, 423] width 317 height 31
click at [810, 418] on button "Save" at bounding box center [811, 423] width 26 height 15
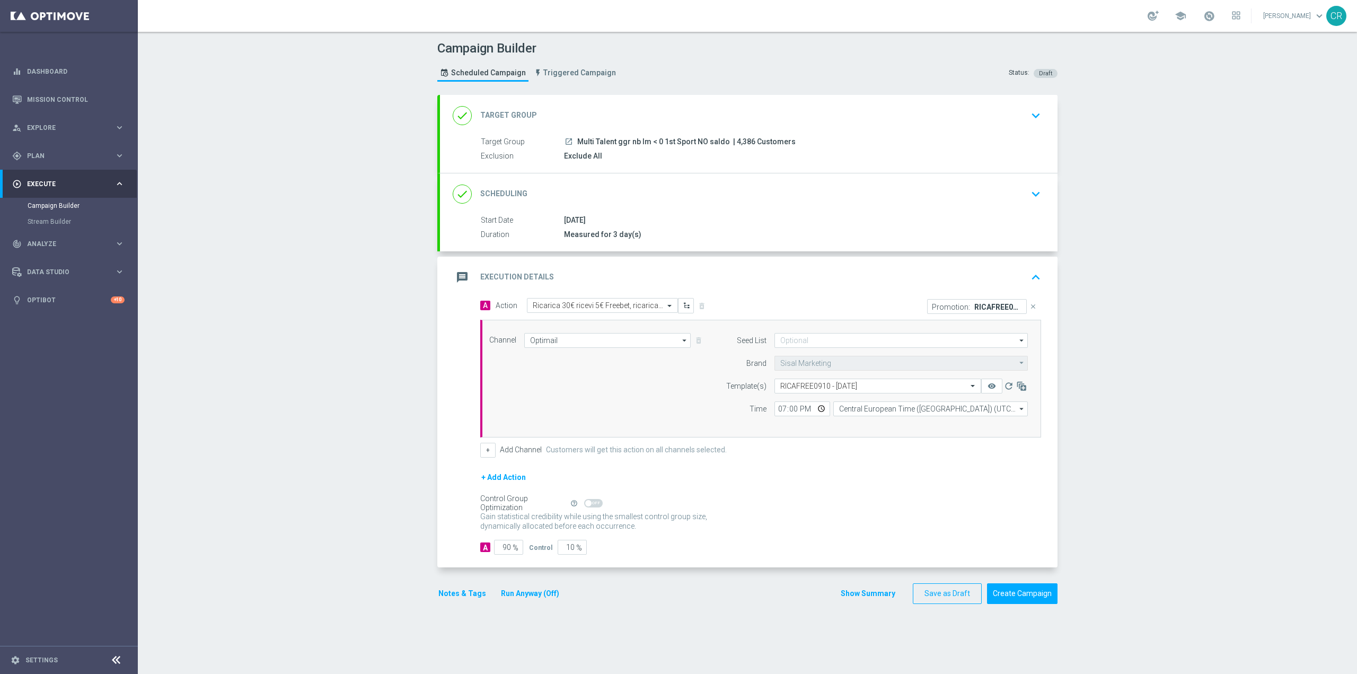
click at [1028, 277] on icon "keyboard_arrow_up" at bounding box center [1036, 277] width 16 height 16
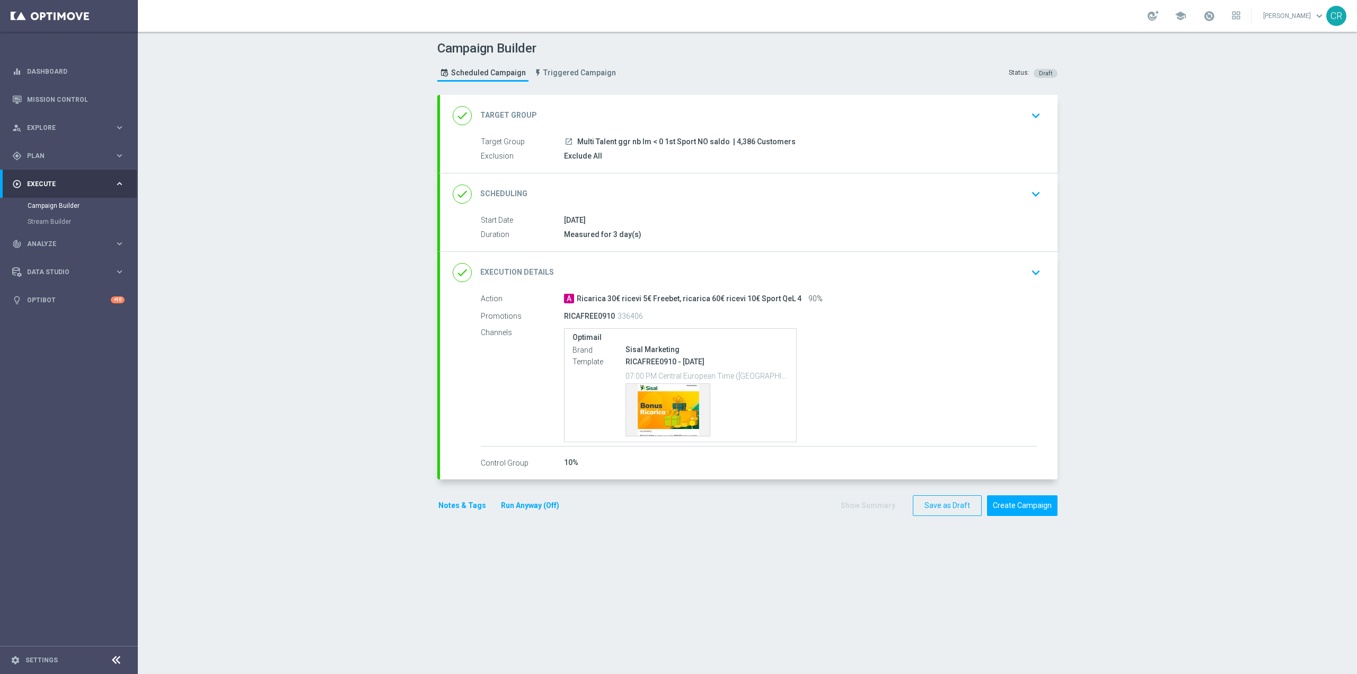
click at [1029, 190] on icon "keyboard_arrow_down" at bounding box center [1036, 194] width 16 height 16
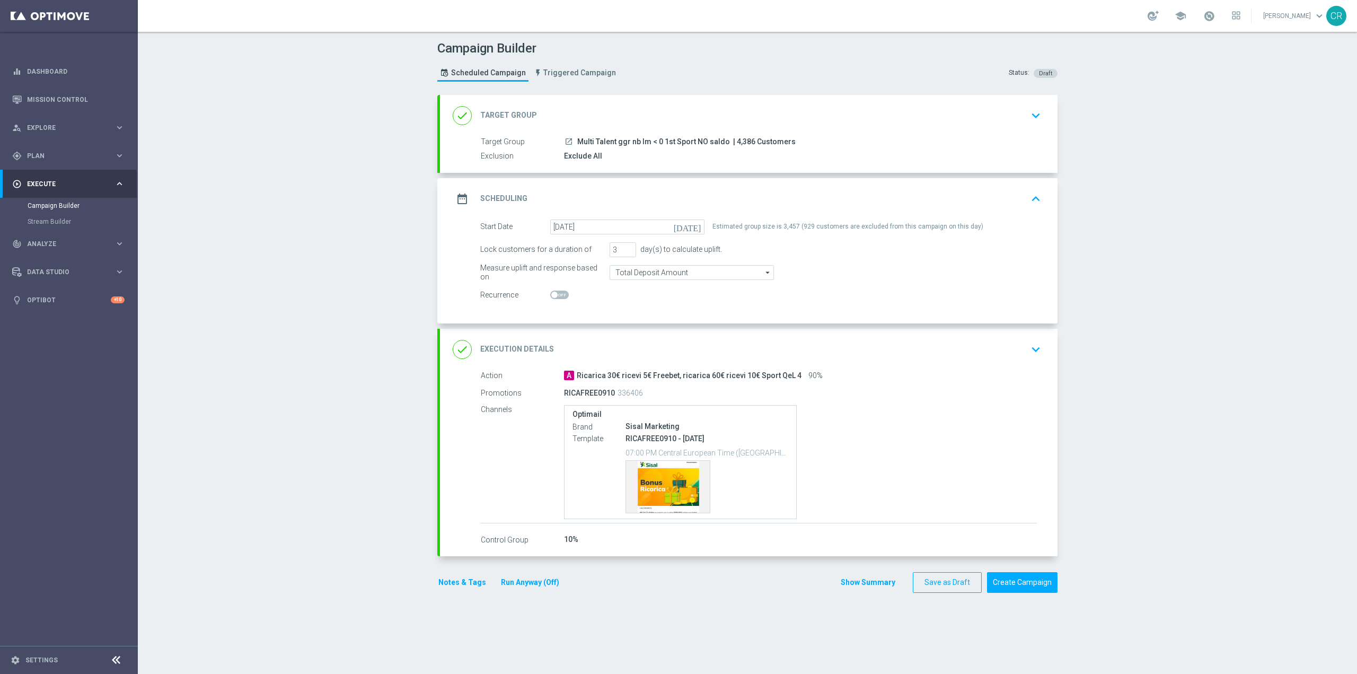
click at [1028, 199] on icon "keyboard_arrow_up" at bounding box center [1036, 199] width 16 height 16
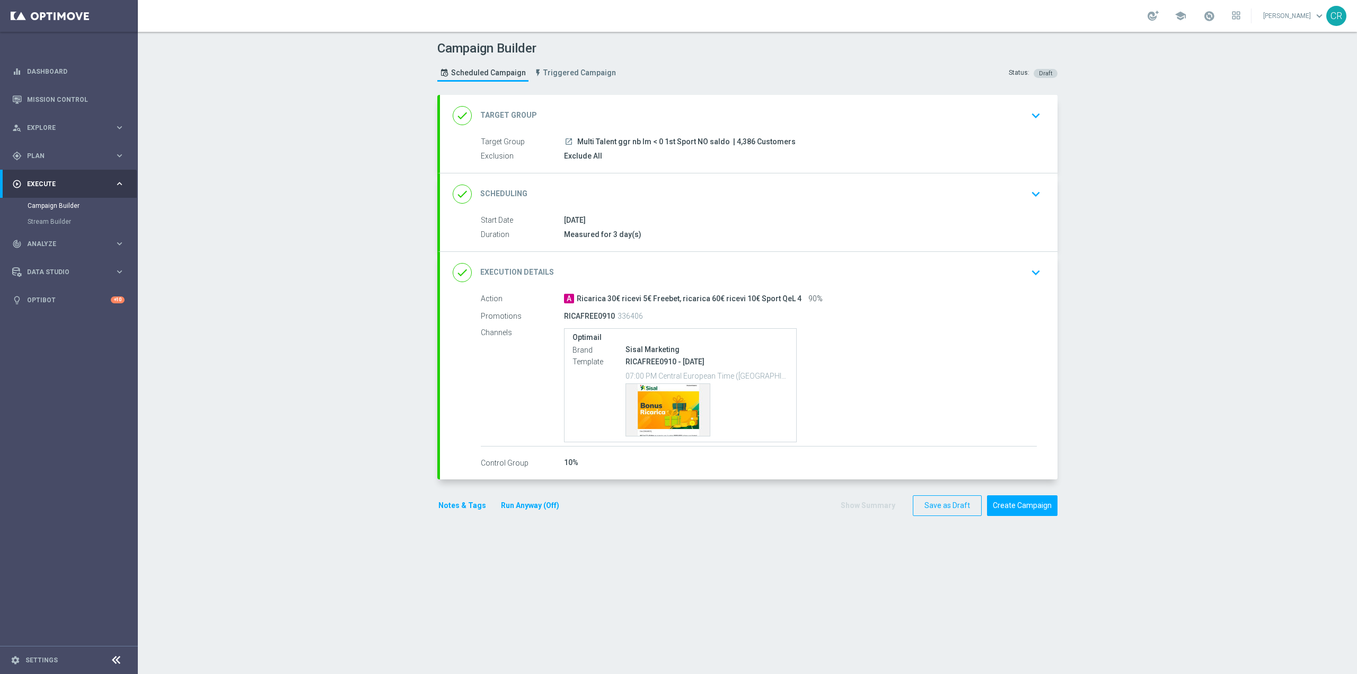
click at [646, 375] on p "07:00 PM Central European Time (Berlin) (UTC +02:00)" at bounding box center [706, 375] width 163 height 11
click at [655, 396] on div "Template preview" at bounding box center [668, 410] width 84 height 52
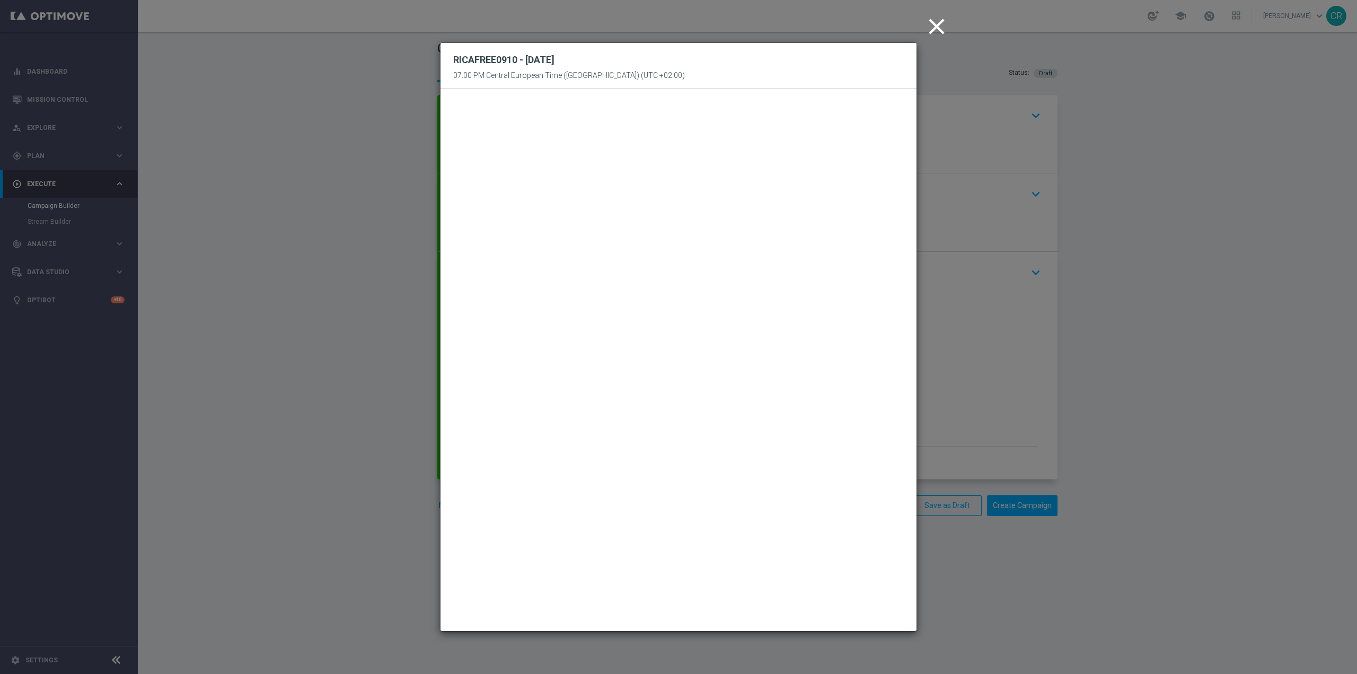
click at [943, 23] on icon "close" at bounding box center [936, 26] width 26 height 26
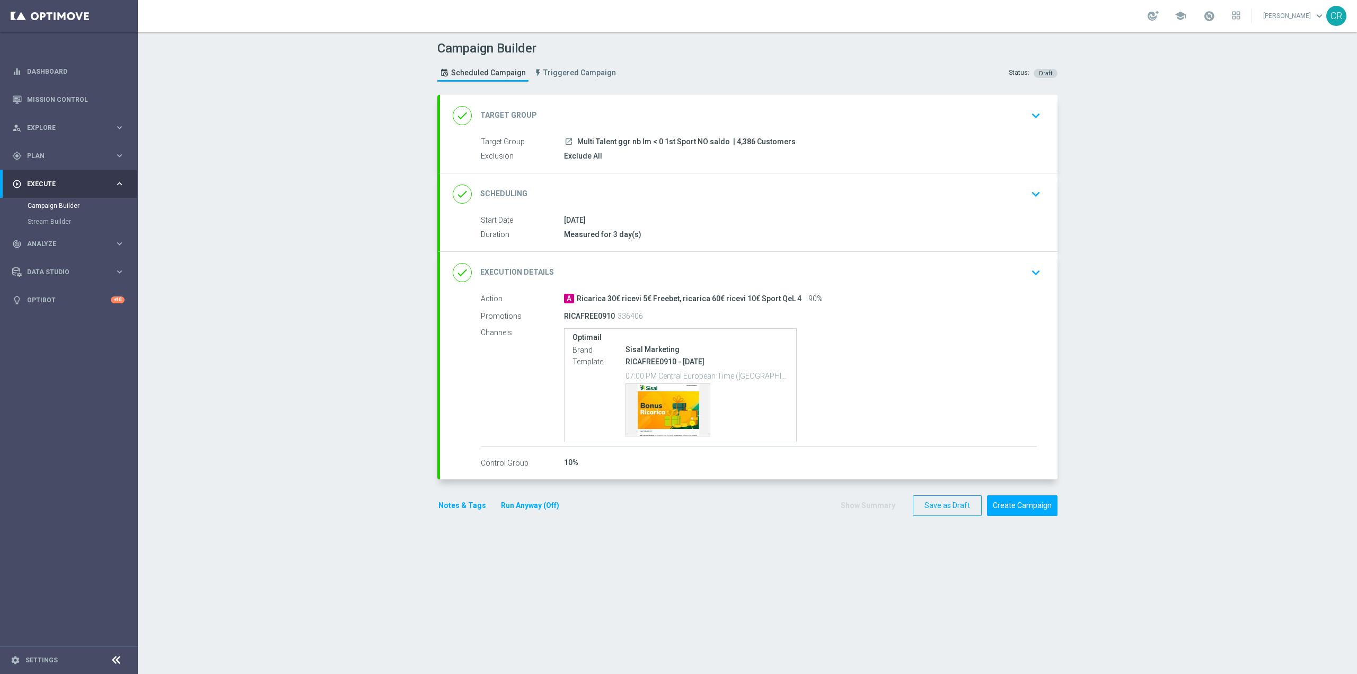
click at [526, 505] on button "Run Anyway (Off)" at bounding box center [530, 505] width 60 height 13
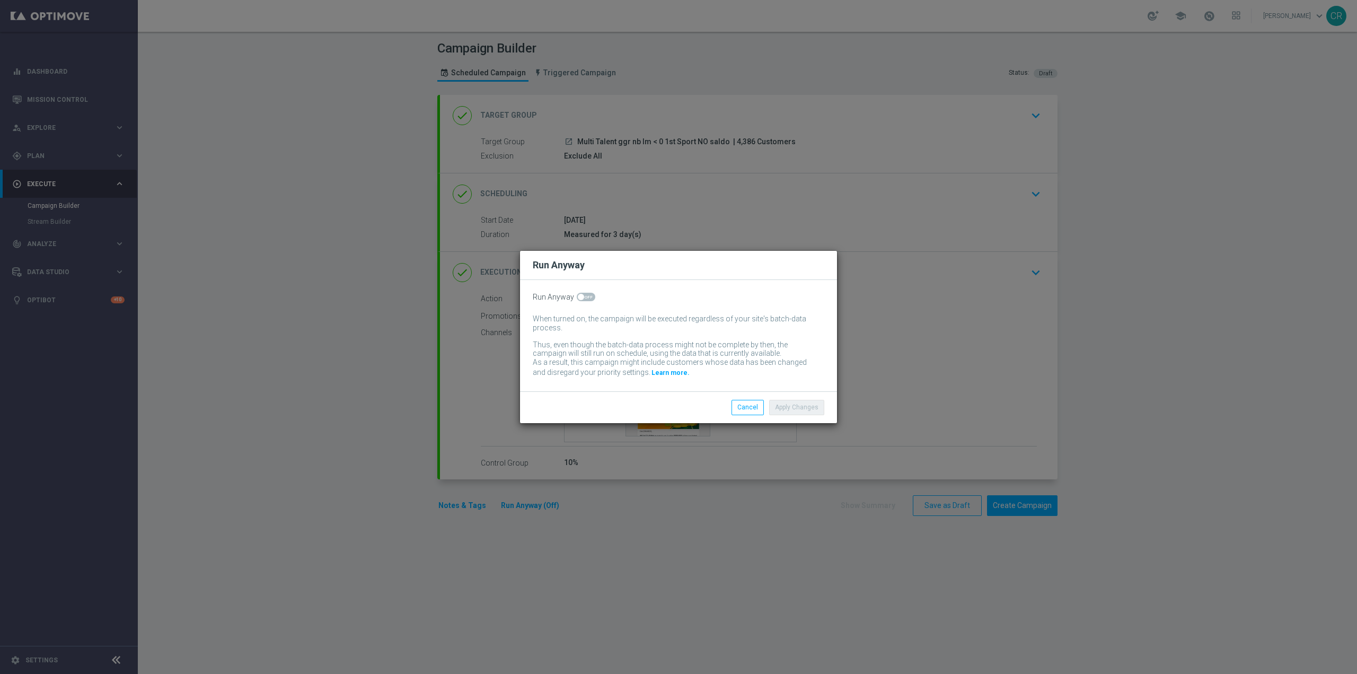
click at [592, 300] on input "checkbox" at bounding box center [586, 297] width 19 height 8
checkbox input "true"
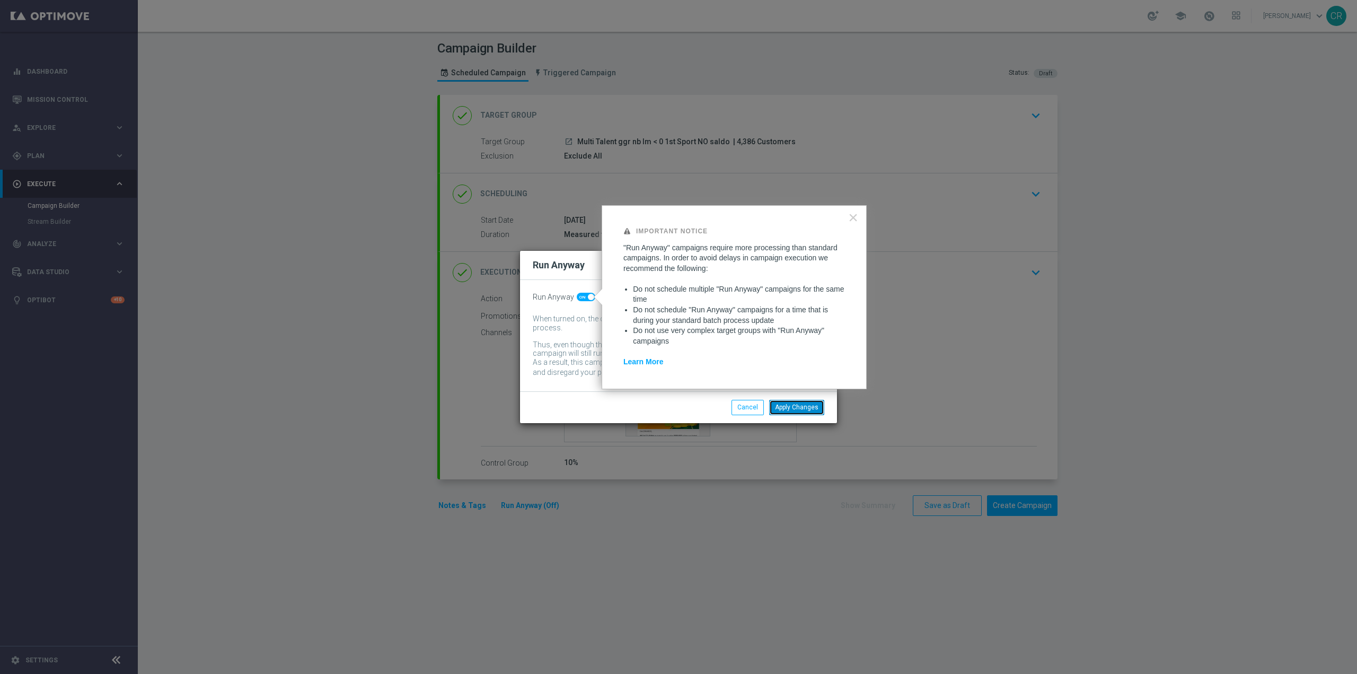
click at [787, 407] on button "Apply Changes" at bounding box center [796, 407] width 55 height 15
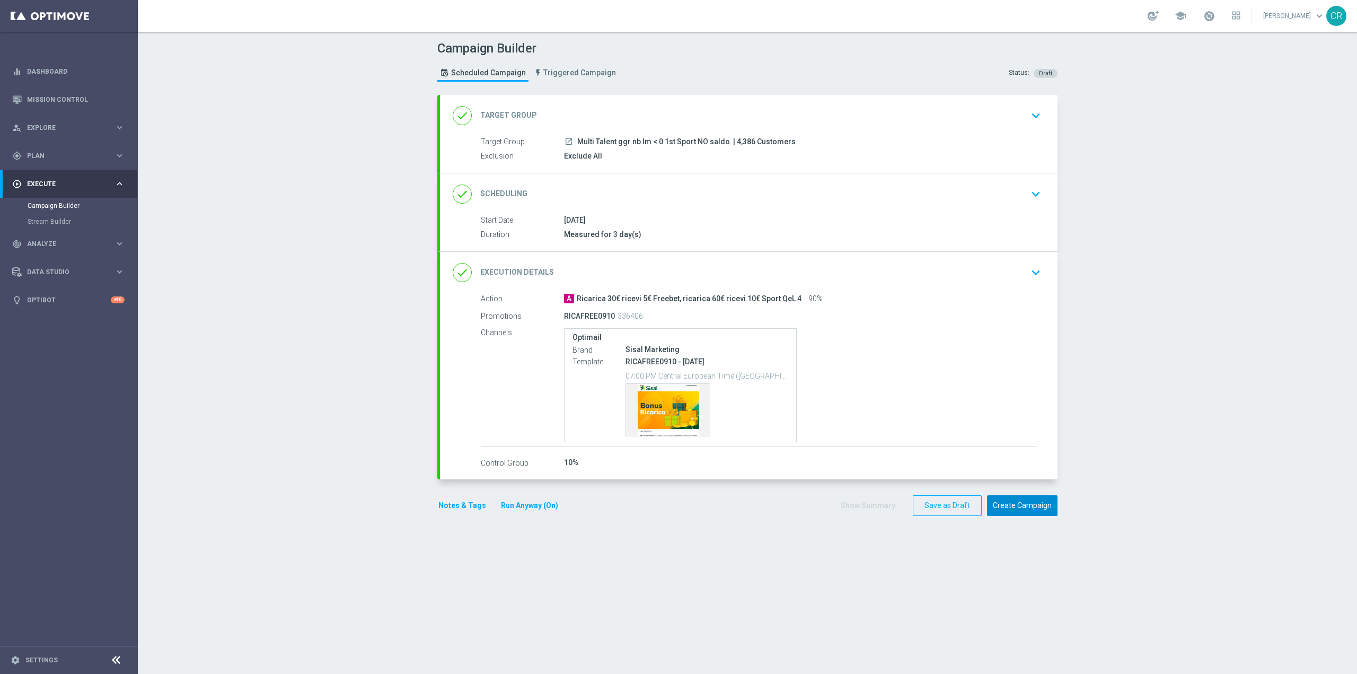
click at [997, 497] on button "Create Campaign" at bounding box center [1022, 505] width 70 height 21
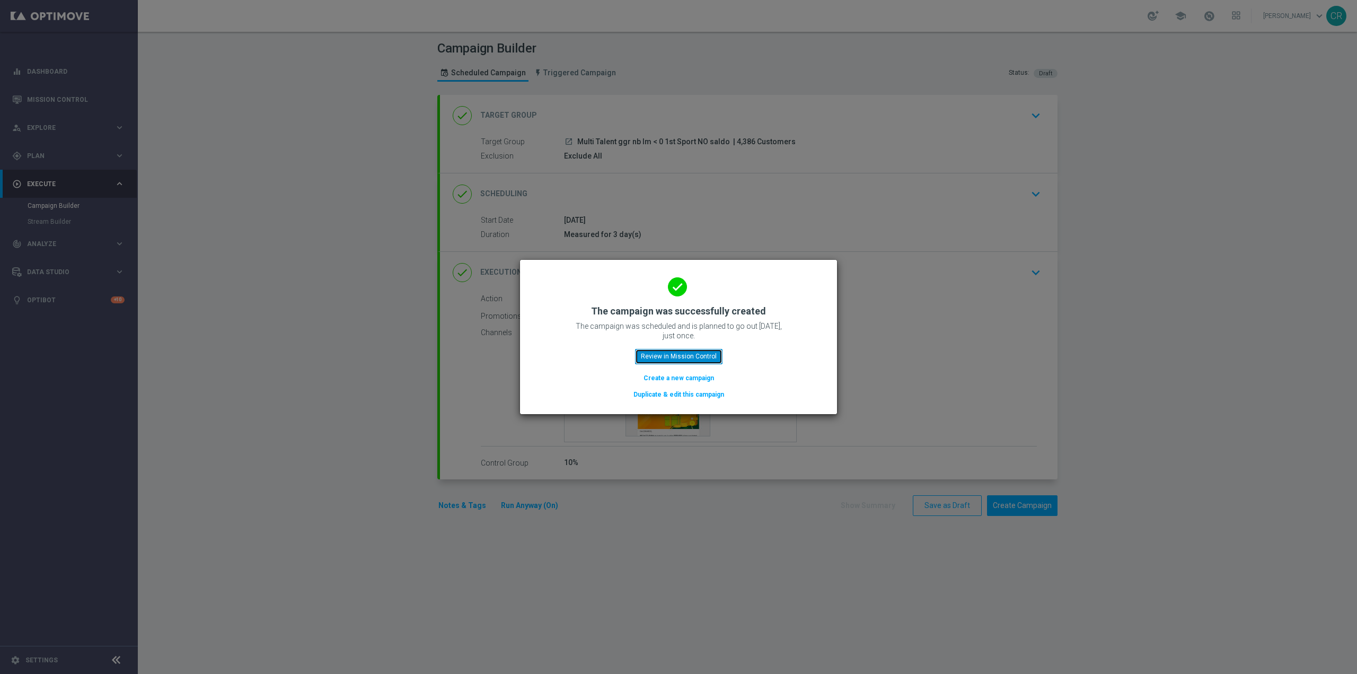
click at [698, 356] on button "Review in Mission Control" at bounding box center [678, 356] width 87 height 15
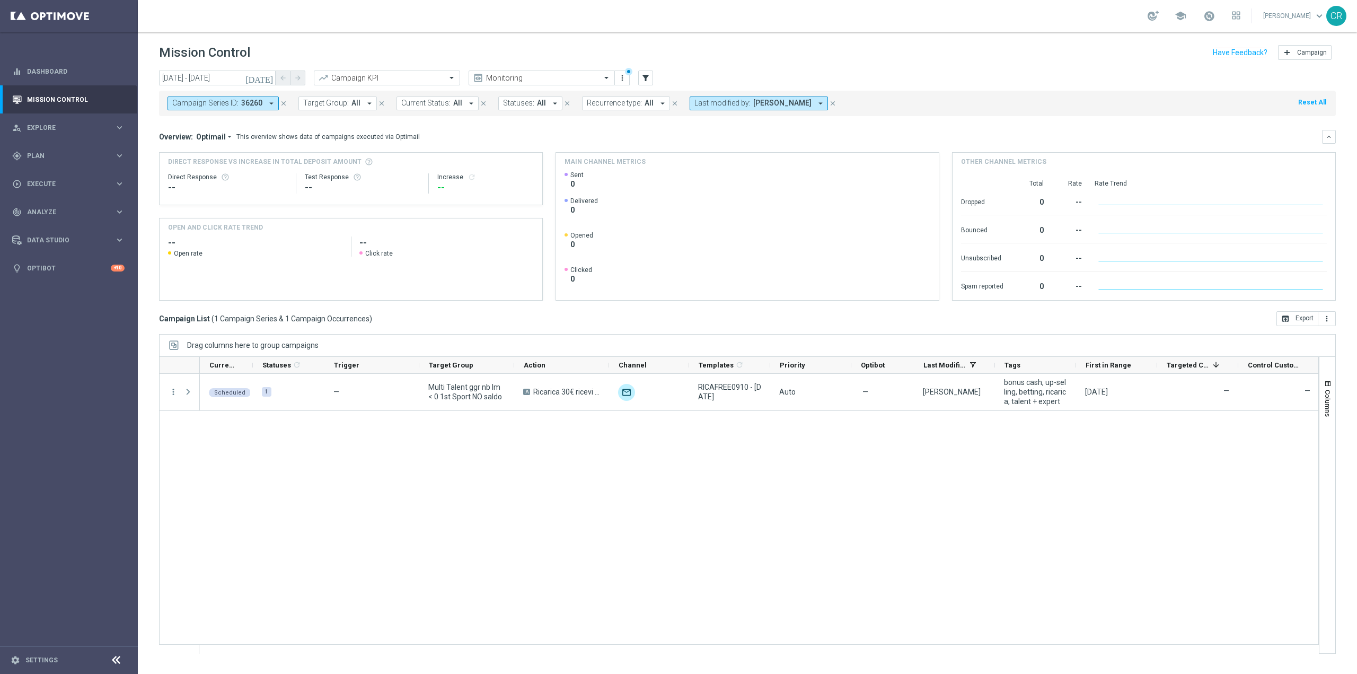
drag, startPoint x: 280, startPoint y: 102, endPoint x: 328, endPoint y: 207, distance: 115.5
click at [280, 102] on icon "close" at bounding box center [283, 103] width 7 height 7
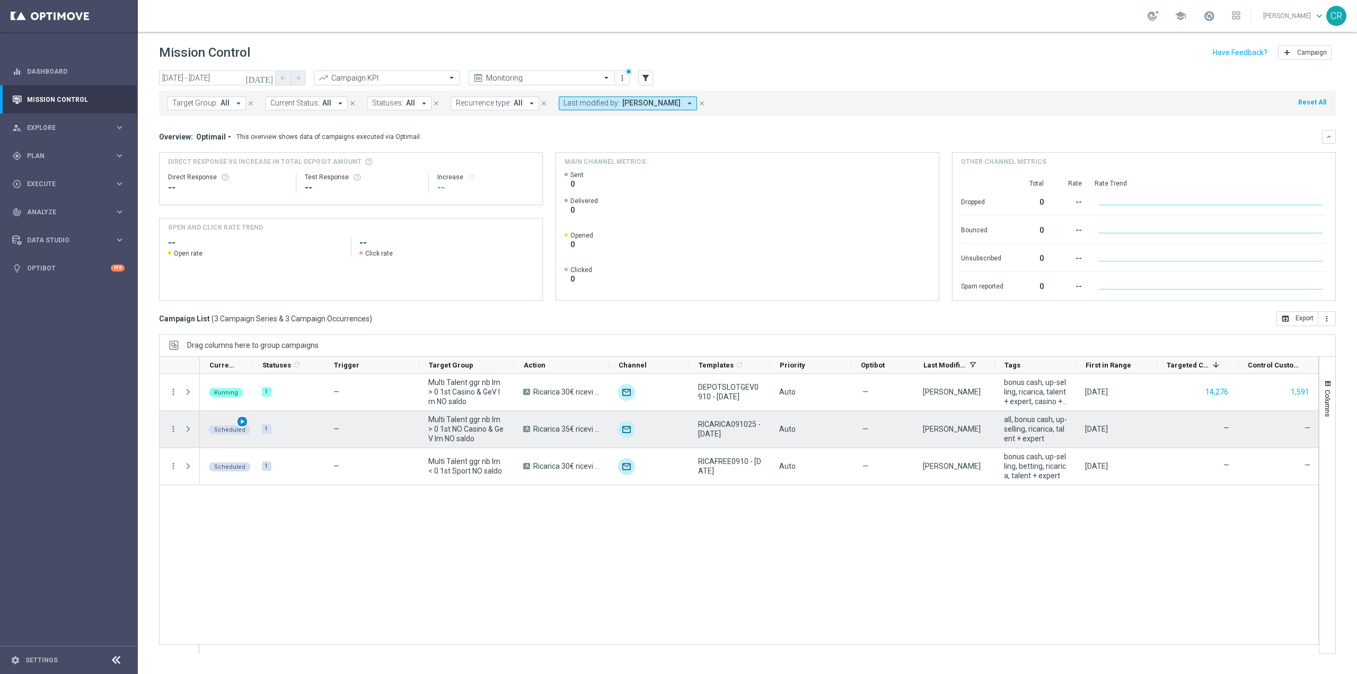
click at [241, 422] on span "play_arrow" at bounding box center [241, 421] width 7 height 7
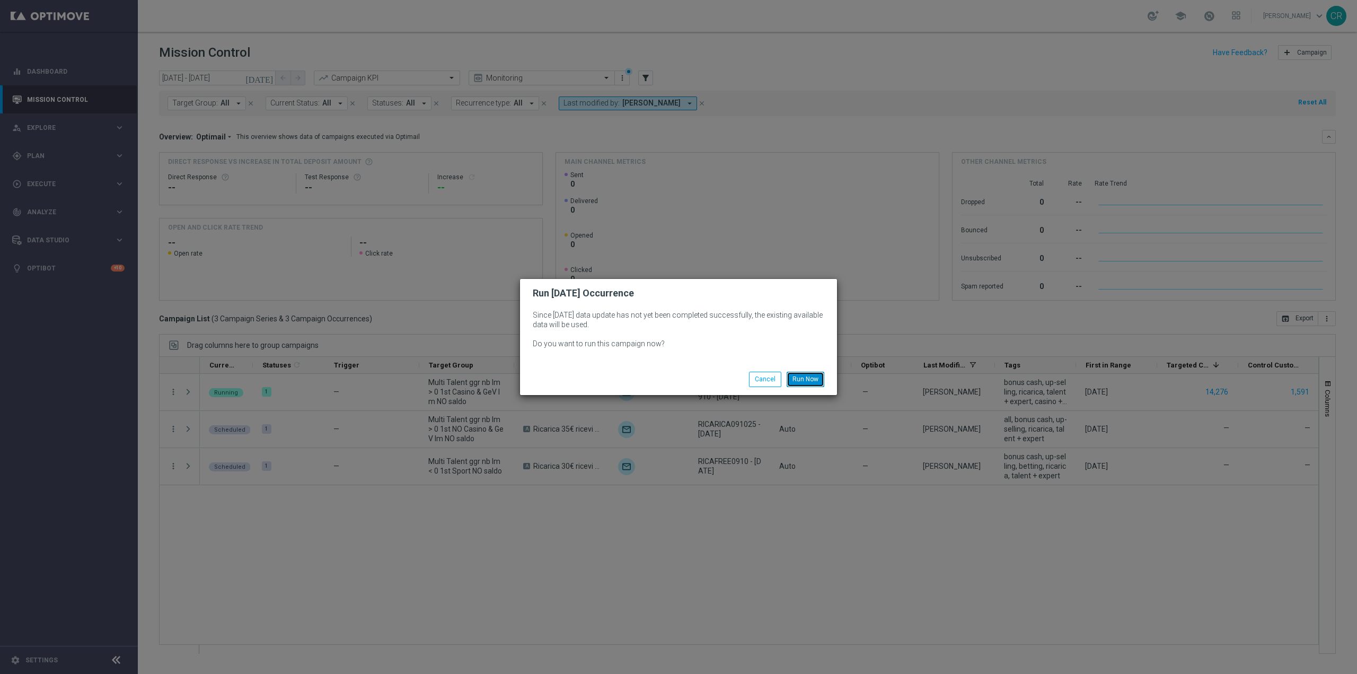
click at [797, 381] on button "Run Now" at bounding box center [805, 378] width 38 height 15
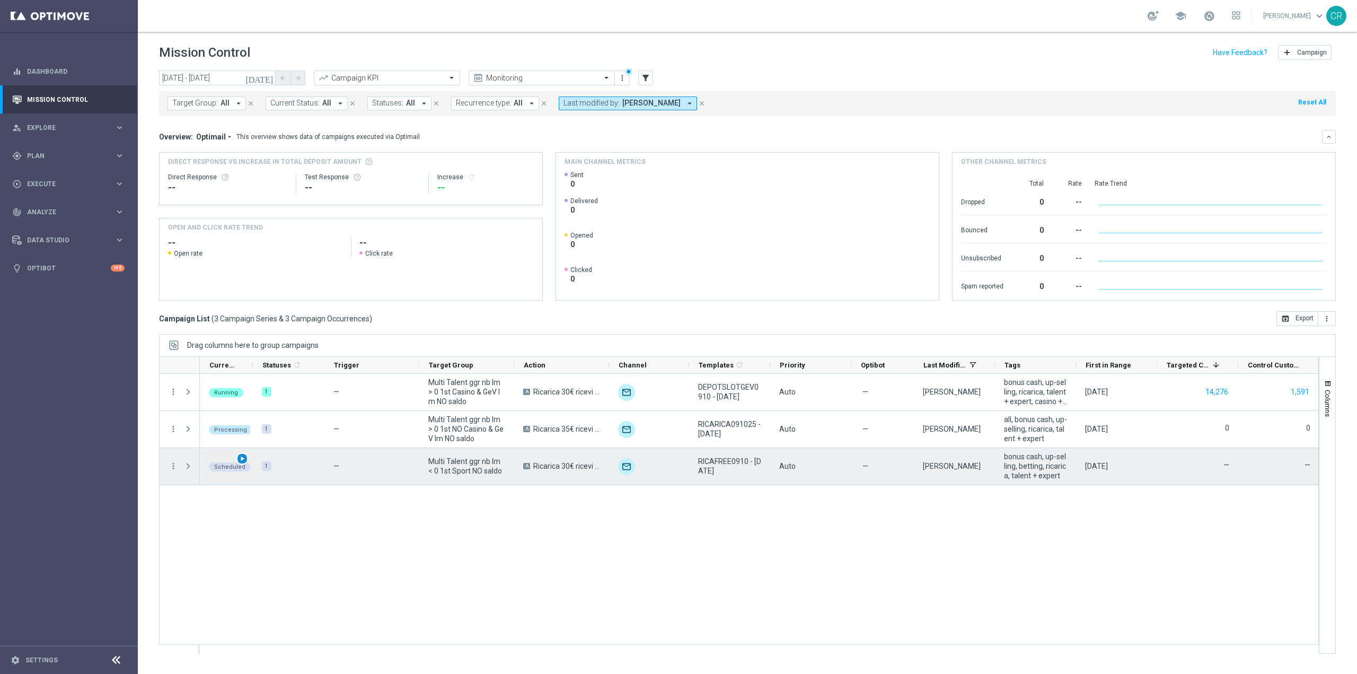
click at [244, 458] on span "play_arrow" at bounding box center [241, 458] width 7 height 7
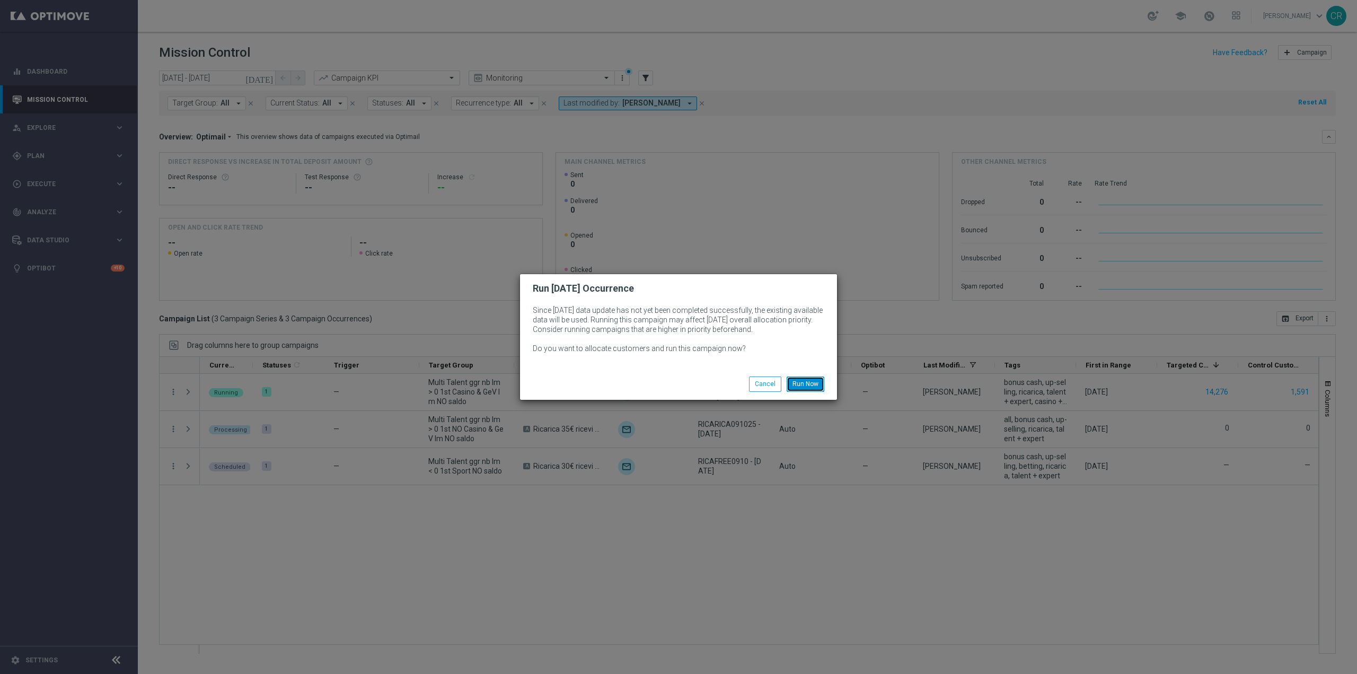
click at [810, 379] on button "Run Now" at bounding box center [805, 383] width 38 height 15
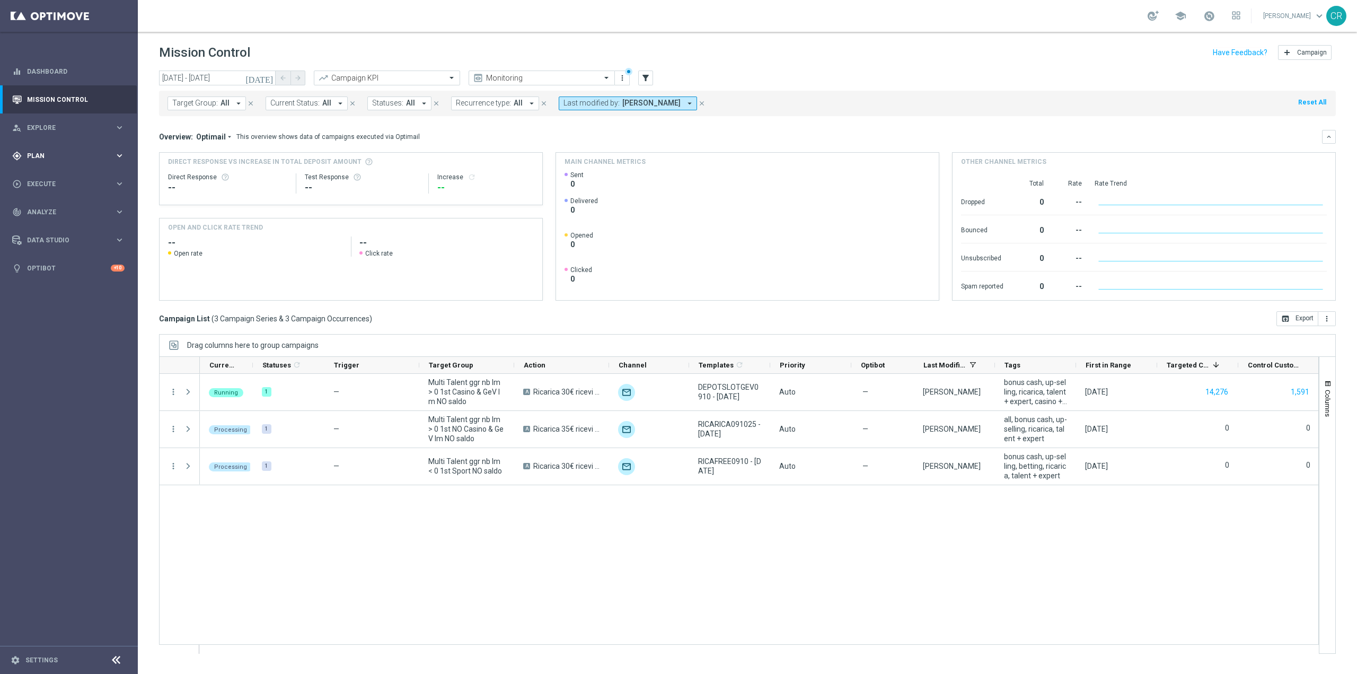
click at [98, 154] on span "Plan" at bounding box center [70, 156] width 87 height 6
click at [80, 174] on link "Target Groups" at bounding box center [69, 177] width 83 height 8
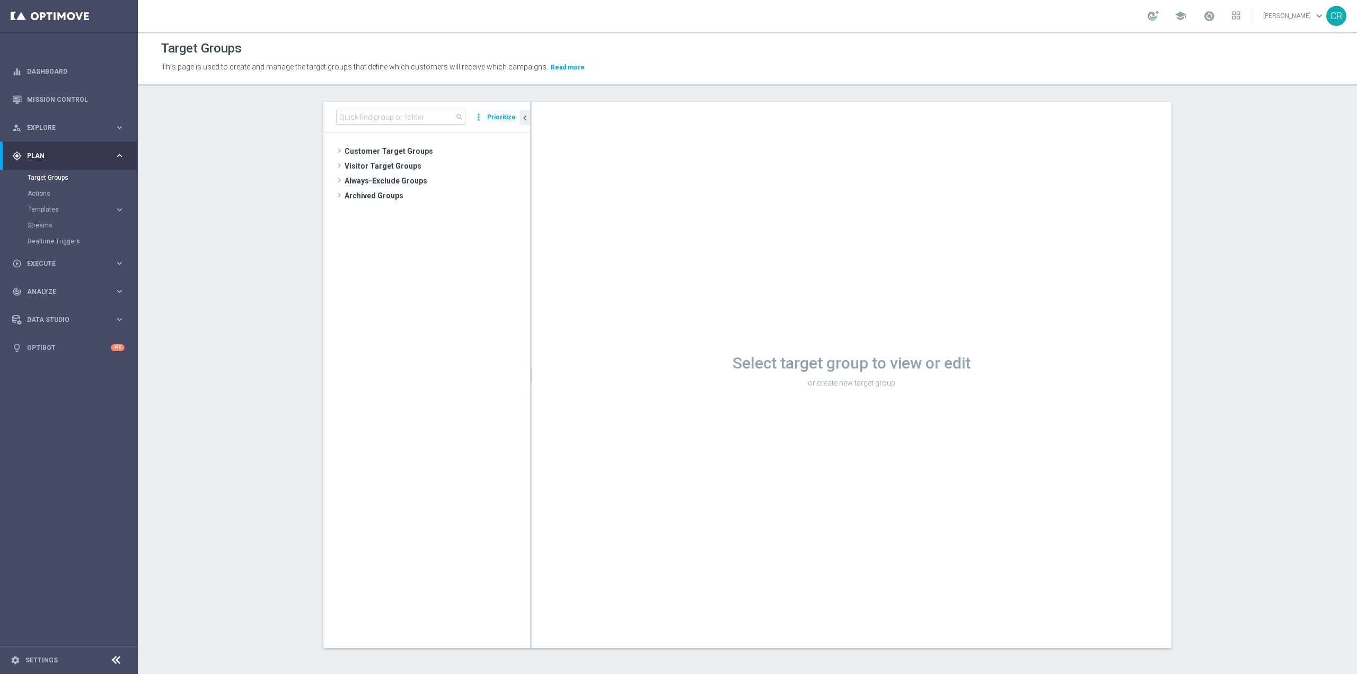
click at [402, 125] on div "search more_vert Prioritize" at bounding box center [426, 117] width 207 height 31
click at [404, 121] on input at bounding box center [400, 117] width 129 height 15
paste input "Multi Master Low saldo"
type input "Multi Master Low saldo"
click at [437, 180] on span "Multi Master Low saldo" at bounding box center [441, 181] width 128 height 9
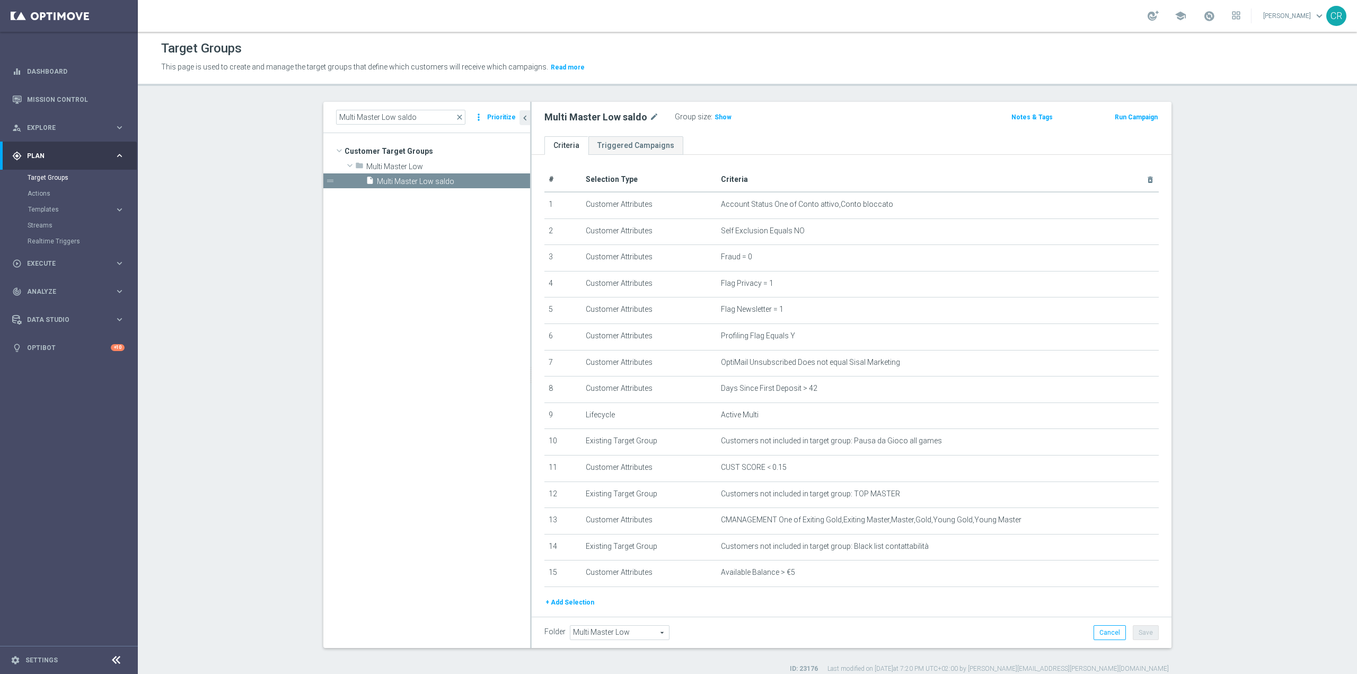
click at [1136, 115] on button "Run Campaign" at bounding box center [1135, 117] width 45 height 12
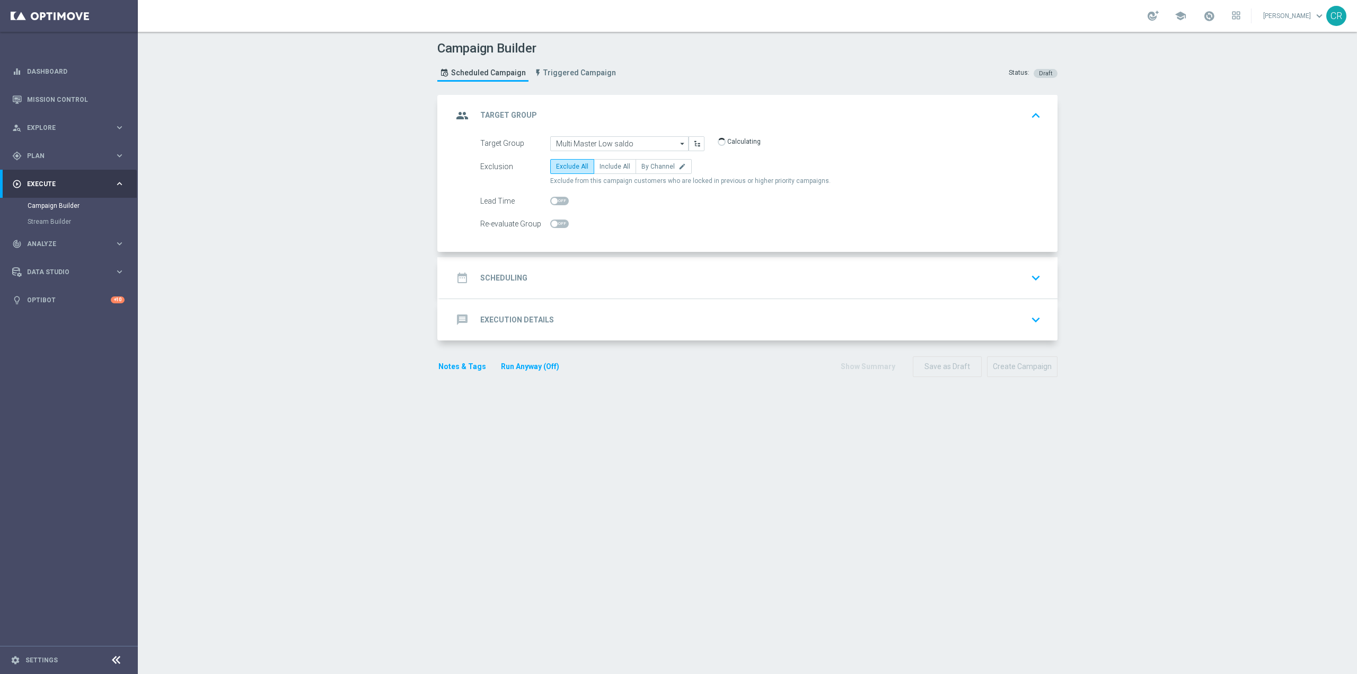
click at [624, 298] on div "date_range Scheduling keyboard_arrow_down" at bounding box center [748, 277] width 617 height 41
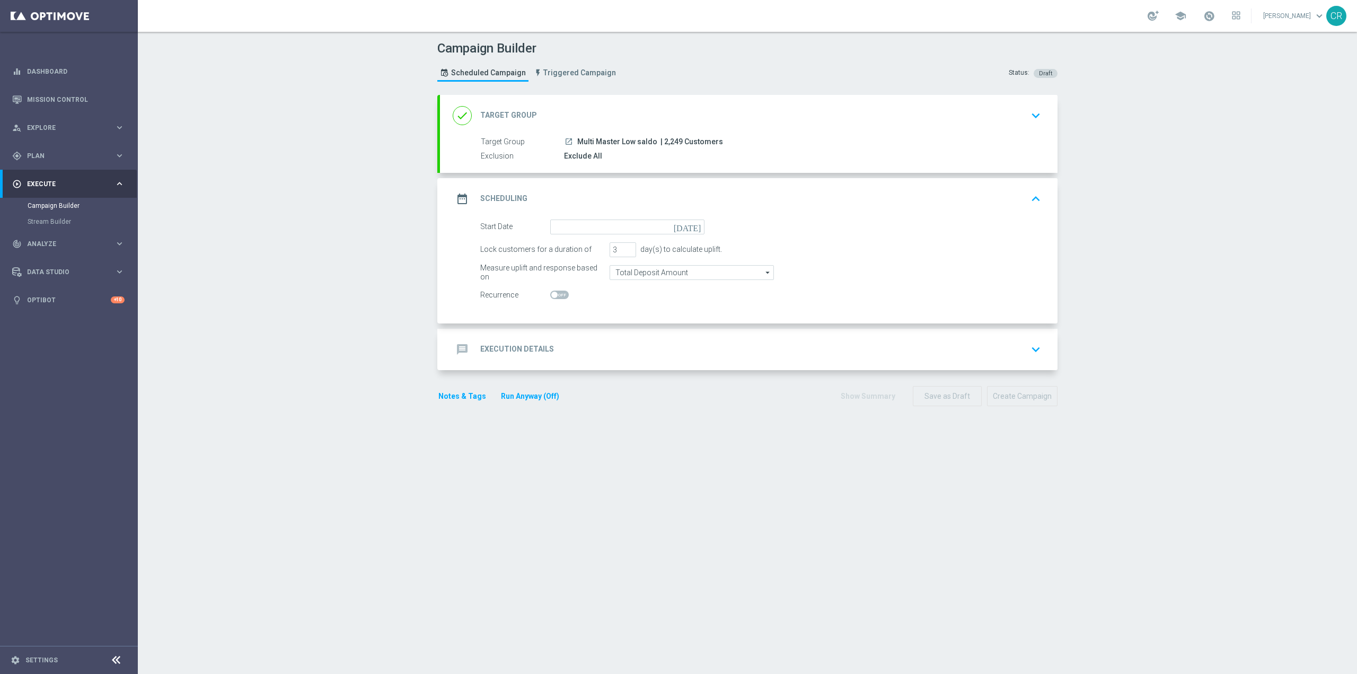
click at [695, 220] on icon "[DATE]" at bounding box center [689, 225] width 31 height 12
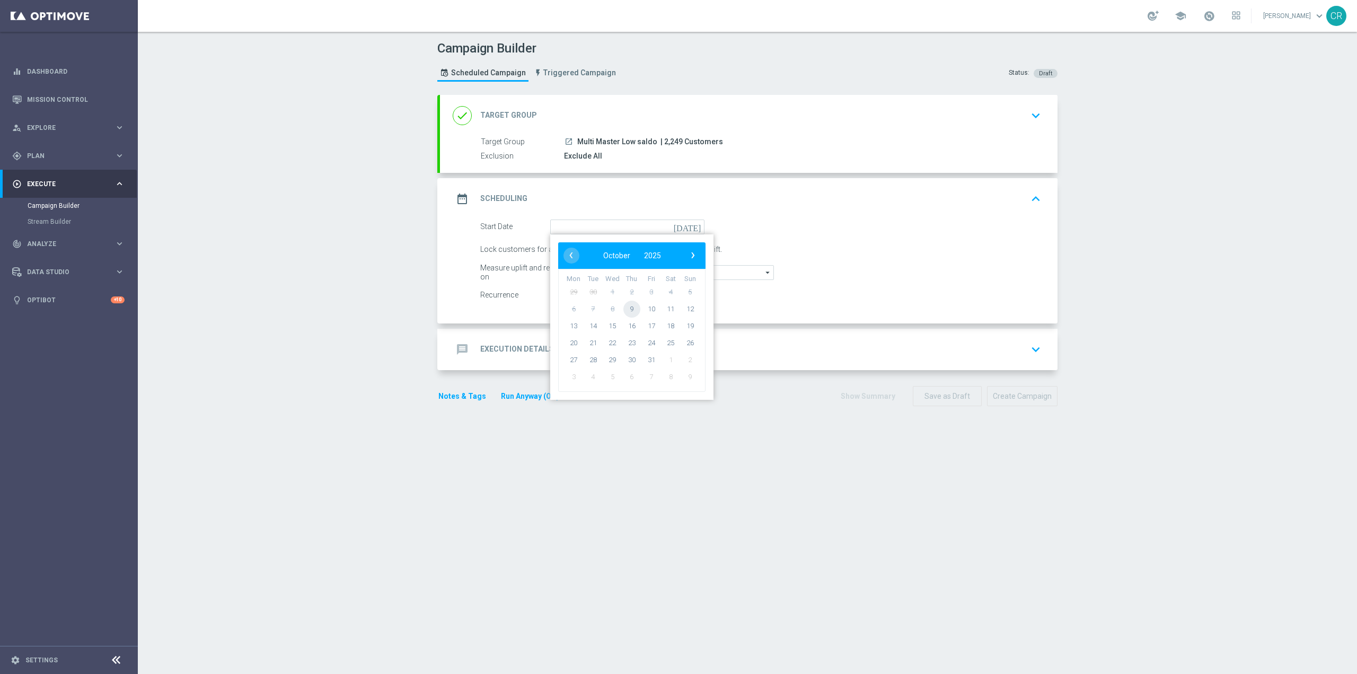
click at [626, 307] on span "9" at bounding box center [631, 308] width 17 height 17
type input "09 Oct 2025"
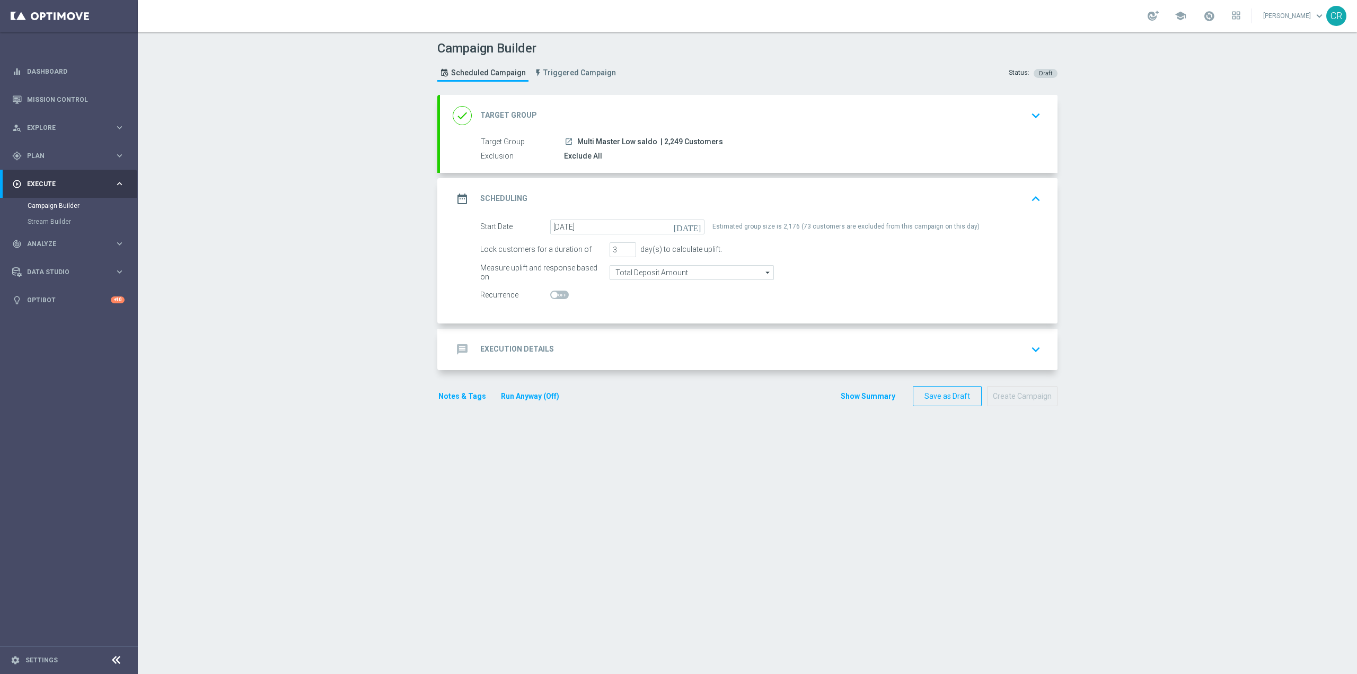
click at [952, 340] on div "message Execution Details keyboard_arrow_down" at bounding box center [749, 349] width 592 height 20
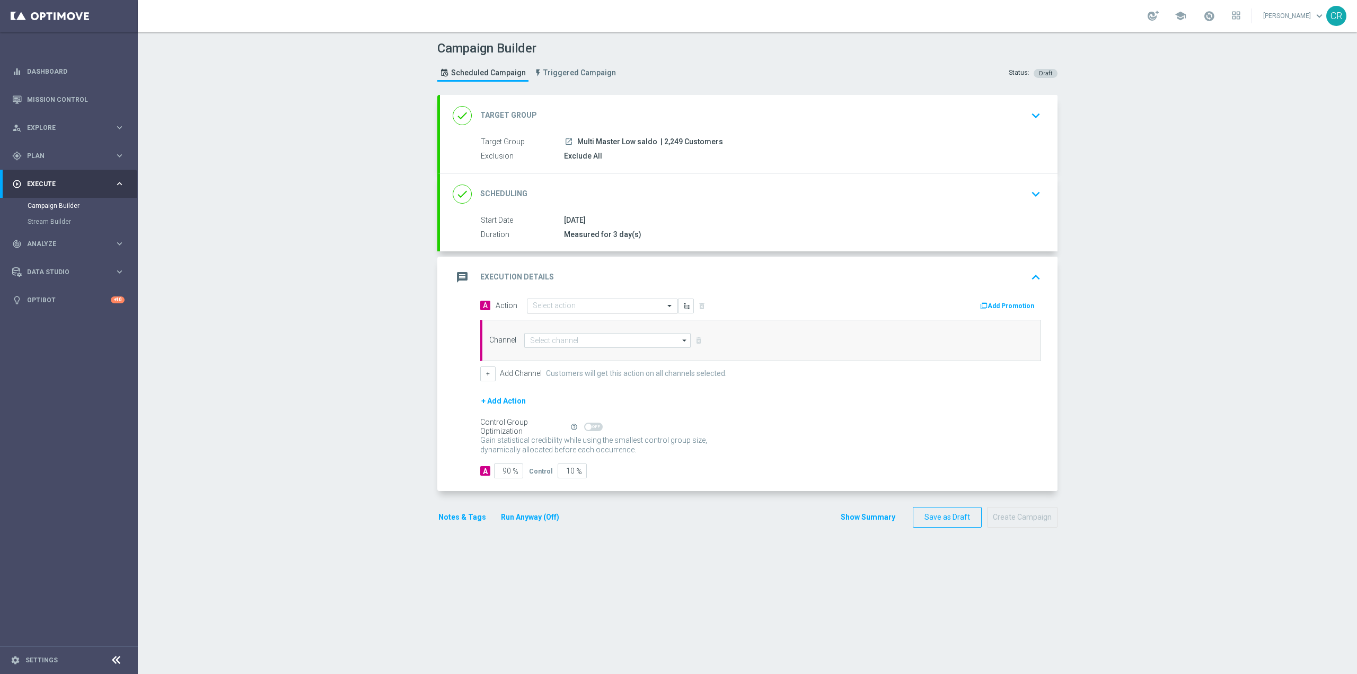
click at [589, 307] on input "text" at bounding box center [592, 306] width 118 height 9
paste input "cashback tutti i giochi 20% fino a 150€ QeL3"
type input "cashback tutti i giochi 20% fino a 150€ QeL3"
click at [570, 335] on span "Create new action" at bounding box center [570, 338] width 56 height 7
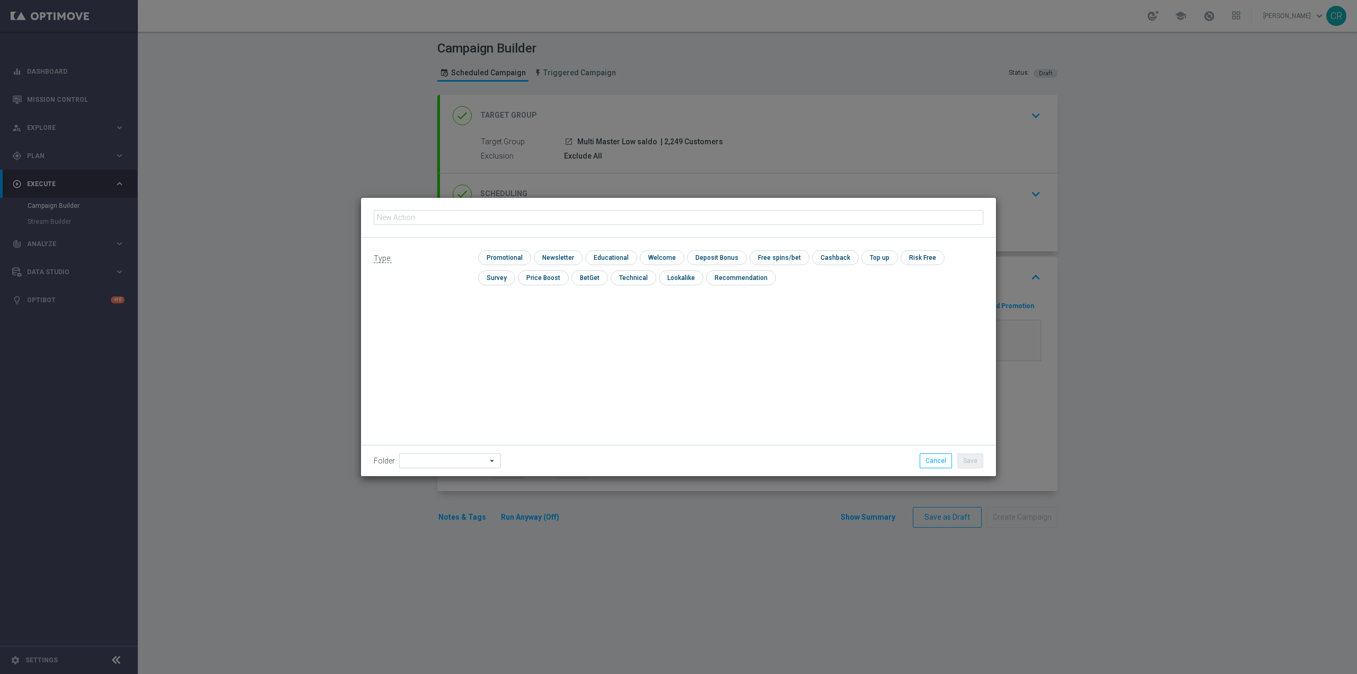
scroll to position [0, 0]
click at [514, 257] on input "checkbox" at bounding box center [503, 257] width 50 height 14
checkbox input "true"
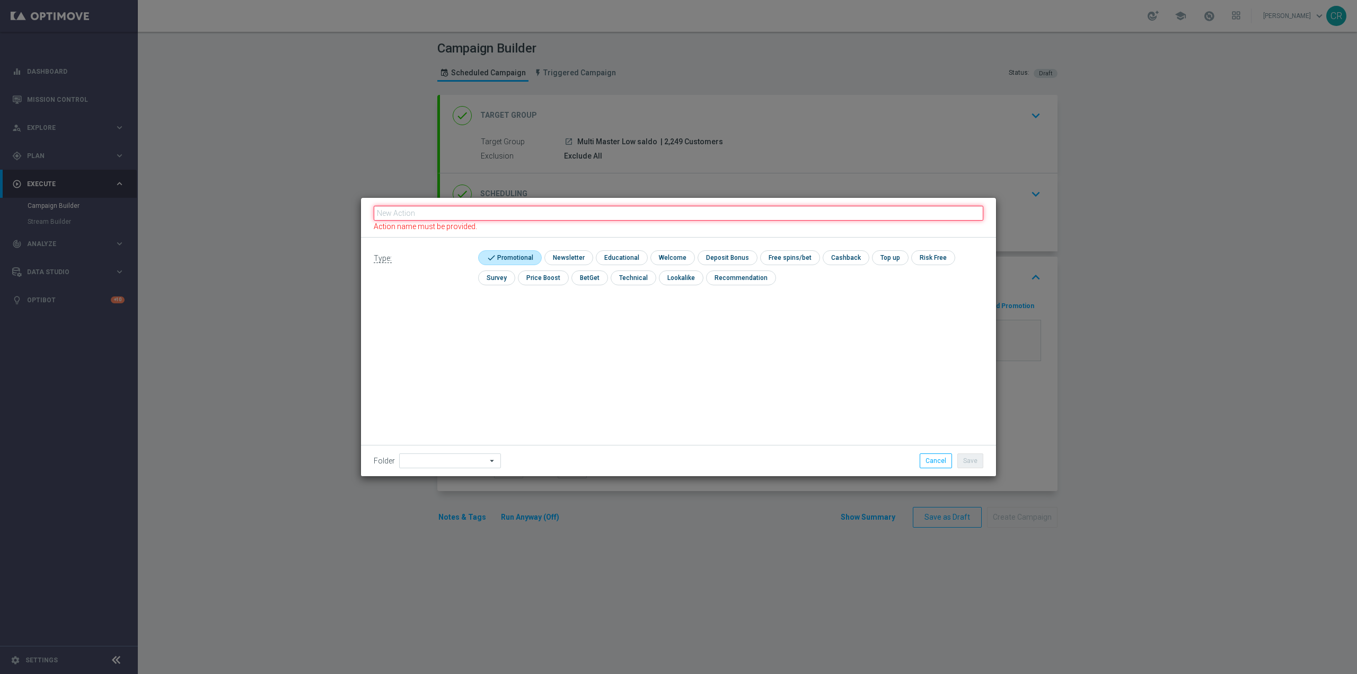
click at [514, 216] on input "text" at bounding box center [678, 213] width 609 height 15
paste input "cashback tutti i giochi 20% fino a 150€ QeL3"
type input "cashback tutti i giochi 20% fino a 150€ QeL3"
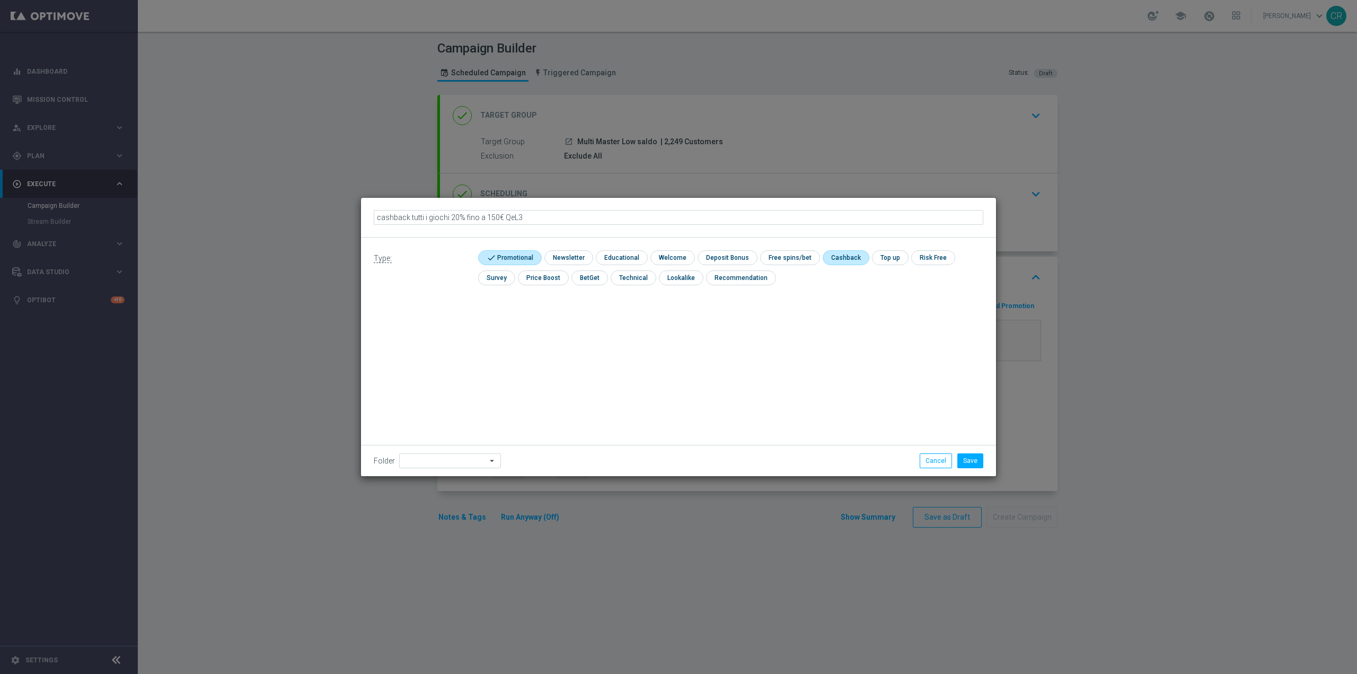
click at [847, 261] on input "checkbox" at bounding box center [844, 257] width 45 height 14
checkbox input "true"
click at [974, 460] on button "Save" at bounding box center [970, 460] width 26 height 15
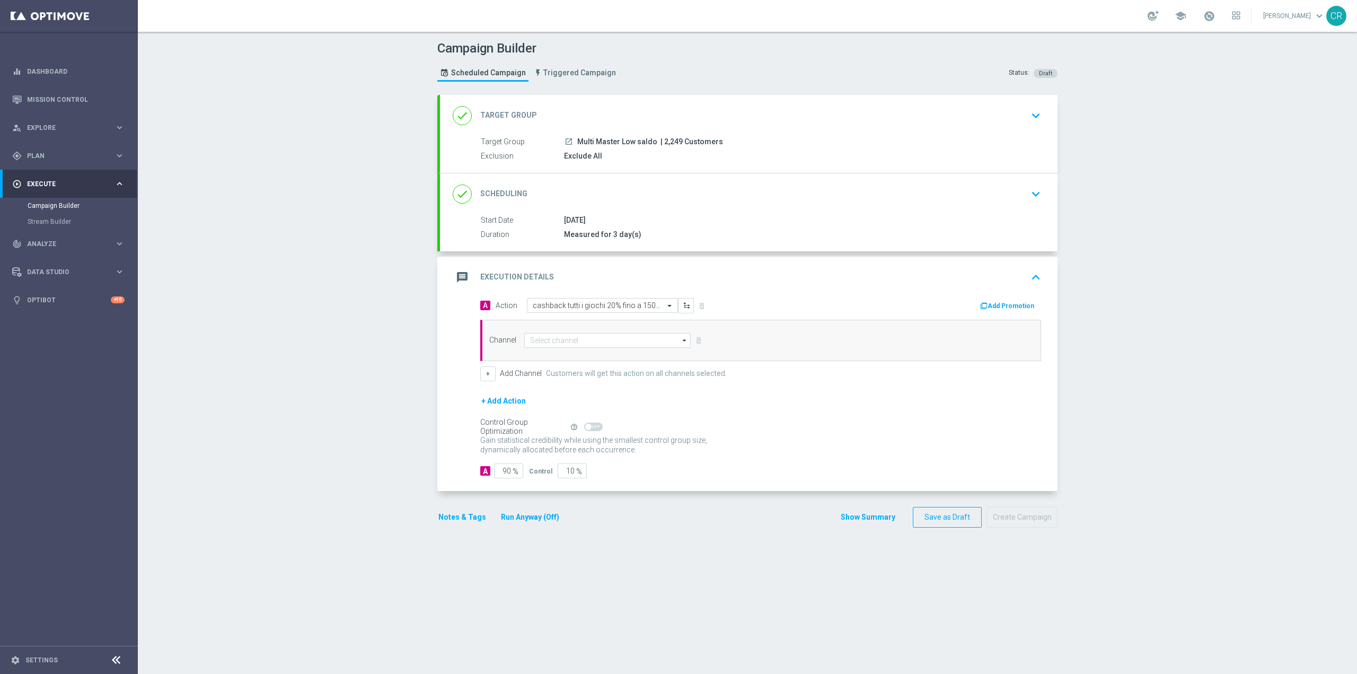
click at [1008, 300] on button "Add Promotion" at bounding box center [1008, 306] width 59 height 12
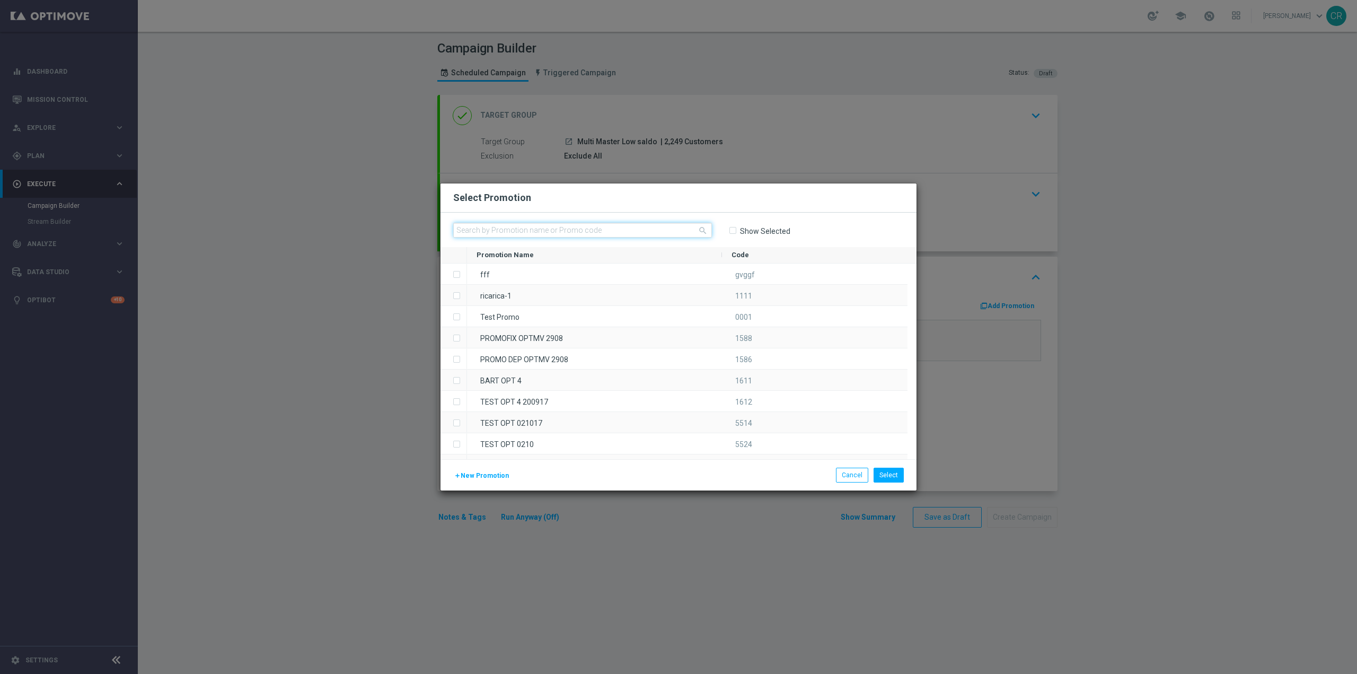
click at [546, 234] on input "text" at bounding box center [582, 230] width 259 height 15
paste input "336424"
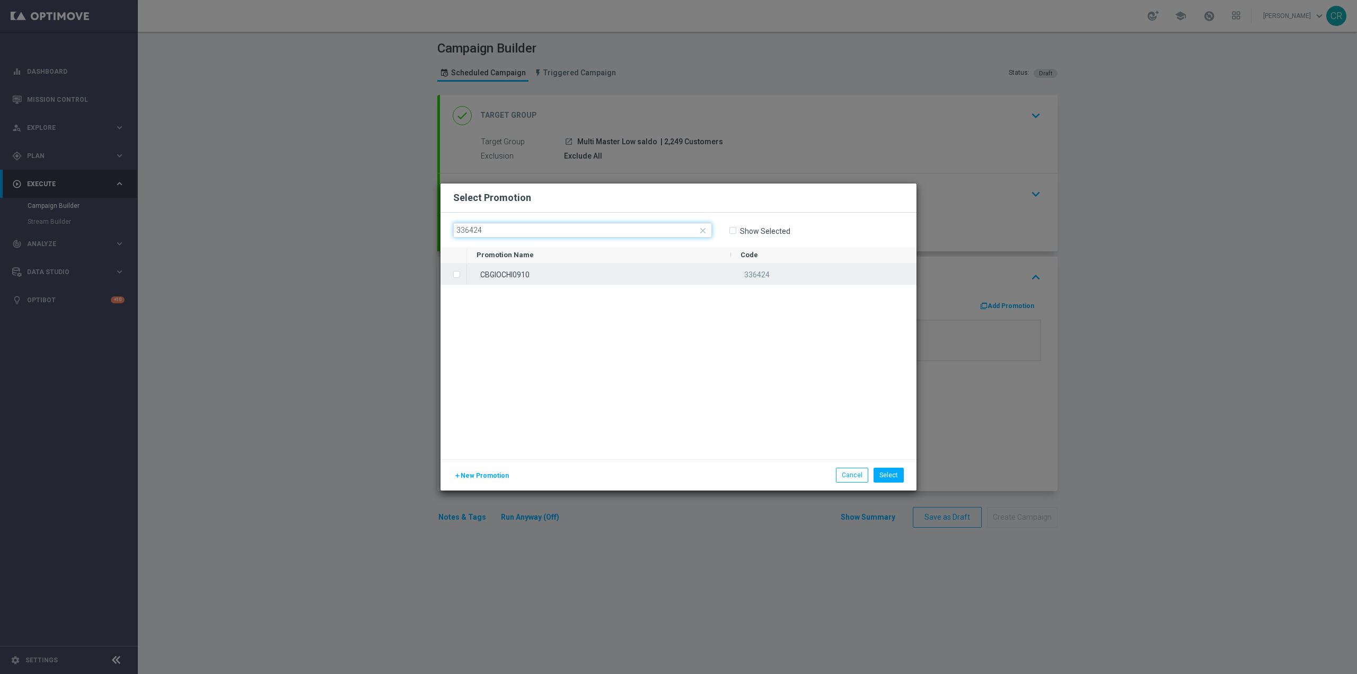
type input "336424"
click at [556, 270] on div "CBGIOCHI0910" at bounding box center [599, 273] width 264 height 21
click at [886, 476] on button "Select" at bounding box center [888, 474] width 30 height 15
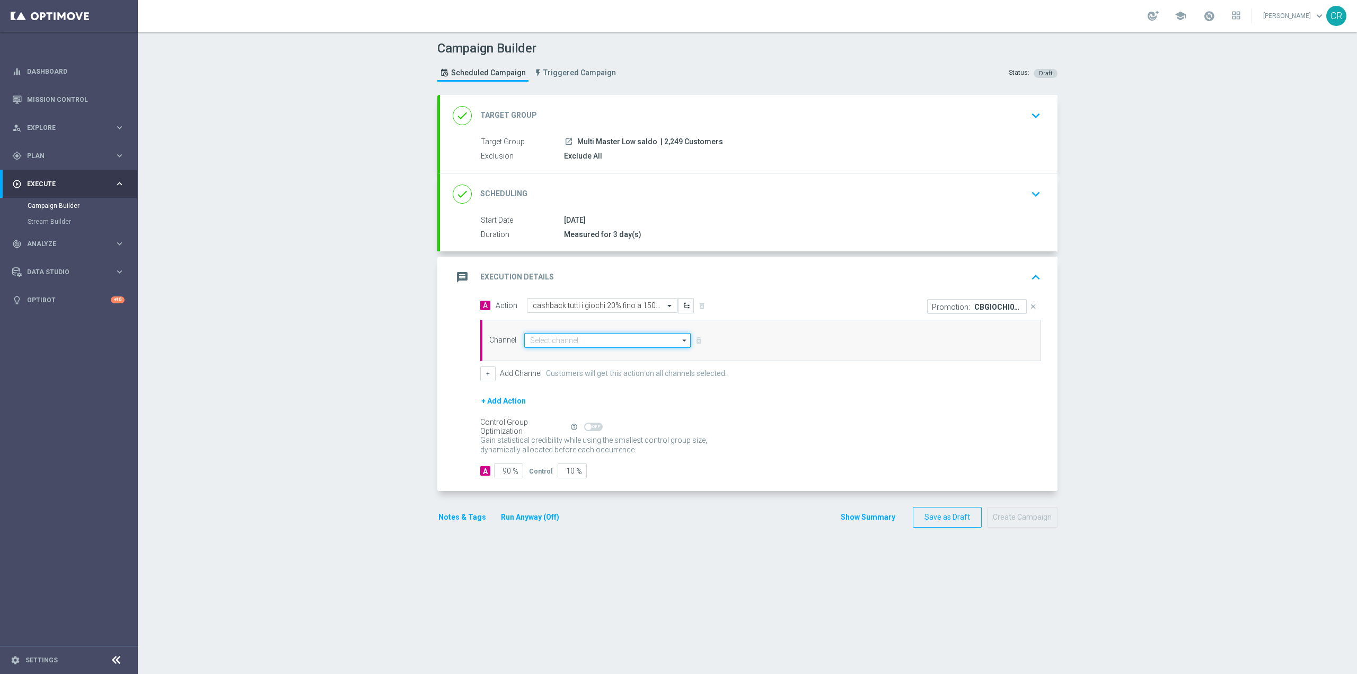
click at [590, 344] on input at bounding box center [607, 340] width 166 height 15
click at [583, 353] on div "Optimail" at bounding box center [603, 355] width 158 height 15
type input "Optimail"
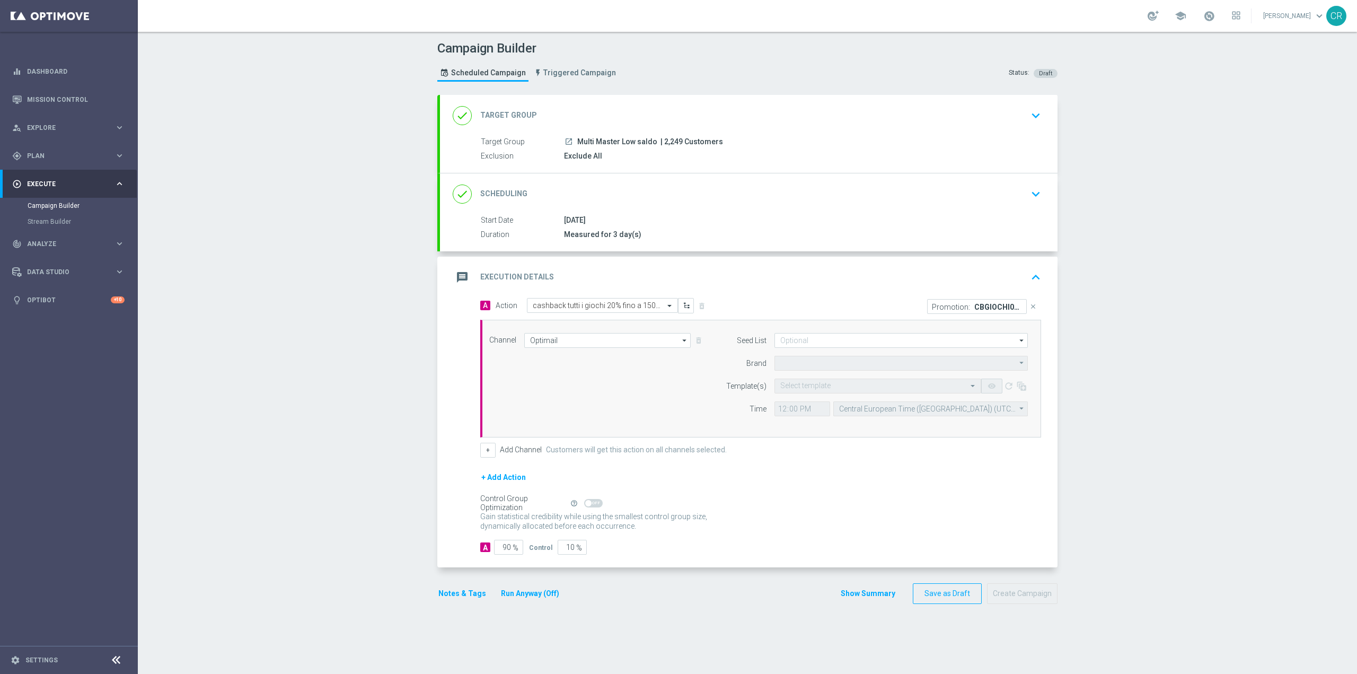
type input "Sisal Marketing"
click at [850, 341] on input at bounding box center [900, 340] width 253 height 15
click at [814, 389] on input "text" at bounding box center [867, 386] width 174 height 9
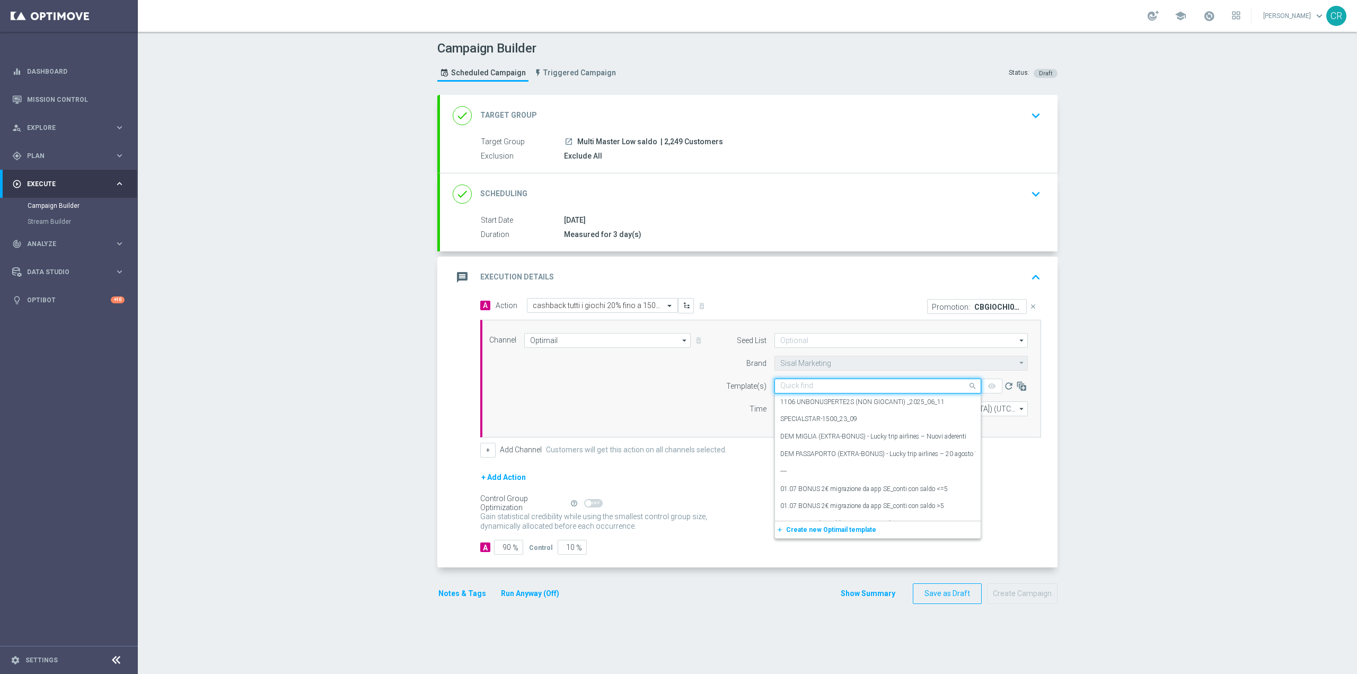
paste input "CBGIOCHI0910 - [DATE]"
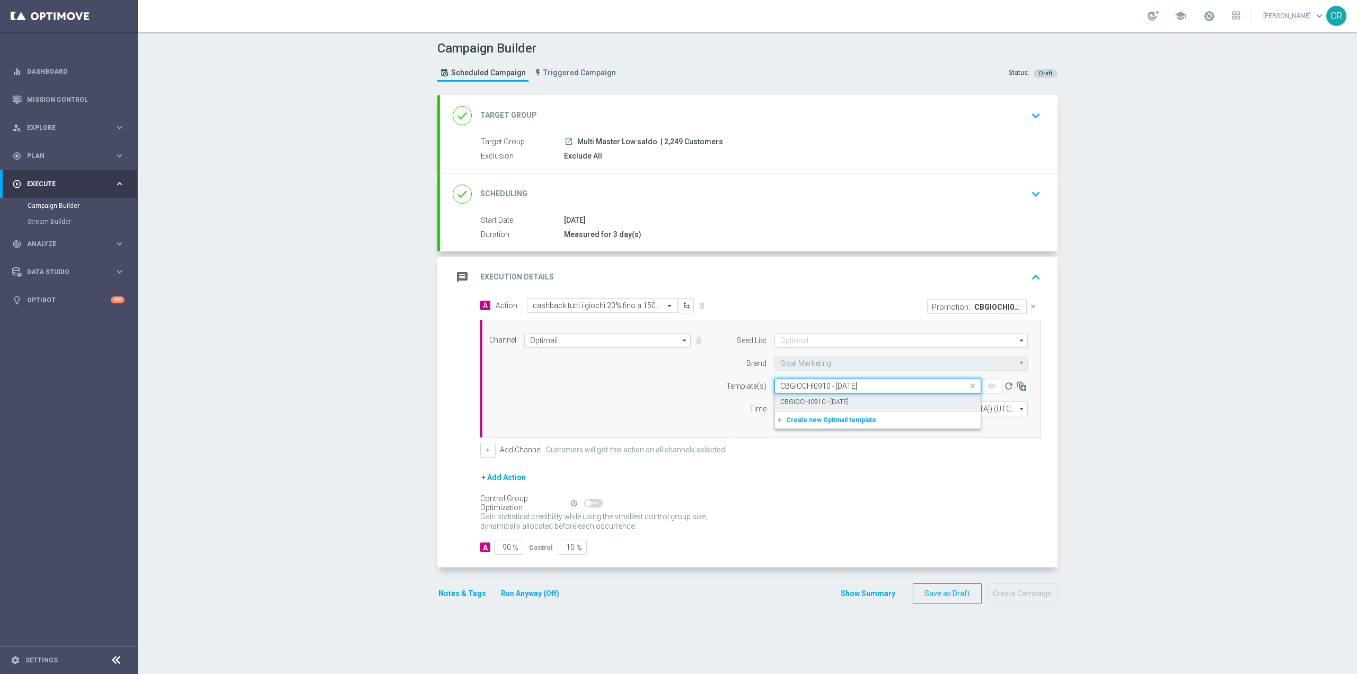
click at [814, 396] on div "CBGIOCHI0910 - [DATE]" at bounding box center [877, 401] width 195 height 17
type input "CBGIOCHI0910 - [DATE]"
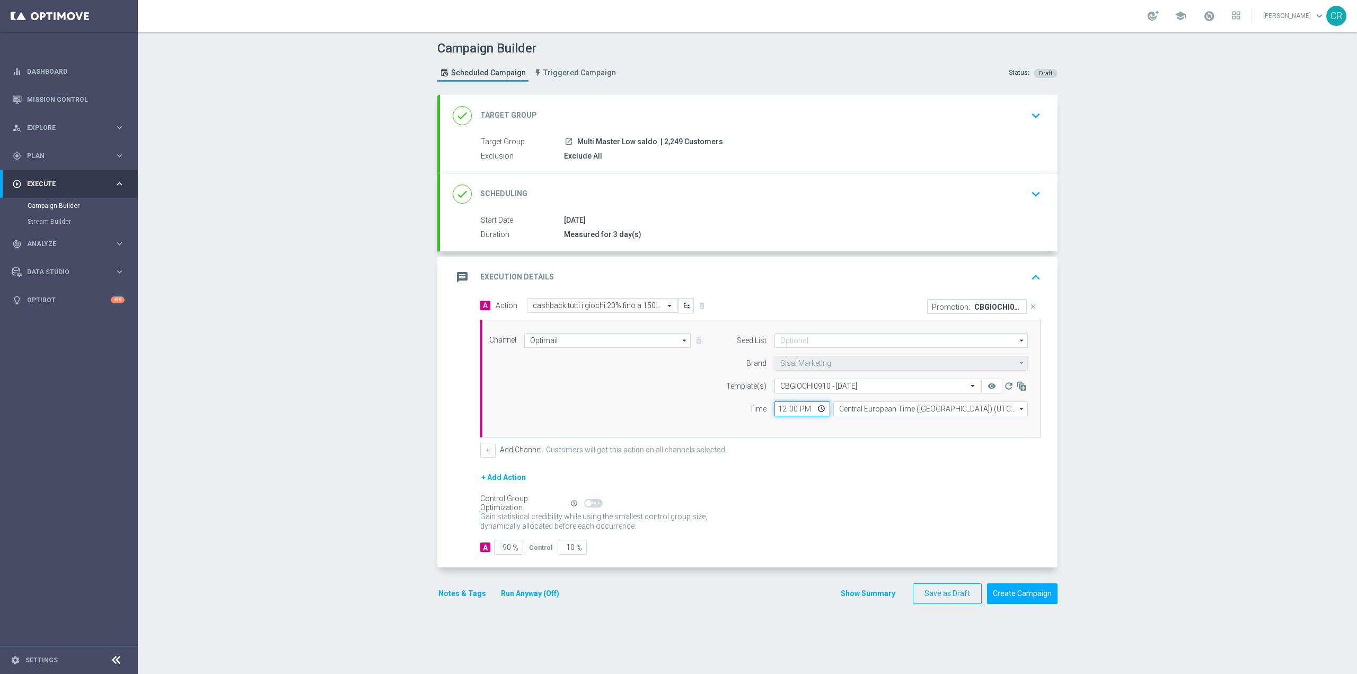
click at [808, 408] on input "12:00" at bounding box center [802, 408] width 56 height 15
click at [818, 408] on input "12:00" at bounding box center [802, 408] width 56 height 15
type input "19:00"
click at [895, 485] on div "+ Add Action" at bounding box center [760, 484] width 561 height 26
click at [461, 588] on button "Notes & Tags" at bounding box center [462, 593] width 50 height 13
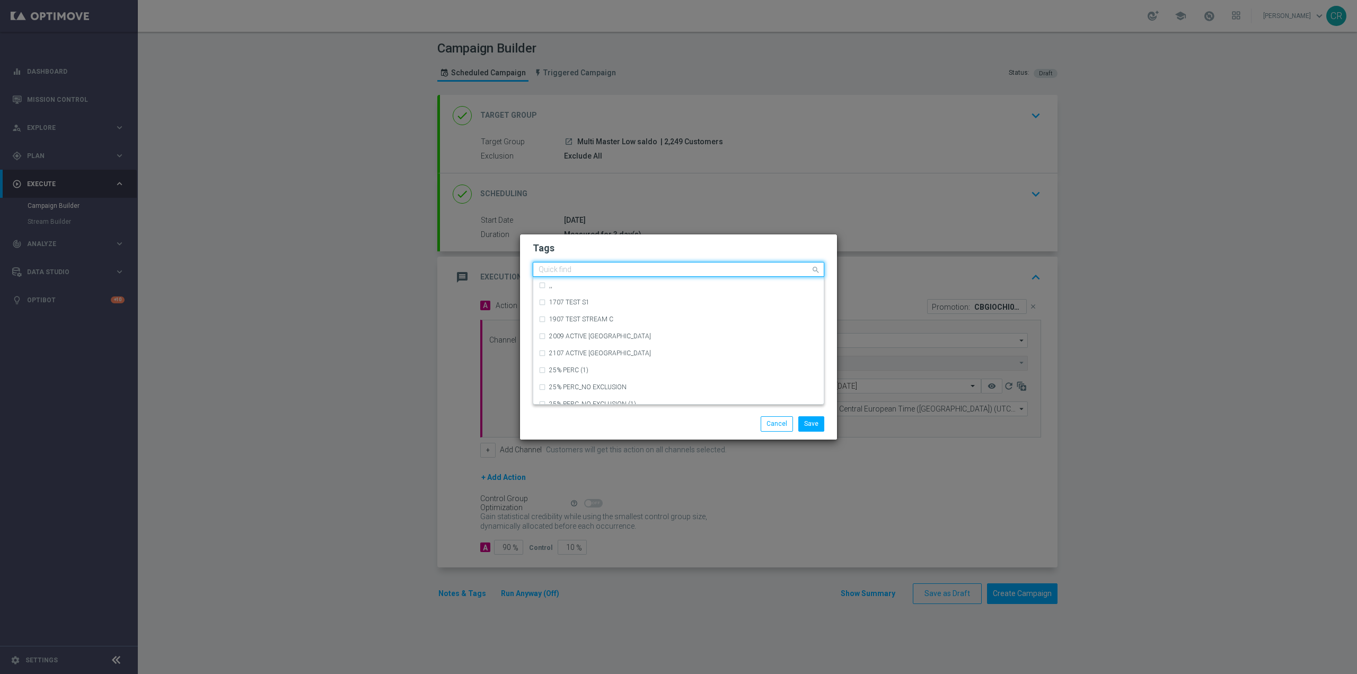
click at [676, 268] on input "text" at bounding box center [674, 270] width 272 height 9
click at [605, 298] on div "low master" at bounding box center [678, 303] width 280 height 17
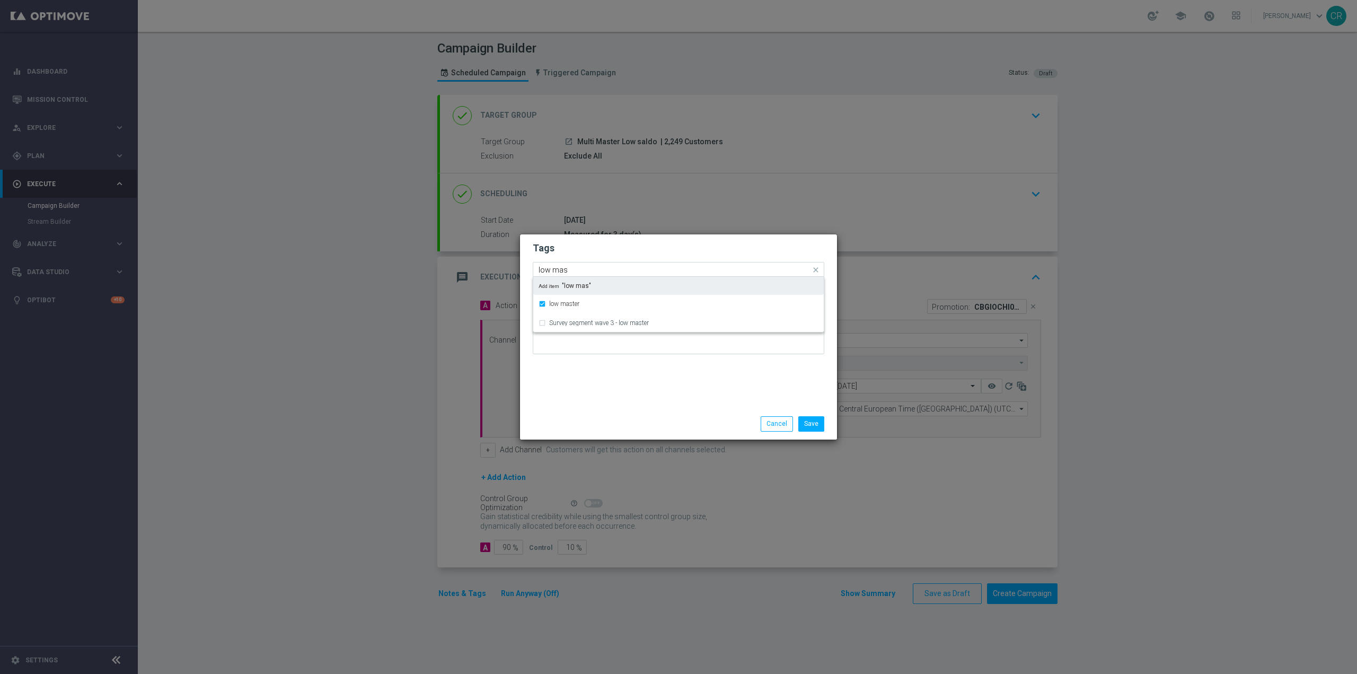
click at [622, 270] on input "low mas" at bounding box center [674, 270] width 272 height 9
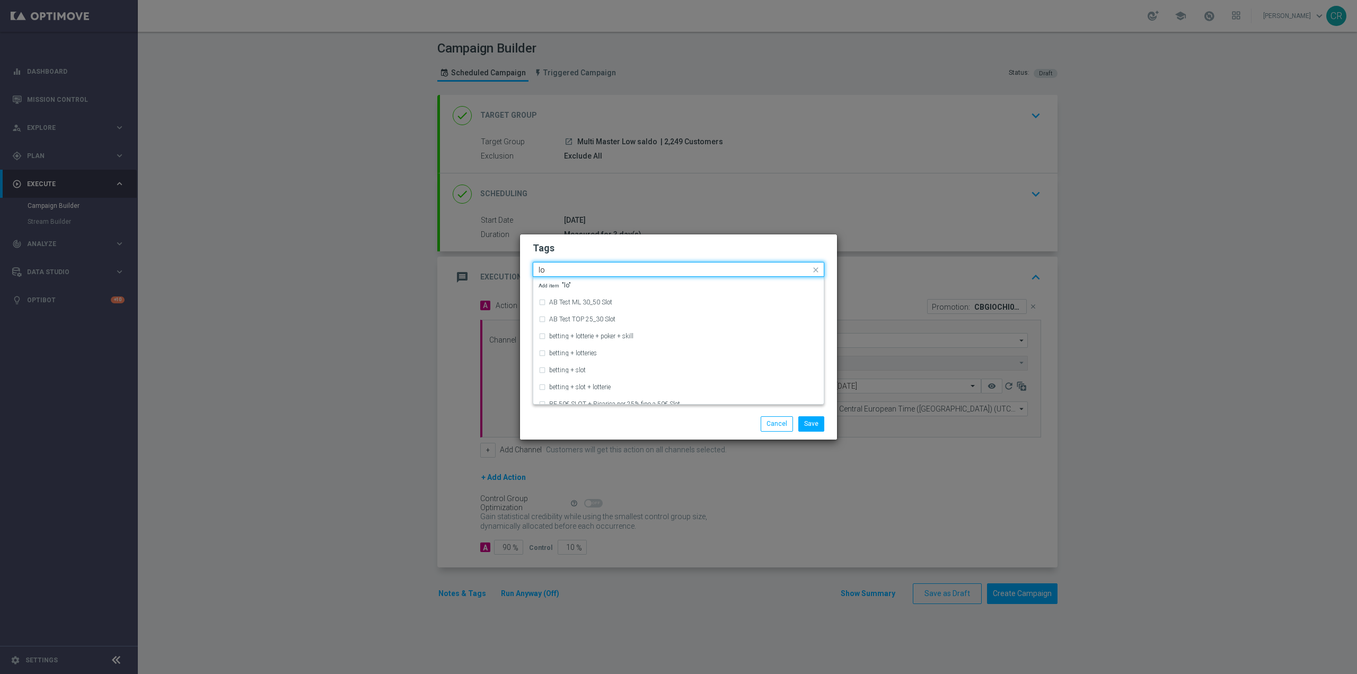
type input "l"
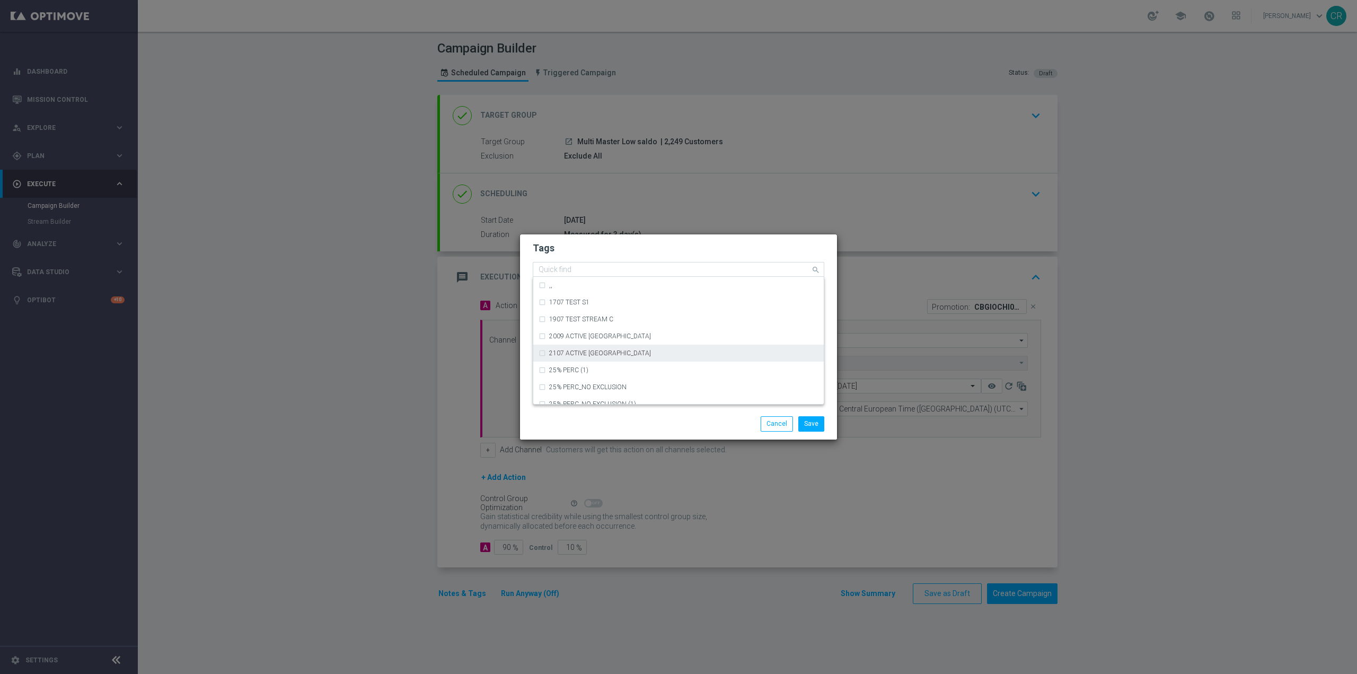
click at [699, 269] on input "text" at bounding box center [674, 270] width 272 height 9
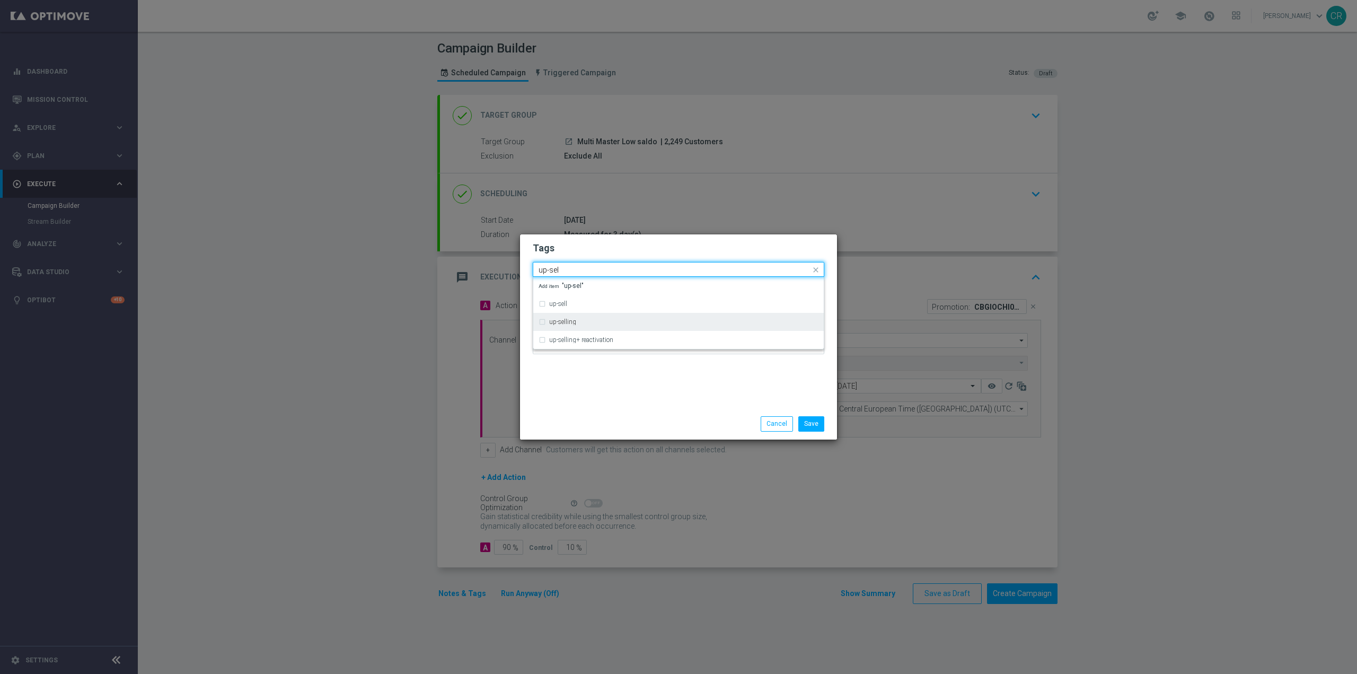
click at [597, 316] on div "up-selling" at bounding box center [678, 321] width 280 height 17
click at [606, 263] on div "Quick find × low master × up-selling up-sel" at bounding box center [671, 269] width 277 height 13
type input "u"
click at [589, 334] on div "cb perso" at bounding box center [683, 336] width 269 height 6
type input "cb per"
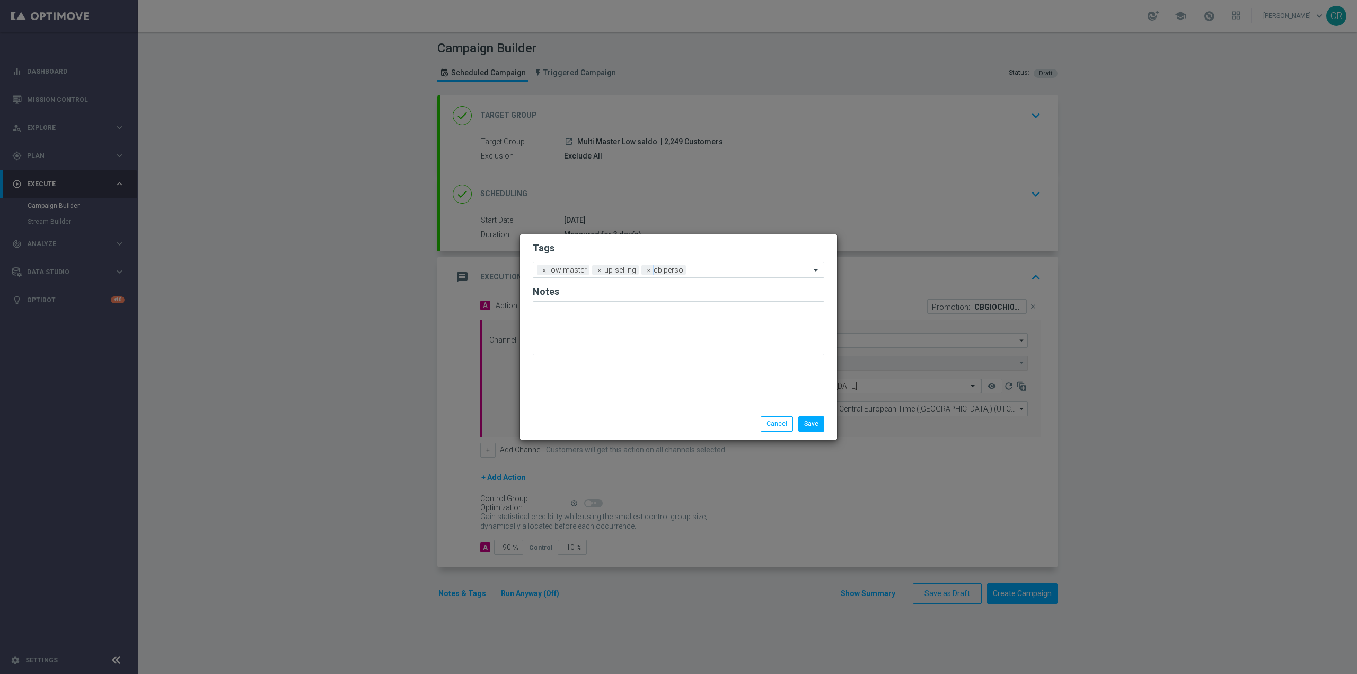
click at [611, 260] on form "Tags Add a new tag × low master × up-selling × cb perso Notes" at bounding box center [678, 301] width 291 height 124
click at [694, 274] on input "text" at bounding box center [750, 270] width 120 height 9
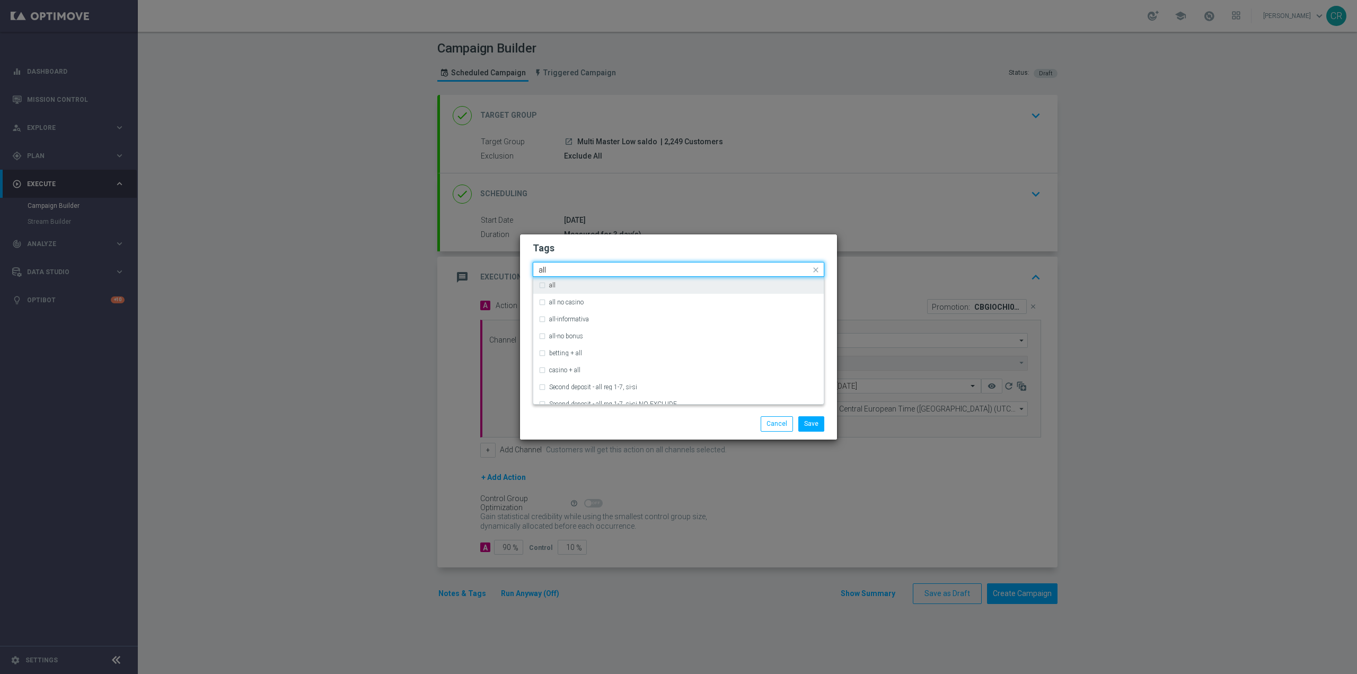
click at [548, 287] on div "all" at bounding box center [678, 285] width 280 height 17
click at [578, 272] on input "all" at bounding box center [674, 270] width 272 height 9
type input "a"
click at [576, 318] on label "bonus cash" at bounding box center [565, 319] width 32 height 6
type input "bonus ca"
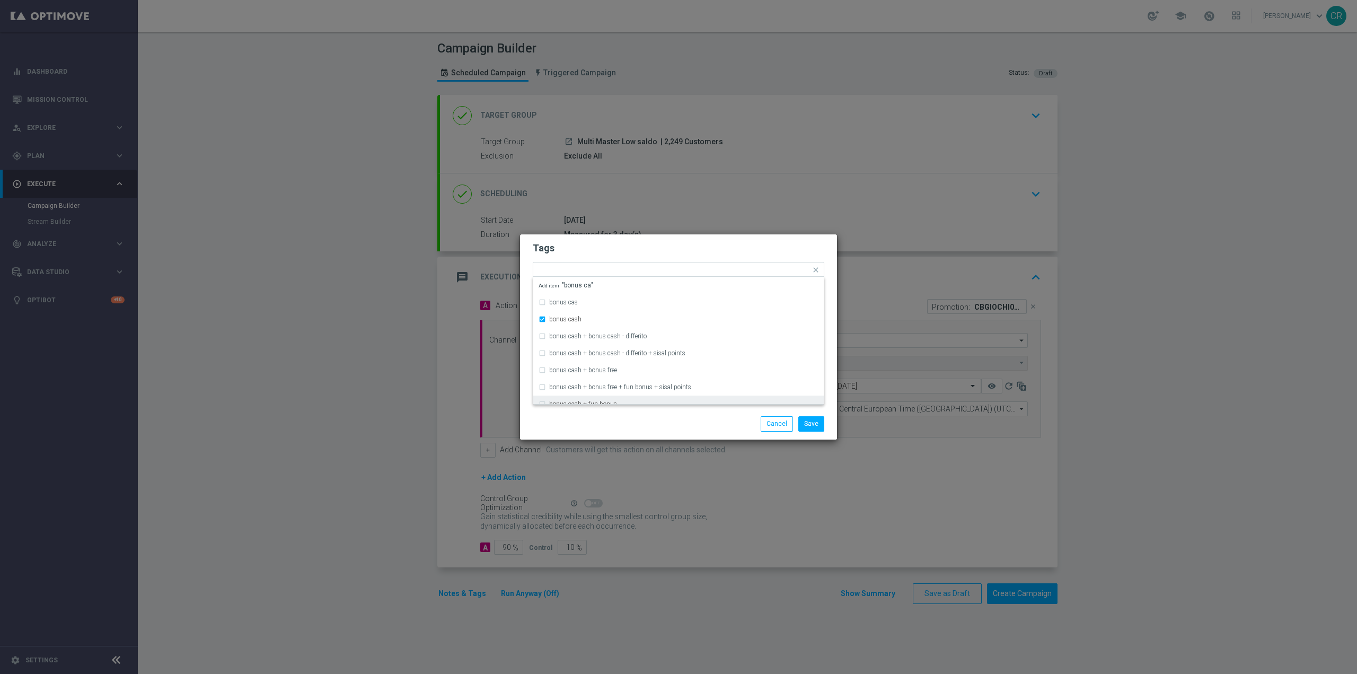
click at [665, 423] on div "Save Cancel" at bounding box center [729, 423] width 205 height 15
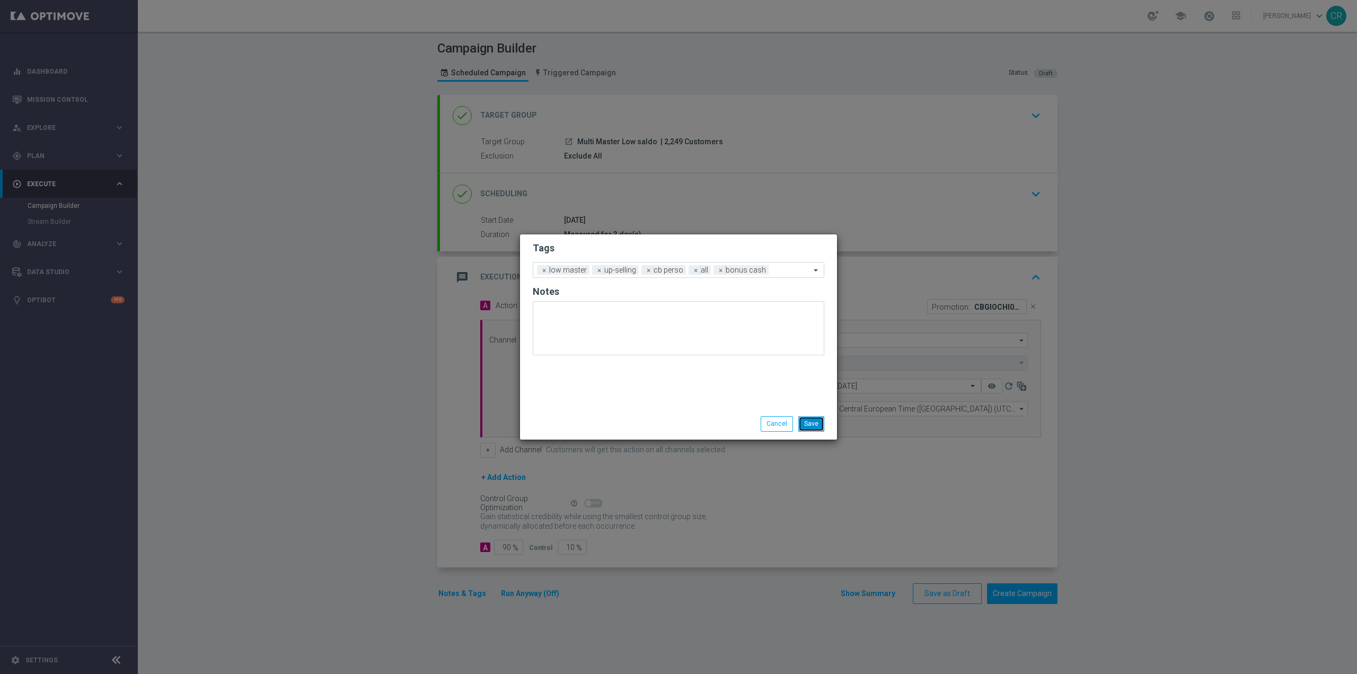
click at [814, 431] on button "Save" at bounding box center [811, 423] width 26 height 15
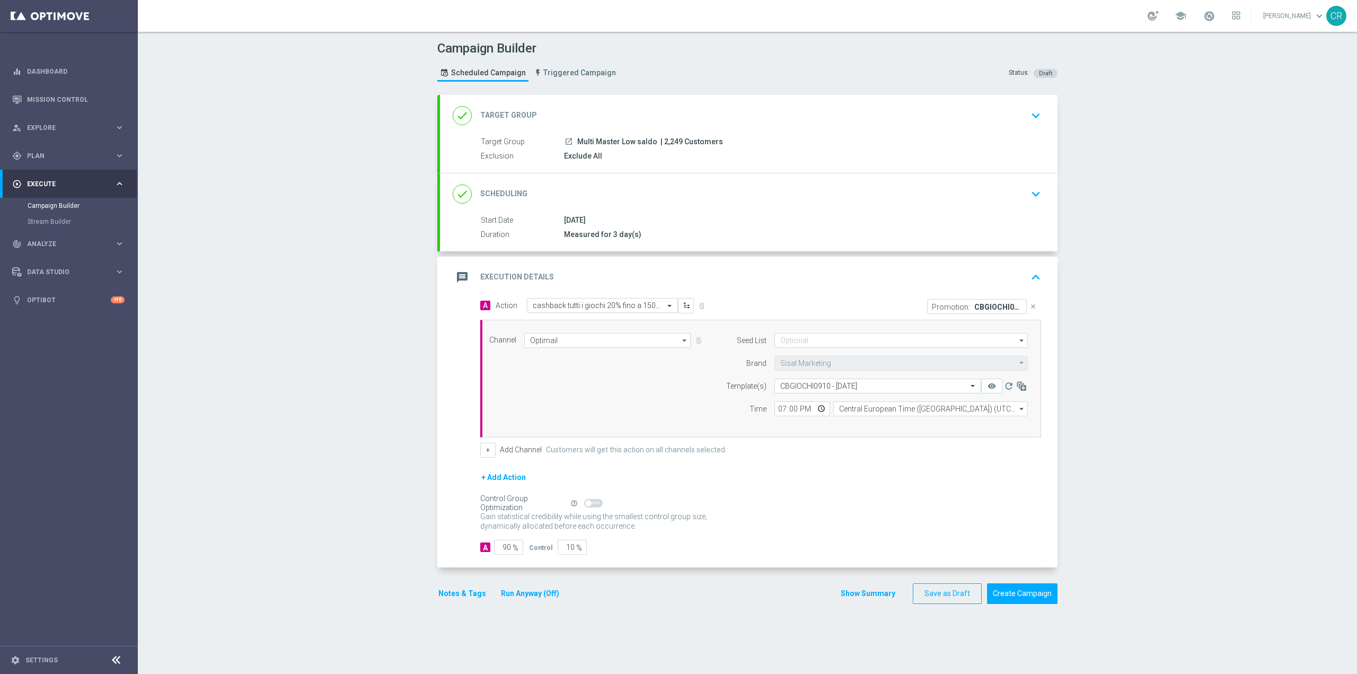
click at [1032, 268] on button "keyboard_arrow_up" at bounding box center [1036, 277] width 18 height 20
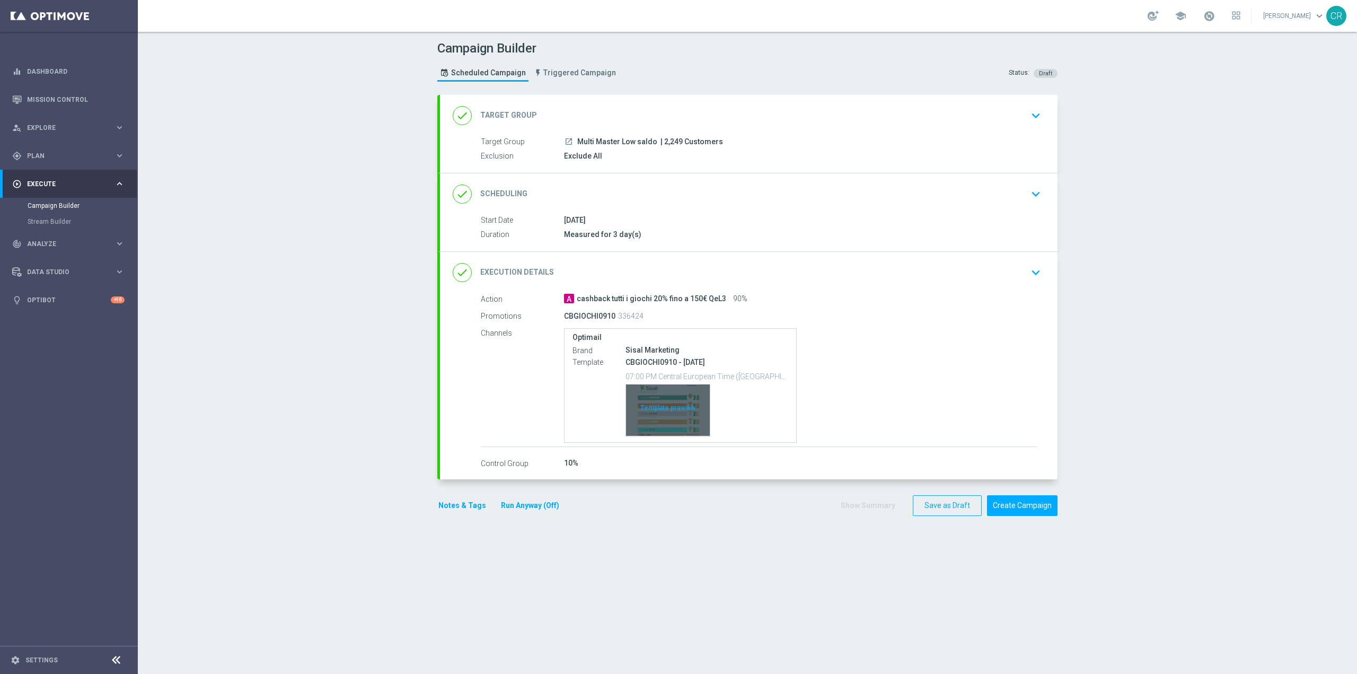
click at [663, 392] on div "Template preview" at bounding box center [668, 410] width 84 height 52
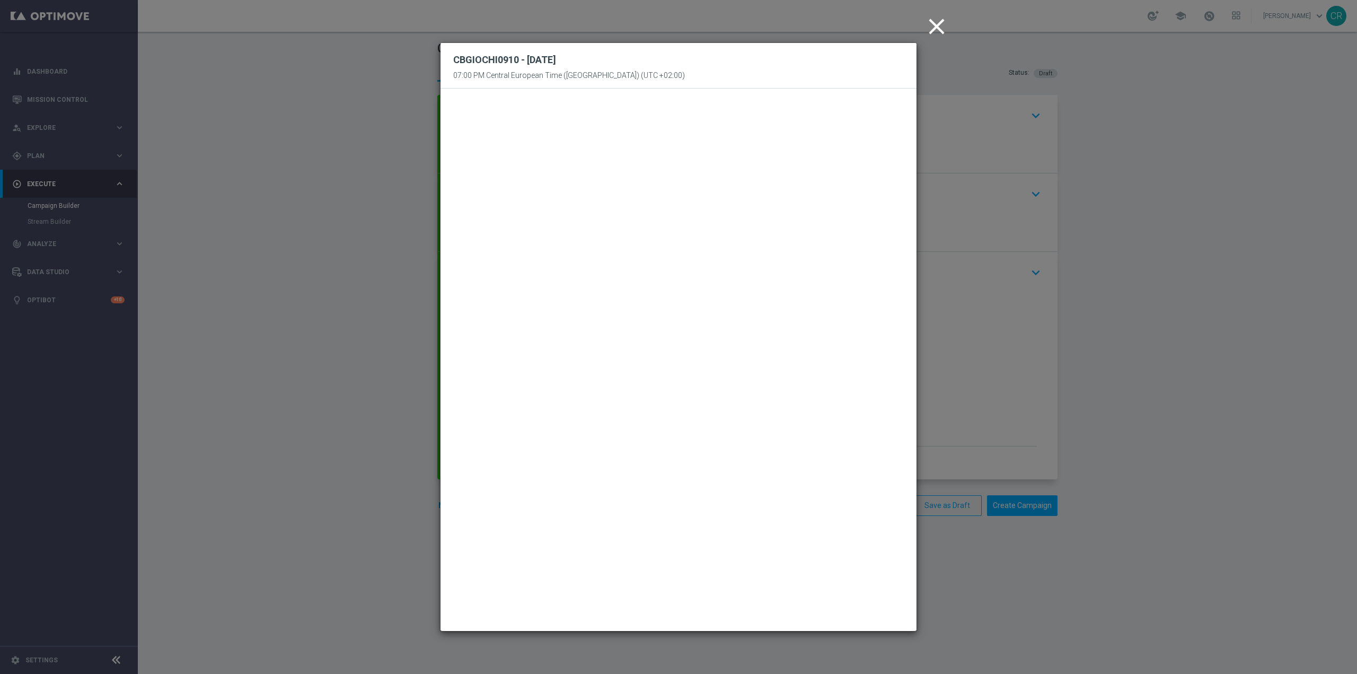
click at [937, 26] on icon "close" at bounding box center [936, 26] width 26 height 26
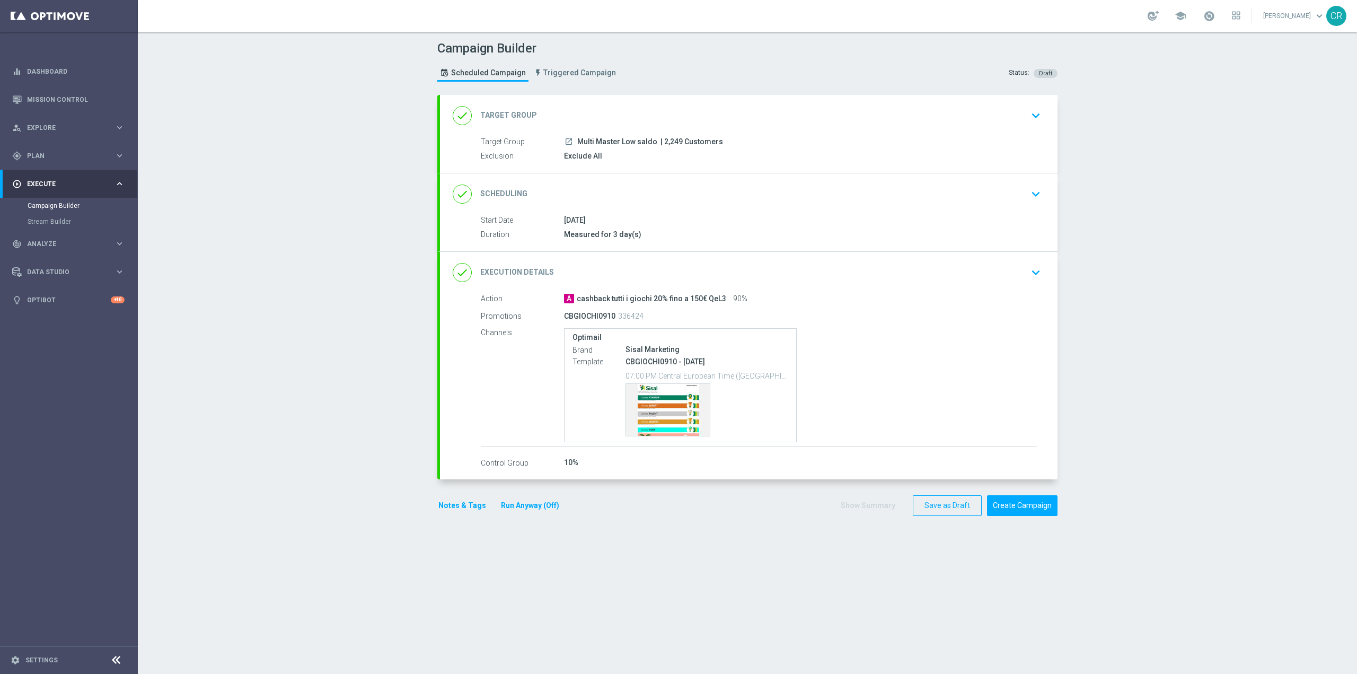
click at [545, 497] on div "Notes & Tags Run Anyway (Off)" at bounding box center [505, 505] width 136 height 21
click at [542, 505] on button "Run Anyway (Off)" at bounding box center [530, 505] width 60 height 13
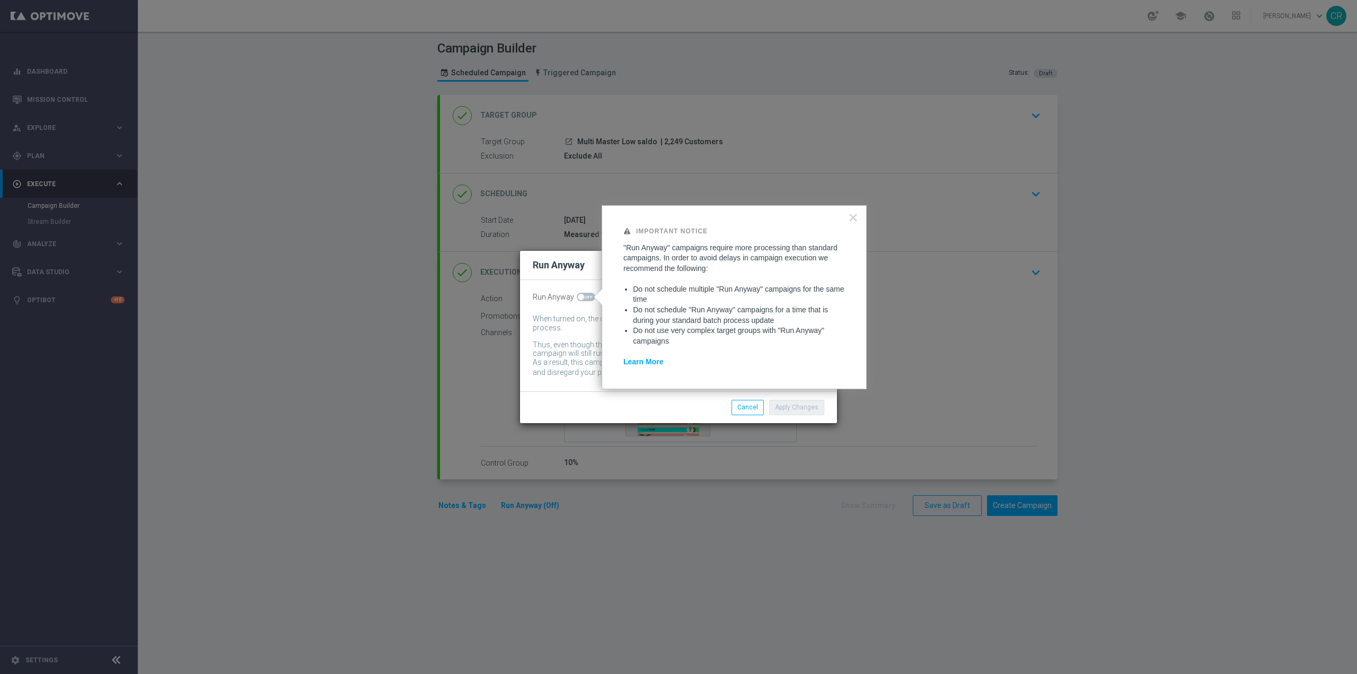
click at [582, 295] on span at bounding box center [581, 297] width 6 height 6
click at [582, 295] on input "checkbox" at bounding box center [586, 297] width 19 height 8
checkbox input "true"
click at [778, 417] on div "Apply Changes Cancel" at bounding box center [678, 406] width 317 height 31
click at [784, 408] on button "Apply Changes" at bounding box center [796, 407] width 55 height 15
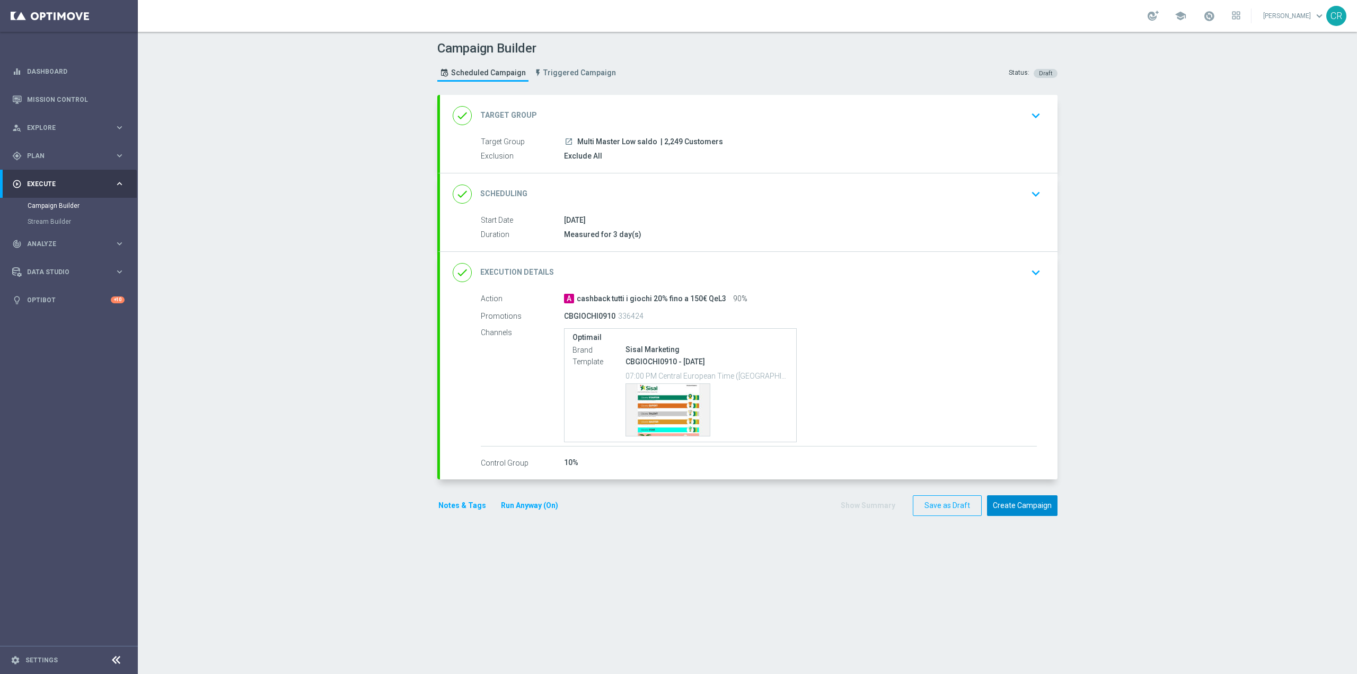
click at [996, 506] on button "Create Campaign" at bounding box center [1022, 505] width 70 height 21
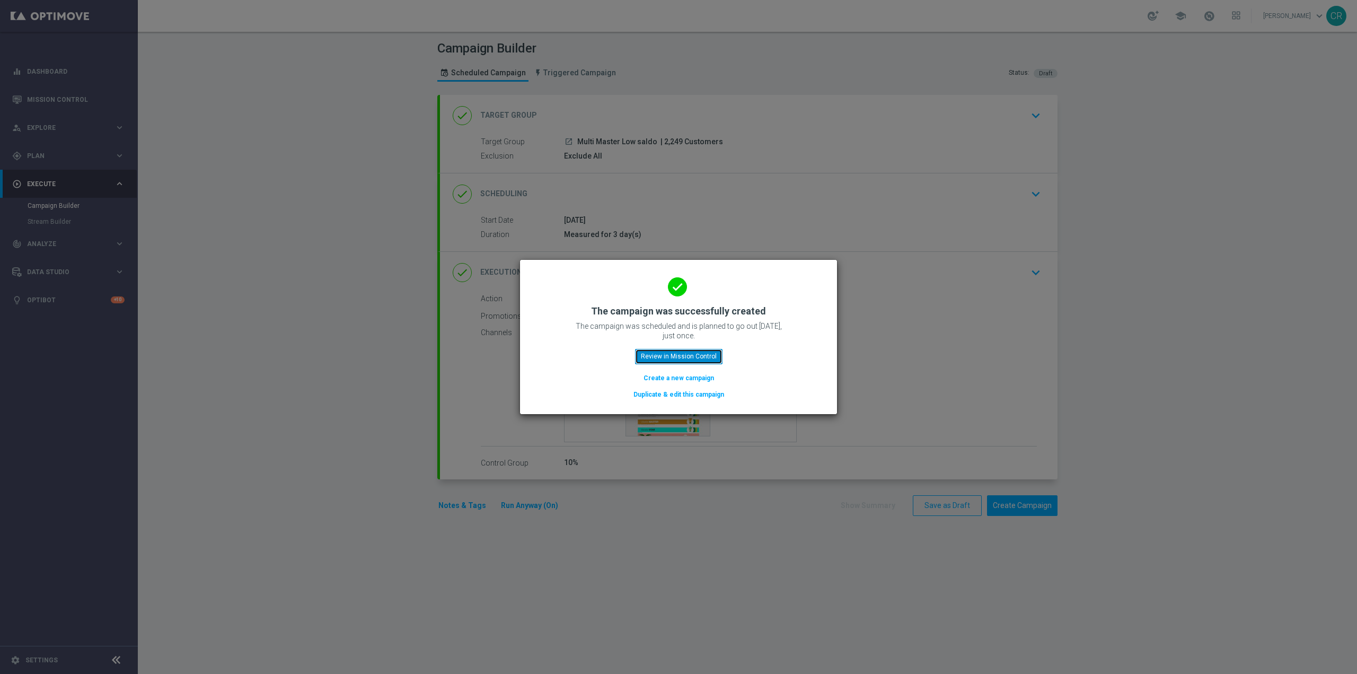
click at [650, 352] on button "Review in Mission Control" at bounding box center [678, 356] width 87 height 15
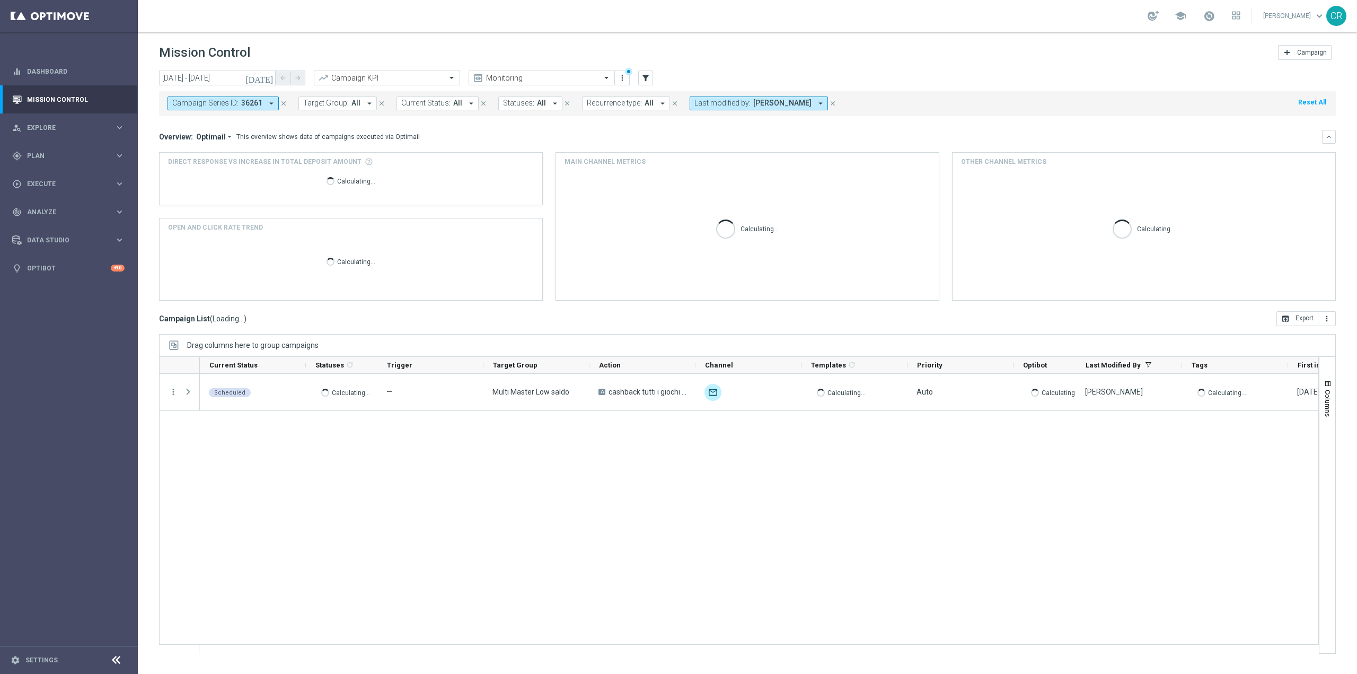
click at [283, 102] on icon "close" at bounding box center [283, 103] width 7 height 7
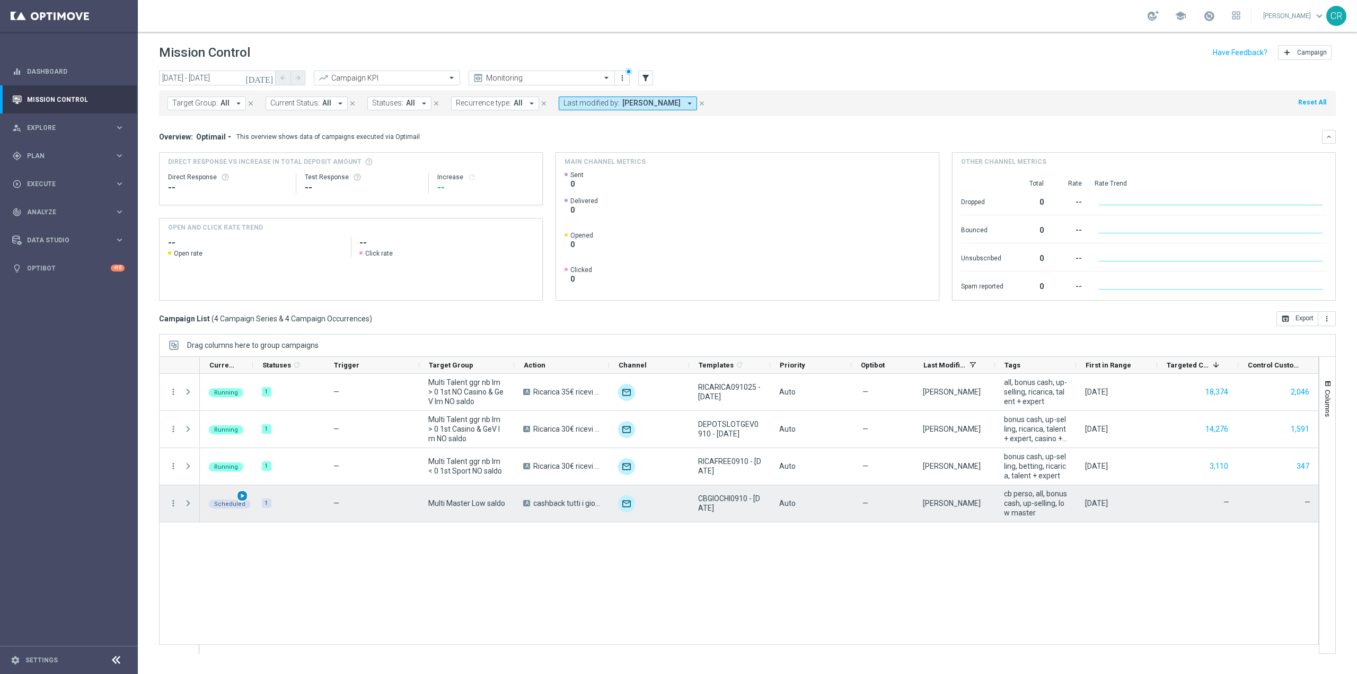
click at [241, 496] on span "play_arrow" at bounding box center [241, 495] width 7 height 7
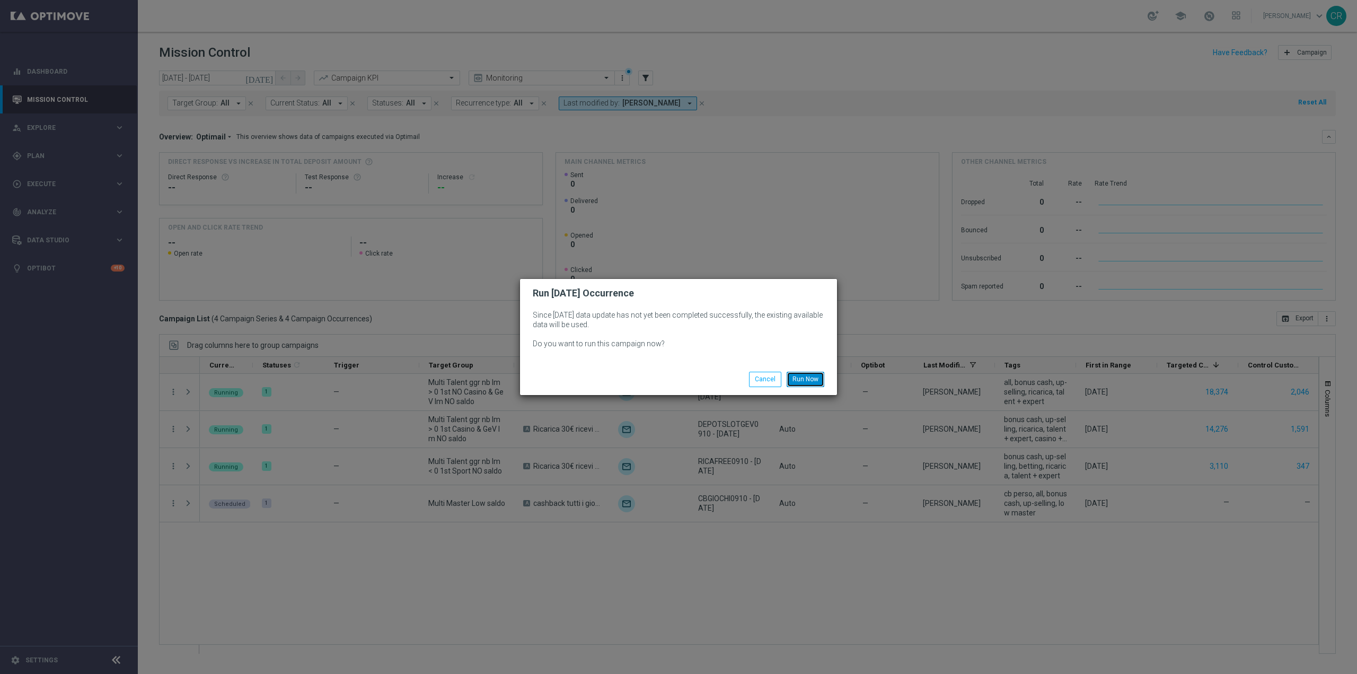
click at [813, 379] on button "Run Now" at bounding box center [805, 378] width 38 height 15
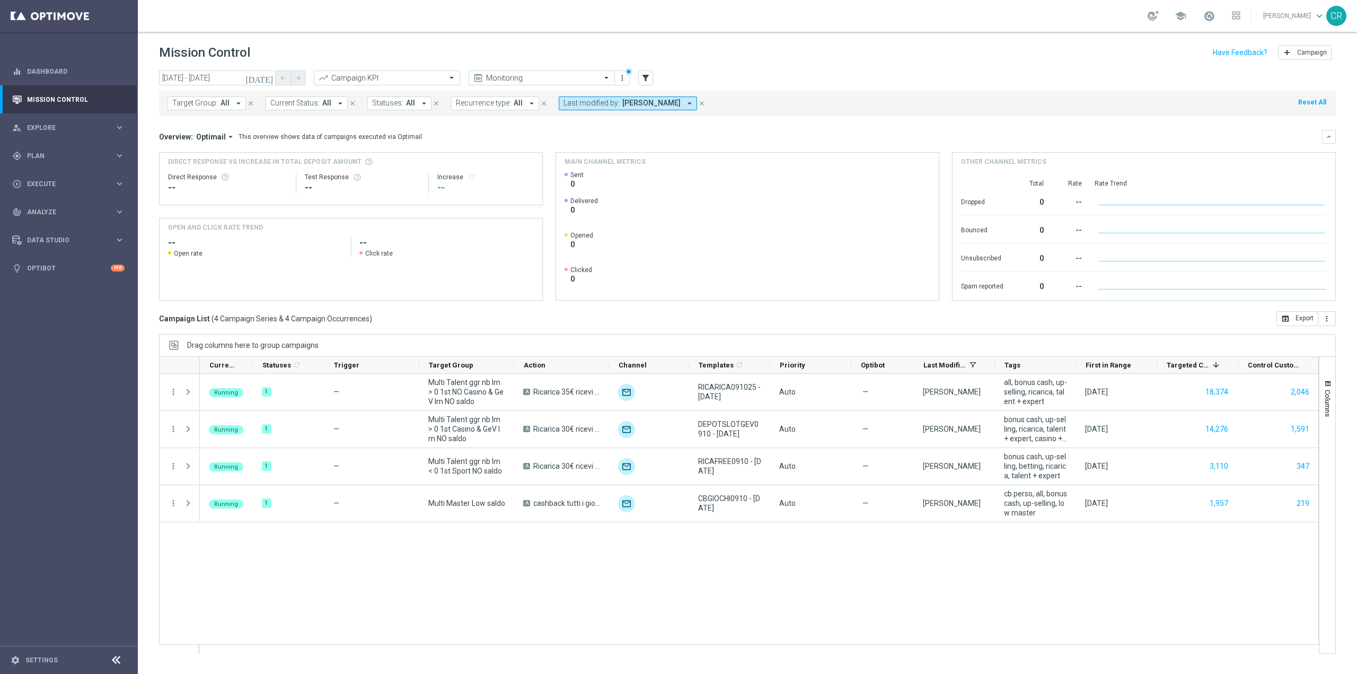
scroll to position [6496, 0]
